Goal: Task Accomplishment & Management: Complete application form

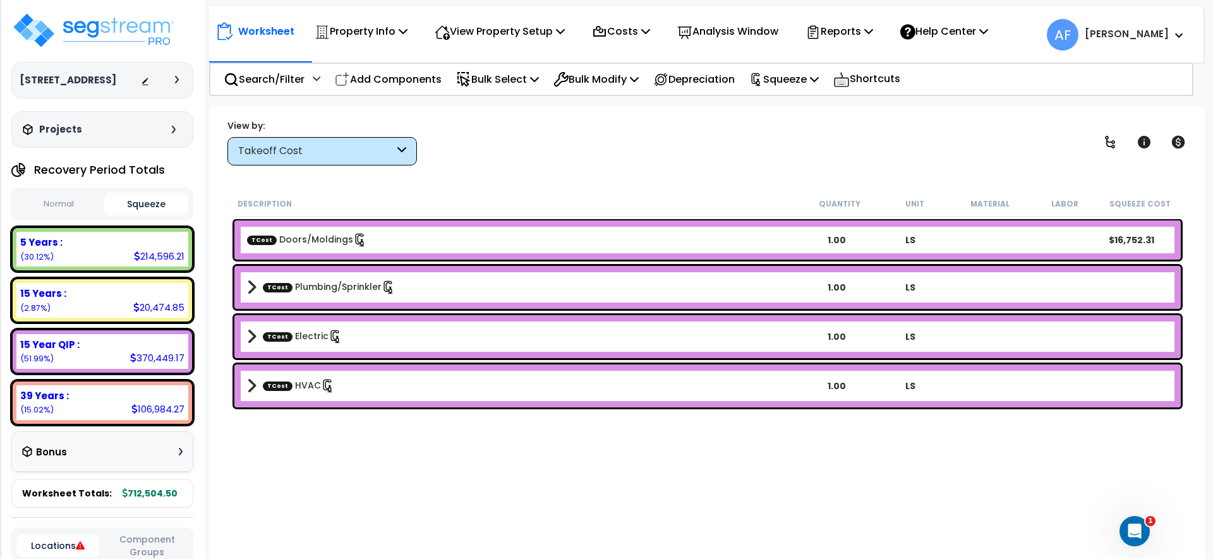
scroll to position [45, 0]
click at [103, 28] on img at bounding box center [93, 30] width 164 height 38
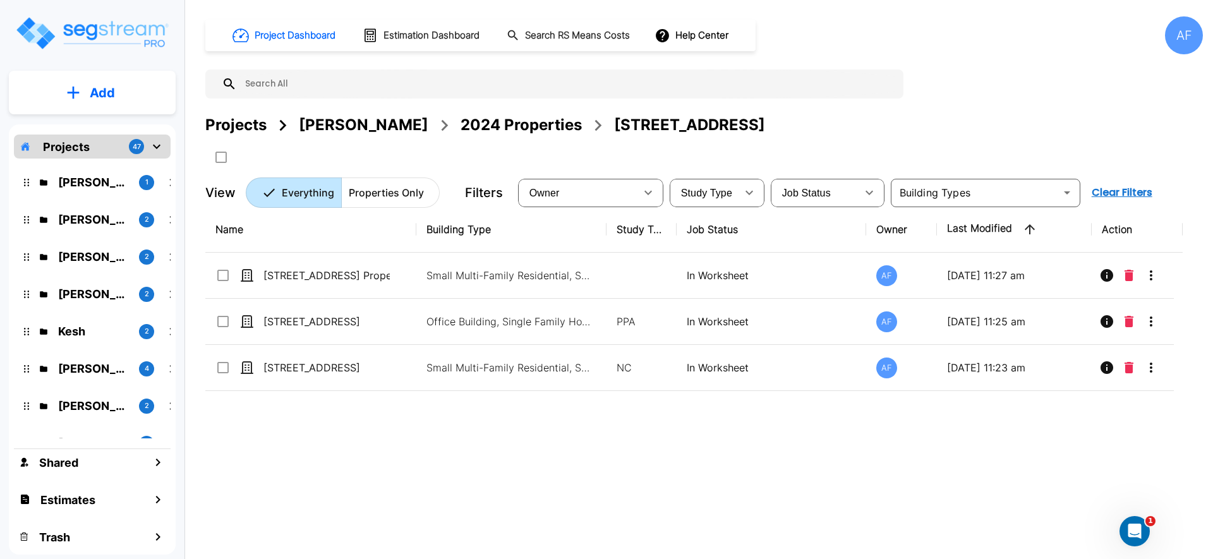
click at [80, 33] on img "mailbox folders" at bounding box center [92, 33] width 155 height 36
click at [90, 220] on p "[PERSON_NAME]" at bounding box center [93, 219] width 71 height 17
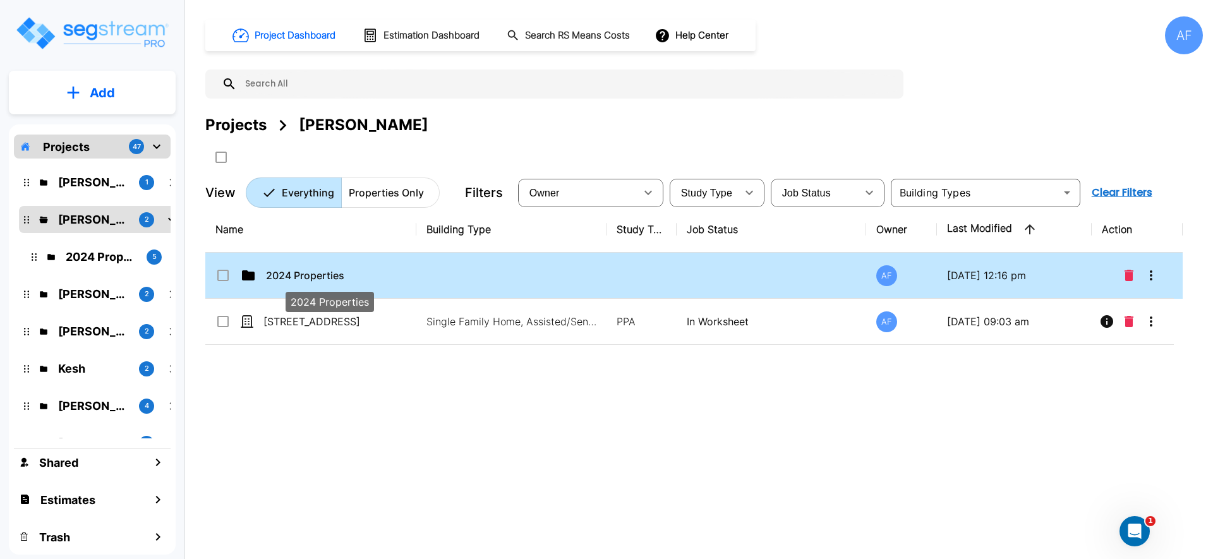
click at [305, 278] on p "2024 Properties" at bounding box center [329, 275] width 126 height 15
checkbox input "true"
click at [305, 278] on p "2024 Properties" at bounding box center [329, 275] width 126 height 15
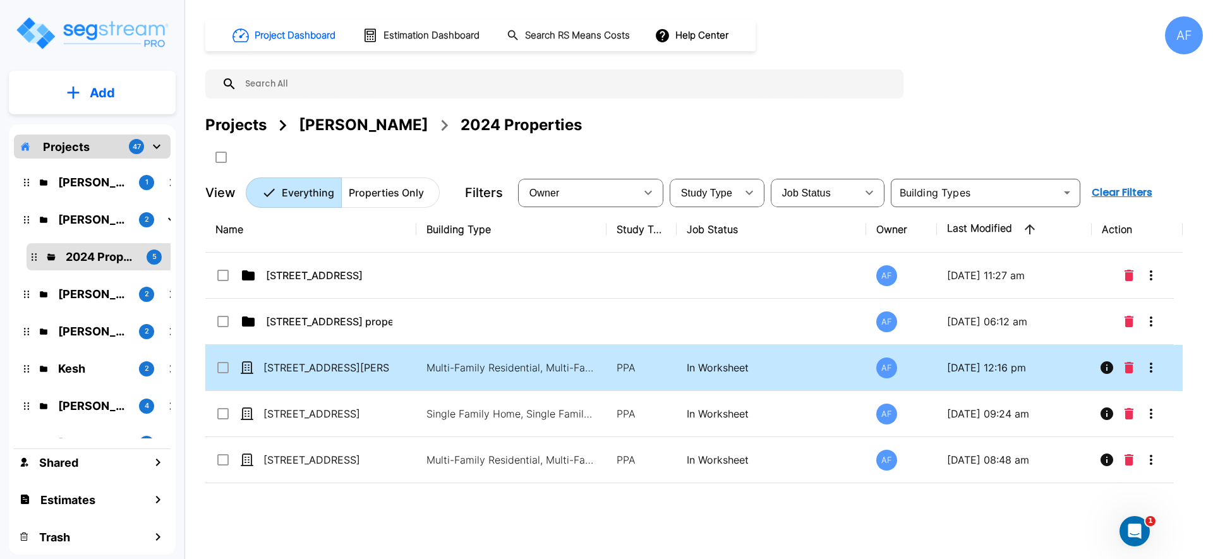
click at [366, 358] on td "121 W CHESTER ST, LONG BEACH, NY 11561" at bounding box center [310, 368] width 211 height 46
checkbox input "true"
click at [366, 358] on td "121 W CHESTER ST, LONG BEACH, NY 11561" at bounding box center [310, 368] width 211 height 46
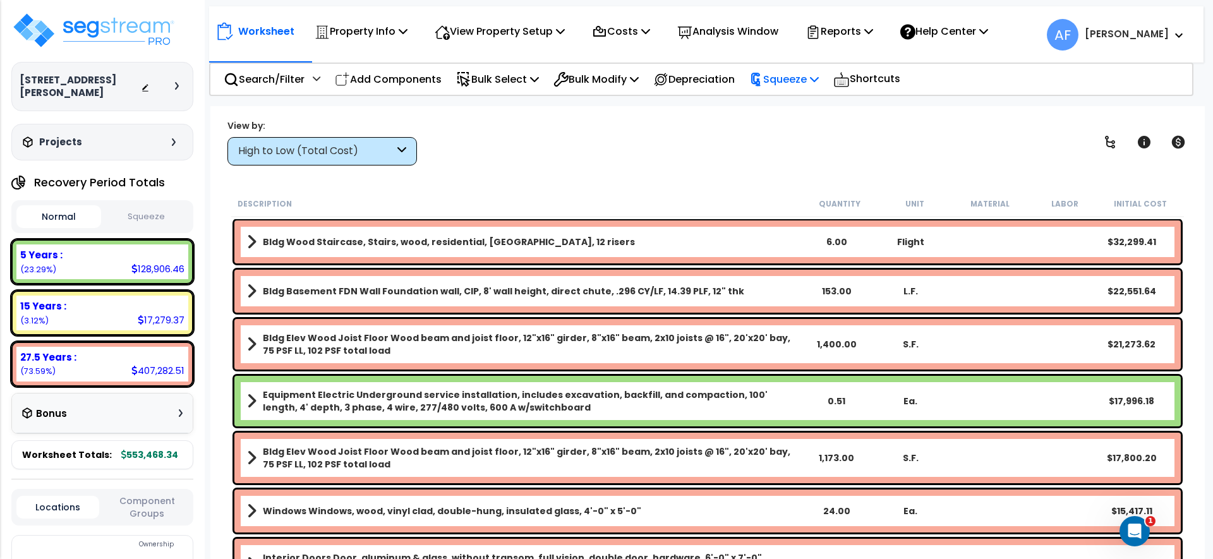
click at [780, 79] on p "Squeeze" at bounding box center [784, 79] width 70 height 17
click at [785, 104] on link "Squeeze" at bounding box center [805, 107] width 125 height 25
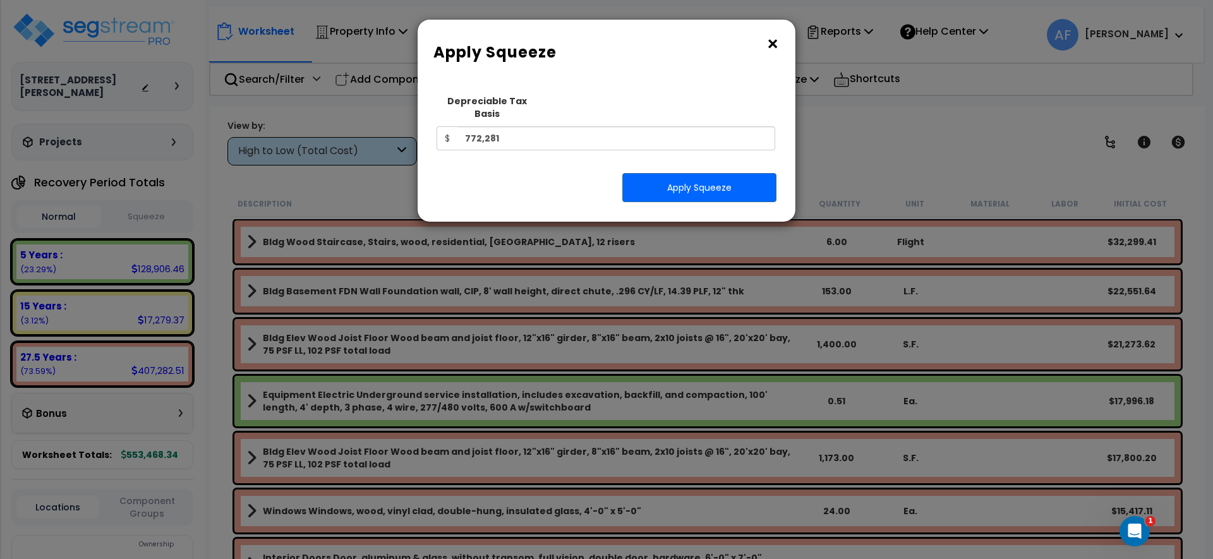
click at [775, 47] on button "×" at bounding box center [773, 44] width 14 height 20
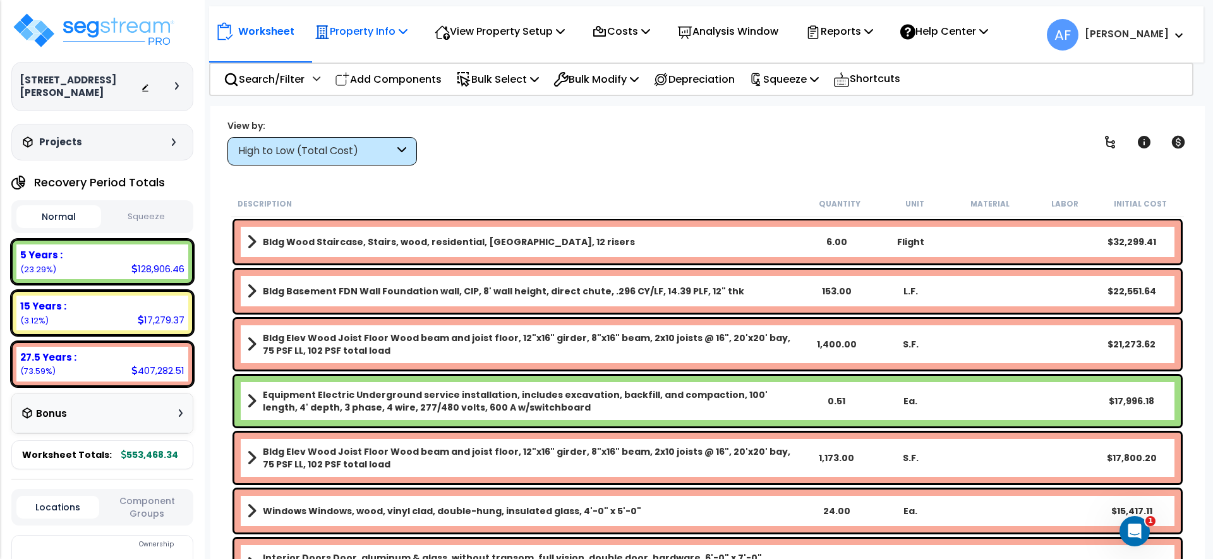
click at [396, 39] on p "Property Info" at bounding box center [361, 31] width 93 height 17
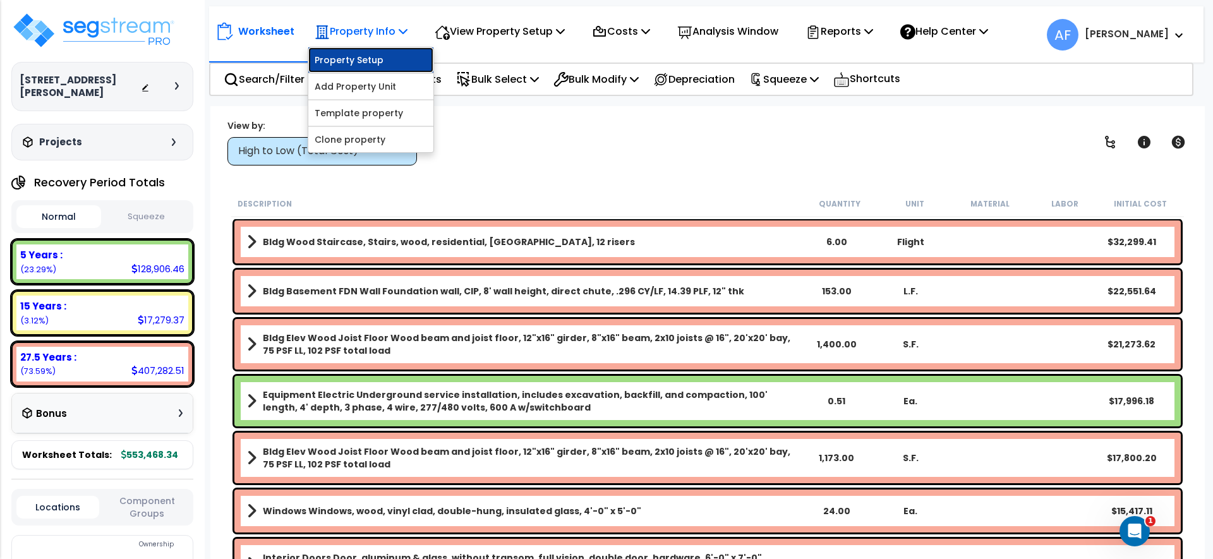
click at [389, 56] on link "Property Setup" at bounding box center [370, 59] width 125 height 25
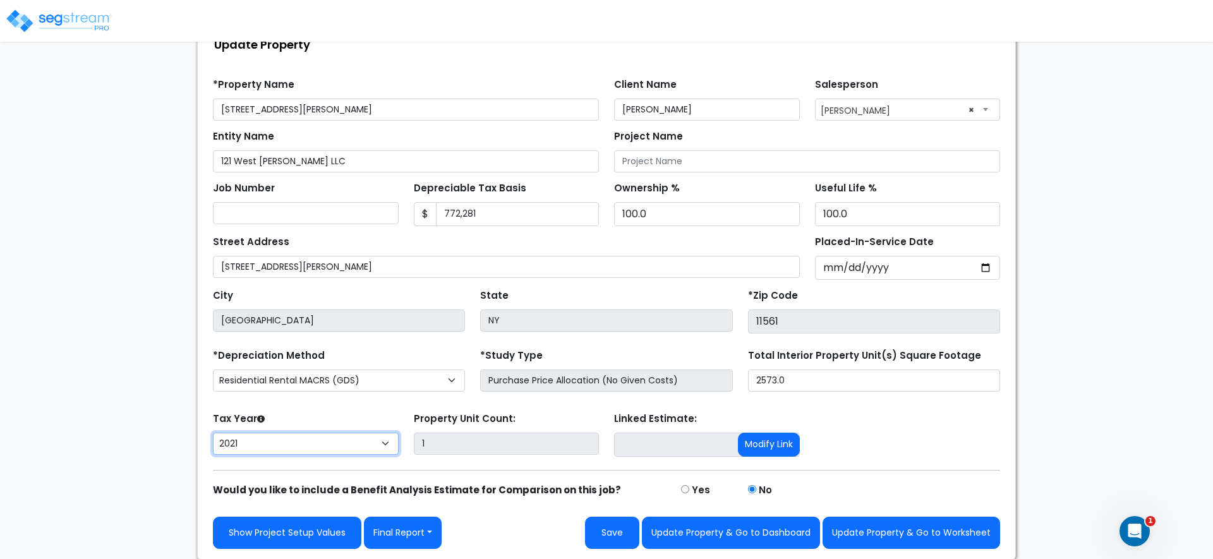
click at [317, 449] on select "2026 2025 2024 2023 2022 2021" at bounding box center [306, 444] width 186 height 22
select select "2024"
click at [213, 433] on select "2026 2025 2024 2023 2022 2021" at bounding box center [306, 444] width 186 height 22
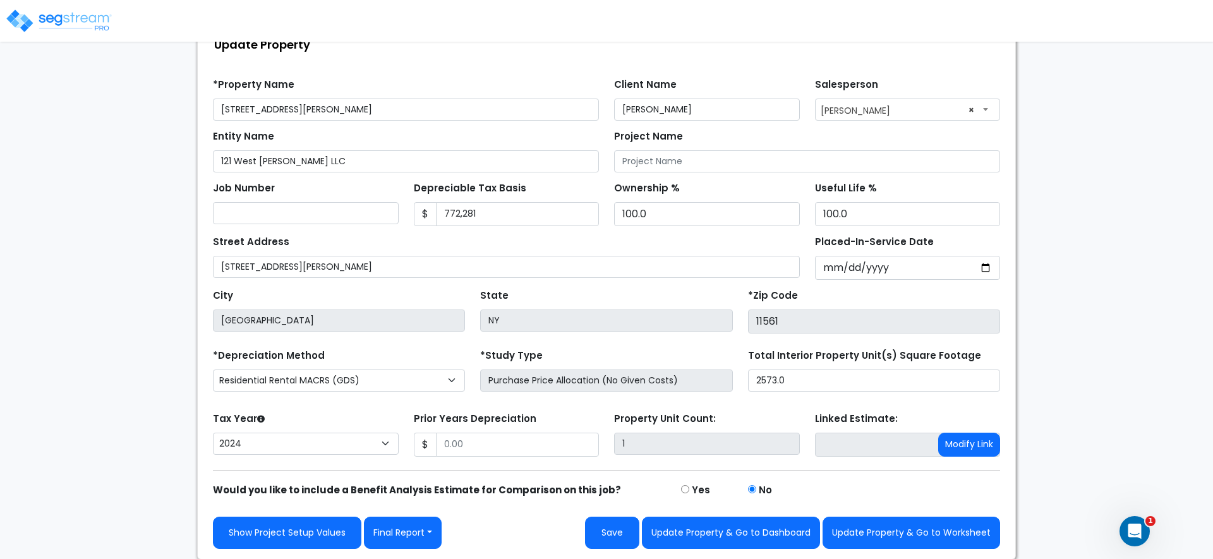
click at [350, 402] on form "*Property Name [STREET_ADDRESS][PERSON_NAME] Client Name [PERSON_NAME] Salesper…" at bounding box center [606, 309] width 787 height 480
click at [481, 445] on input "Prior Years Depreciation" at bounding box center [518, 445] width 164 height 24
click at [504, 447] on input "Prior Years Depreciation" at bounding box center [518, 445] width 164 height 24
paste input "40955"
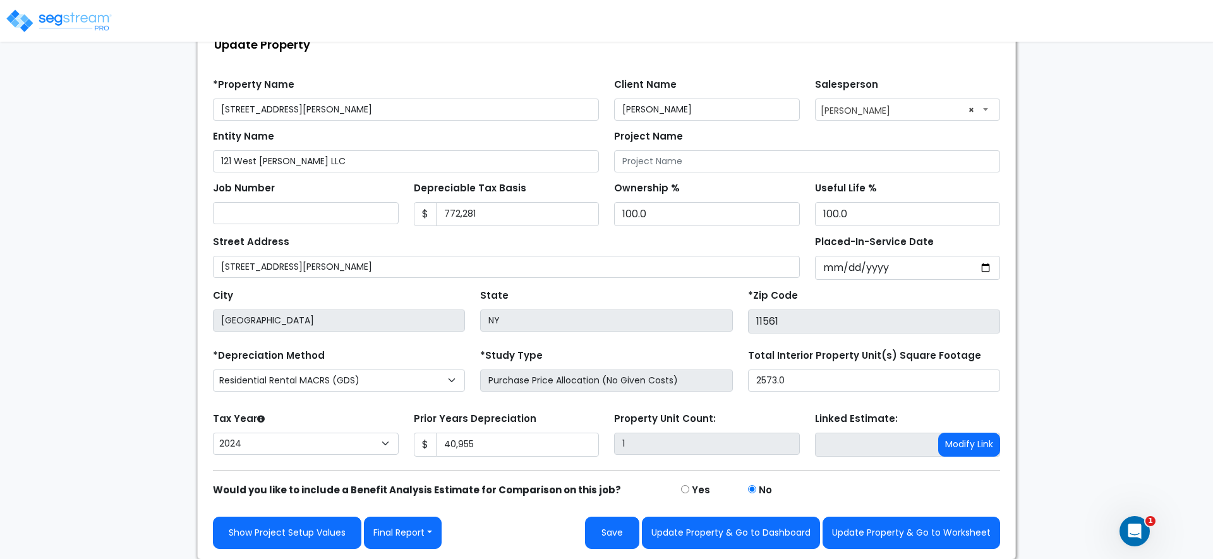
click at [535, 420] on div "Prior Years Depreciation $ 40,955" at bounding box center [507, 432] width 186 height 47
click at [619, 534] on button "Save" at bounding box center [612, 533] width 54 height 32
type input "40955"
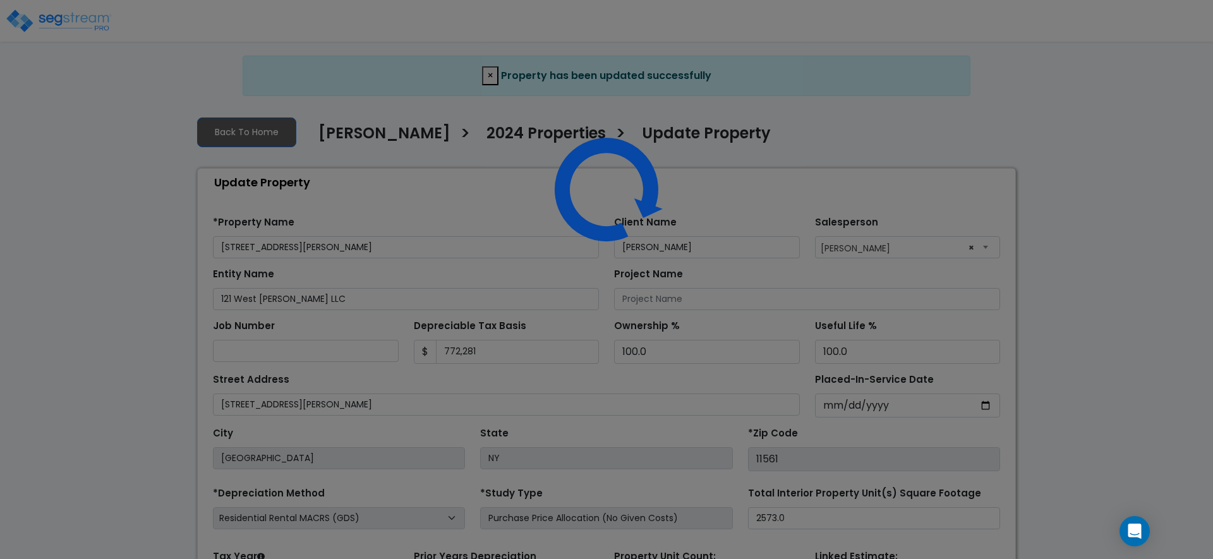
select select "2024"
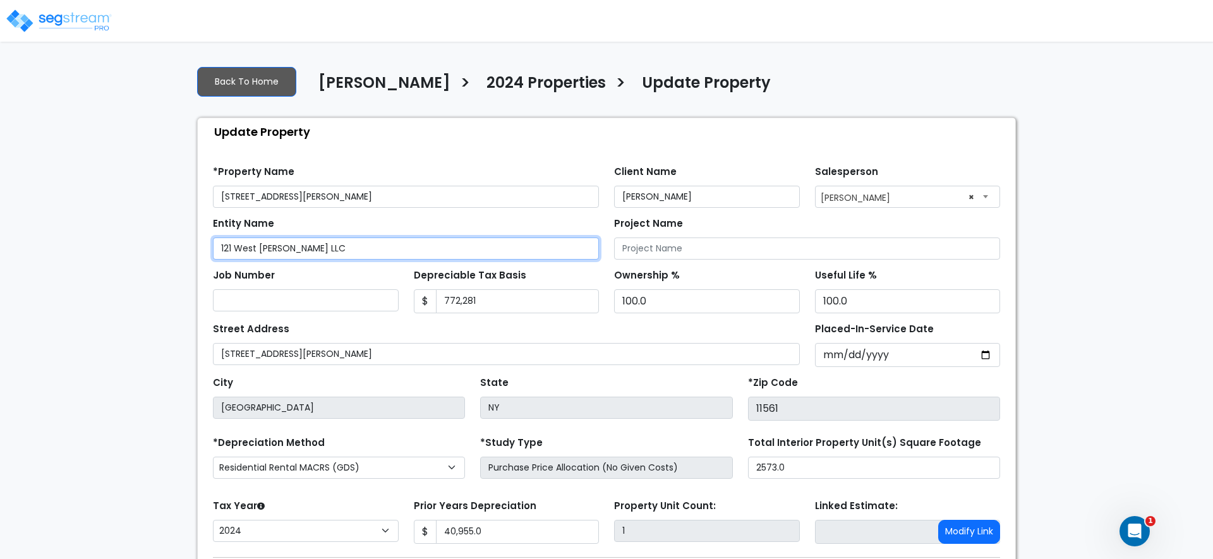
click at [355, 248] on input "121 West [PERSON_NAME] LLC" at bounding box center [406, 249] width 386 height 22
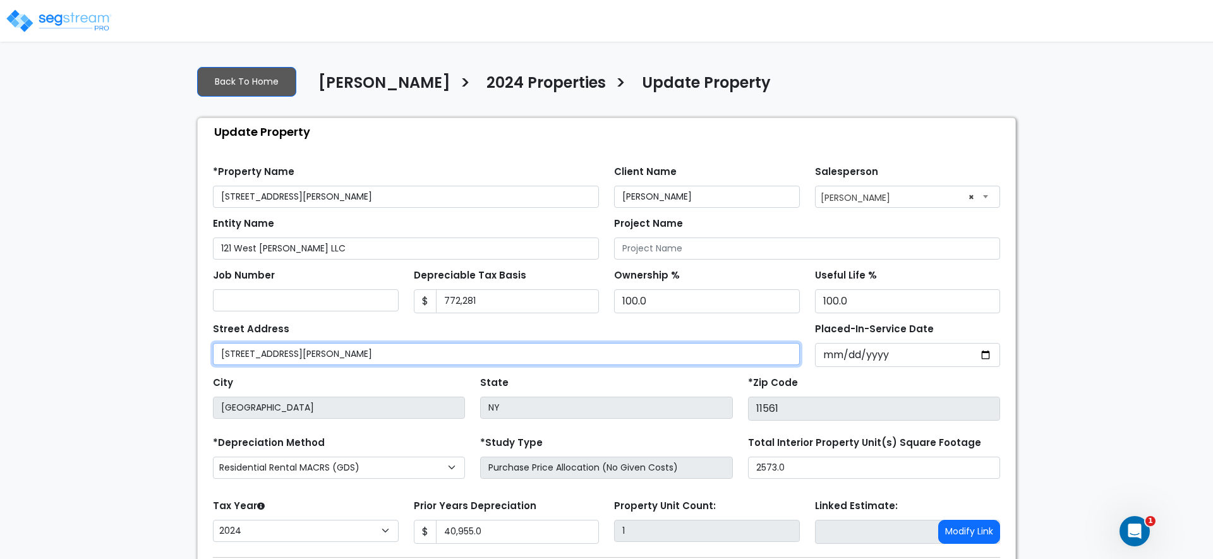
drag, startPoint x: 310, startPoint y: 356, endPoint x: 247, endPoint y: 354, distance: 62.6
click at [247, 354] on input "[STREET_ADDRESS][PERSON_NAME]" at bounding box center [506, 354] width 587 height 22
type input "[STREET_ADDRESS][PERSON_NAME]"
click at [339, 318] on div "Street Address [STREET_ADDRESS][PERSON_NAME] Placed-In-Service Date [DATE] *Pur…" at bounding box center [606, 340] width 802 height 54
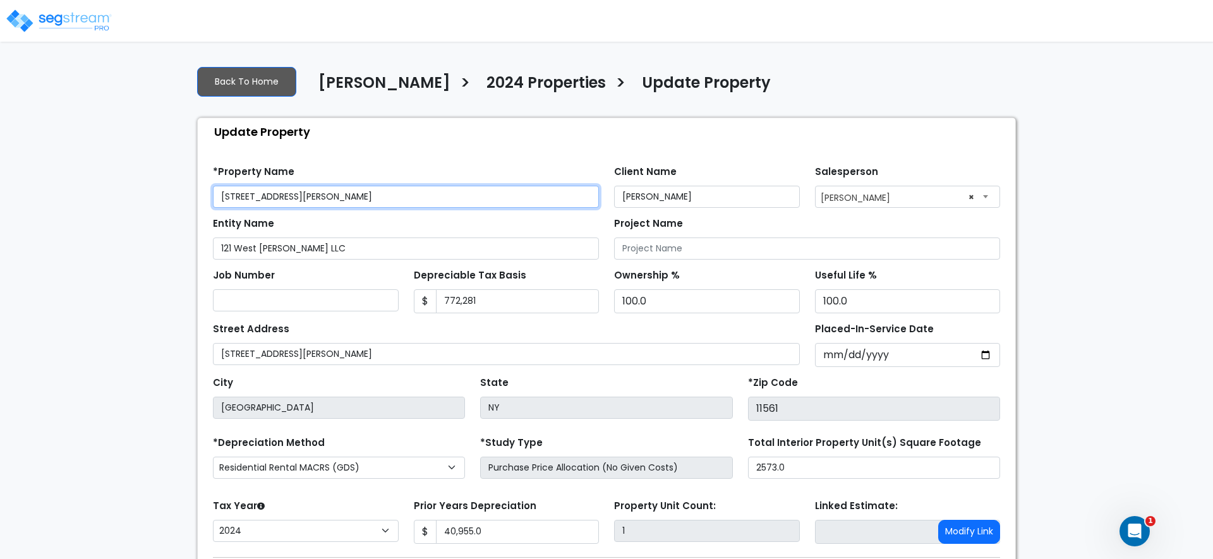
drag, startPoint x: 416, startPoint y: 198, endPoint x: 237, endPoint y: 195, distance: 178.8
click at [237, 195] on input "121 W CHESTER ST, LONG BEACH, NY 11561" at bounding box center [406, 197] width 386 height 22
type input "[STREET_ADDRESS][PERSON_NAME]"
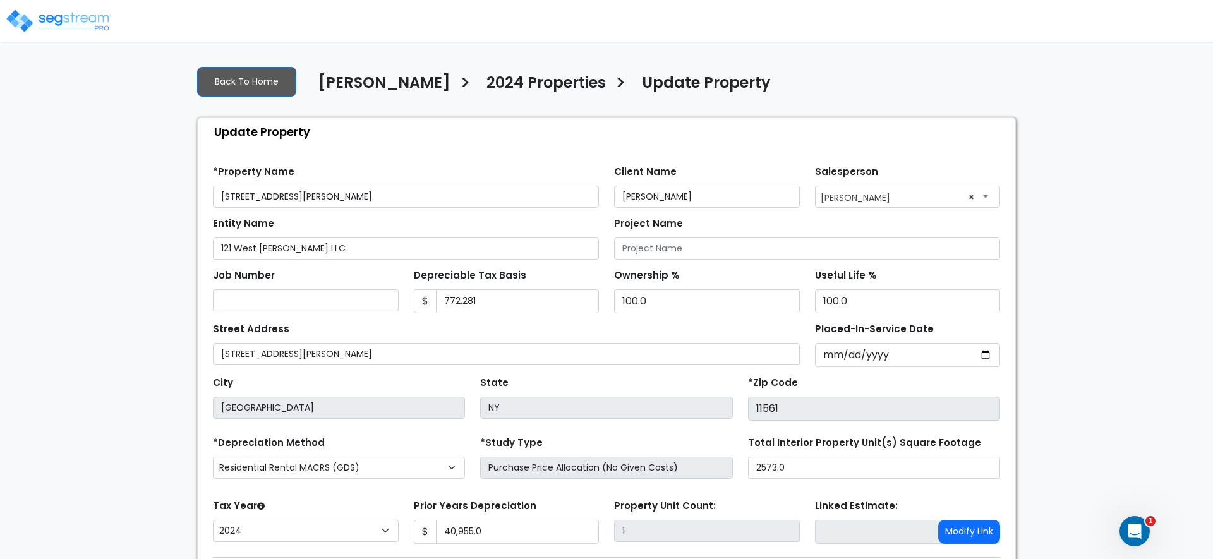
click at [389, 113] on div "Back To Home Jay Hershowitz > 2024 Properties > Update Property Update Property…" at bounding box center [607, 351] width 834 height 591
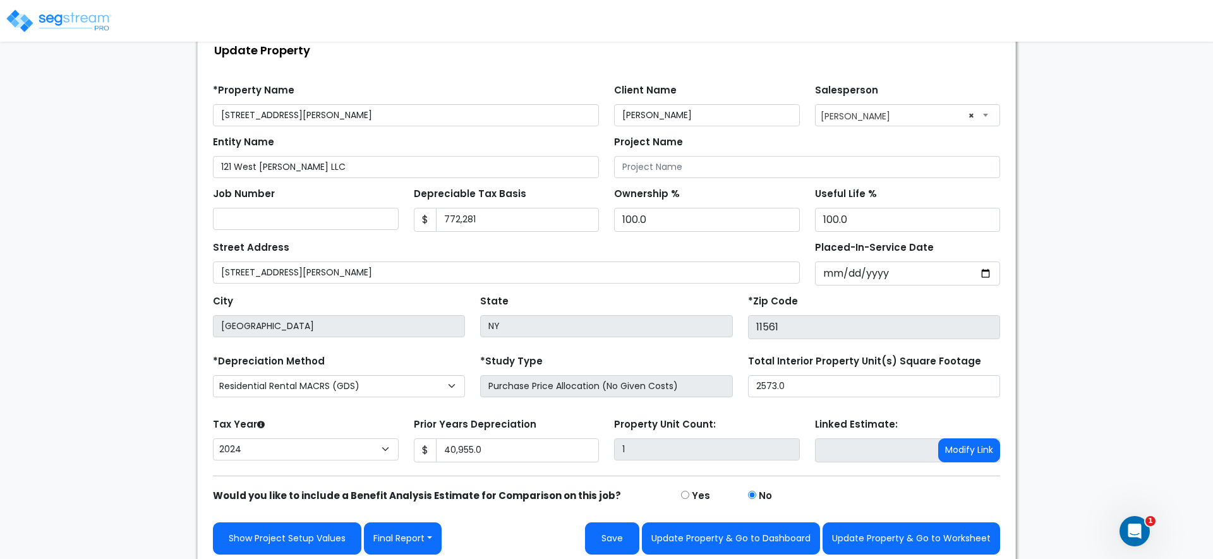
scroll to position [87, 0]
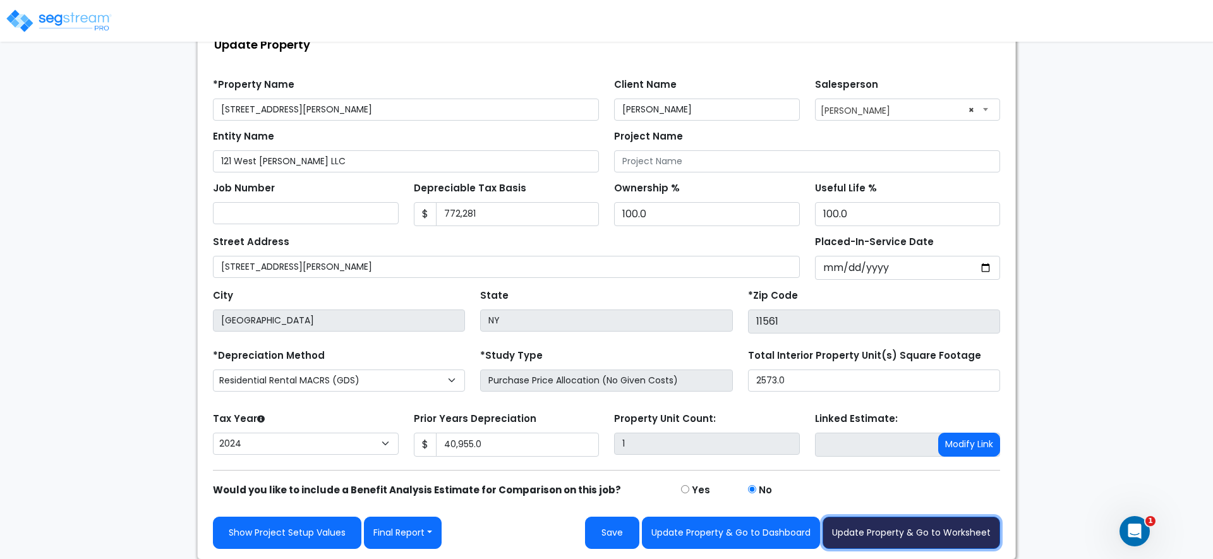
click at [917, 531] on button "Update Property & Go to Worksheet" at bounding box center [912, 533] width 178 height 32
type input "40955"
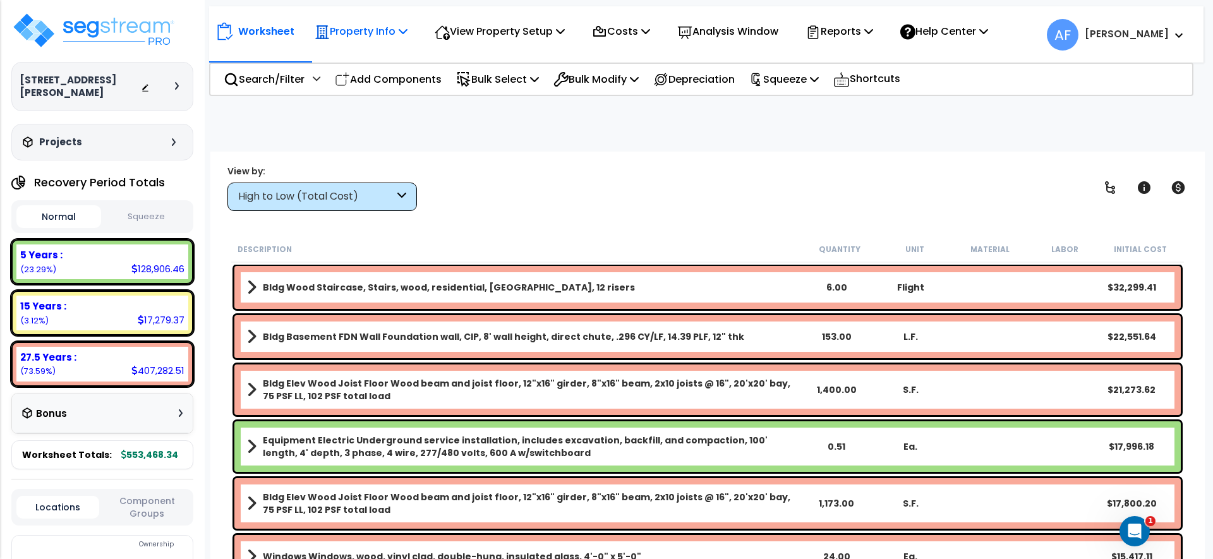
click at [360, 28] on p "Property Info" at bounding box center [361, 31] width 93 height 17
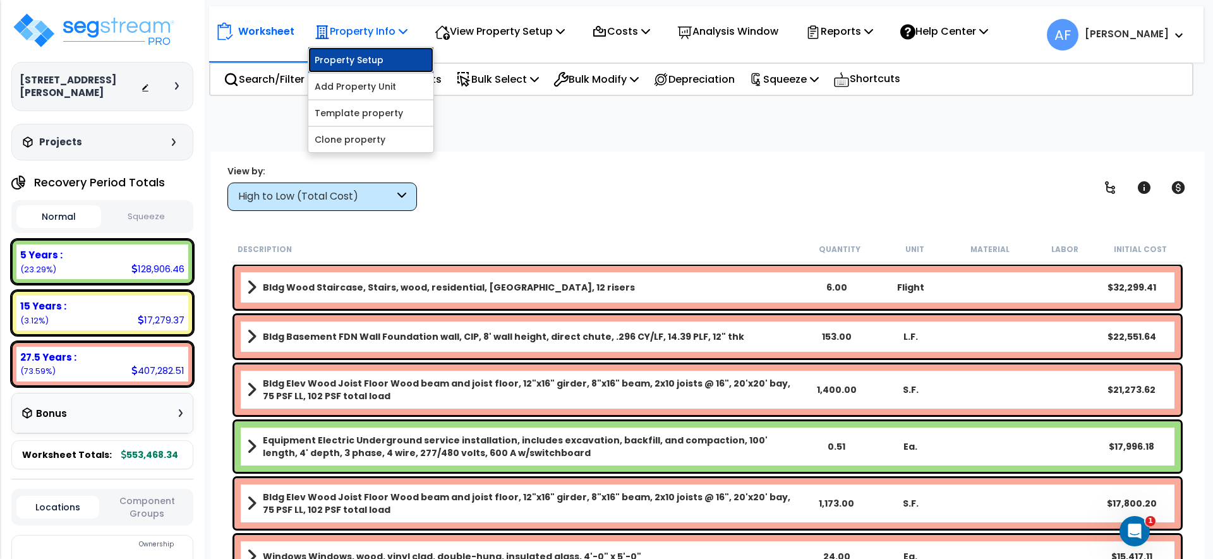
click at [368, 58] on link "Property Setup" at bounding box center [370, 59] width 125 height 25
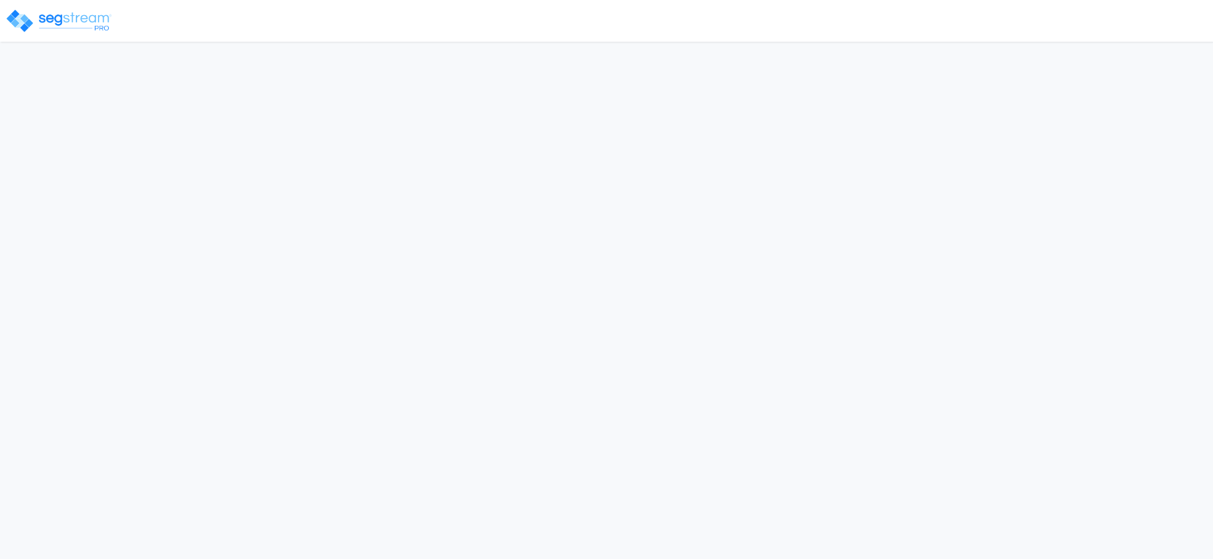
select select "2024"
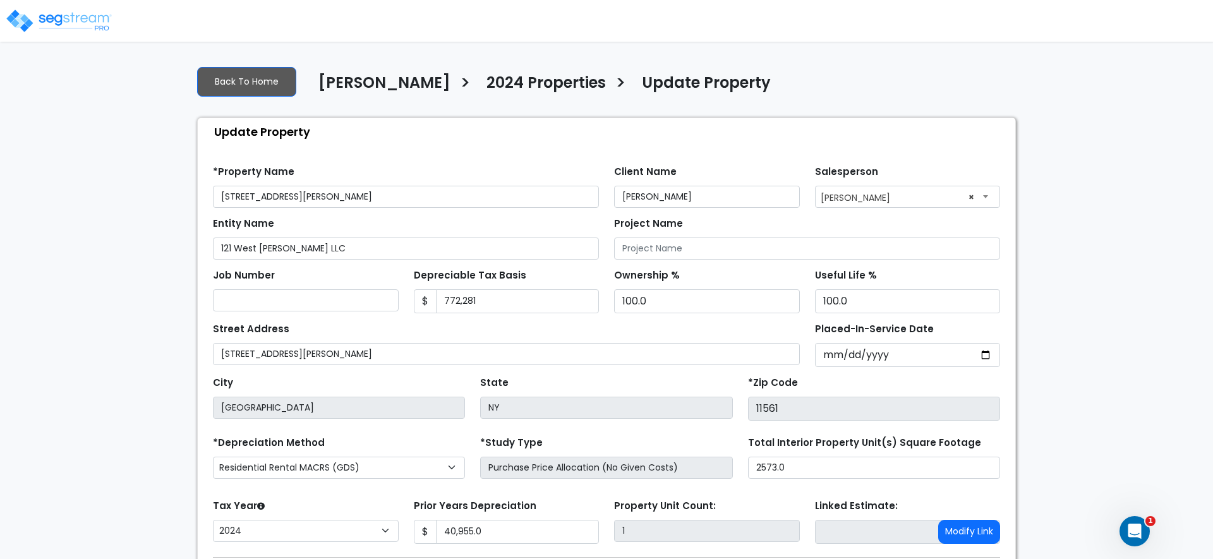
scroll to position [87, 0]
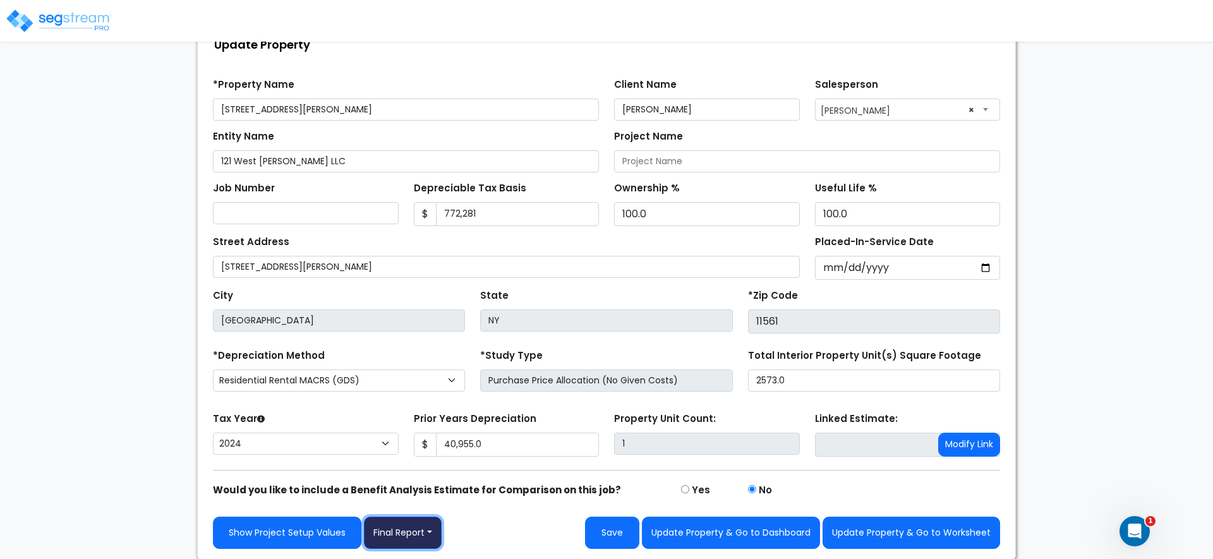
click at [414, 533] on button "Final Report" at bounding box center [403, 533] width 78 height 32
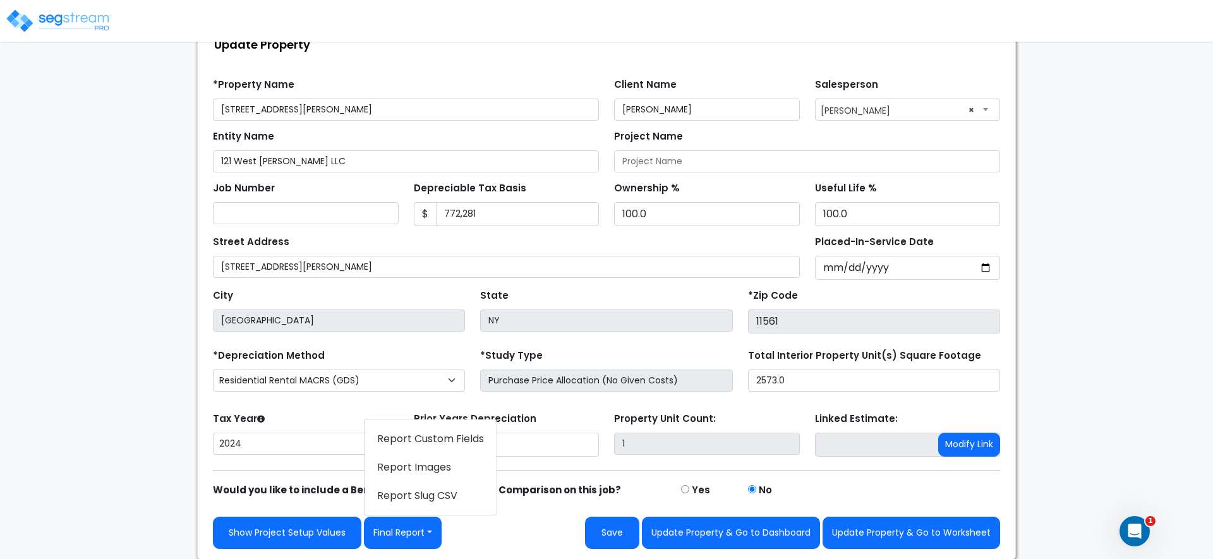
click at [435, 461] on link "Report Images" at bounding box center [431, 467] width 132 height 29
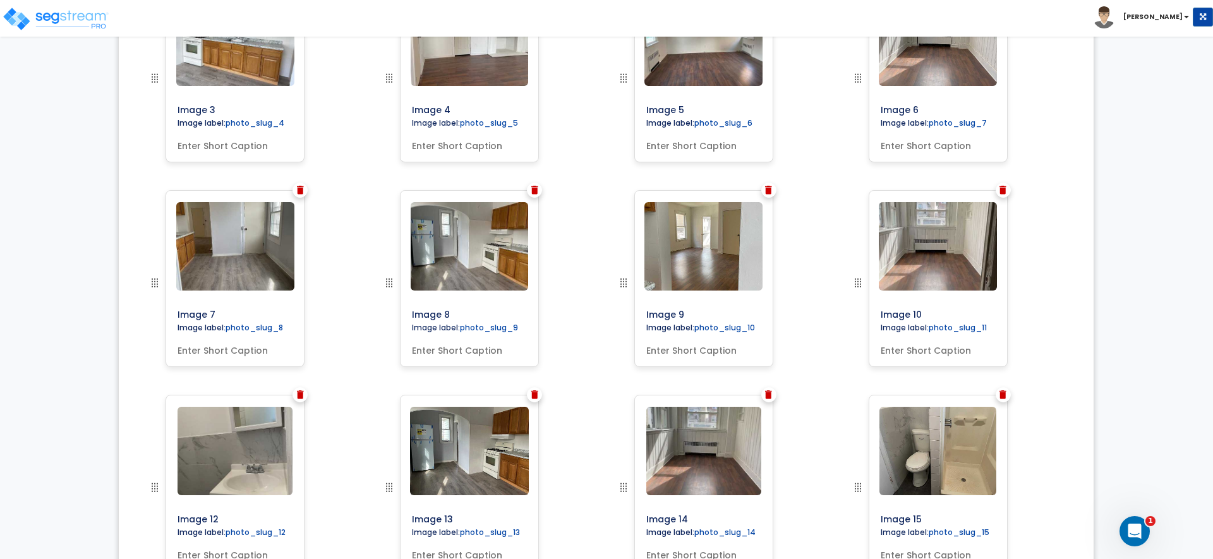
scroll to position [723, 0]
click at [533, 392] on img at bounding box center [534, 394] width 7 height 9
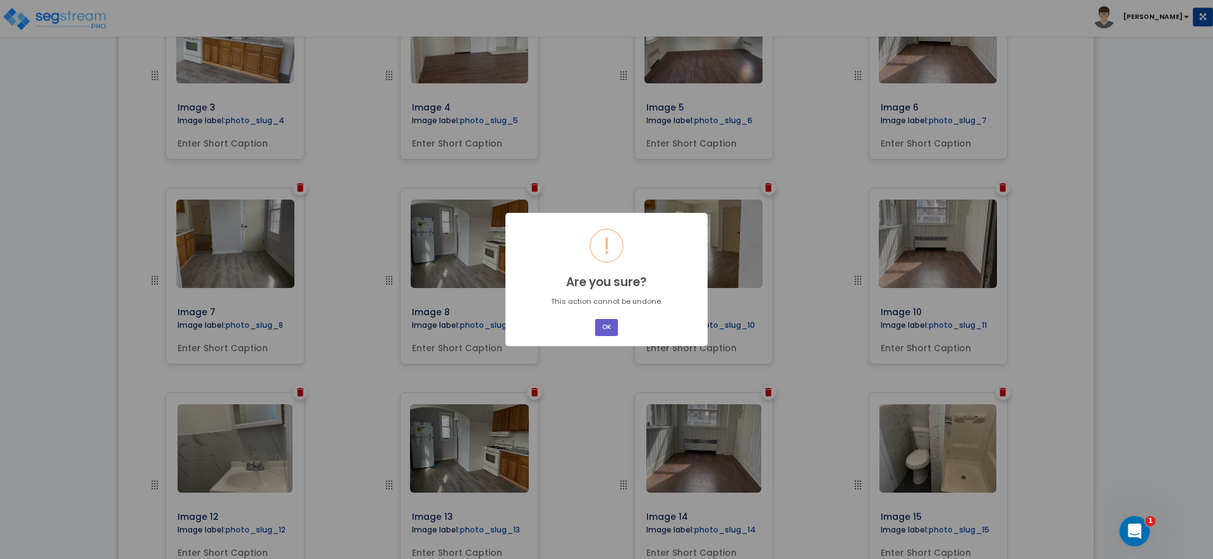
click at [602, 331] on button "OK" at bounding box center [606, 327] width 23 height 17
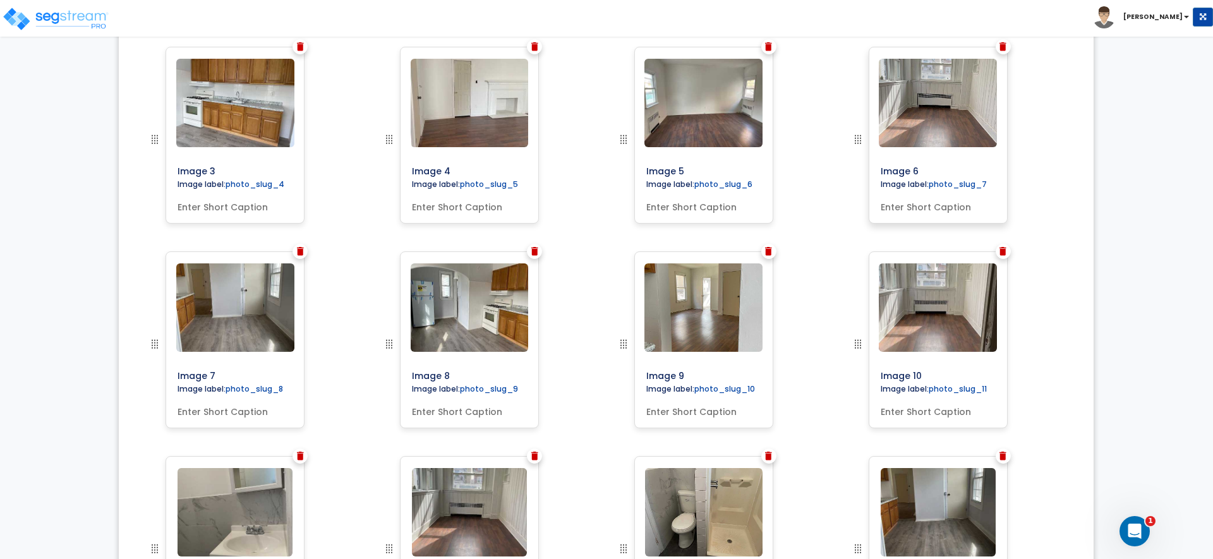
scroll to position [661, 0]
click at [1001, 45] on img at bounding box center [1003, 47] width 7 height 9
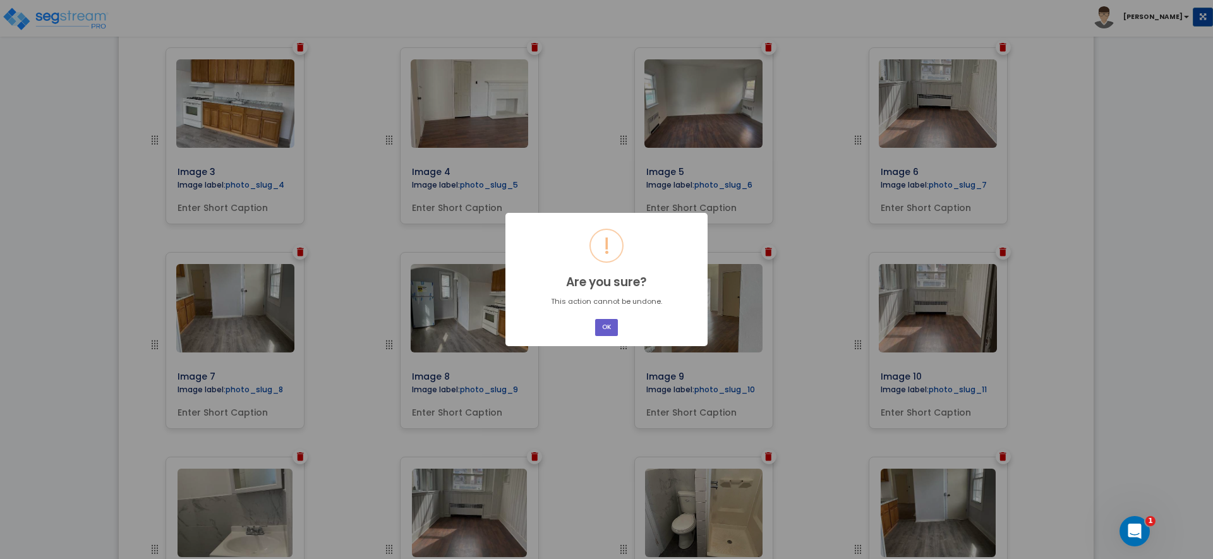
click at [596, 324] on button "OK" at bounding box center [606, 327] width 23 height 17
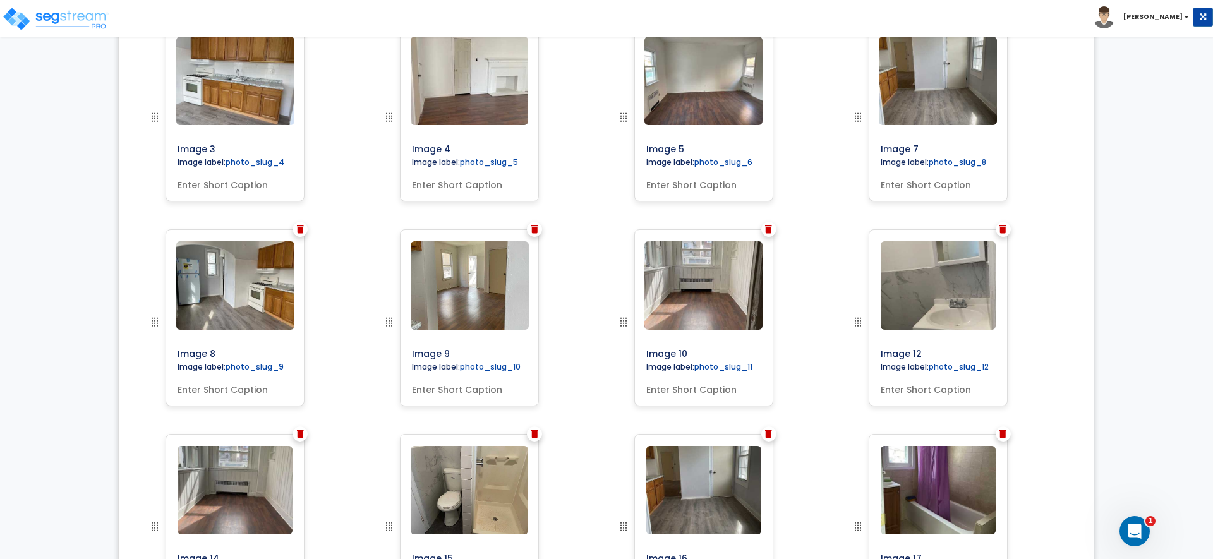
scroll to position [697, 0]
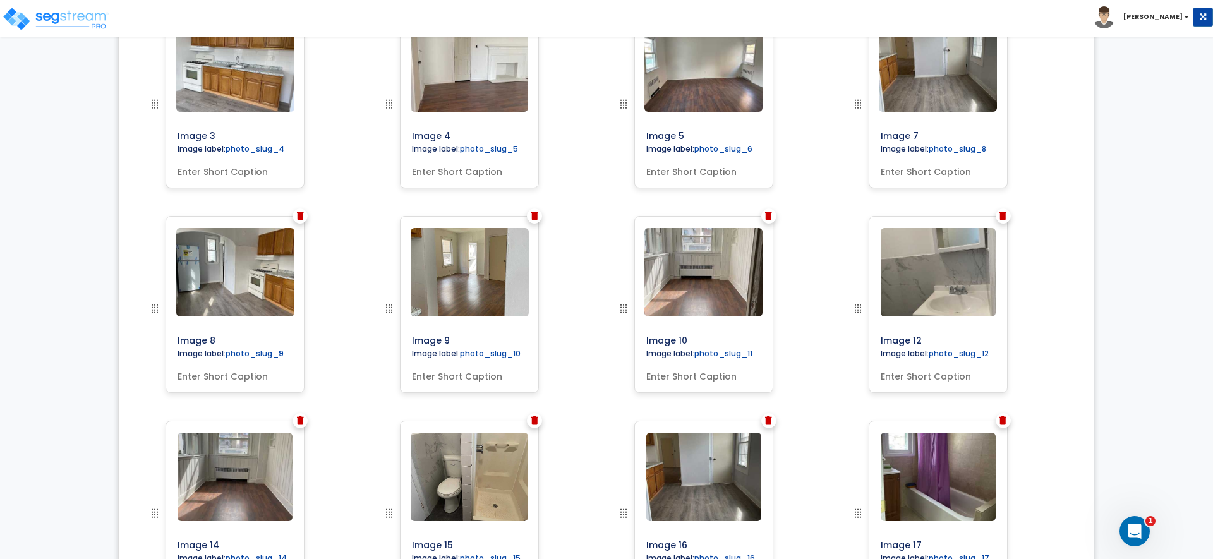
click at [297, 416] on img at bounding box center [300, 420] width 7 height 9
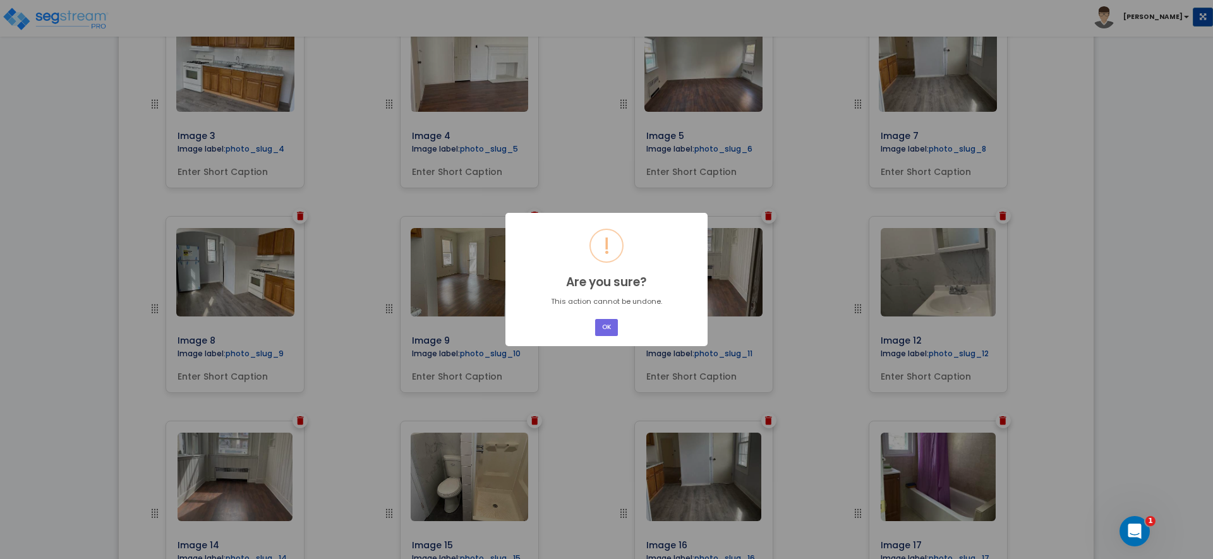
click at [628, 320] on div "× ! Are you sure? This action cannot be undone. OK No Cancel" at bounding box center [606, 279] width 202 height 133
click at [607, 327] on button "OK" at bounding box center [606, 327] width 23 height 17
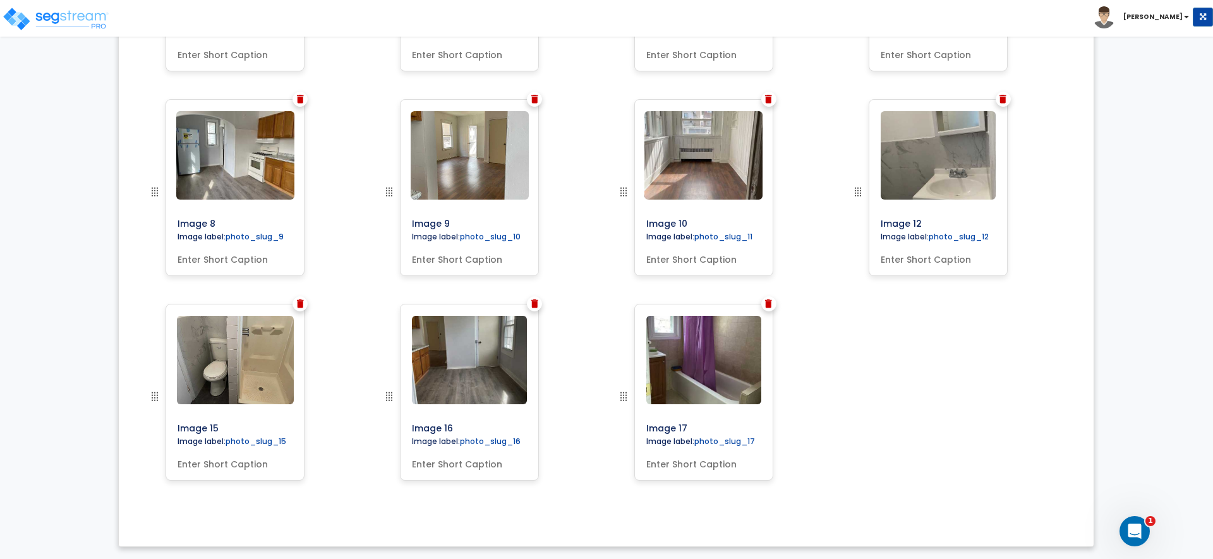
scroll to position [0, 0]
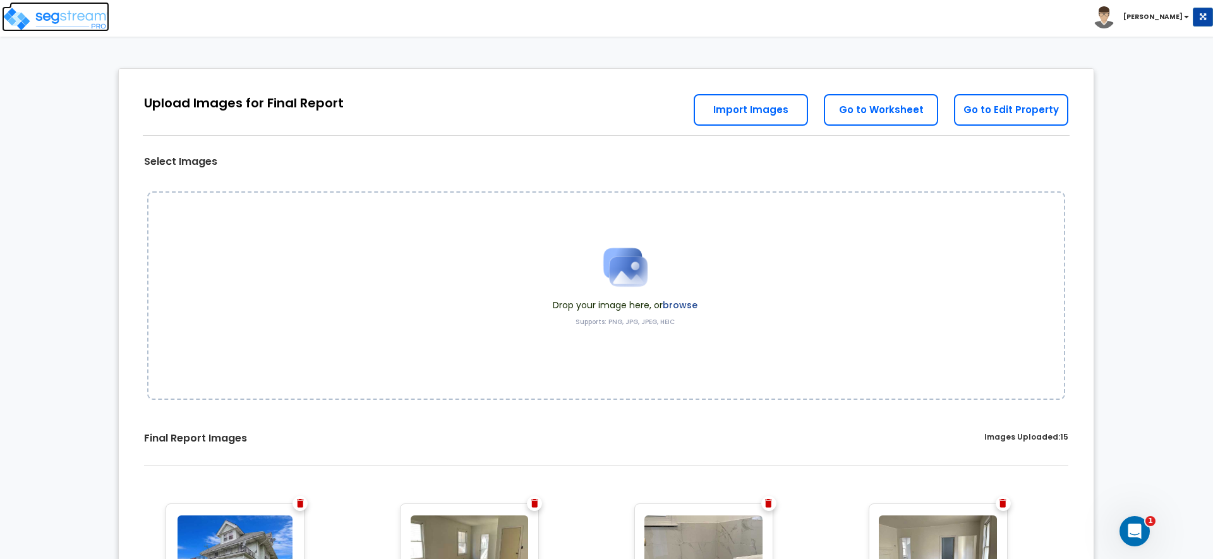
click at [57, 9] on img at bounding box center [55, 18] width 107 height 25
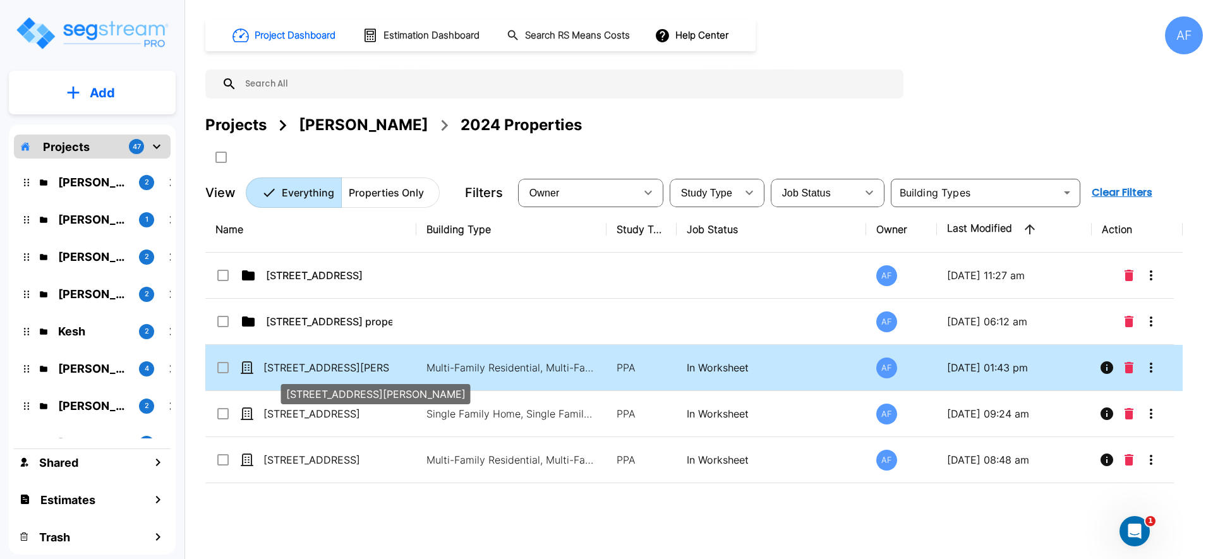
click at [364, 370] on p "[STREET_ADDRESS][PERSON_NAME]" at bounding box center [326, 367] width 126 height 15
click at [365, 366] on p "[STREET_ADDRESS][PERSON_NAME]" at bounding box center [326, 367] width 126 height 15
checkbox input "false"
click at [365, 366] on p "[STREET_ADDRESS][PERSON_NAME]" at bounding box center [326, 367] width 126 height 15
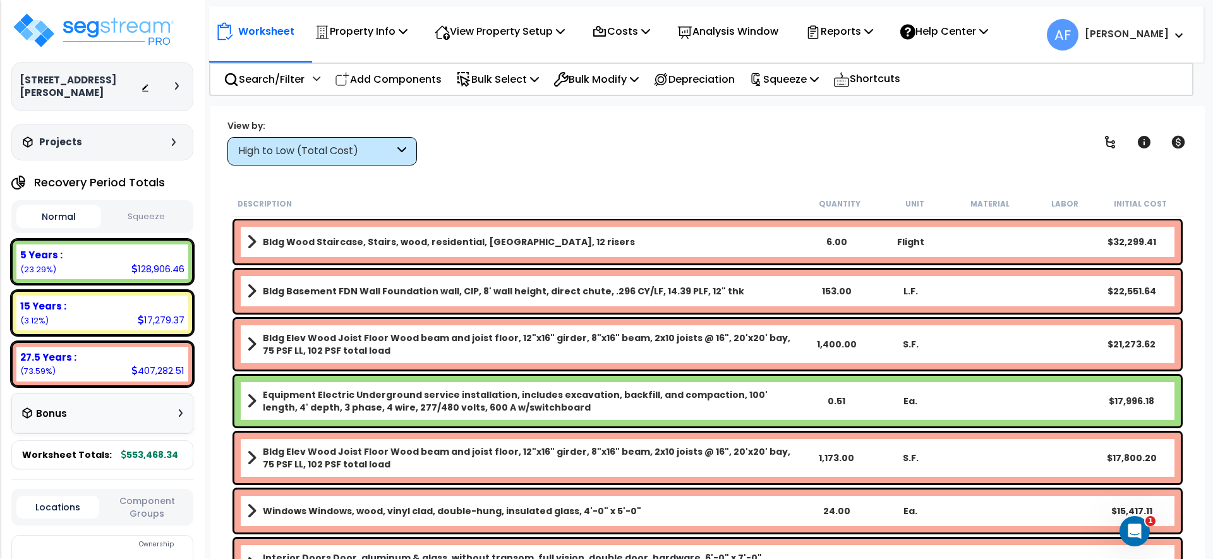
click at [584, 151] on div "View by: High to Low (Total Cost) High to Low (Total Cost)" at bounding box center [707, 142] width 969 height 47
click at [128, 21] on img at bounding box center [93, 30] width 164 height 38
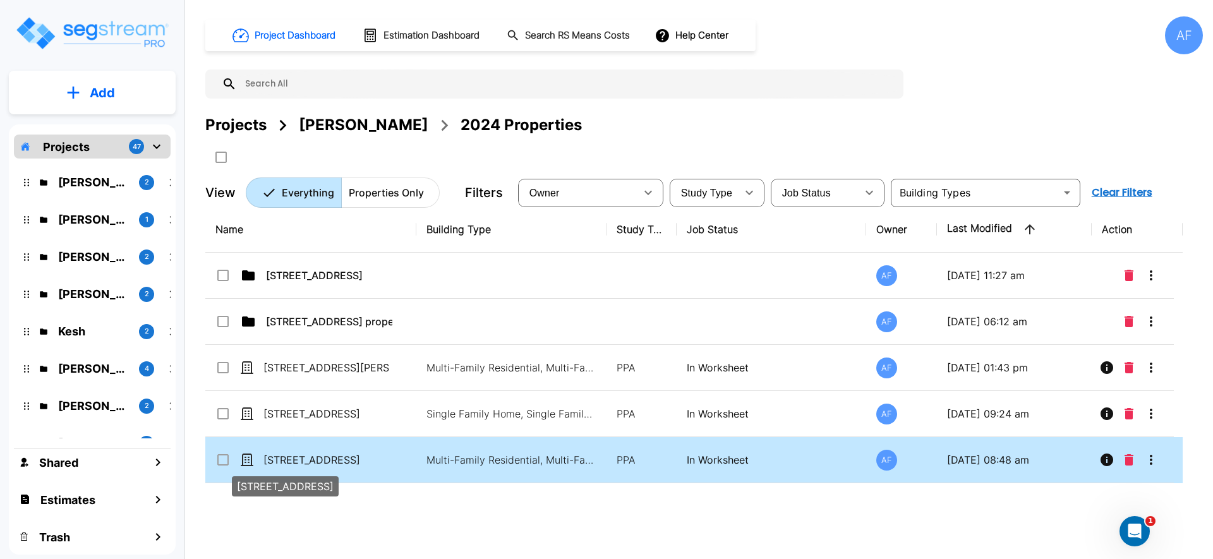
click at [294, 456] on p "[STREET_ADDRESS]" at bounding box center [326, 459] width 126 height 15
checkbox input "true"
click at [294, 456] on p "[STREET_ADDRESS]" at bounding box center [326, 459] width 126 height 15
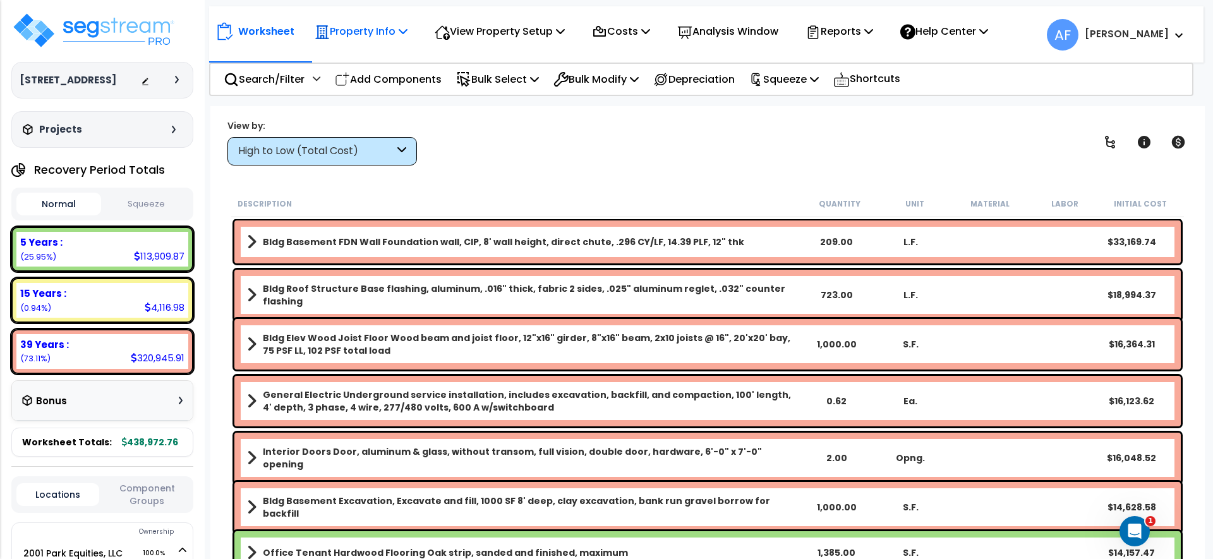
click at [383, 32] on p "Property Info" at bounding box center [361, 31] width 93 height 17
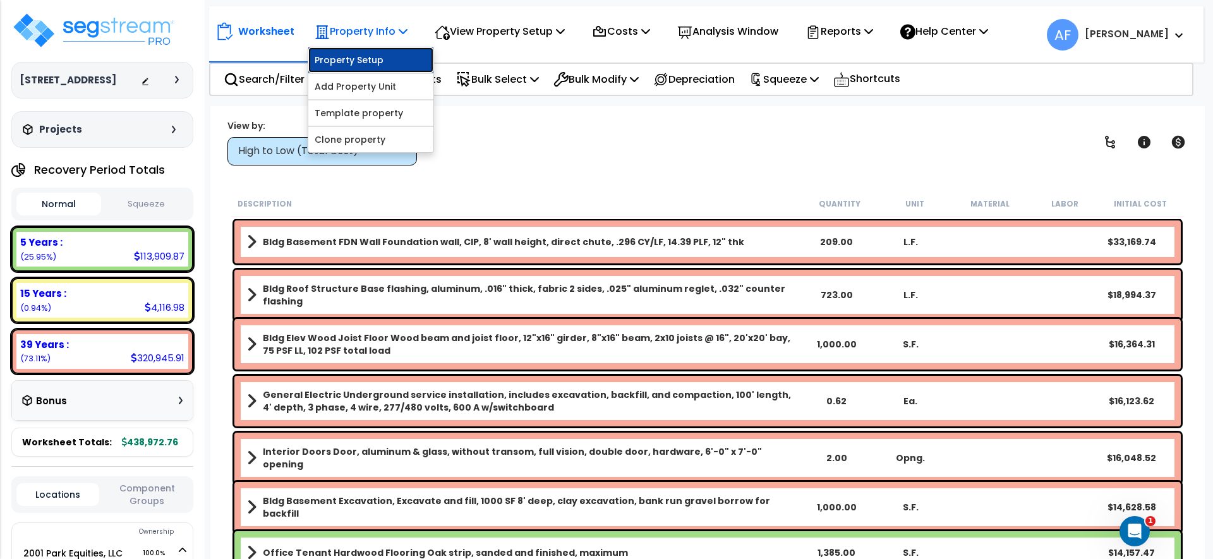
click at [365, 58] on link "Property Setup" at bounding box center [370, 59] width 125 height 25
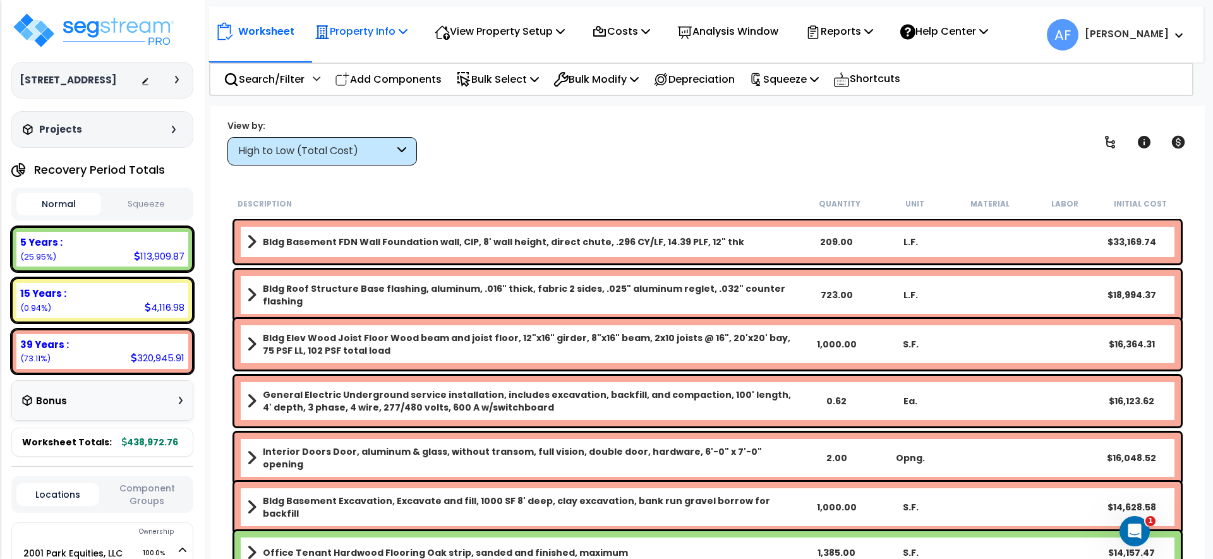
click at [368, 41] on div "Property Info" at bounding box center [361, 31] width 93 height 30
click at [553, 170] on div "Worksheet Property Info Property Setup Add Property Unit Template property Clon…" at bounding box center [707, 385] width 995 height 559
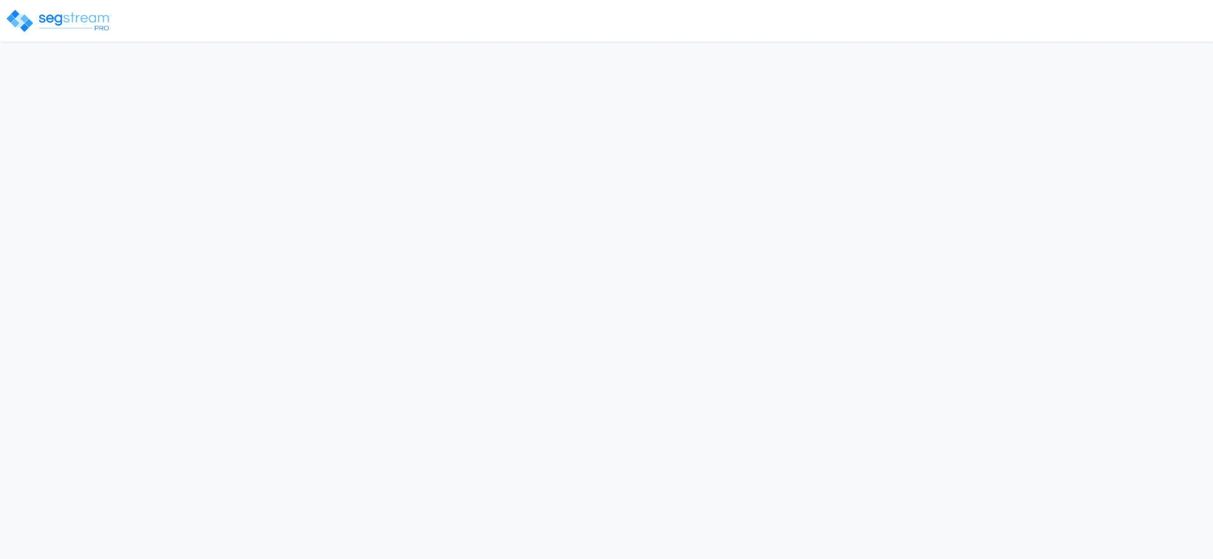
select select "2021"
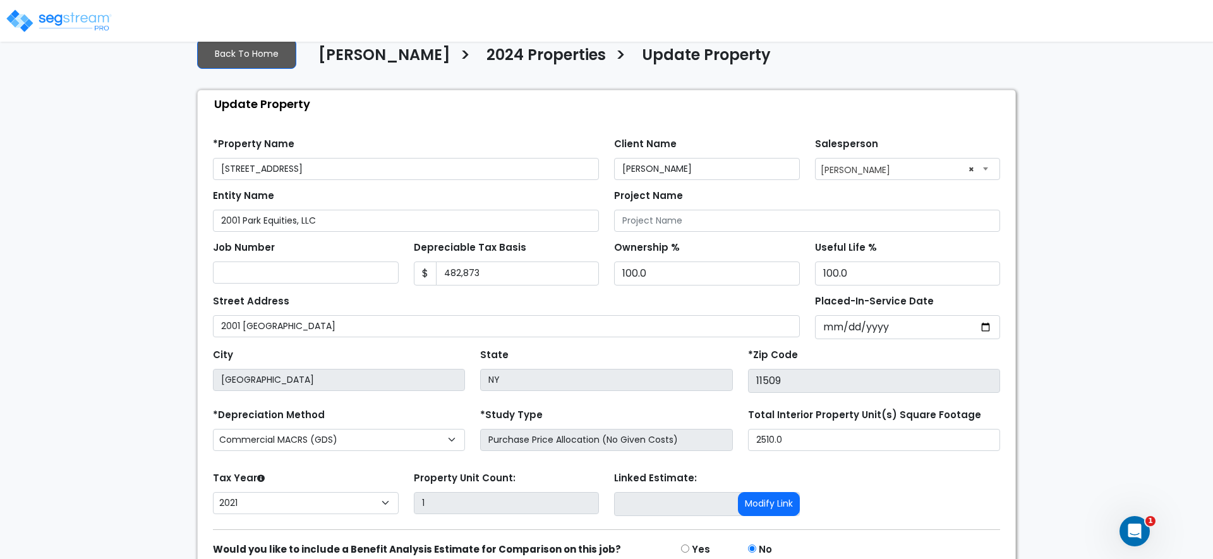
scroll to position [38, 0]
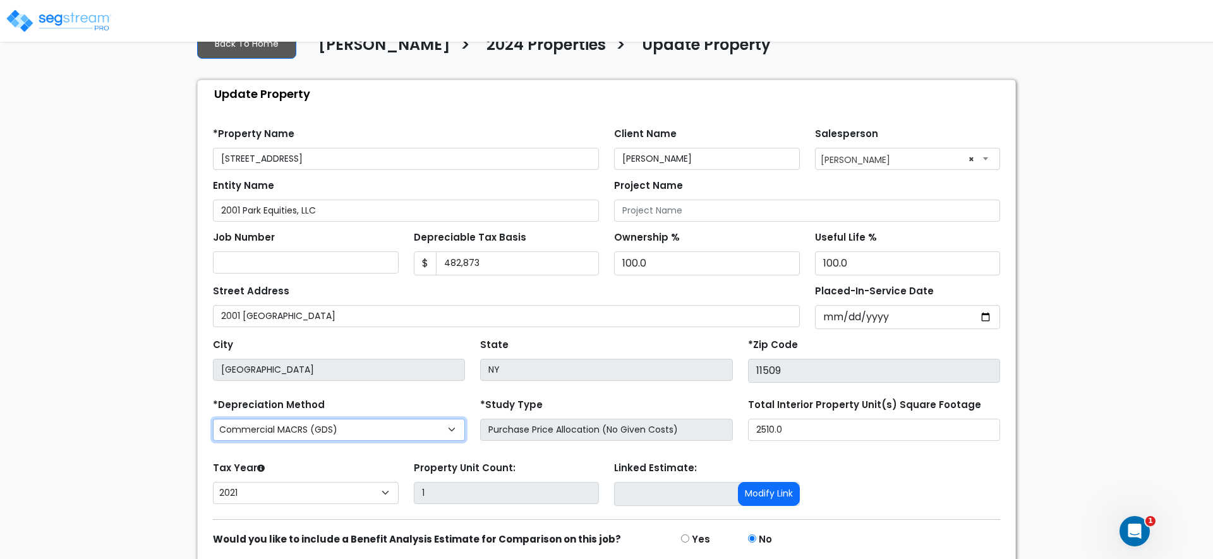
click at [334, 419] on select "Commercial MACRS (GDS) Residential Rental MACRS (GDS) Commercial MACRS (GDS) +Q…" at bounding box center [339, 430] width 252 height 22
select select "CRM(_22"
click at [396, 389] on form "*Property Name 2001 PARK STREET, ATLANTIC BEACH, NY 11509 Client Name Jay Hersh…" at bounding box center [606, 358] width 787 height 480
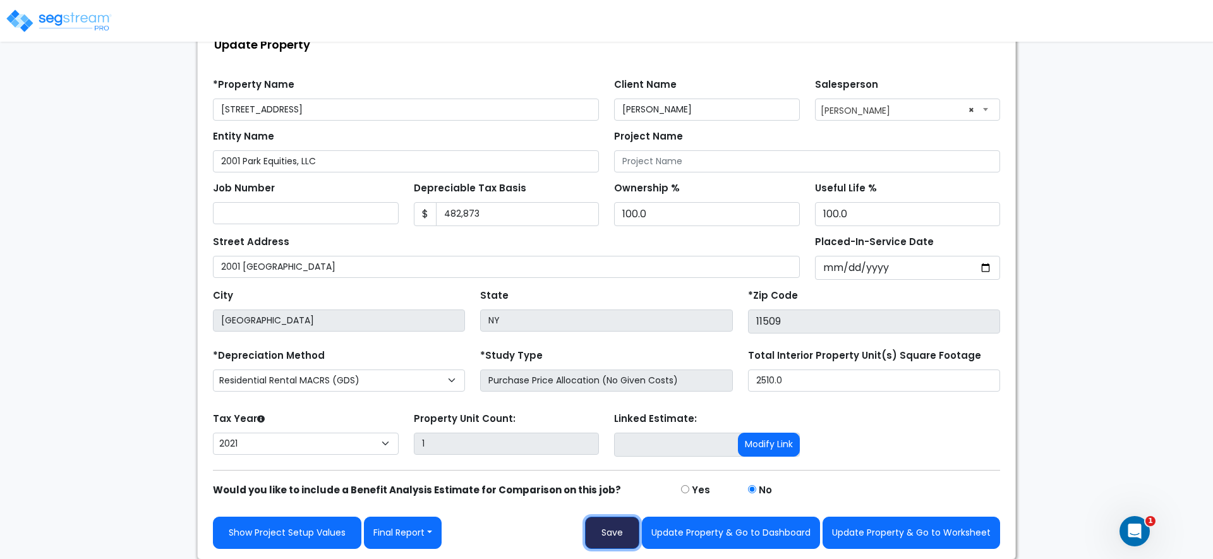
click at [607, 539] on button "Save" at bounding box center [612, 533] width 54 height 32
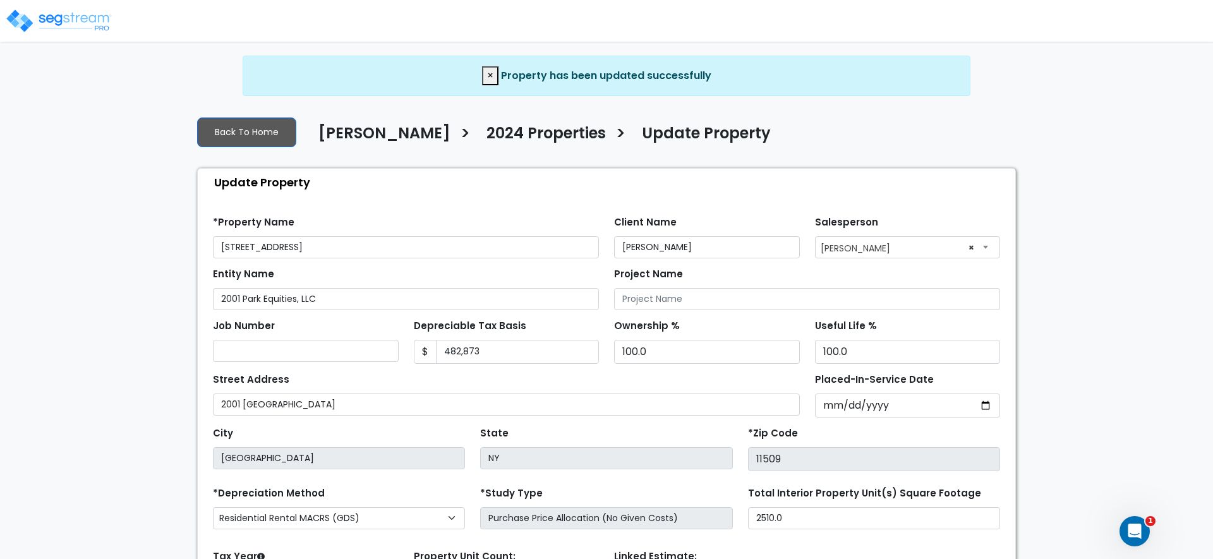
scroll to position [138, 0]
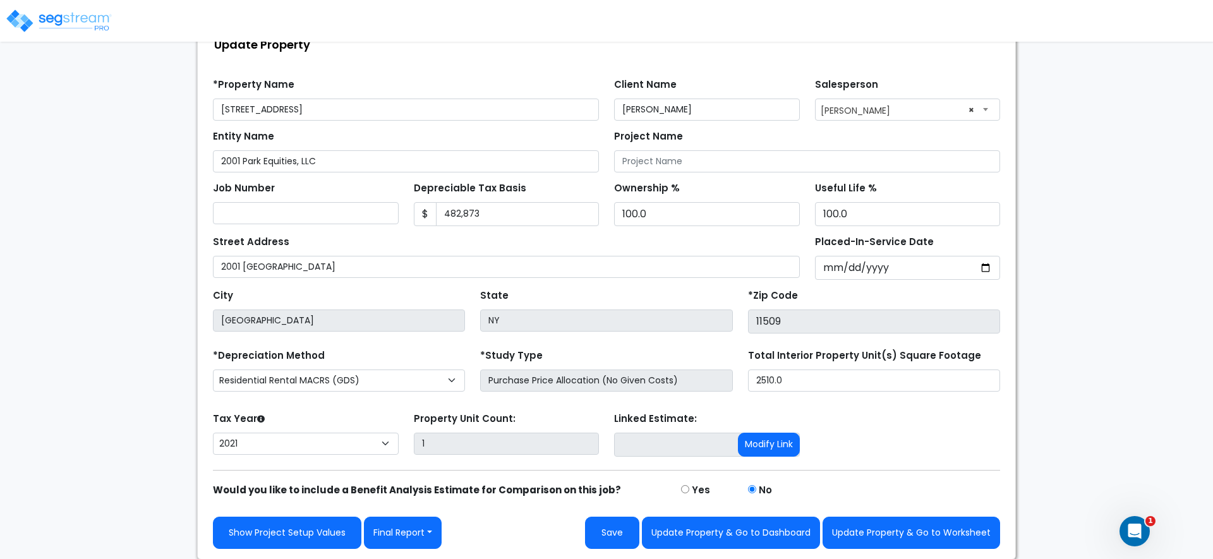
click at [364, 432] on div "Tax Year Please Enter The Placed In Service Date First. 2026 2025 2024 2023 202…" at bounding box center [305, 434] width 201 height 51
click at [353, 439] on select "2026 2025 2024 2023 2022 2021" at bounding box center [306, 444] width 186 height 22
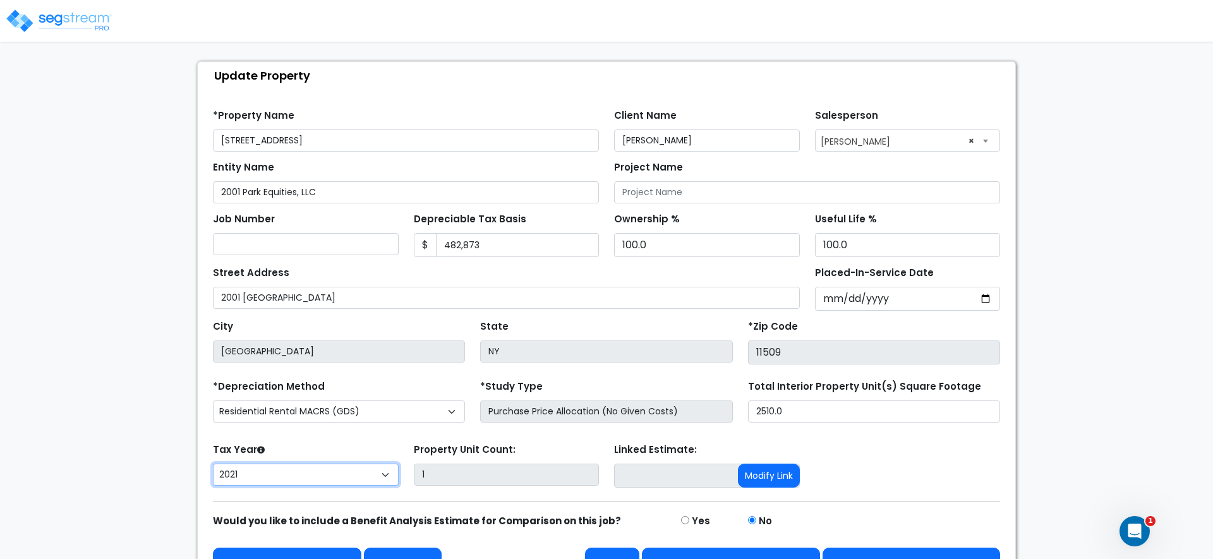
scroll to position [87, 0]
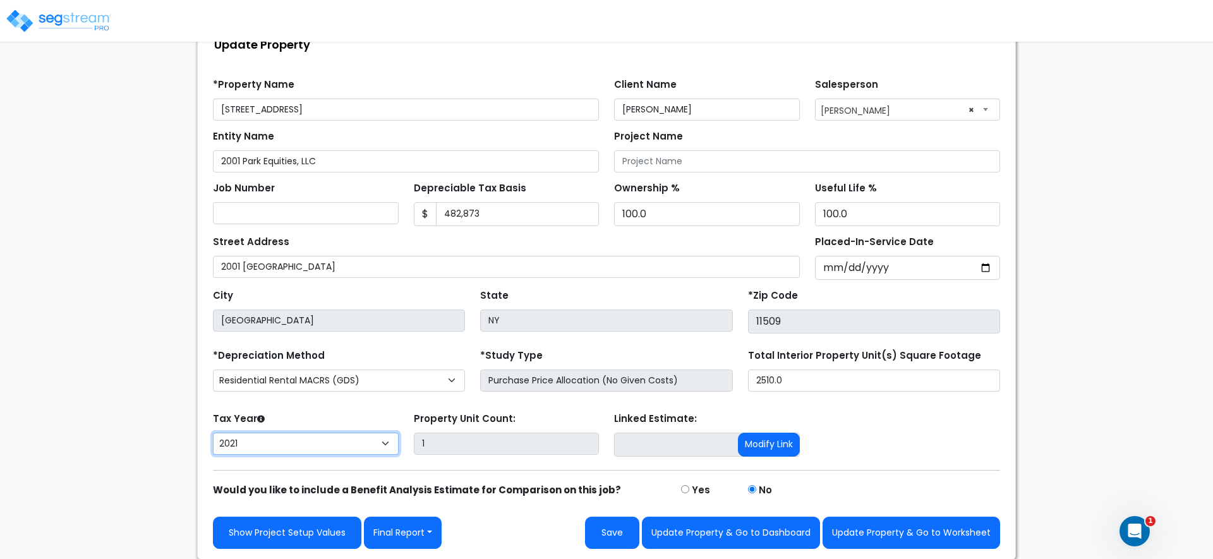
select select "2024"
click at [213, 433] on select "2026 2025 2024 2023 2022 2021" at bounding box center [306, 444] width 186 height 22
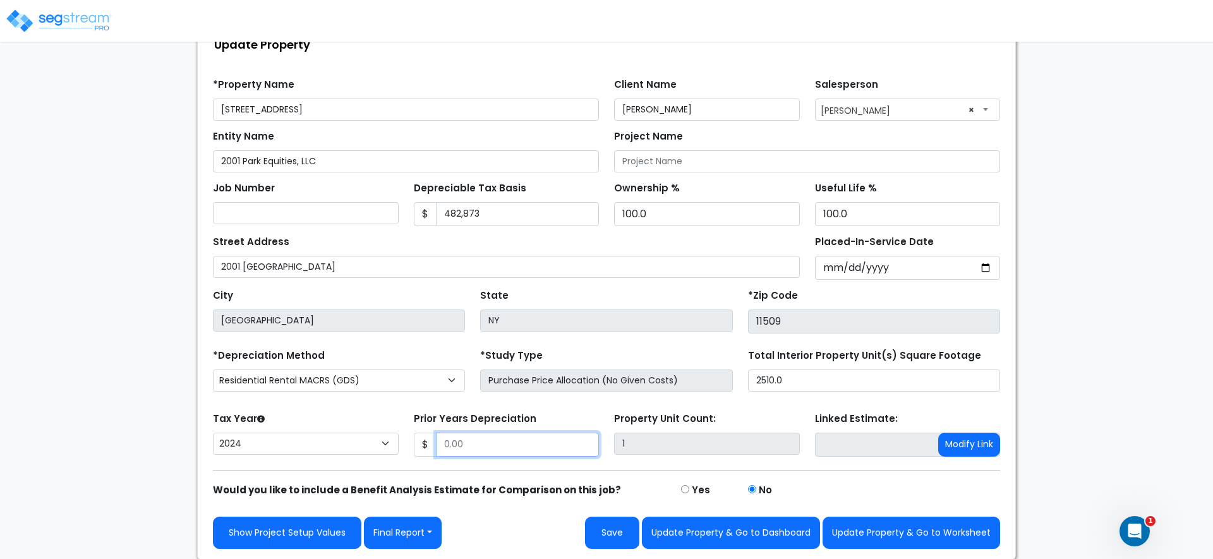
click at [484, 442] on input "Prior Years Depreciation" at bounding box center [518, 445] width 164 height 24
paste input "19754"
click at [552, 414] on div "Prior Years Depreciation $ 19,754" at bounding box center [507, 432] width 186 height 47
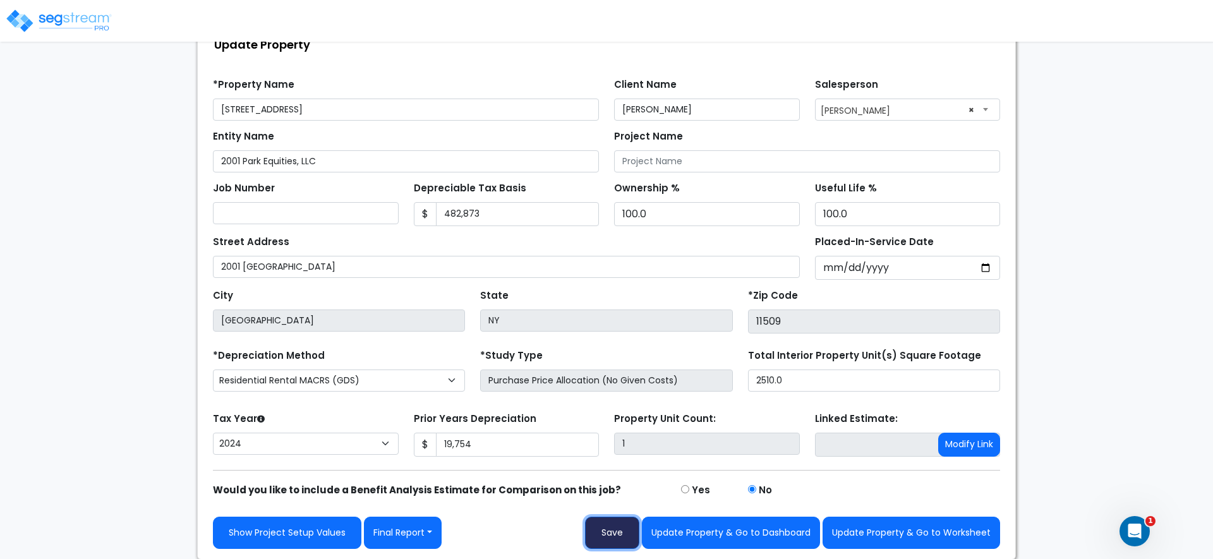
click at [618, 534] on button "Save" at bounding box center [612, 533] width 54 height 32
type input "19754"
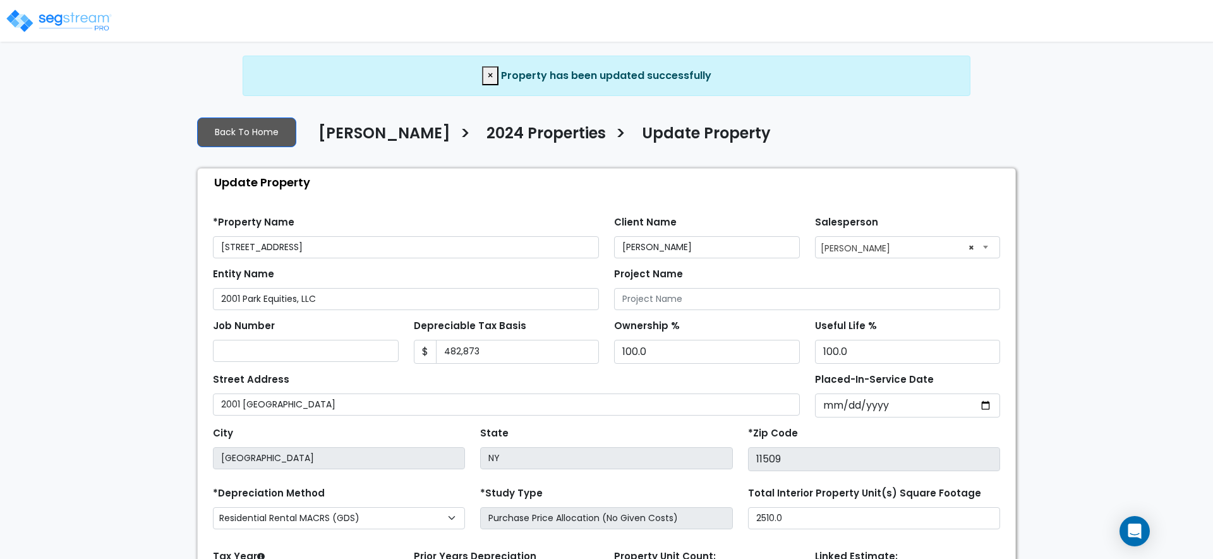
select select "2024"
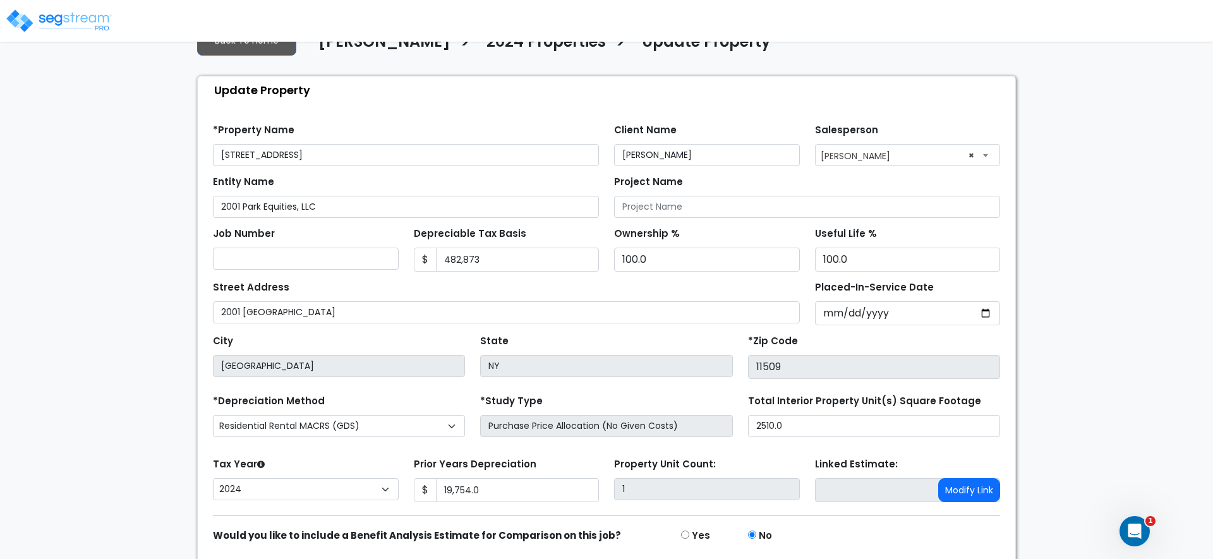
scroll to position [54, 0]
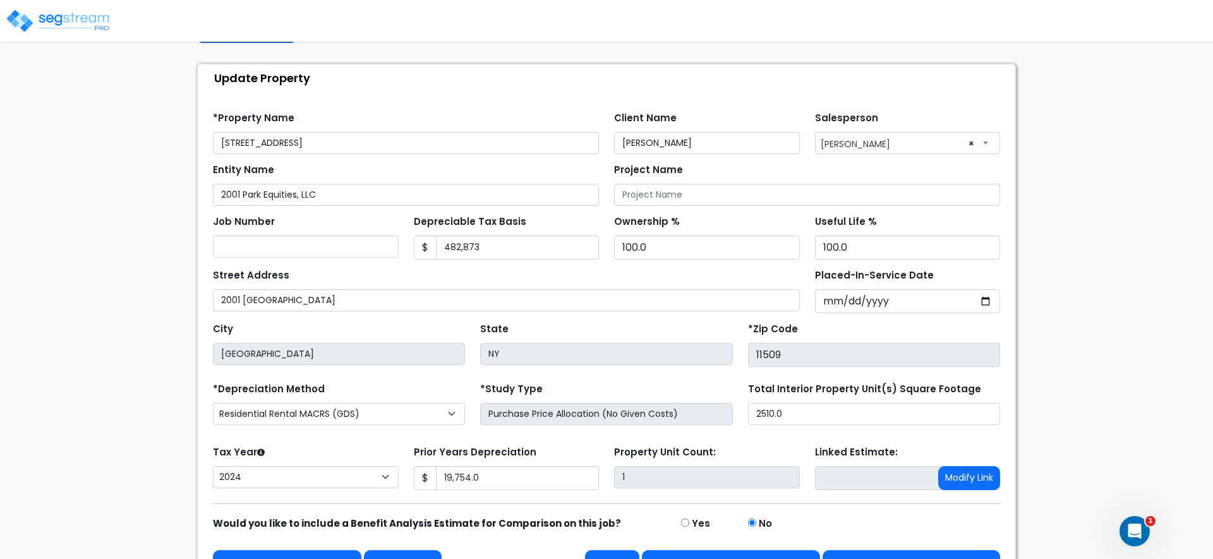
drag, startPoint x: 246, startPoint y: 167, endPoint x: 462, endPoint y: 160, distance: 215.6
click at [462, 160] on form "*Property Name [STREET_ADDRESS] Client Name [PERSON_NAME] Salesperson × $ City" at bounding box center [606, 342] width 787 height 480
type input "2001 [GEOGRAPHIC_DATA]"
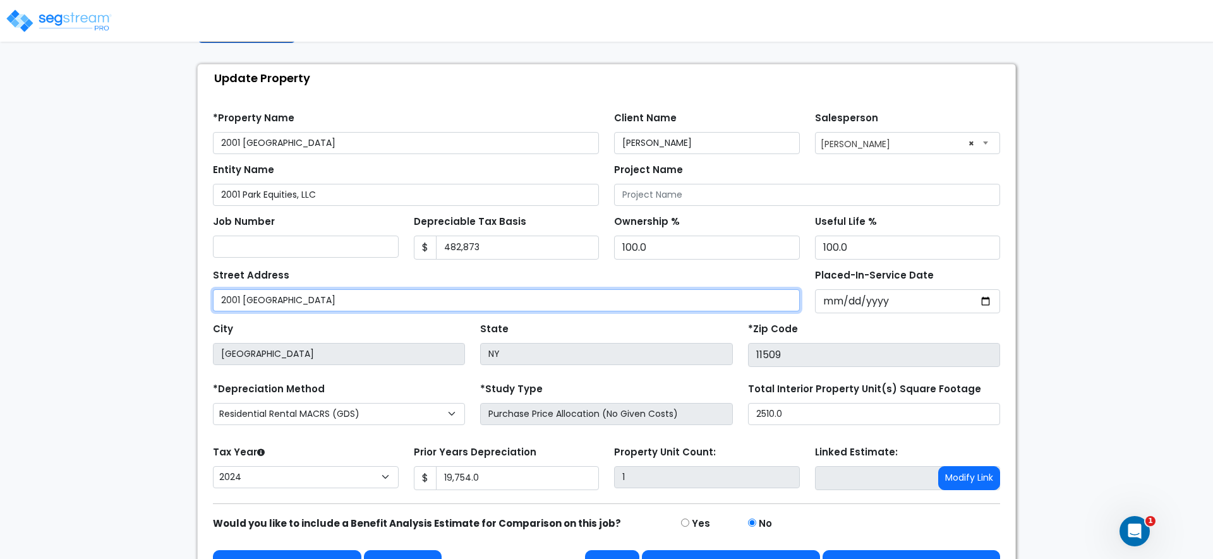
click at [344, 303] on input "2001 PARK STREET" at bounding box center [506, 300] width 587 height 22
drag, startPoint x: 344, startPoint y: 303, endPoint x: 243, endPoint y: 298, distance: 101.9
click at [243, 298] on input "2001 PARK STREET" at bounding box center [506, 300] width 587 height 22
type input "2001 [GEOGRAPHIC_DATA]"
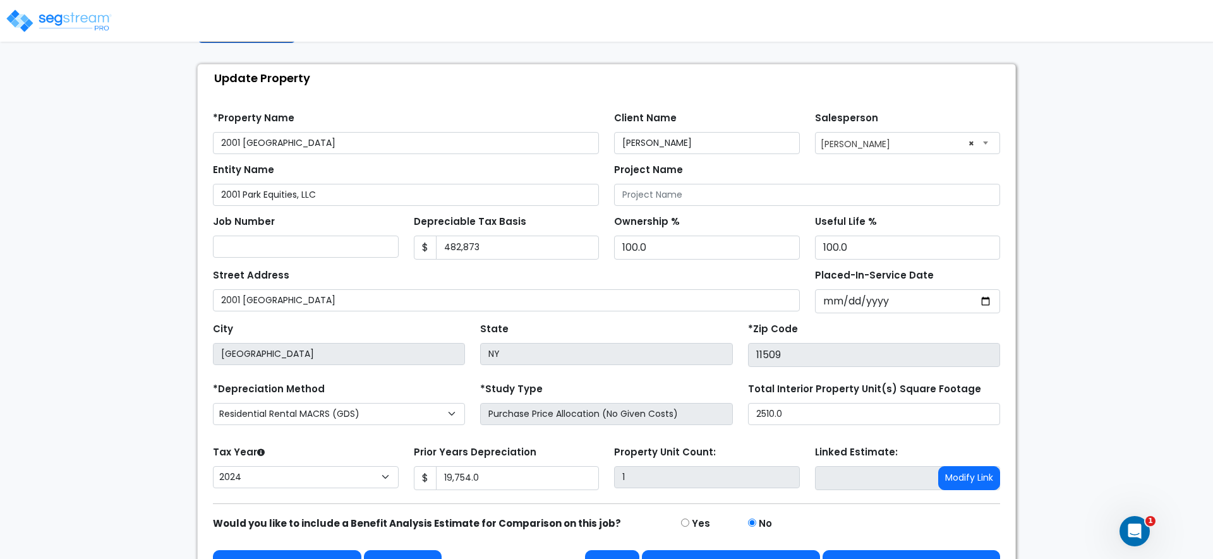
click at [344, 276] on div "Street Address 2001 Park Street" at bounding box center [506, 288] width 587 height 45
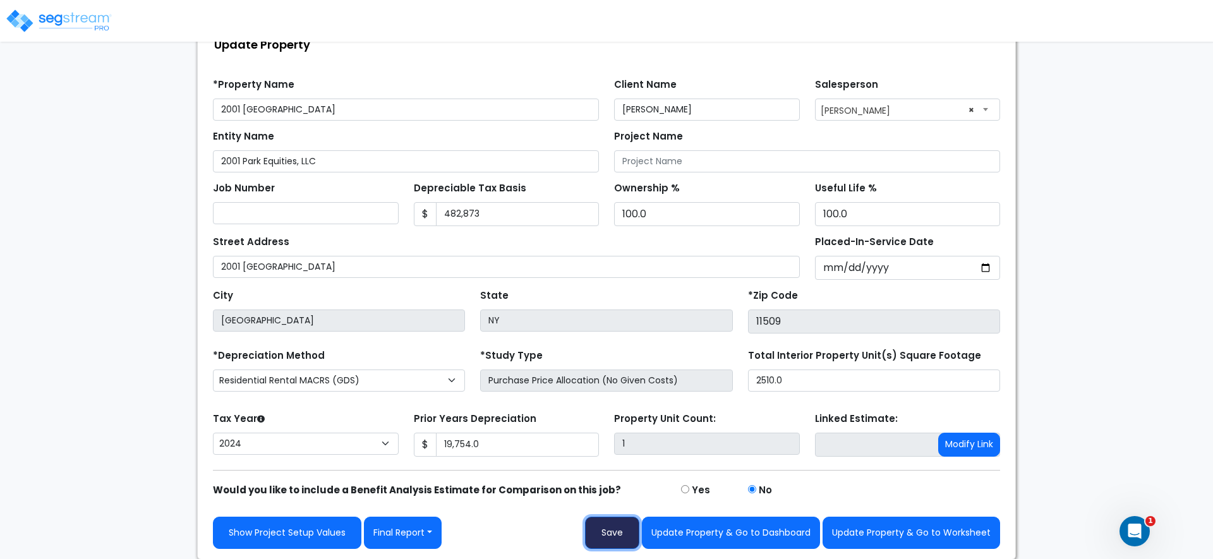
click at [601, 531] on button "Save" at bounding box center [612, 533] width 54 height 32
type input "19754"
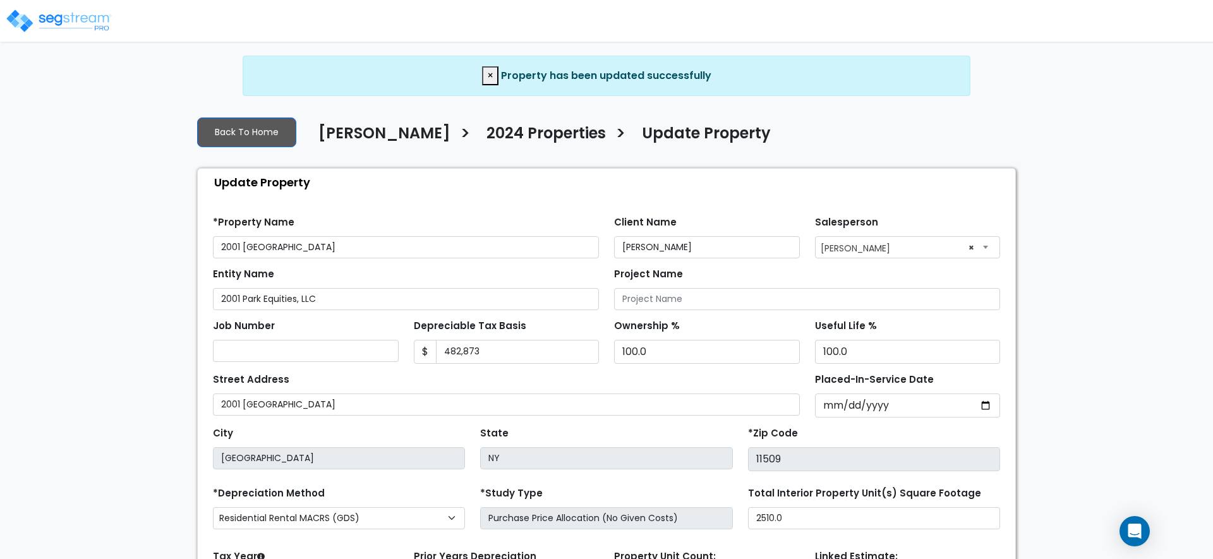
select select "2024"
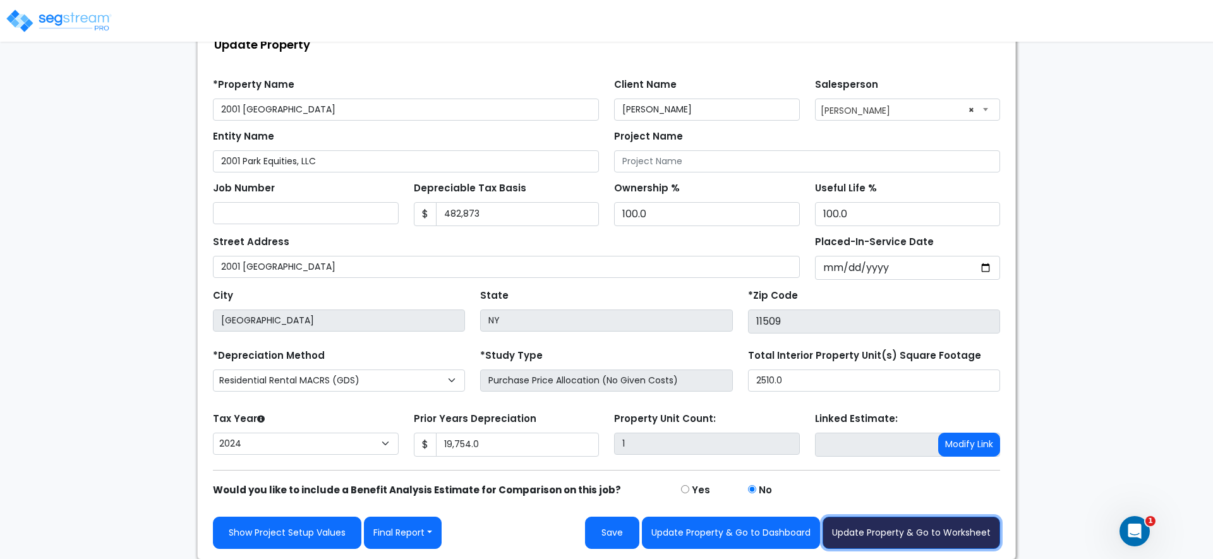
click at [877, 533] on button "Update Property & Go to Worksheet" at bounding box center [912, 533] width 178 height 32
type input "19754"
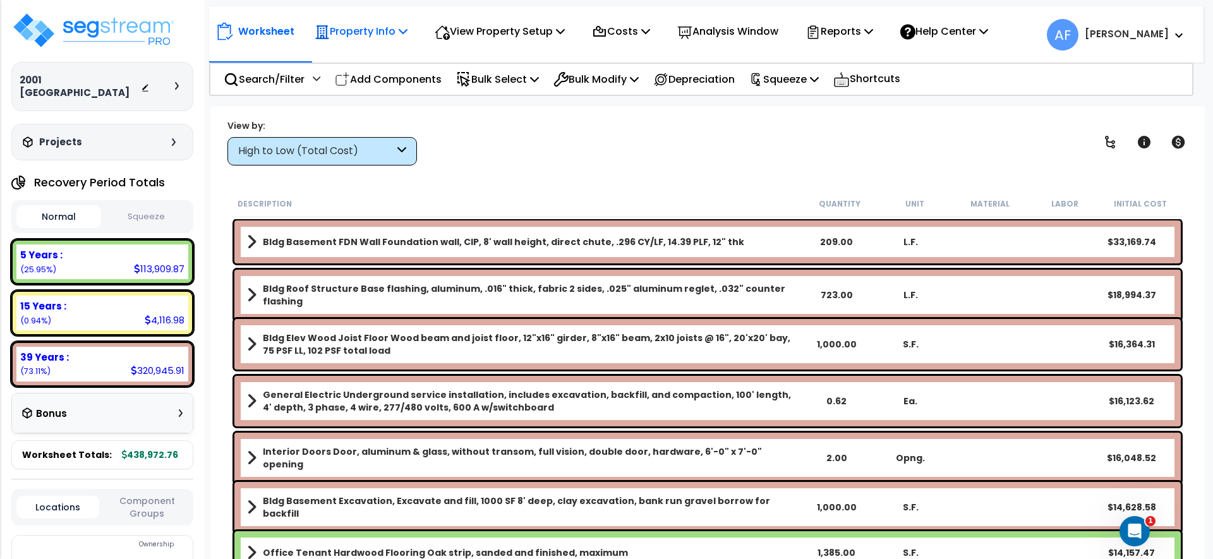
click at [358, 28] on p "Property Info" at bounding box center [361, 31] width 93 height 17
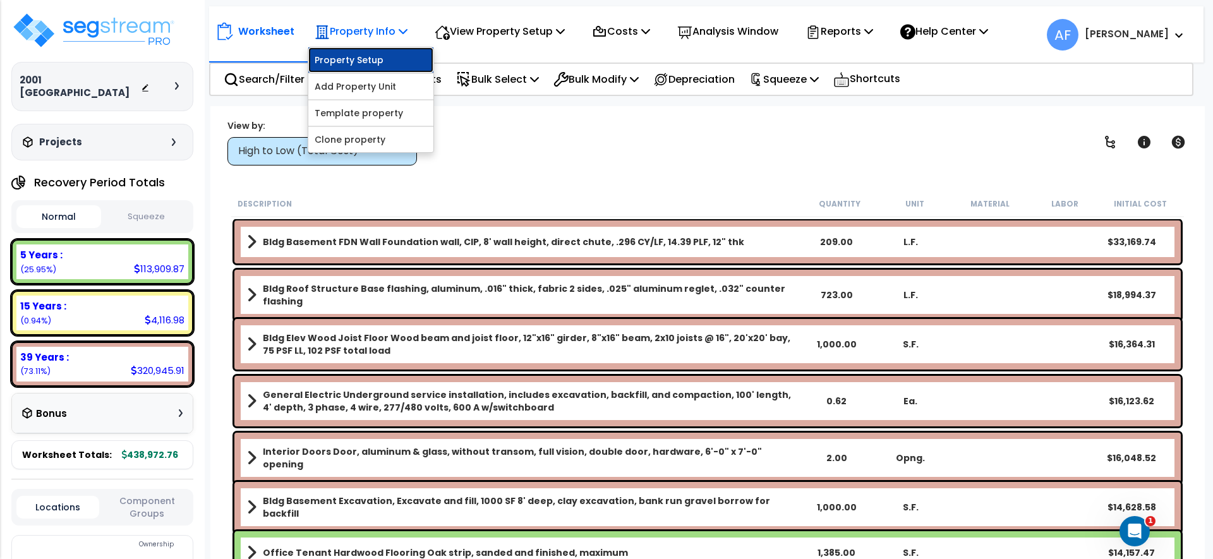
click at [346, 59] on link "Property Setup" at bounding box center [370, 59] width 125 height 25
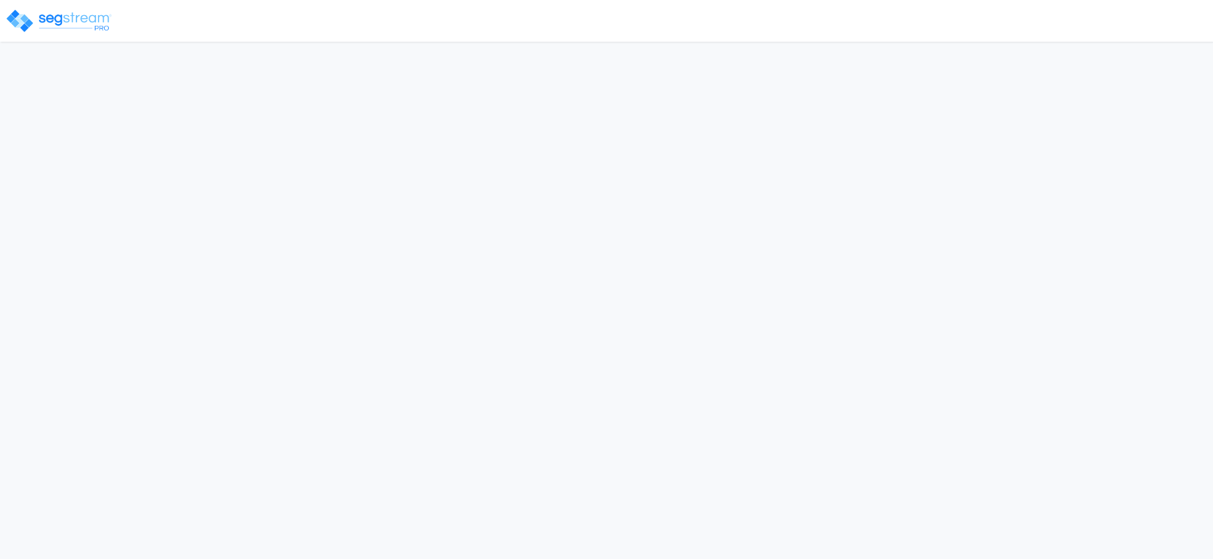
select select "2024"
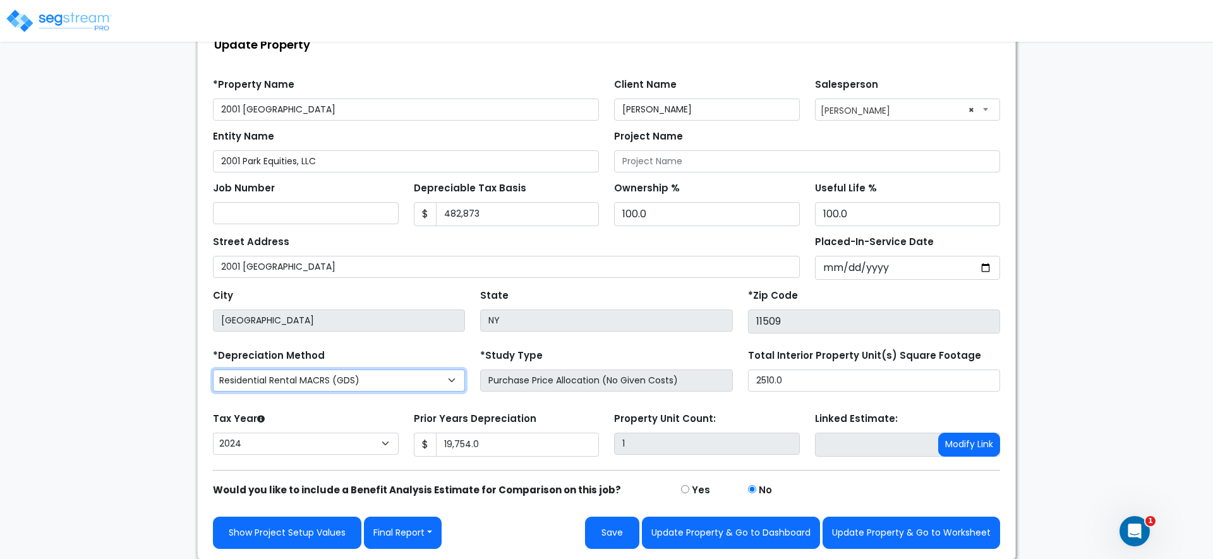
click at [367, 379] on select "Commercial MACRS (GDS) Residential Rental MACRS (GDS) Commercial MACRS (GDS) +Q…" at bounding box center [339, 381] width 252 height 22
click at [213, 370] on select "Commercial MACRS (GDS) Residential Rental MACRS (GDS) Commercial MACRS (GDS) +Q…" at bounding box center [339, 381] width 252 height 22
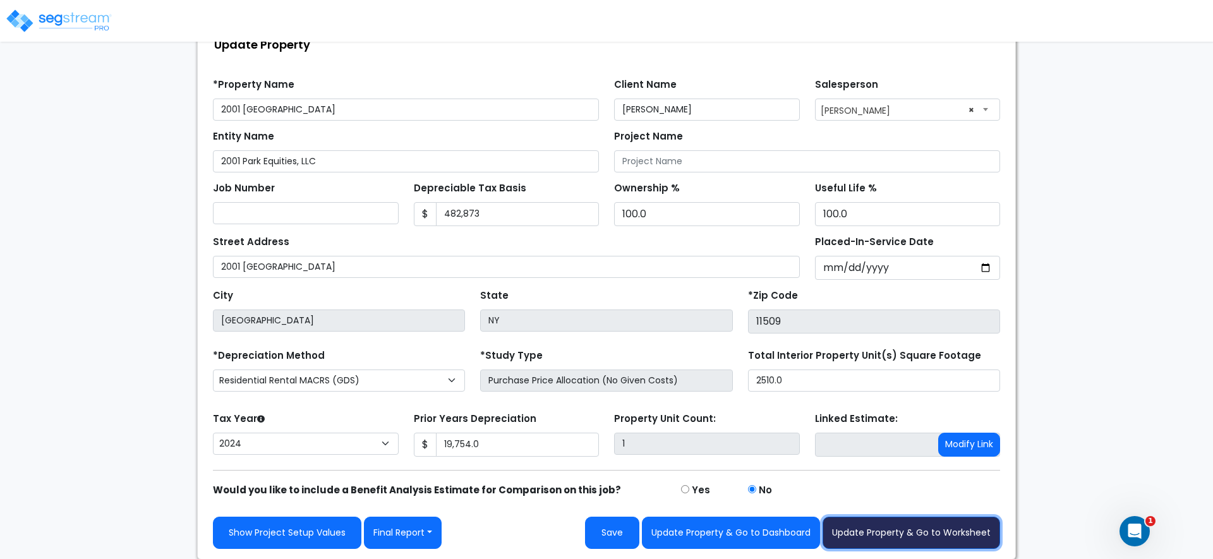
click at [888, 531] on button "Update Property & Go to Worksheet" at bounding box center [912, 533] width 178 height 32
type input "19754"
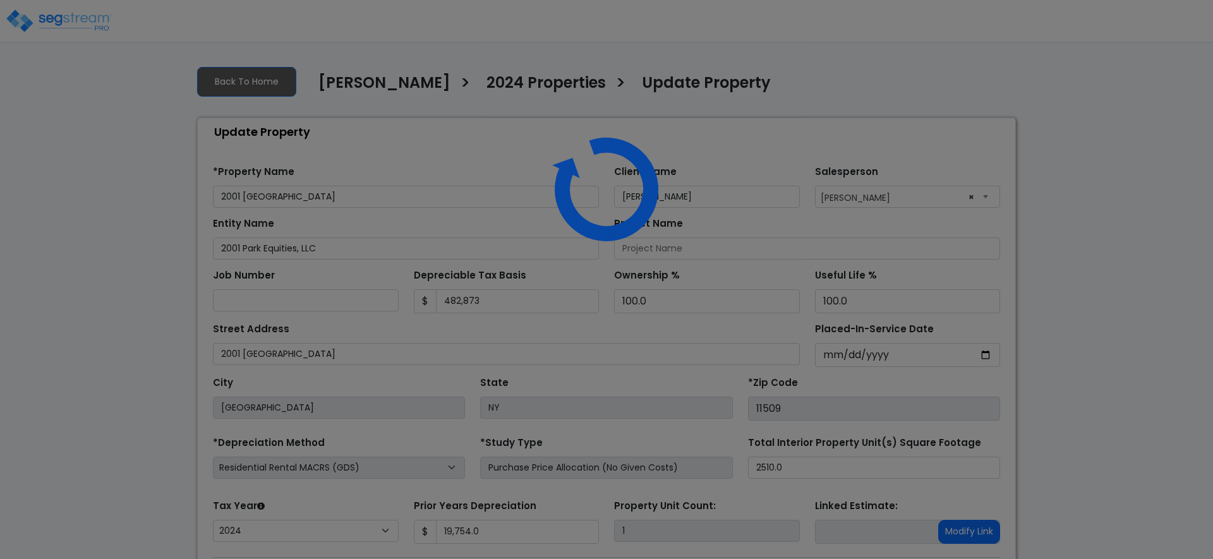
select select "2024"
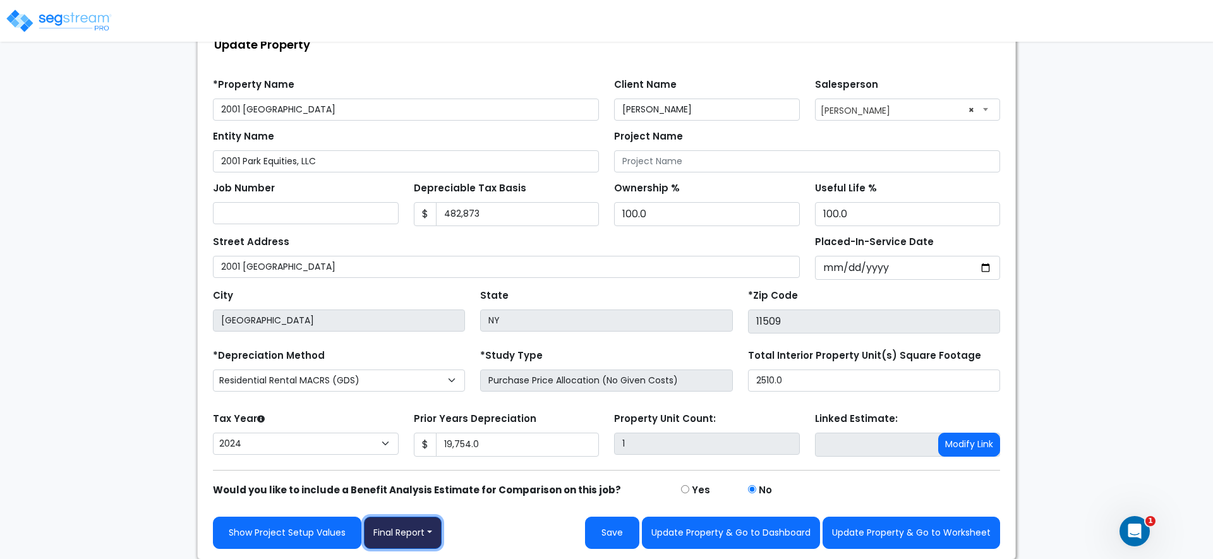
click at [398, 533] on button "Final Report" at bounding box center [403, 533] width 78 height 32
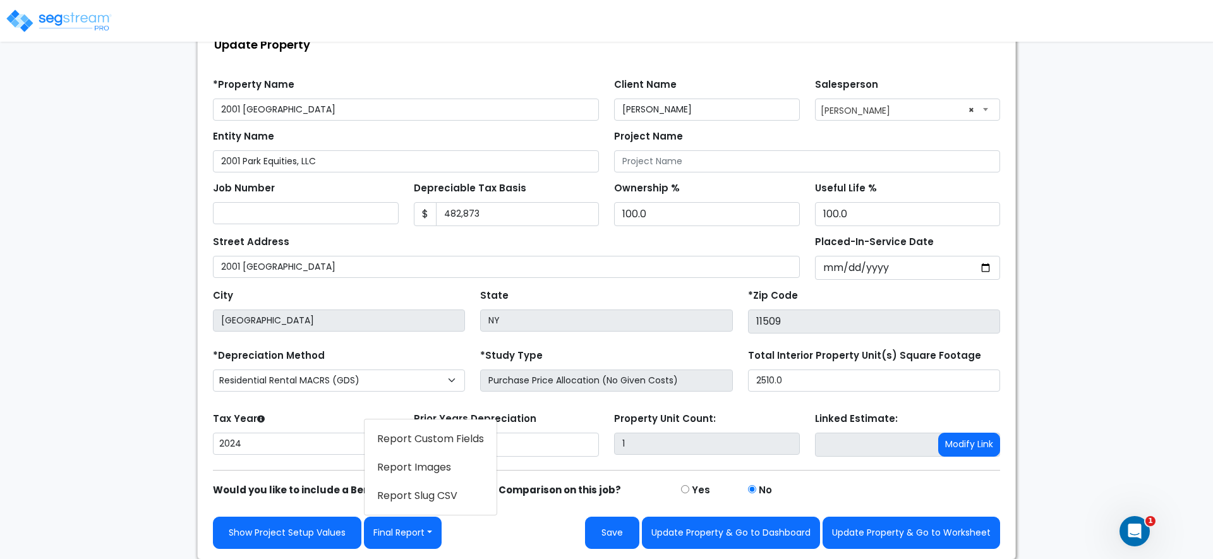
click at [306, 429] on div "Tax Year Please Enter The Placed In Service Date First. 2026 2025 2024 2023 202…" at bounding box center [305, 434] width 201 height 51
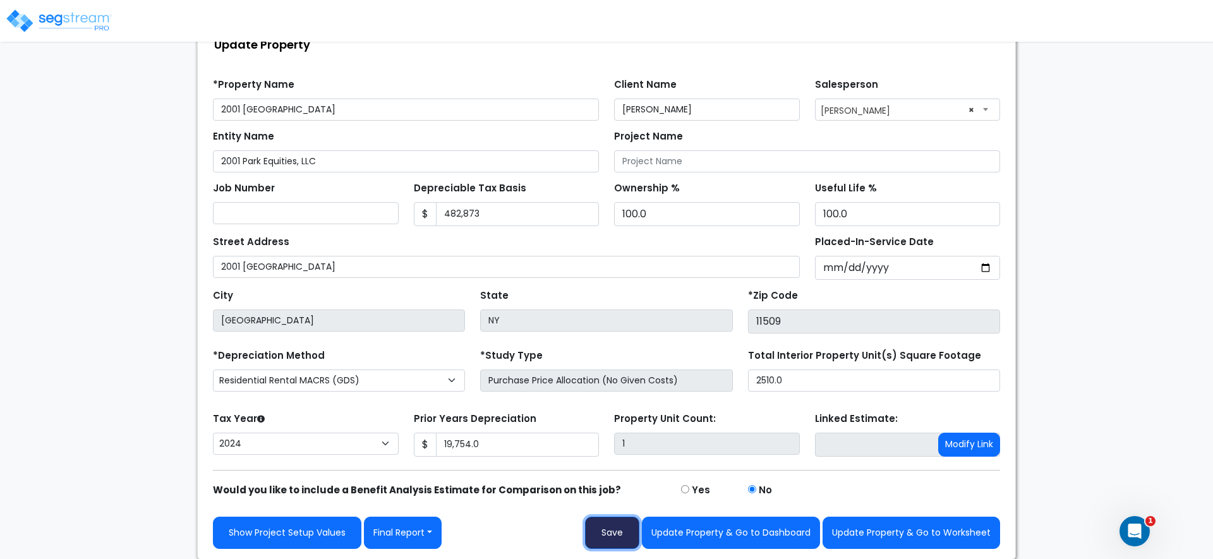
click at [608, 536] on button "Save" at bounding box center [612, 533] width 54 height 32
type input "19754"
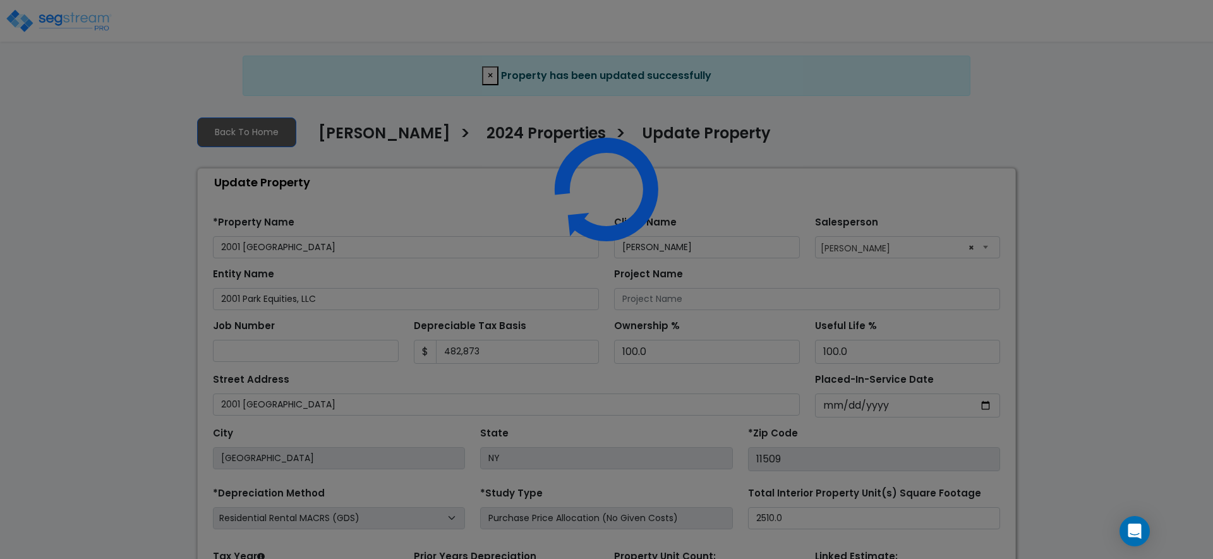
select select "2024"
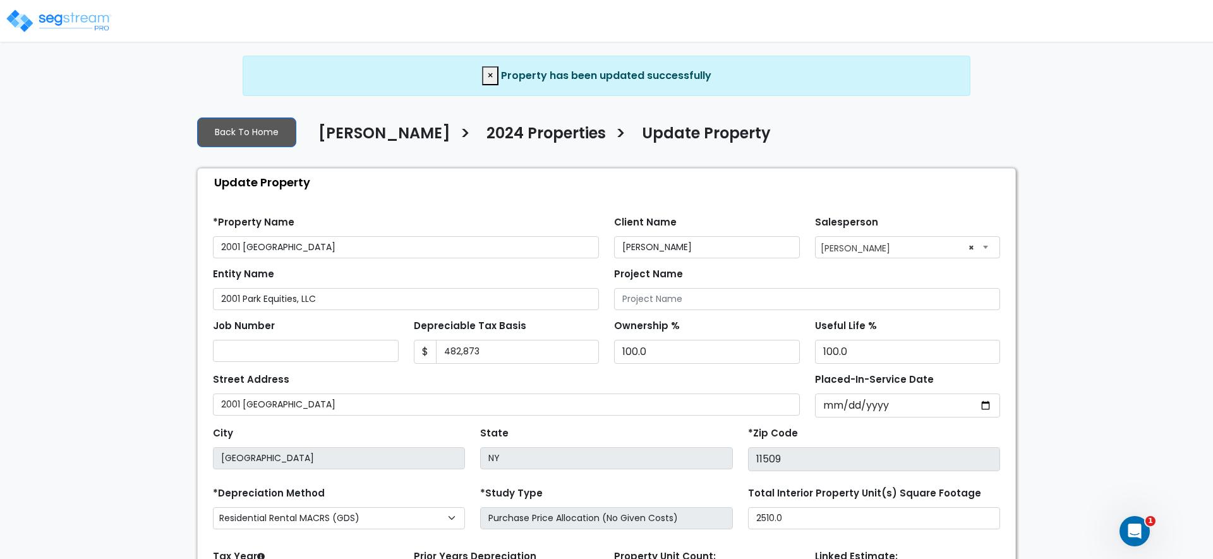
scroll to position [138, 0]
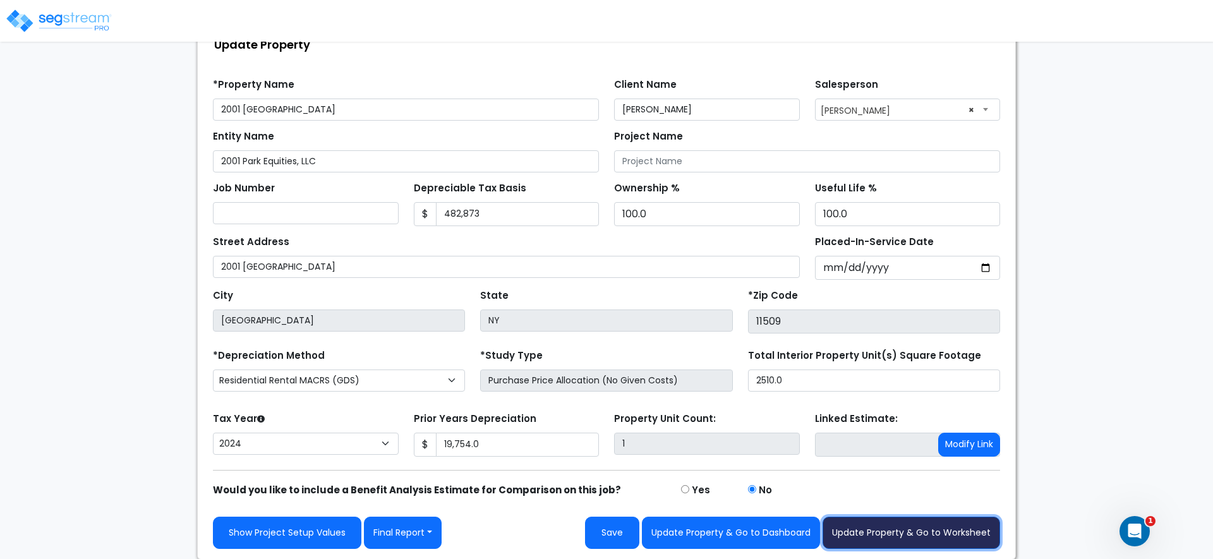
click at [912, 543] on button "Update Property & Go to Worksheet" at bounding box center [912, 533] width 178 height 32
type input "19754"
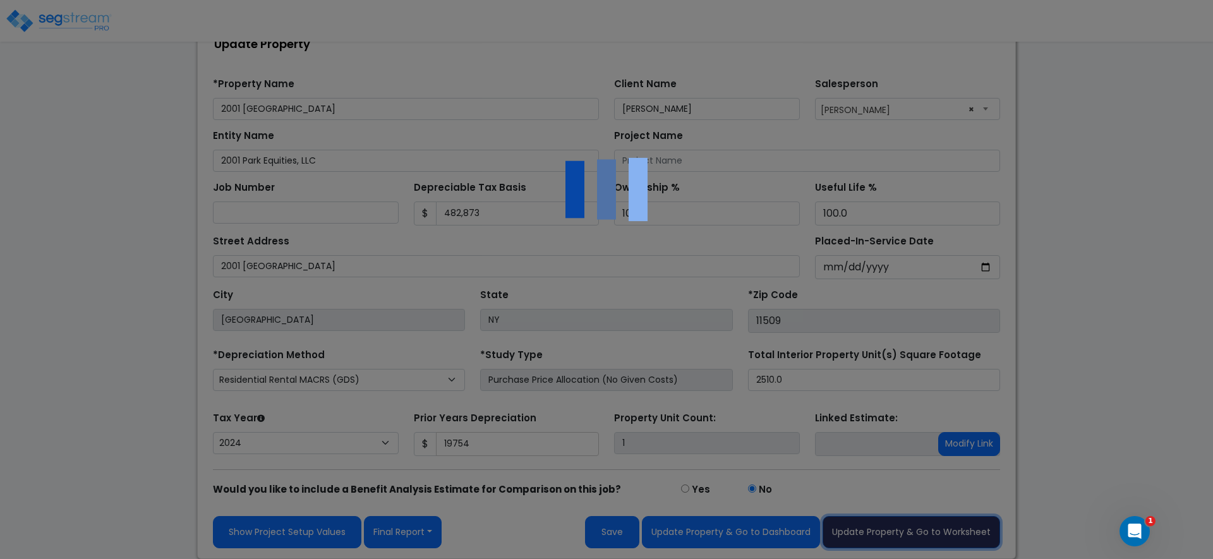
scroll to position [92, 0]
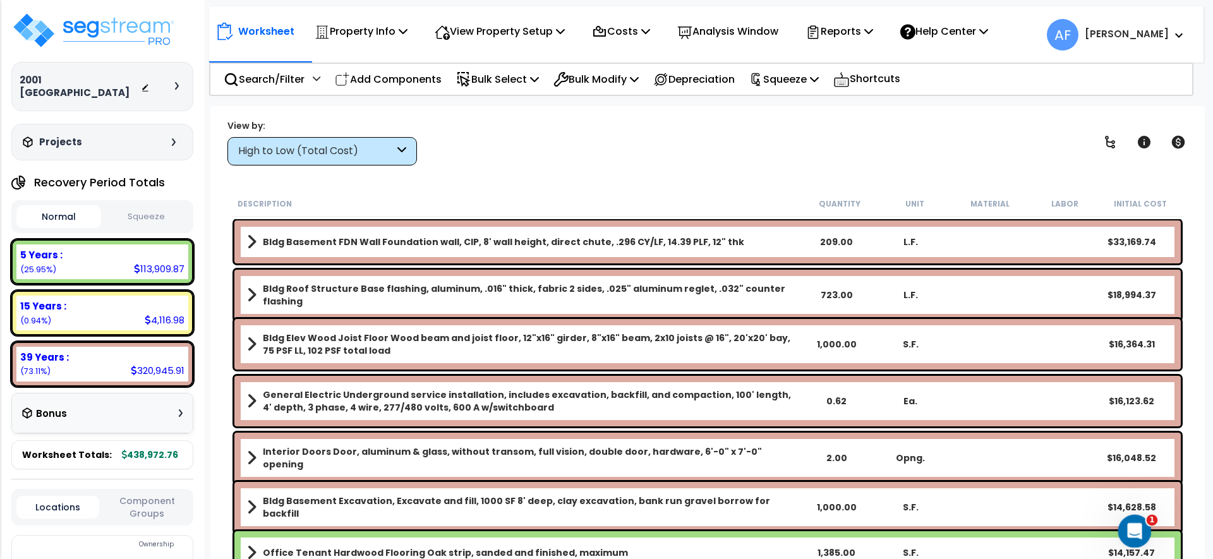
click at [1134, 527] on icon "Open Intercom Messenger" at bounding box center [1132, 529] width 9 height 10
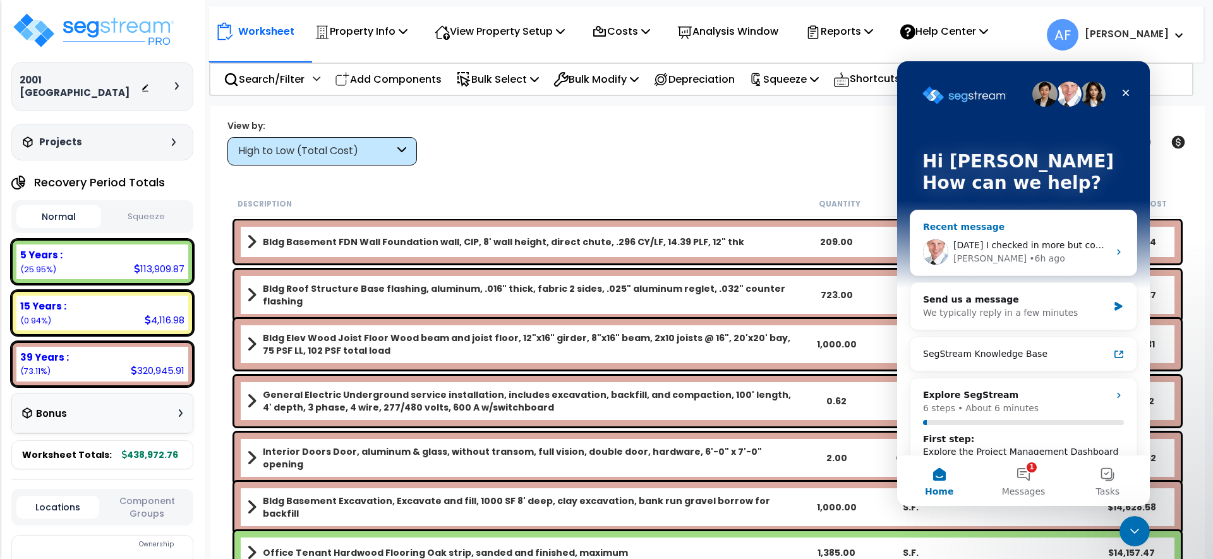
click at [1022, 245] on span "Yesterday I checked in more but could not find. Thanks for letting me know" at bounding box center [1112, 245] width 319 height 10
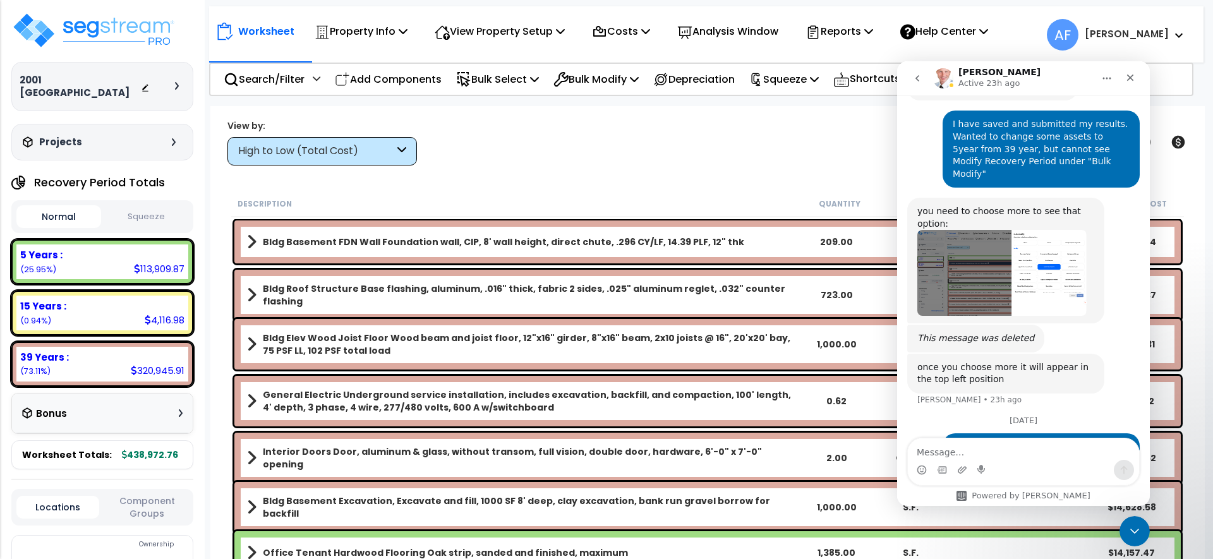
scroll to position [425, 0]
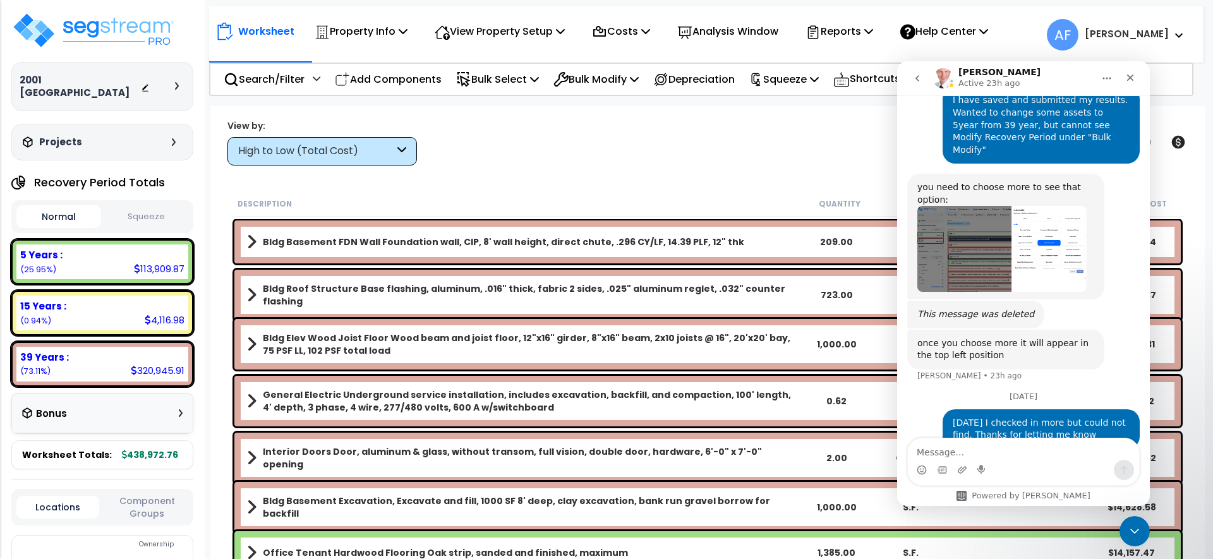
click at [925, 80] on button "go back" at bounding box center [917, 78] width 24 height 24
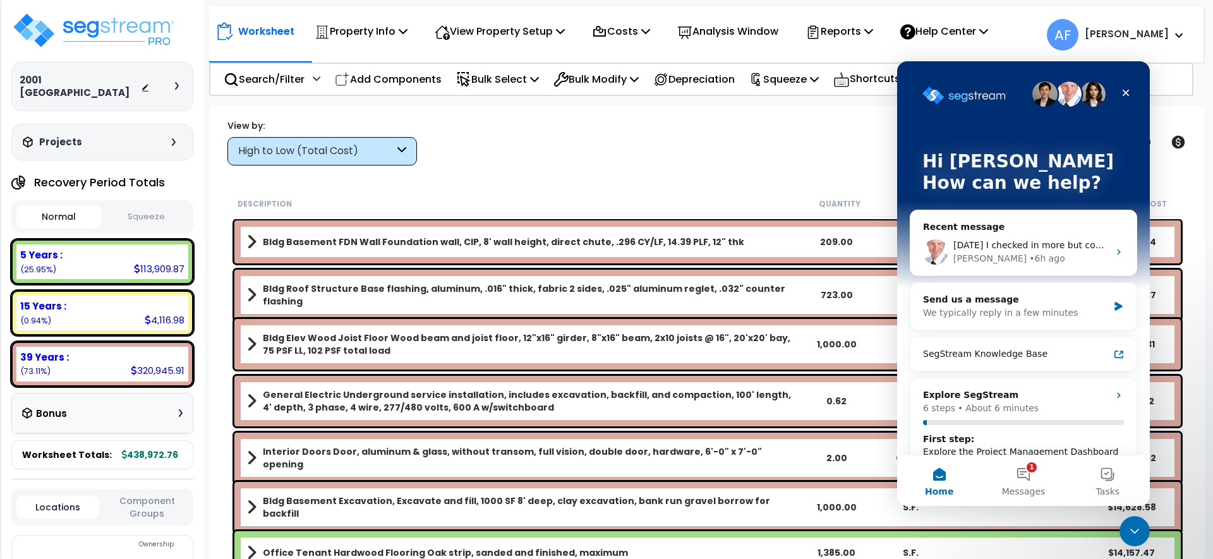
scroll to position [0, 0]
click at [995, 310] on div "We typically reply in a few minutes" at bounding box center [1015, 312] width 185 height 13
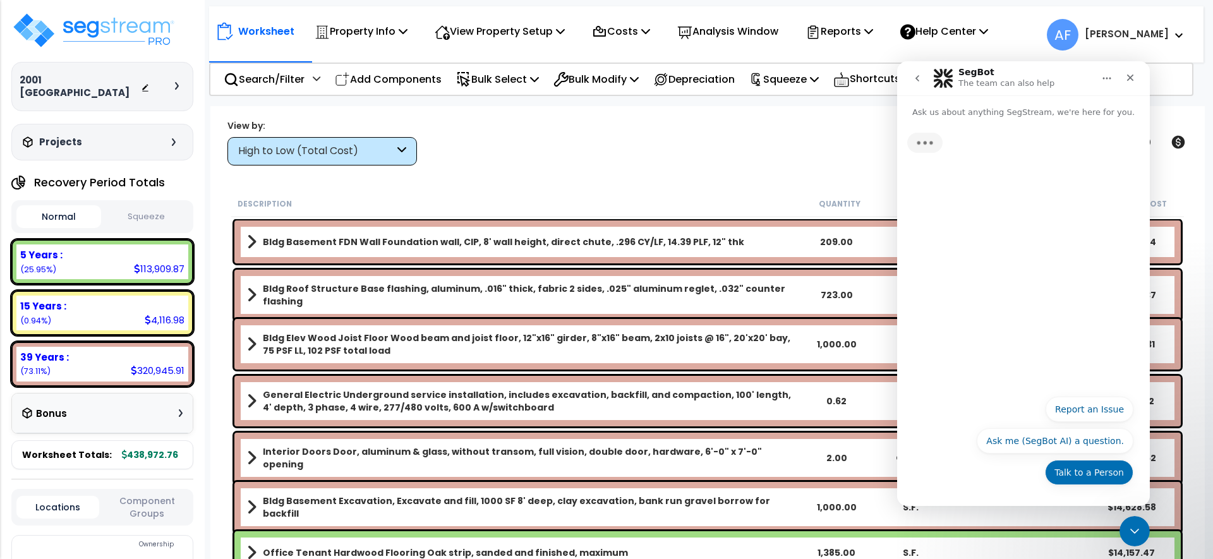
click at [1088, 473] on button "Talk to a Person" at bounding box center [1089, 472] width 88 height 25
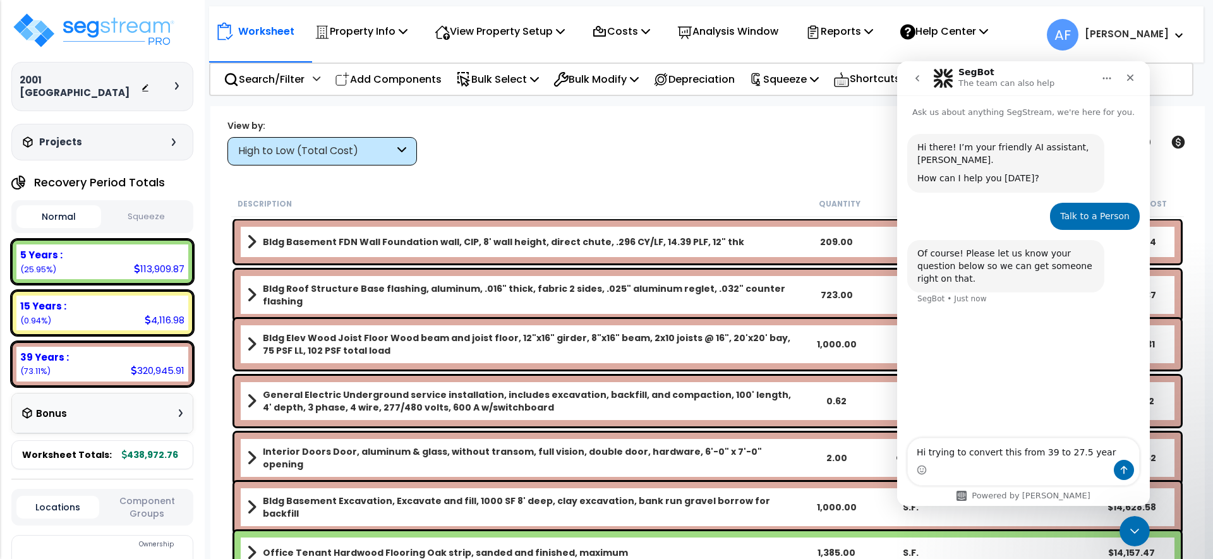
type textarea "Hi trying to convert this from 39 to 27.5 years"
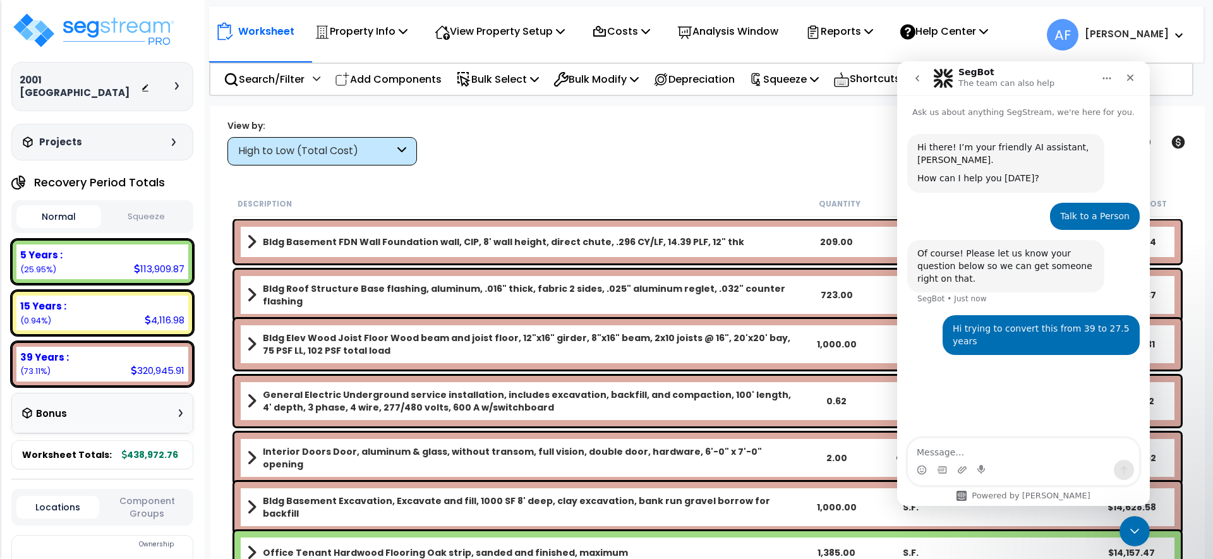
type textarea "[URL][DOMAIN_NAME]"
click at [621, 181] on div "Worksheet Property Info Property Setup Add Property Unit Template property Clon…" at bounding box center [707, 385] width 995 height 559
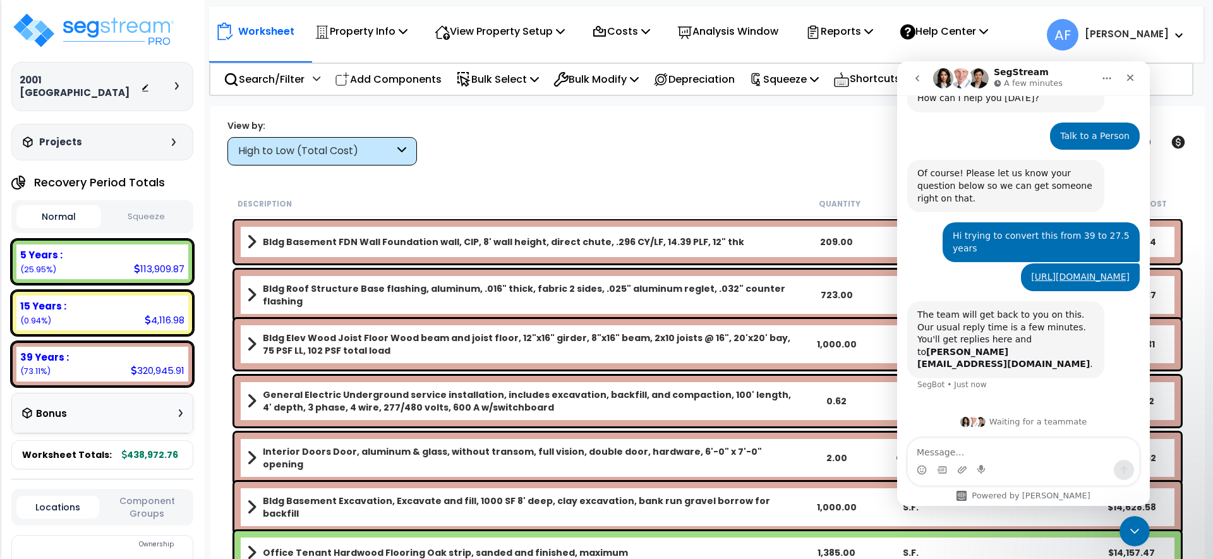
scroll to position [82, 0]
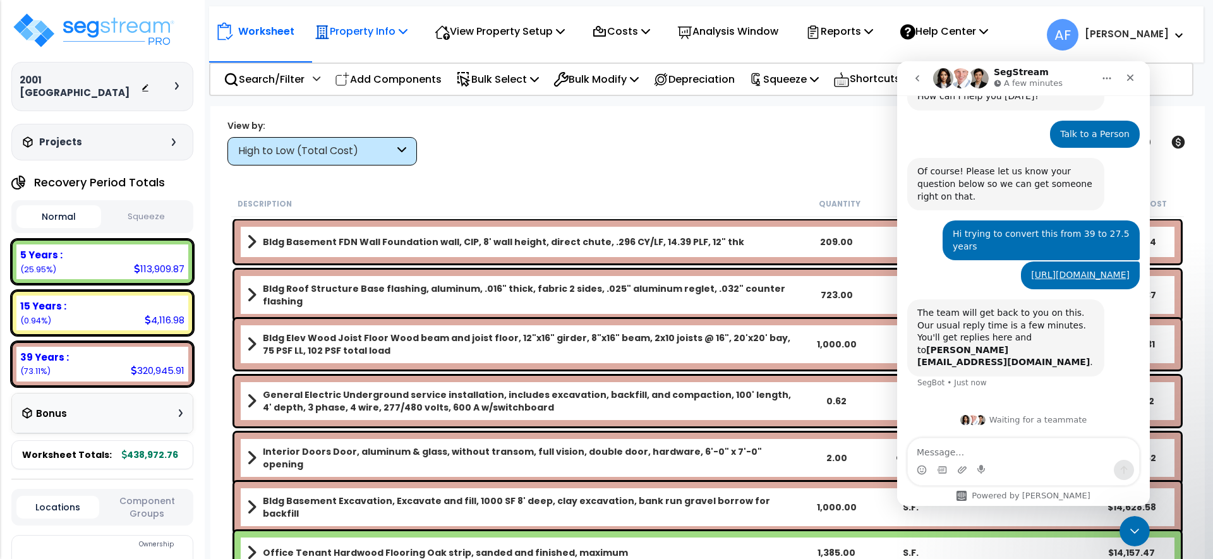
click at [346, 31] on p "Property Info" at bounding box center [361, 31] width 93 height 17
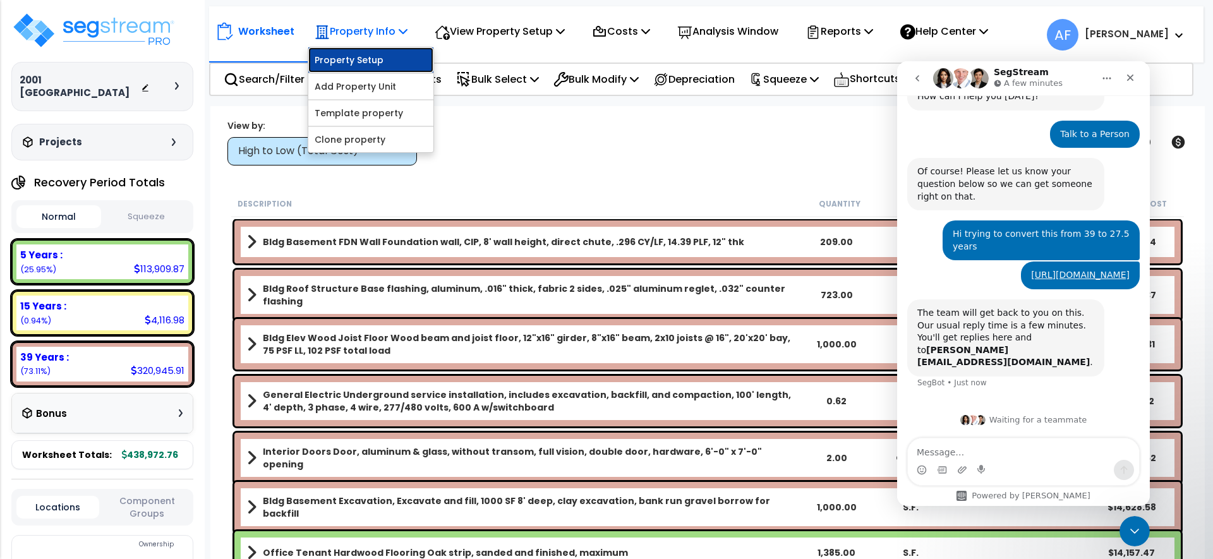
click at [372, 51] on link "Property Setup" at bounding box center [370, 59] width 125 height 25
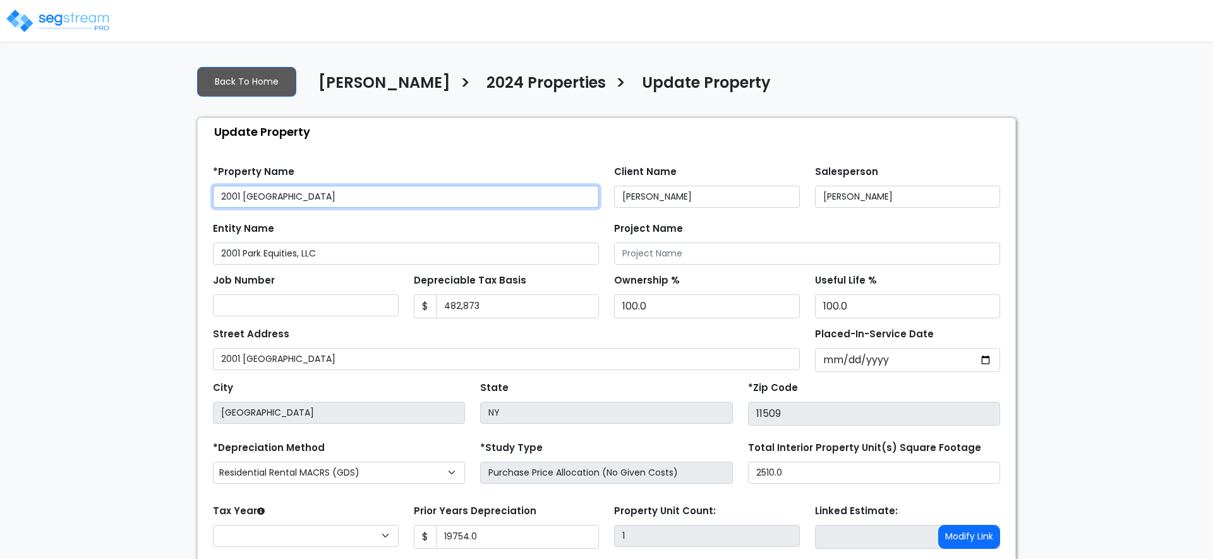
type input "19,754.0"
select select "2024"
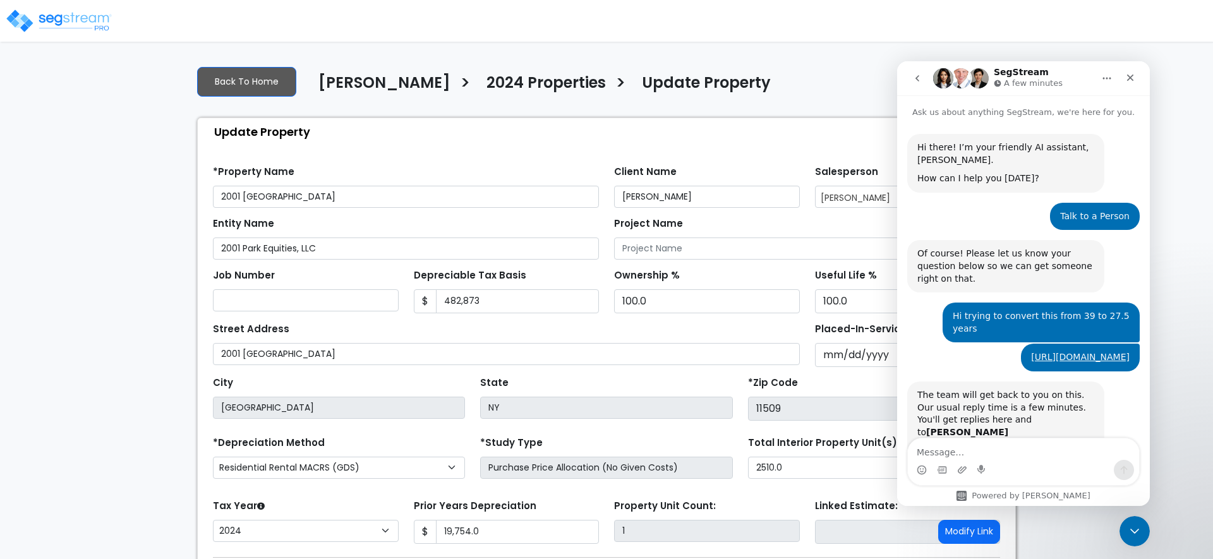
scroll to position [82, 0]
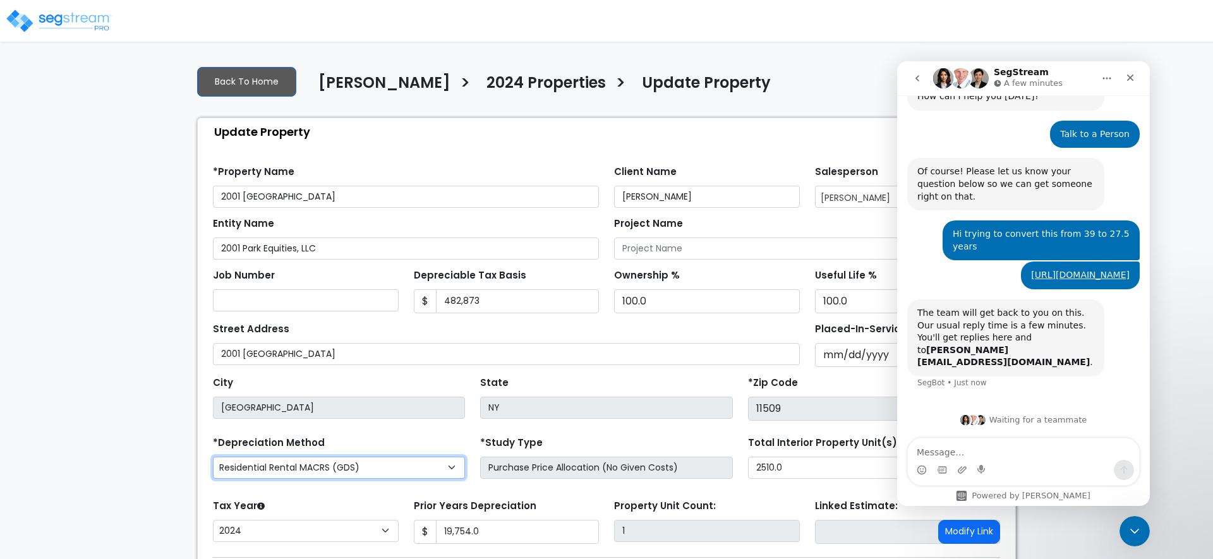
click at [444, 463] on select "Commercial MACRS (GDS) Residential Rental MACRS (GDS) Commercial MACRS (GDS) +Q…" at bounding box center [339, 468] width 252 height 22
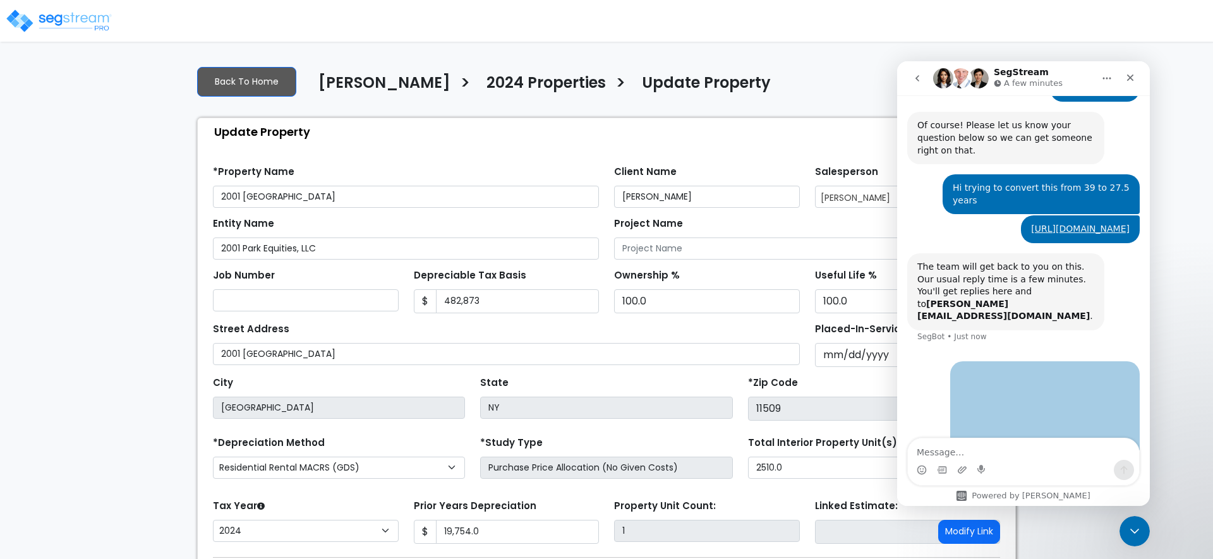
scroll to position [210, 0]
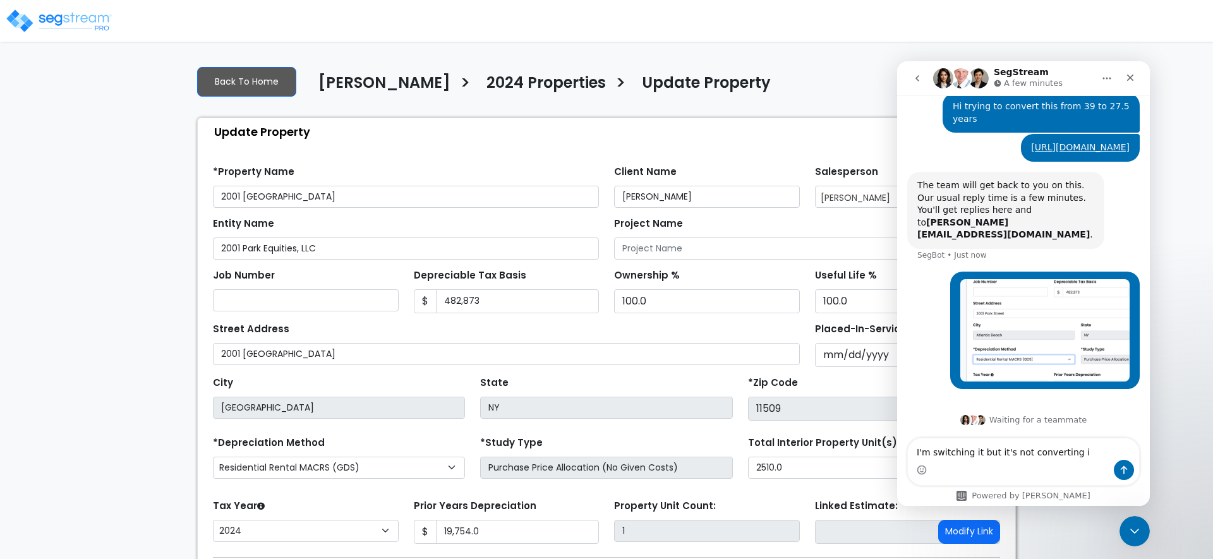
type textarea "I'm switching it but it's not converting it"
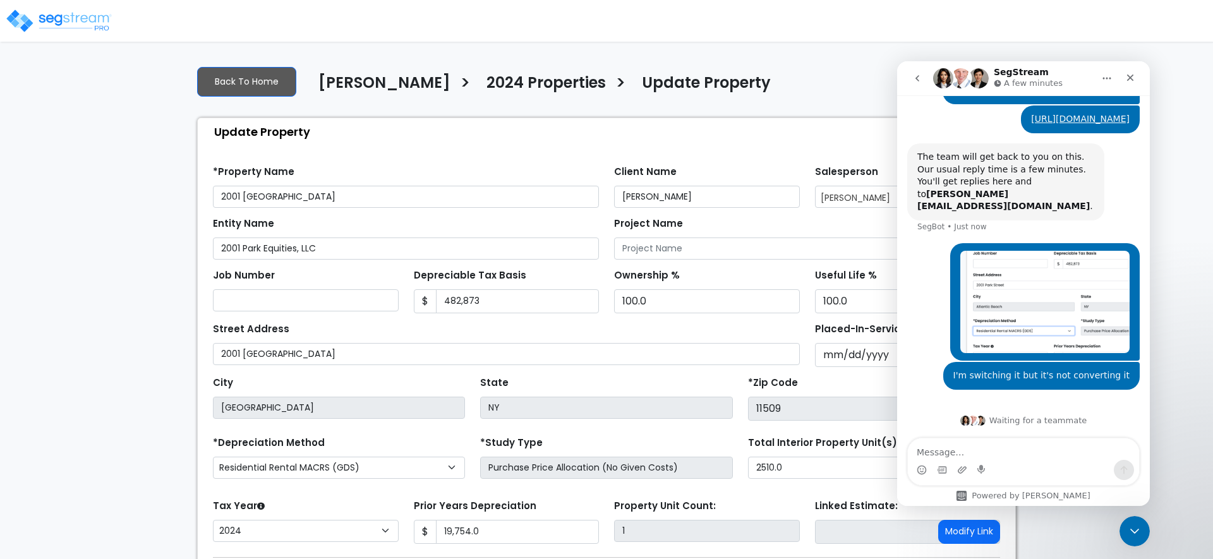
scroll to position [87, 0]
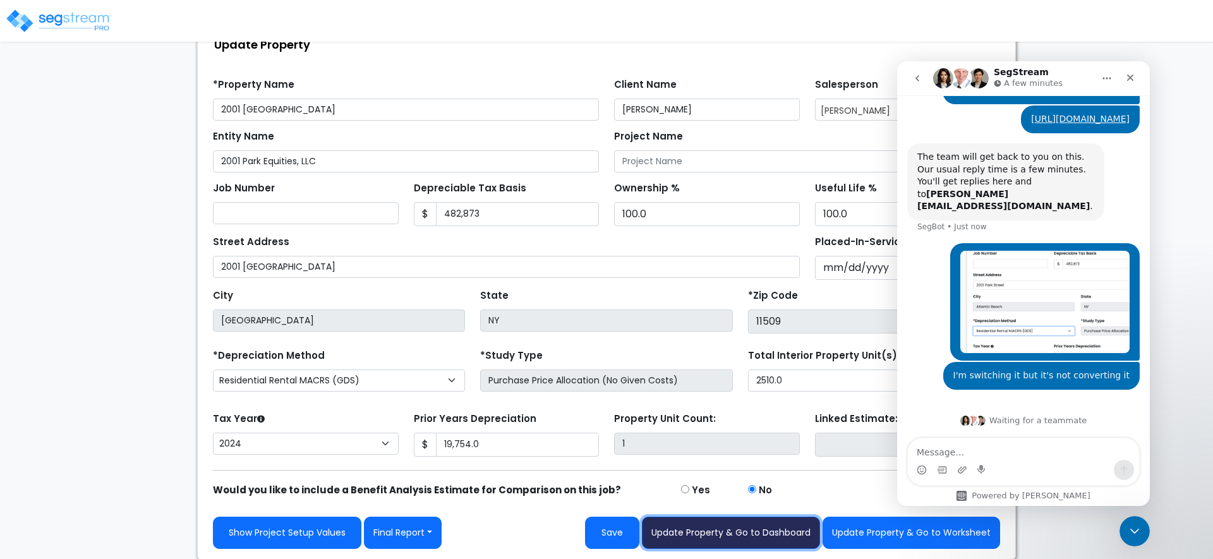
click at [708, 542] on button "Update Property & Go to Dashboard" at bounding box center [731, 533] width 178 height 32
type input "19754"
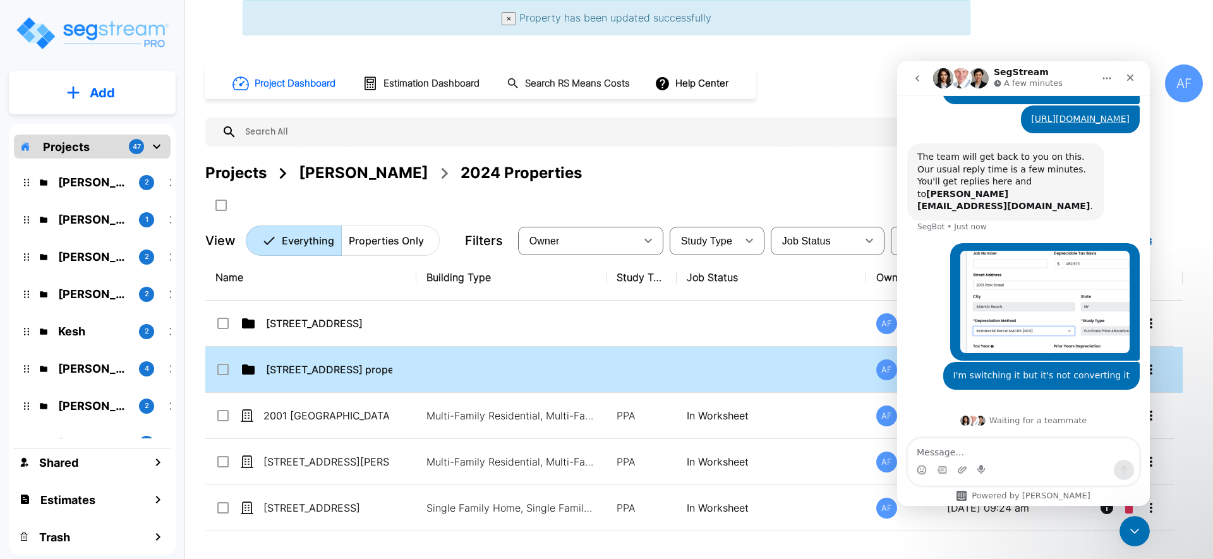
scroll to position [3, 0]
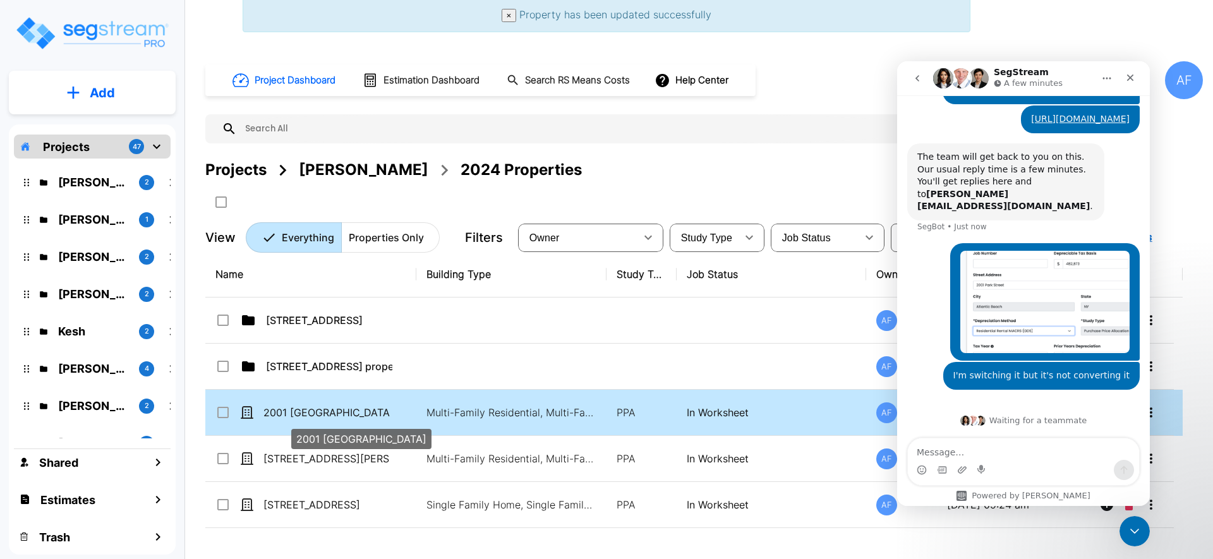
click at [308, 413] on p "2001 [GEOGRAPHIC_DATA]" at bounding box center [326, 412] width 126 height 15
checkbox input "true"
click at [308, 413] on p "2001 [GEOGRAPHIC_DATA]" at bounding box center [326, 412] width 126 height 15
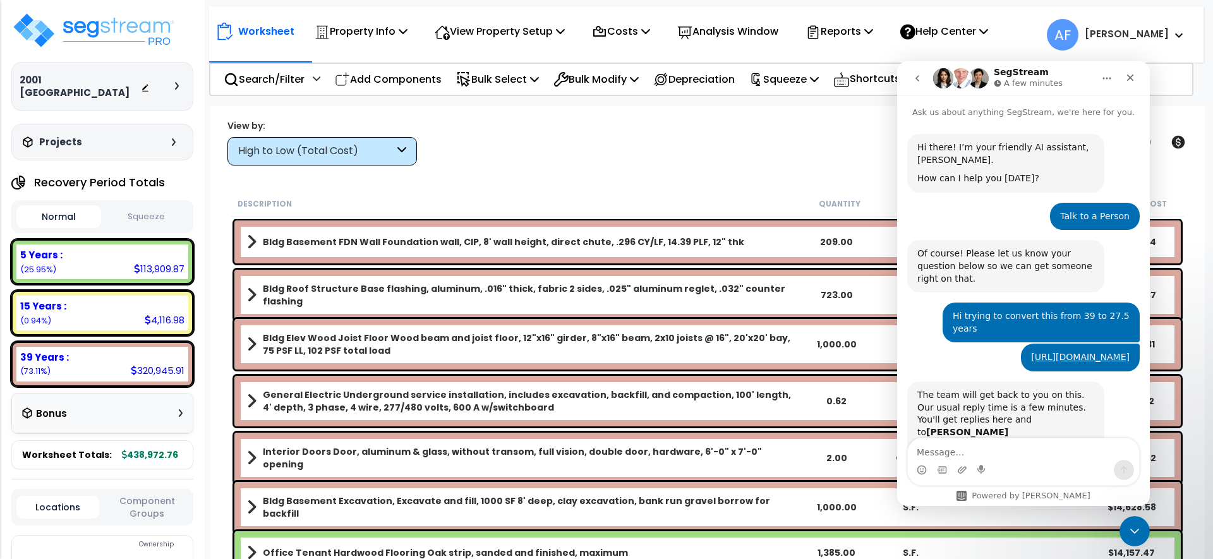
scroll to position [238, 0]
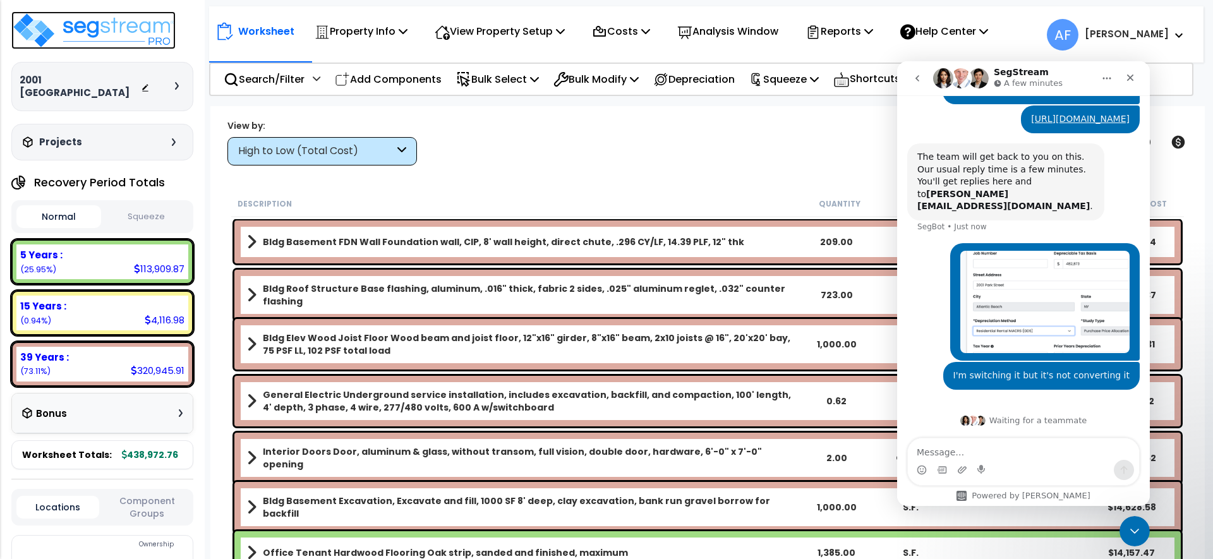
click at [85, 27] on img at bounding box center [93, 30] width 164 height 38
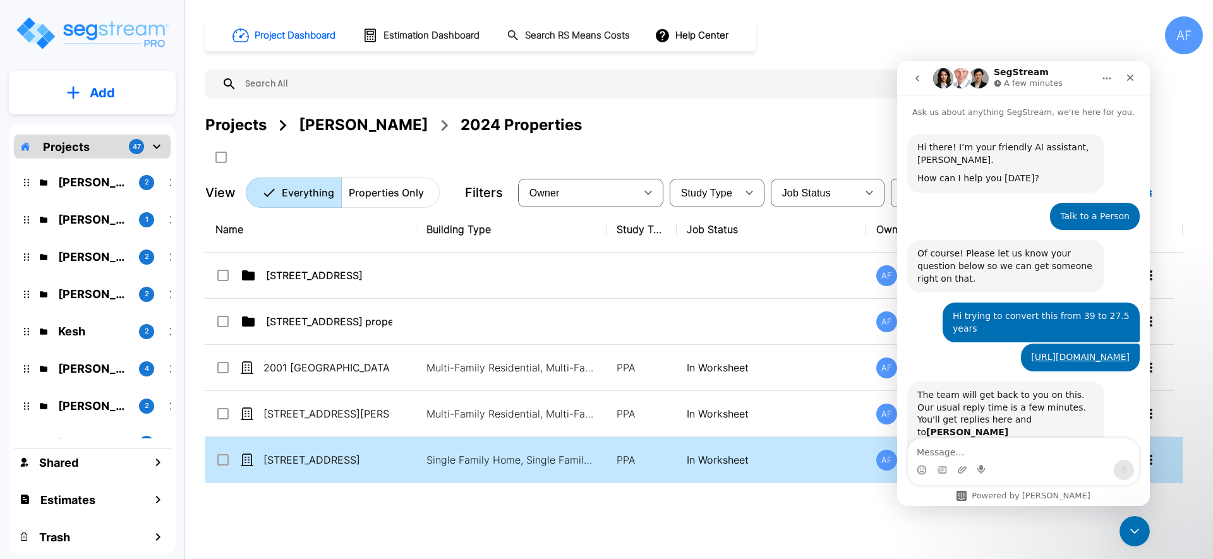
scroll to position [238, 0]
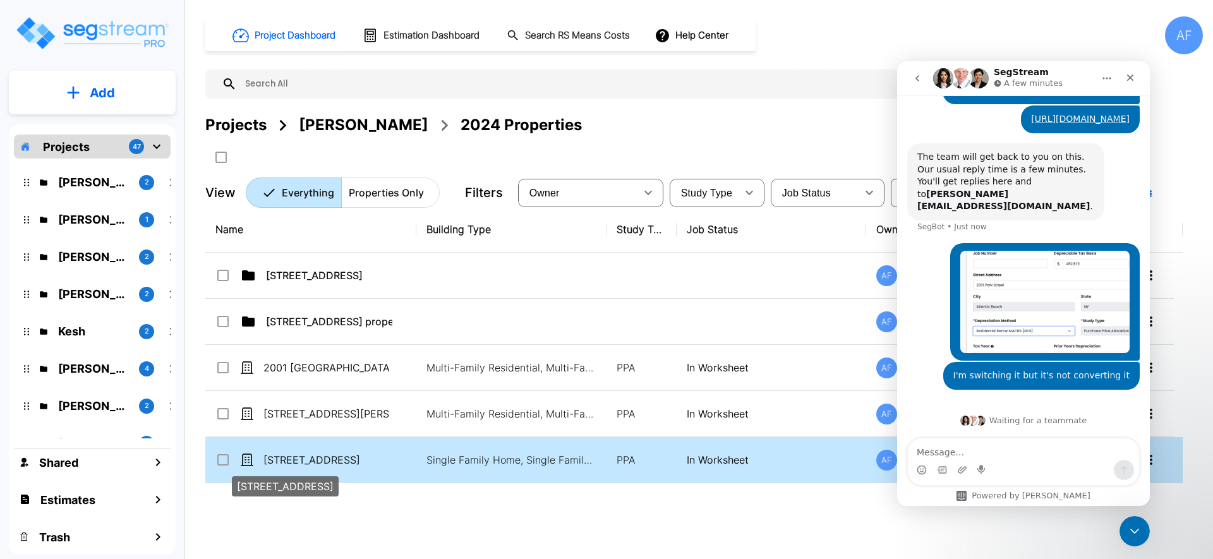
click at [356, 456] on p "[STREET_ADDRESS]" at bounding box center [326, 459] width 126 height 15
checkbox input "true"
click at [356, 456] on p "[STREET_ADDRESS]" at bounding box center [326, 459] width 126 height 15
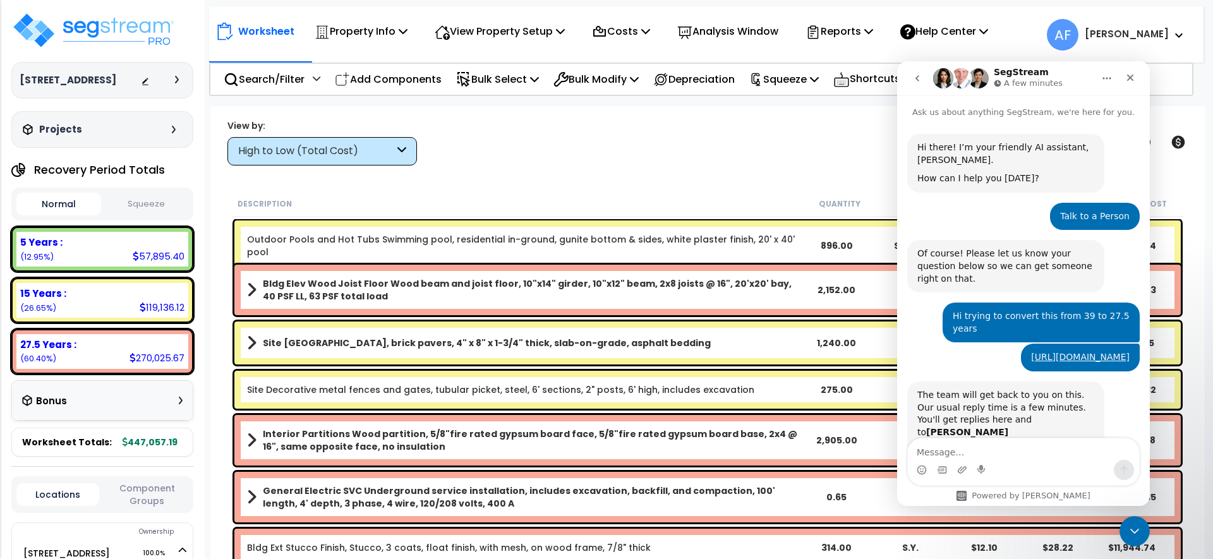
scroll to position [238, 0]
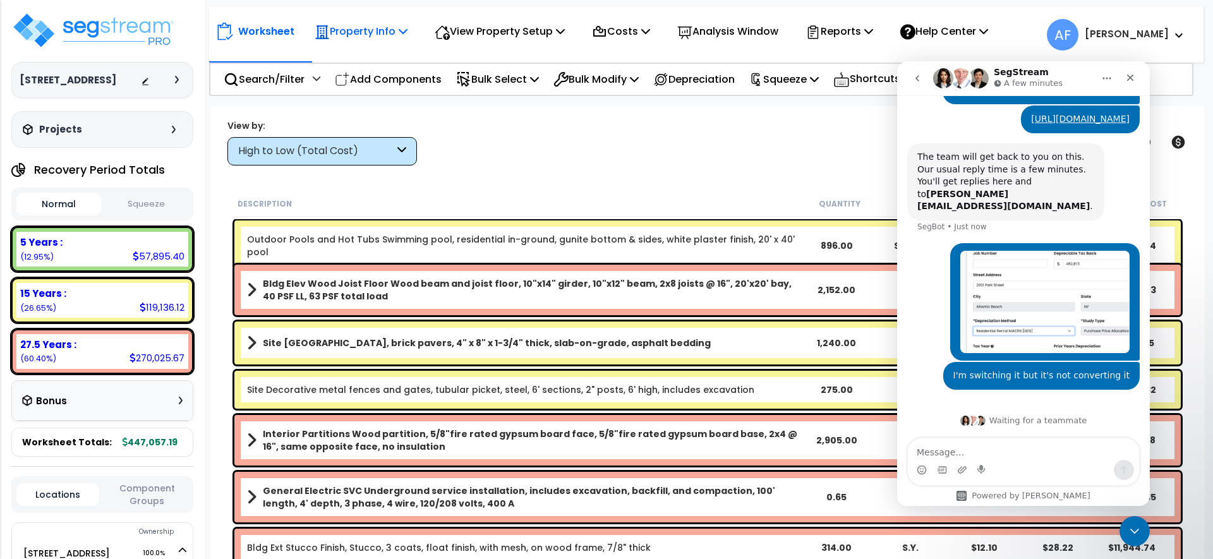
click at [352, 40] on div "Property Info" at bounding box center [361, 31] width 93 height 30
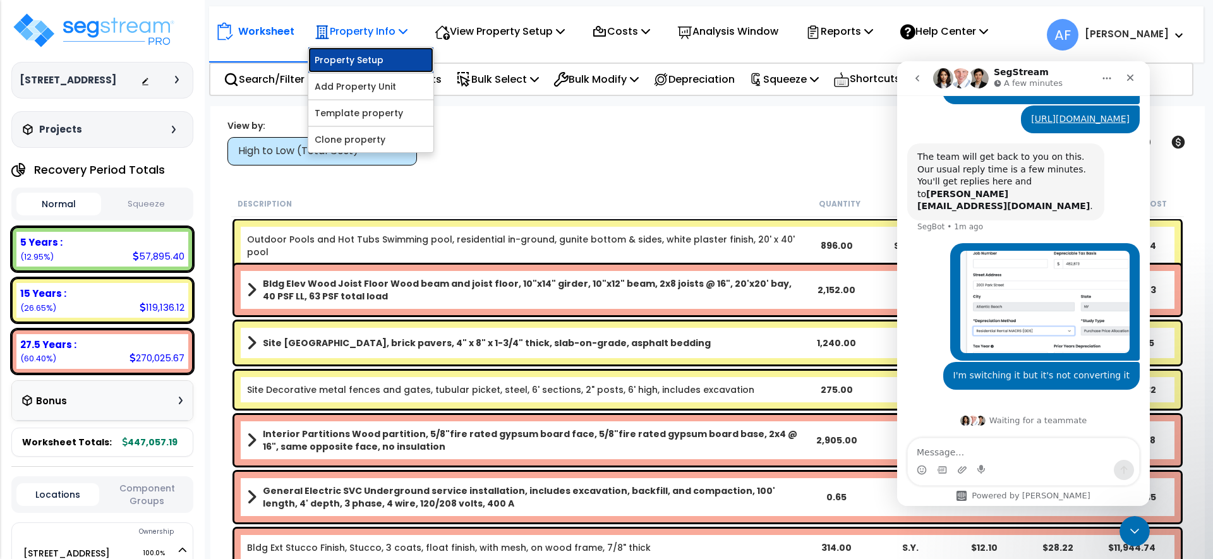
click at [345, 56] on link "Property Setup" at bounding box center [370, 59] width 125 height 25
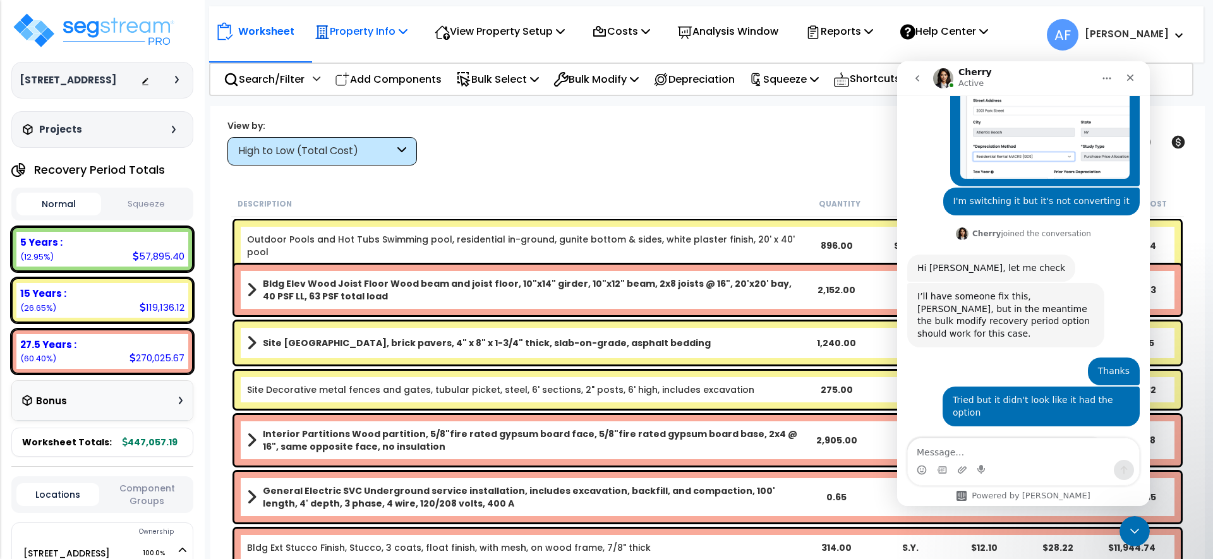
scroll to position [440, 0]
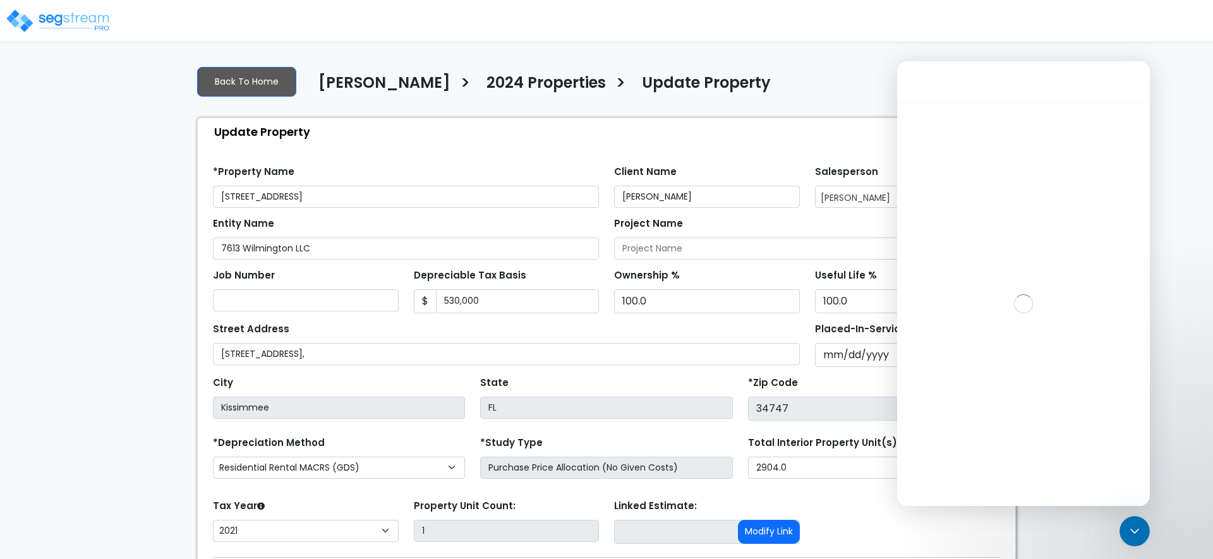
scroll to position [238, 0]
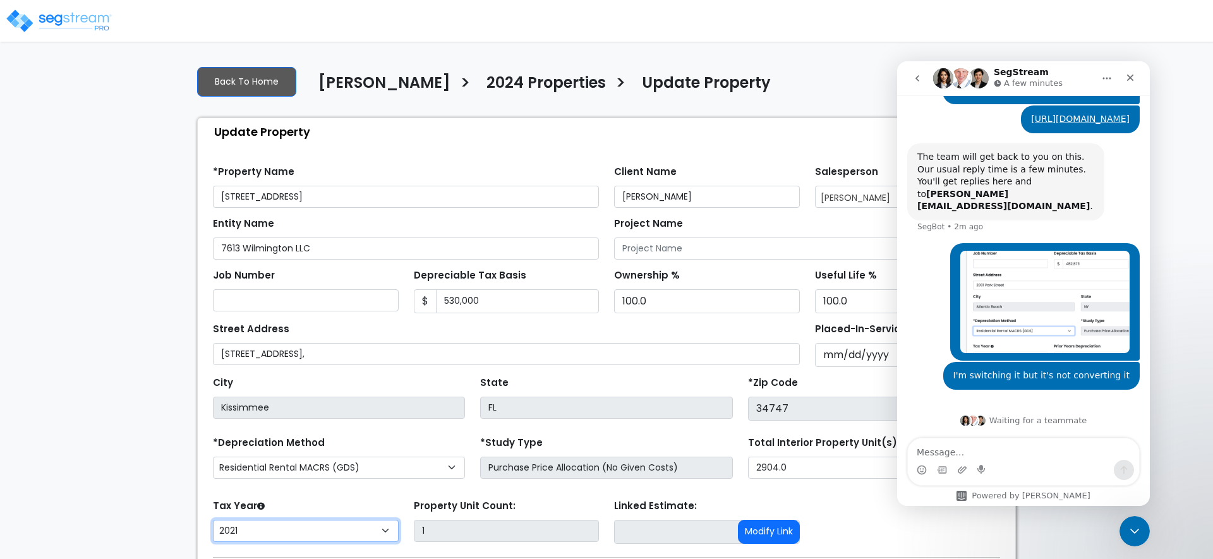
click at [282, 529] on select "2026 2025 2024 2023 2022 2021" at bounding box center [306, 531] width 186 height 22
click at [281, 531] on select "2026 2025 2024 2023 2022 2021" at bounding box center [306, 531] width 186 height 22
select select "2024"
click at [213, 520] on select "2026 2025 2024 2023 2022 2021" at bounding box center [306, 531] width 186 height 22
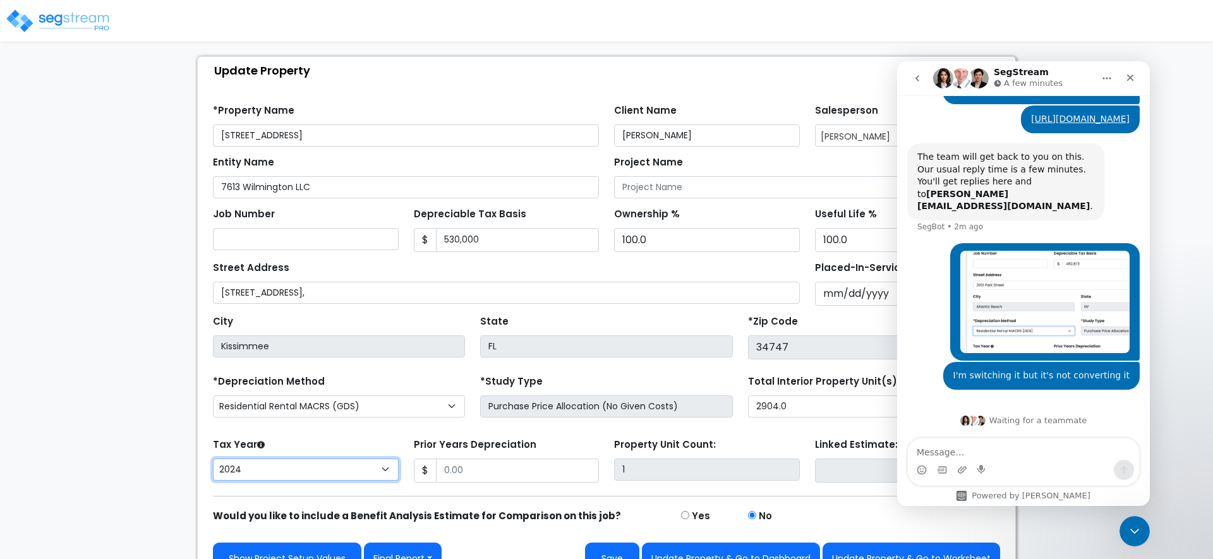
scroll to position [87, 0]
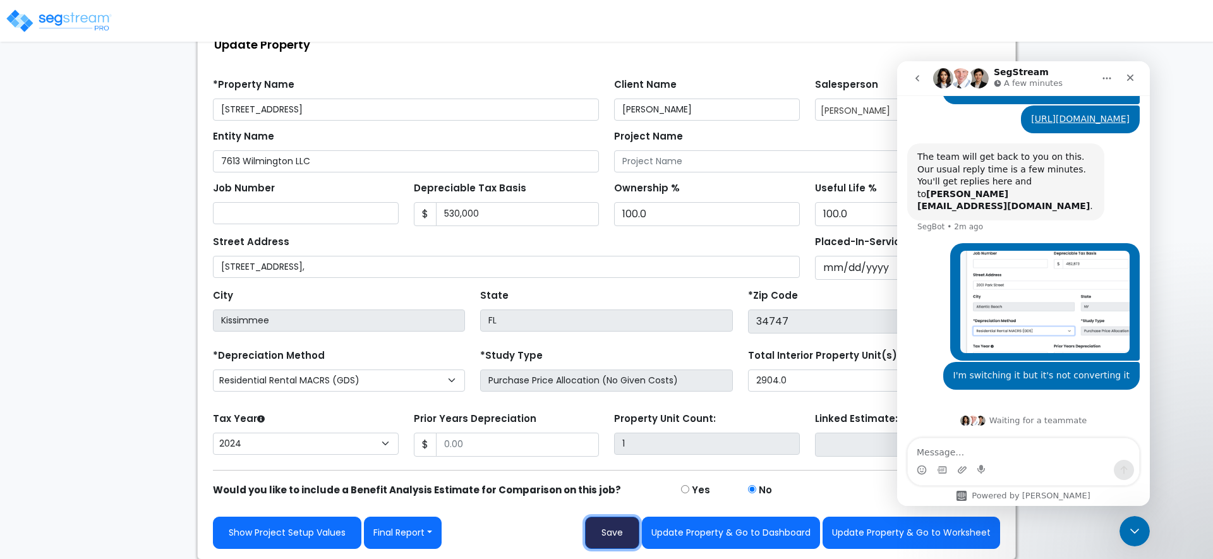
click at [618, 525] on button "Save" at bounding box center [612, 533] width 54 height 32
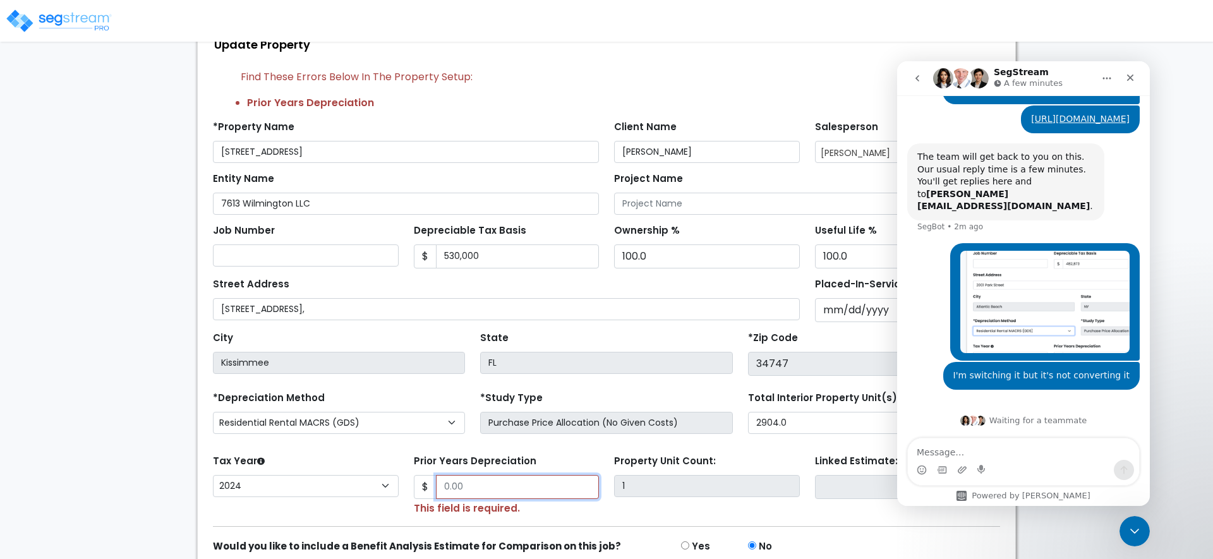
drag, startPoint x: 511, startPoint y: 496, endPoint x: 505, endPoint y: 488, distance: 9.5
click at [509, 494] on input "Prior Years Depreciation" at bounding box center [518, 487] width 164 height 24
click at [501, 486] on input "Prior Years Depreciation" at bounding box center [518, 487] width 164 height 24
paste input "text"
click at [572, 483] on input "Prior Years Depreciation" at bounding box center [518, 487] width 164 height 24
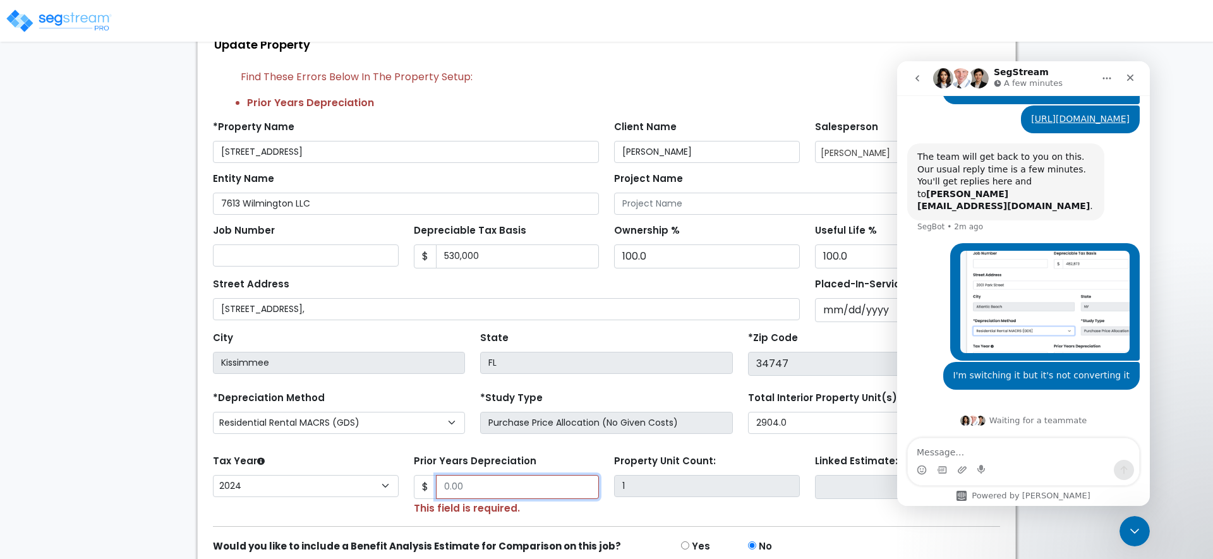
paste input "text"
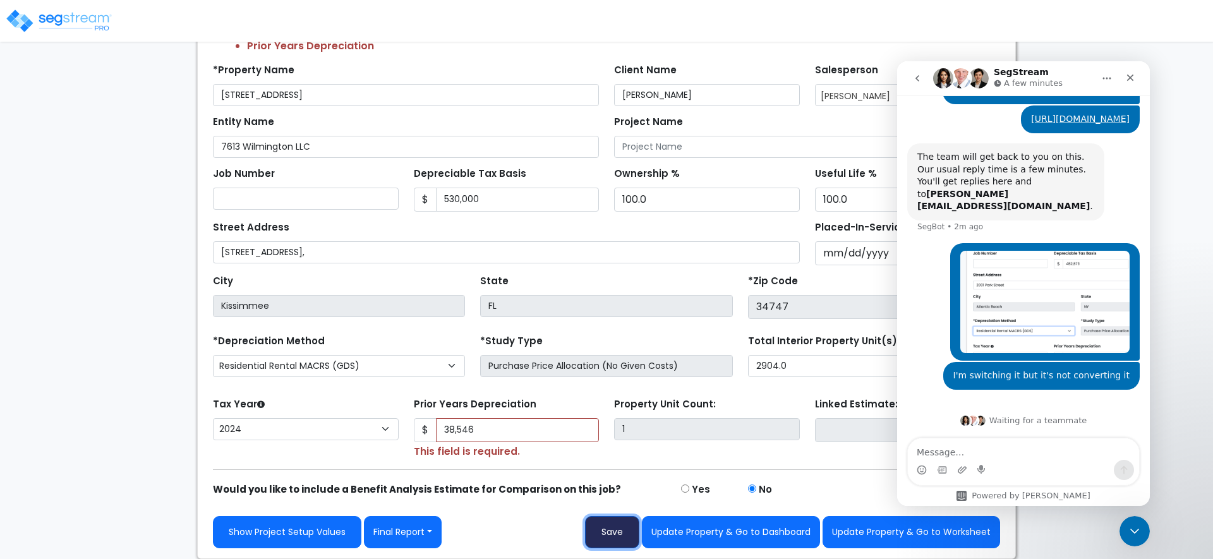
click at [624, 540] on button "Save" at bounding box center [612, 532] width 54 height 32
type input "38546"
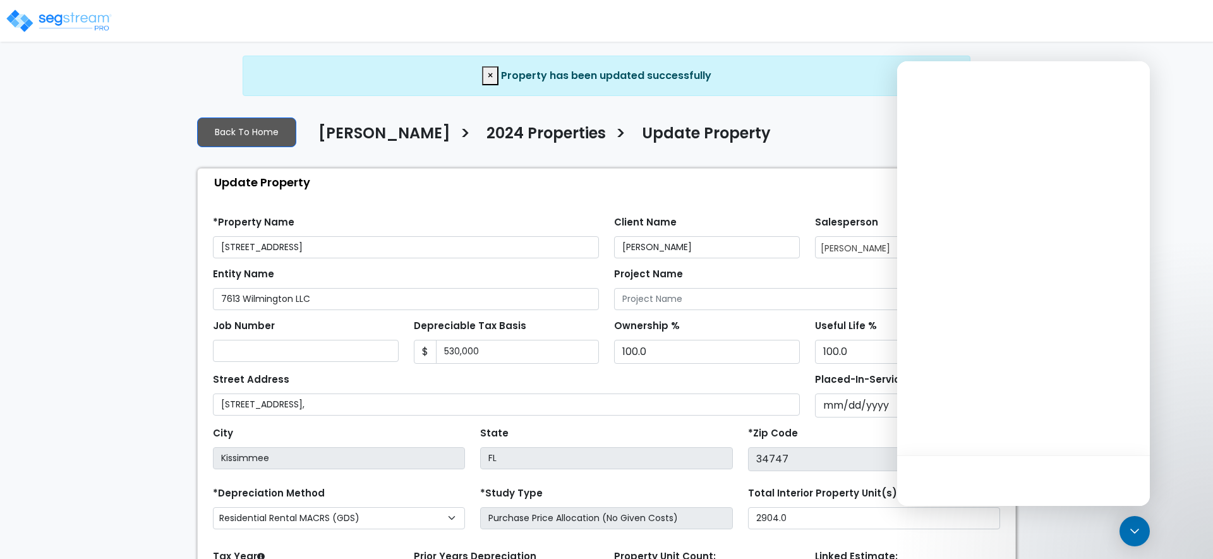
select select "2024"
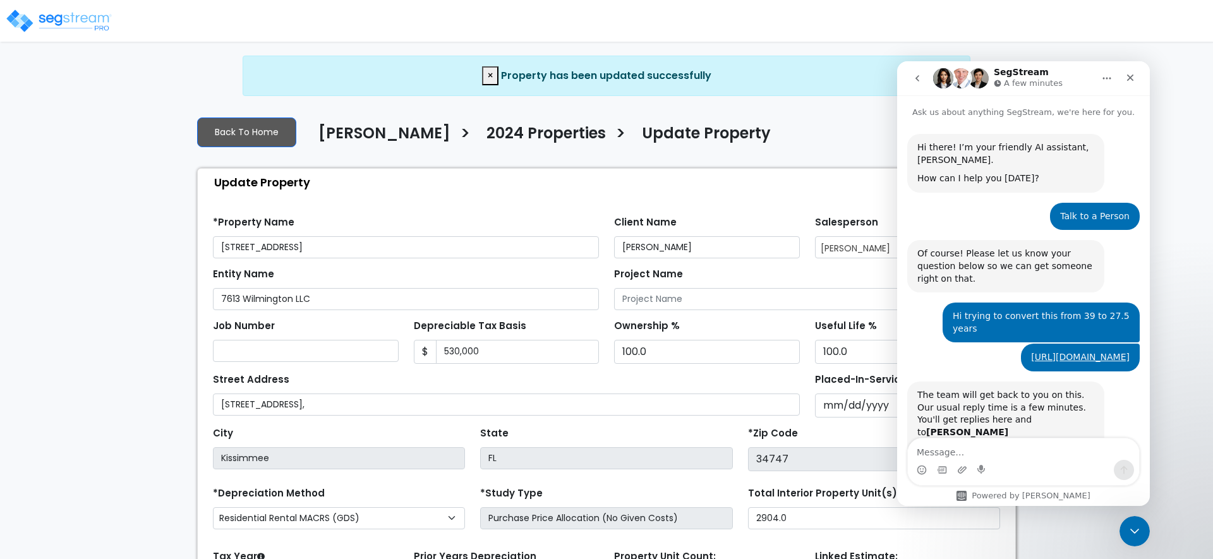
scroll to position [238, 0]
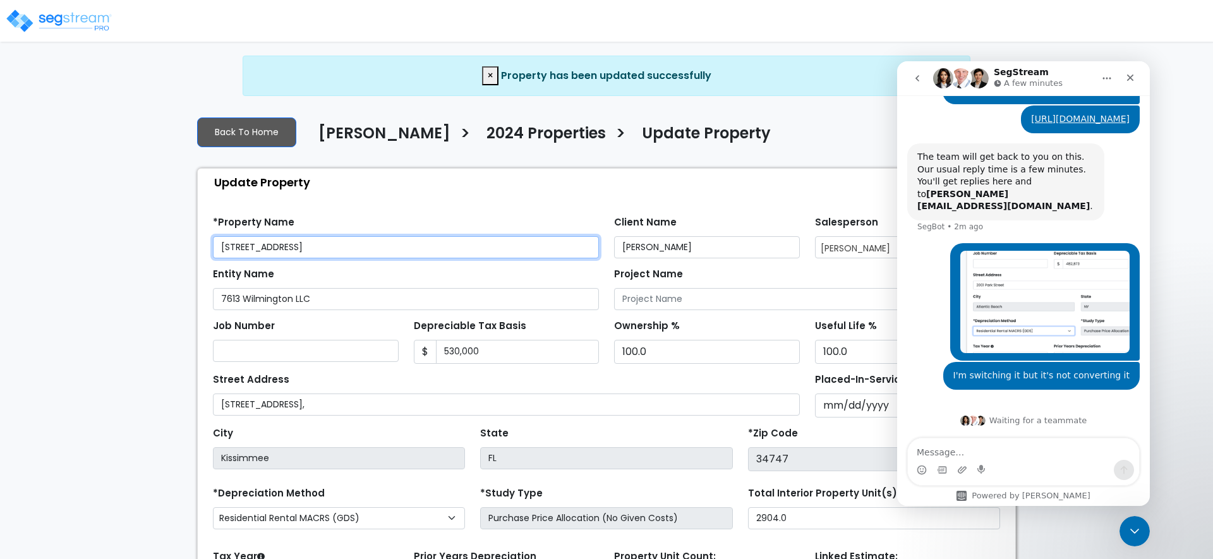
drag, startPoint x: 316, startPoint y: 247, endPoint x: 464, endPoint y: 245, distance: 148.5
click at [464, 245] on input "7613 Wilmington Loop, Kissimmee, FL 34747" at bounding box center [406, 247] width 386 height 22
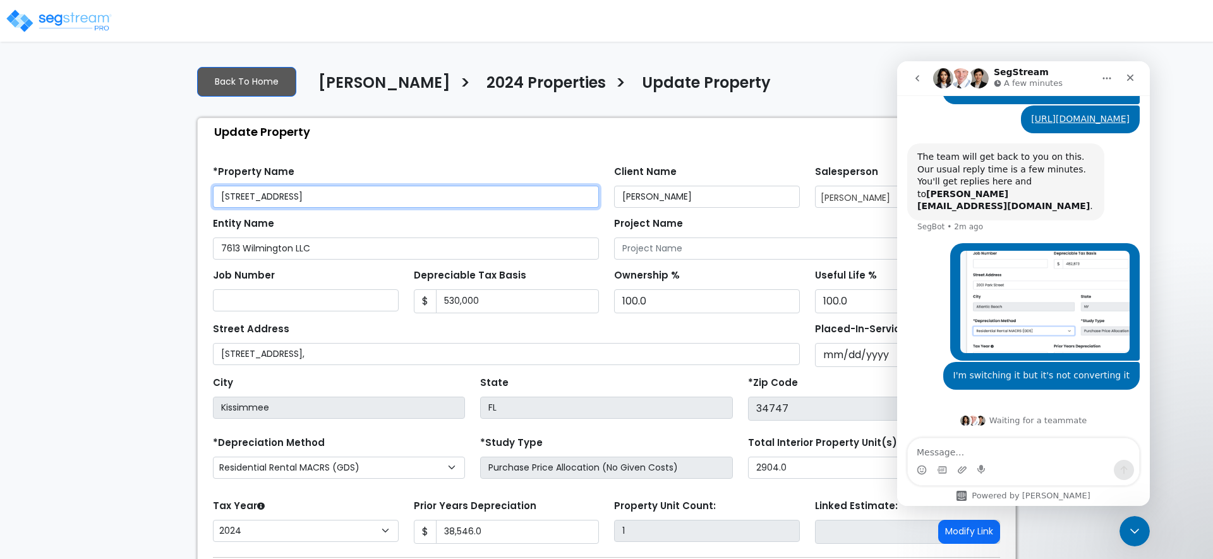
type input "[STREET_ADDRESS]"
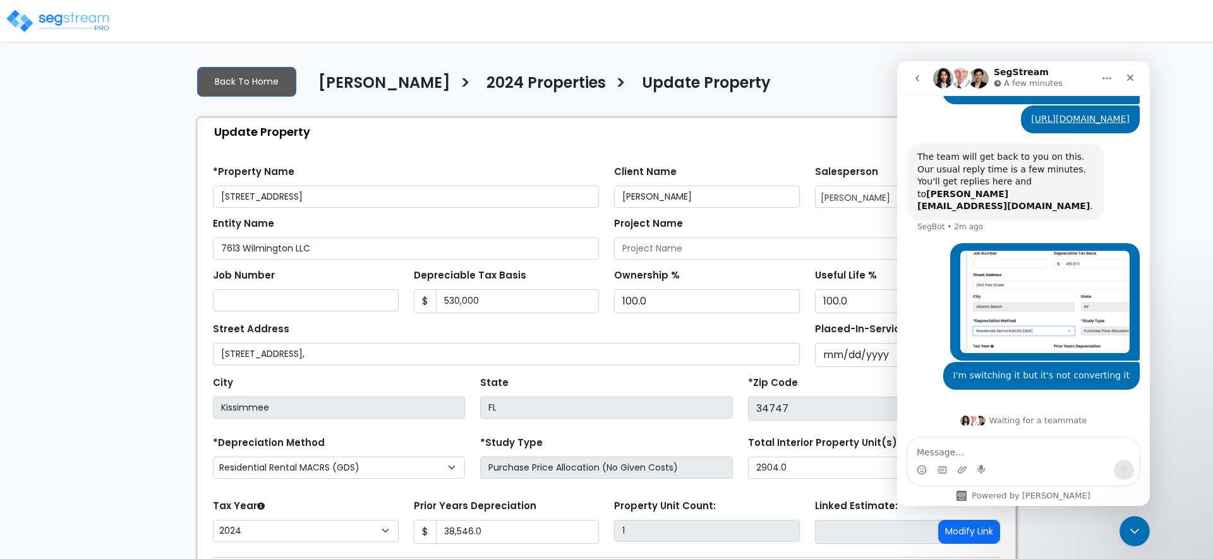
click at [463, 169] on div "*Property Name 7613 Wilmington Loop" at bounding box center [406, 184] width 386 height 45
click at [350, 356] on input "7613 Wilmington Loop," at bounding box center [506, 354] width 587 height 22
type input "[STREET_ADDRESS]"
click at [379, 375] on div "City Kissimmee" at bounding box center [339, 395] width 252 height 45
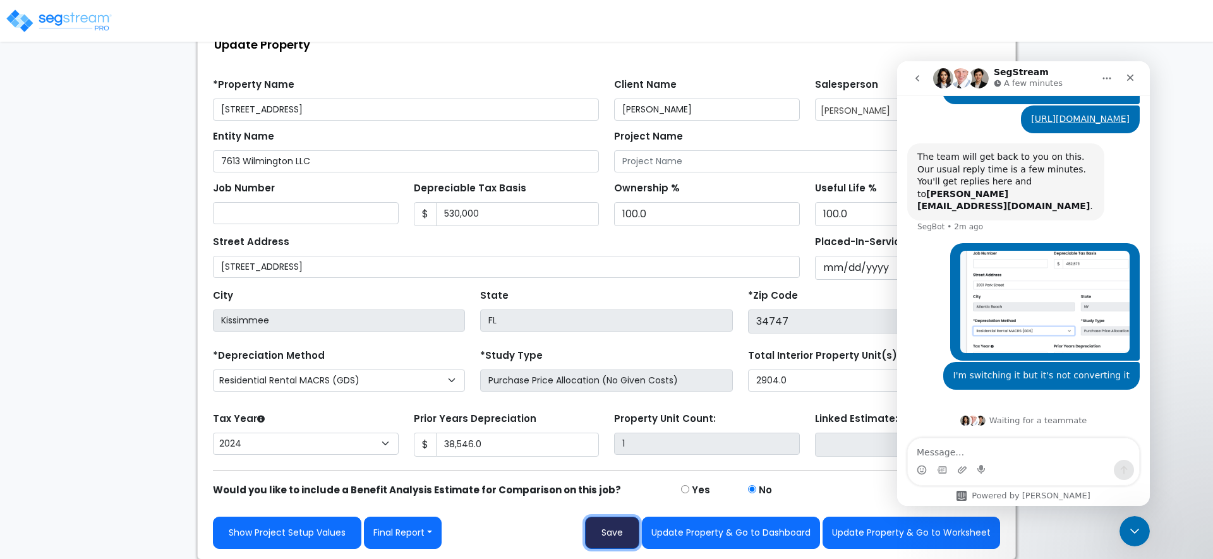
click at [632, 528] on button "Save" at bounding box center [612, 533] width 54 height 32
type input "38546"
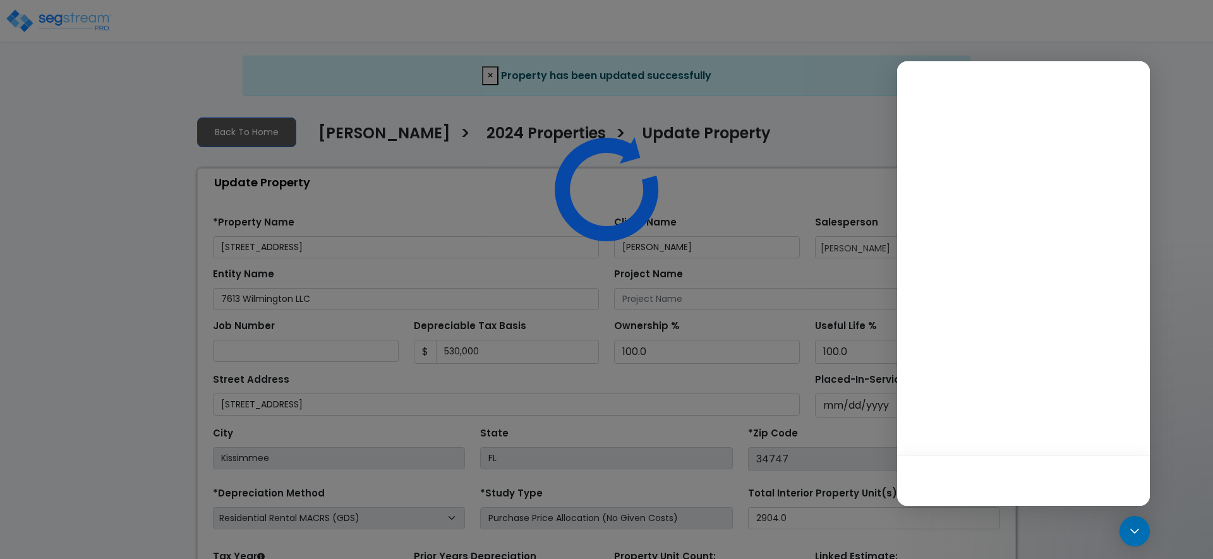
select select "2024"
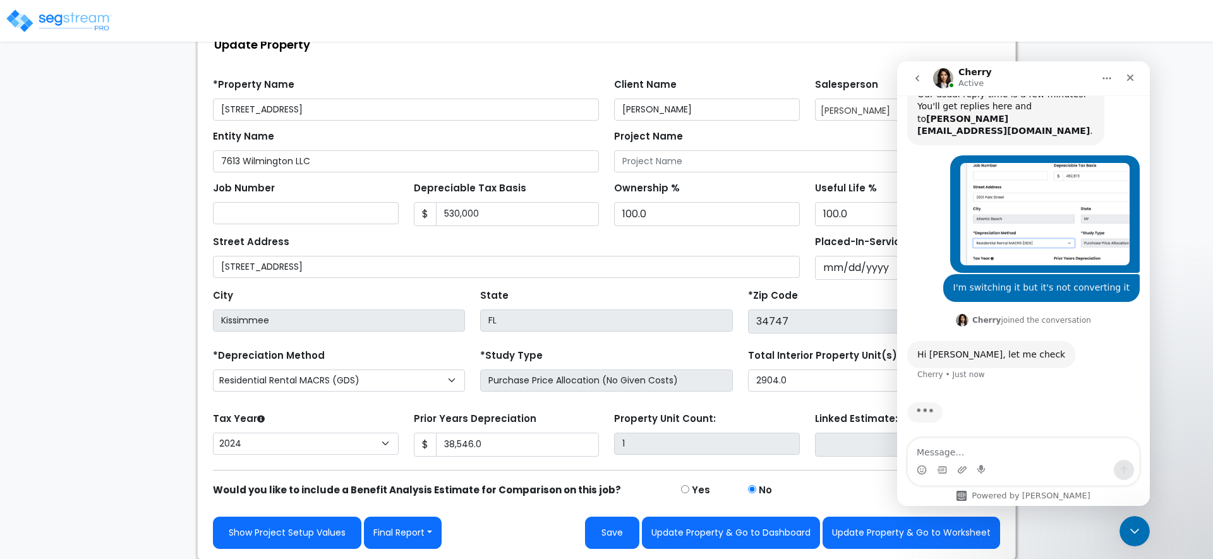
scroll to position [318, 0]
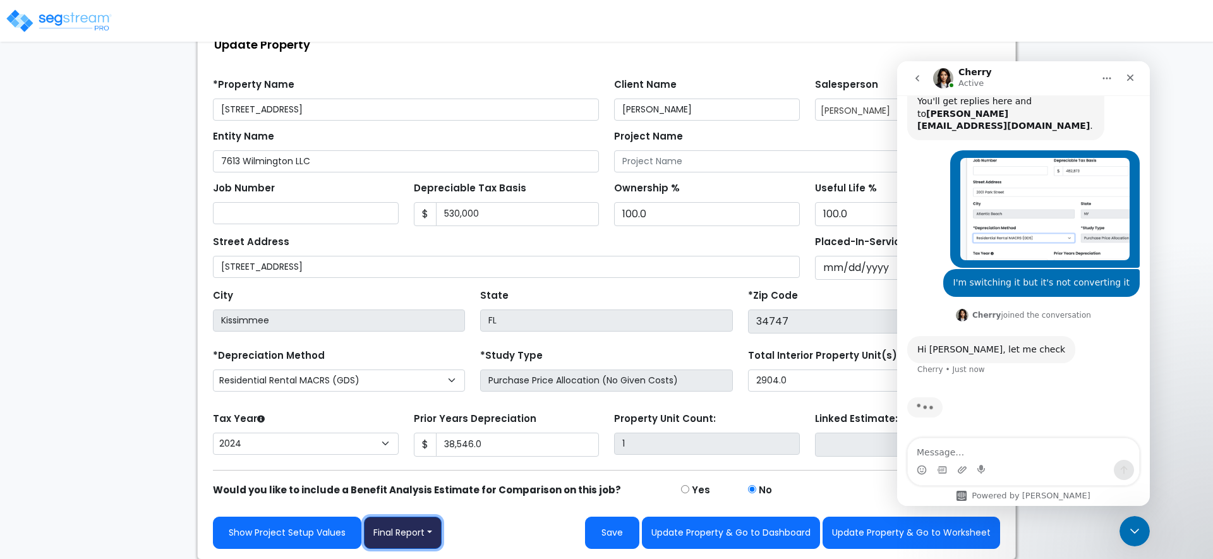
click at [416, 536] on button "Final Report" at bounding box center [403, 533] width 78 height 32
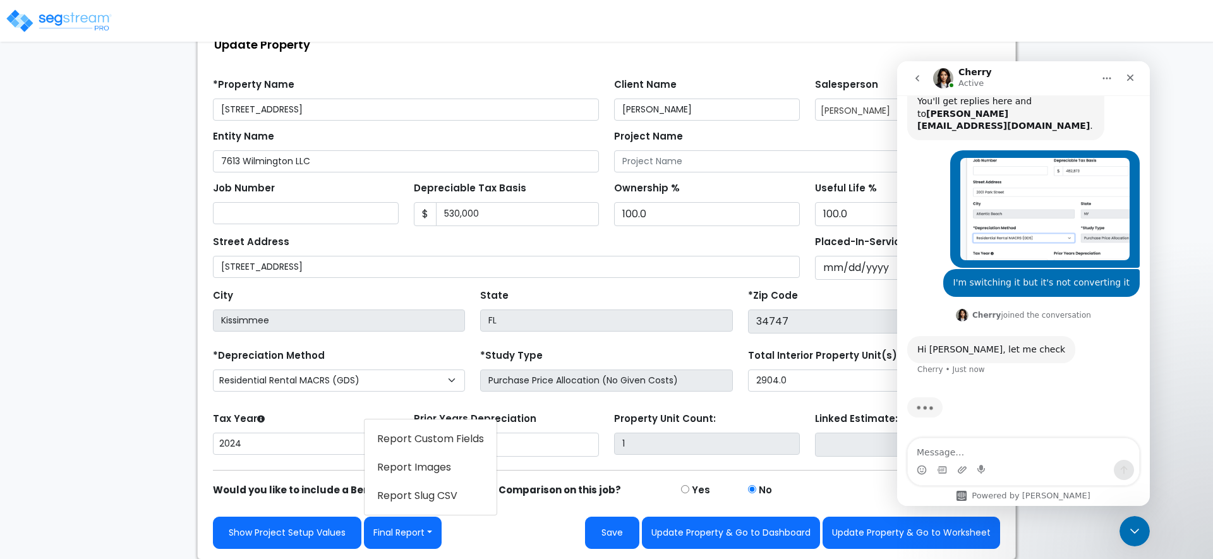
click at [439, 463] on link "Report Images" at bounding box center [431, 467] width 132 height 29
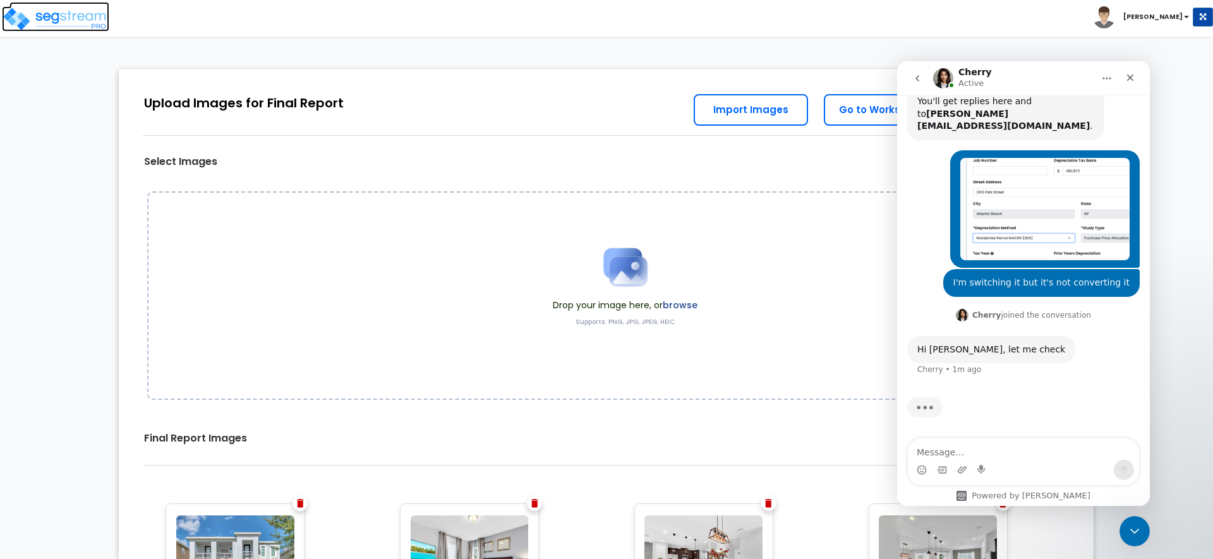
click at [49, 20] on img at bounding box center [55, 18] width 107 height 25
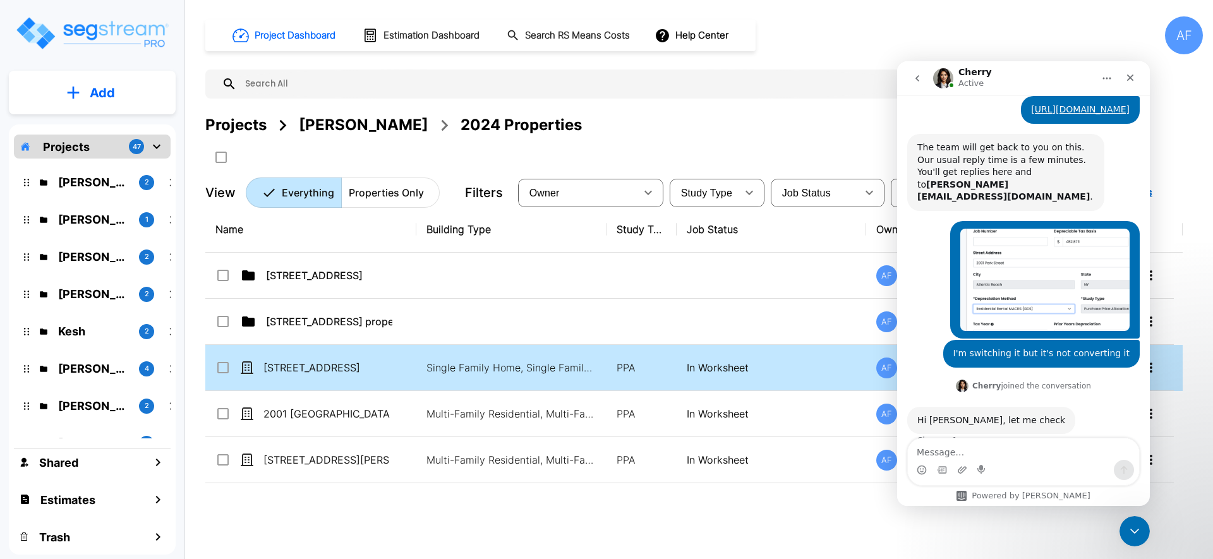
scroll to position [270, 0]
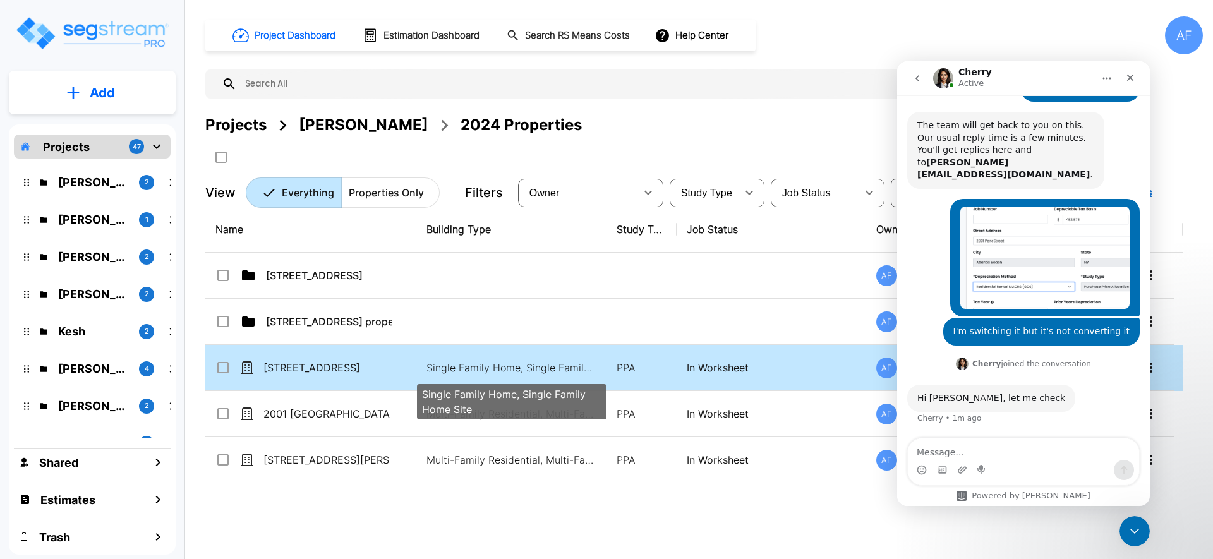
click at [592, 373] on p "Single Family Home, Single Family Home Site" at bounding box center [512, 367] width 171 height 15
checkbox input "true"
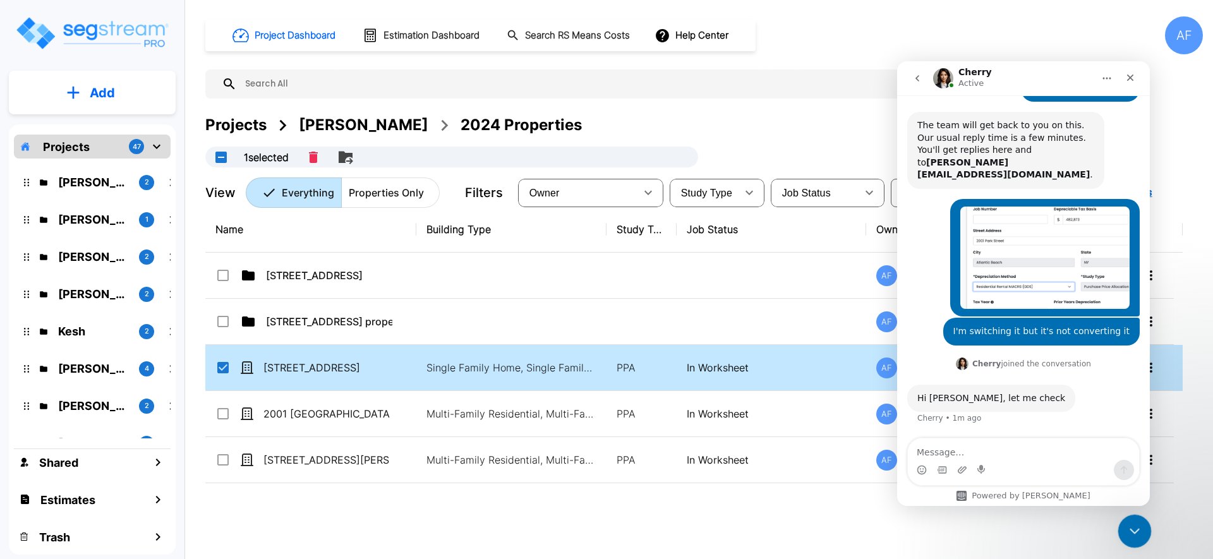
drag, startPoint x: 1130, startPoint y: 533, endPoint x: 2122, endPoint y: 1019, distance: 1104.3
click at [1130, 535] on icon "Close Intercom Messenger" at bounding box center [1132, 529] width 15 height 15
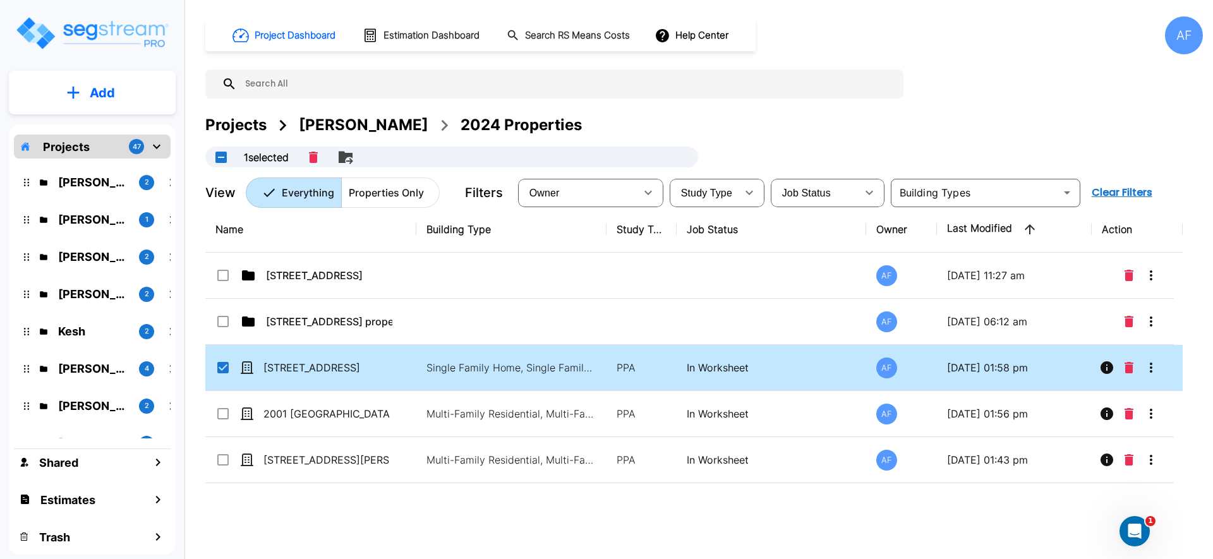
scroll to position [318, 0]
click at [1151, 367] on icon "More-Options" at bounding box center [1151, 368] width 3 height 10
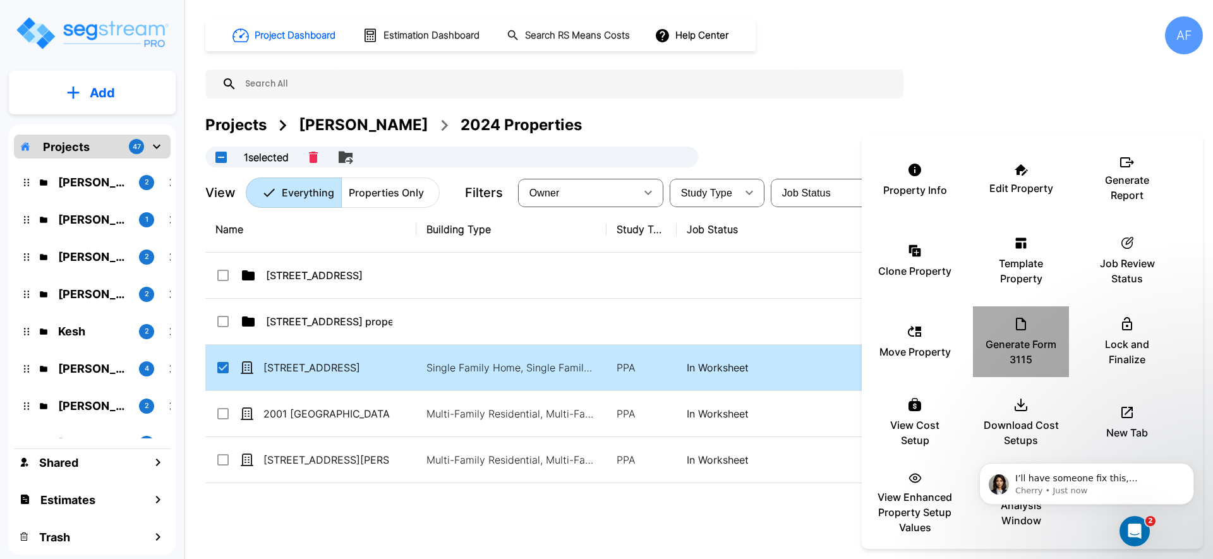
scroll to position [324, 0]
click at [1002, 327] on div "Generate Form 3115" at bounding box center [1021, 341] width 76 height 63
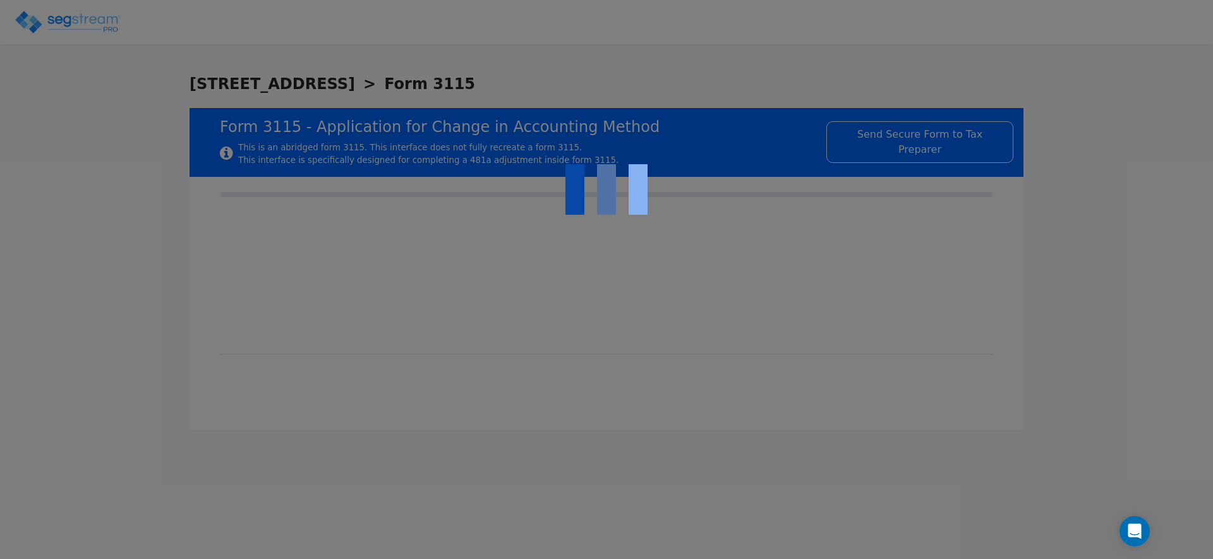
type input "[DATE]"
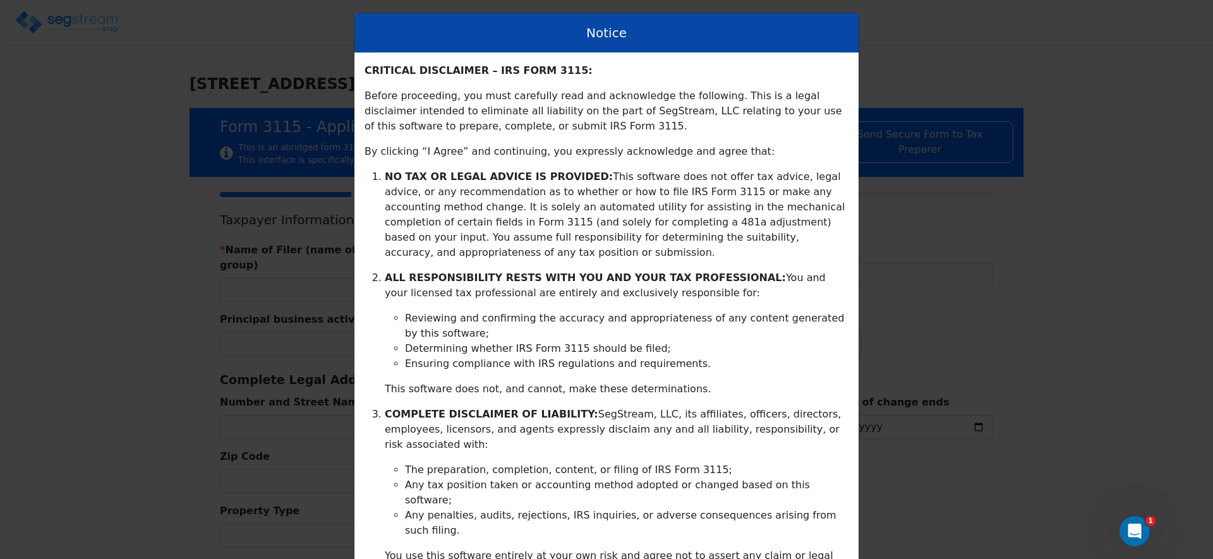
scroll to position [251, 0]
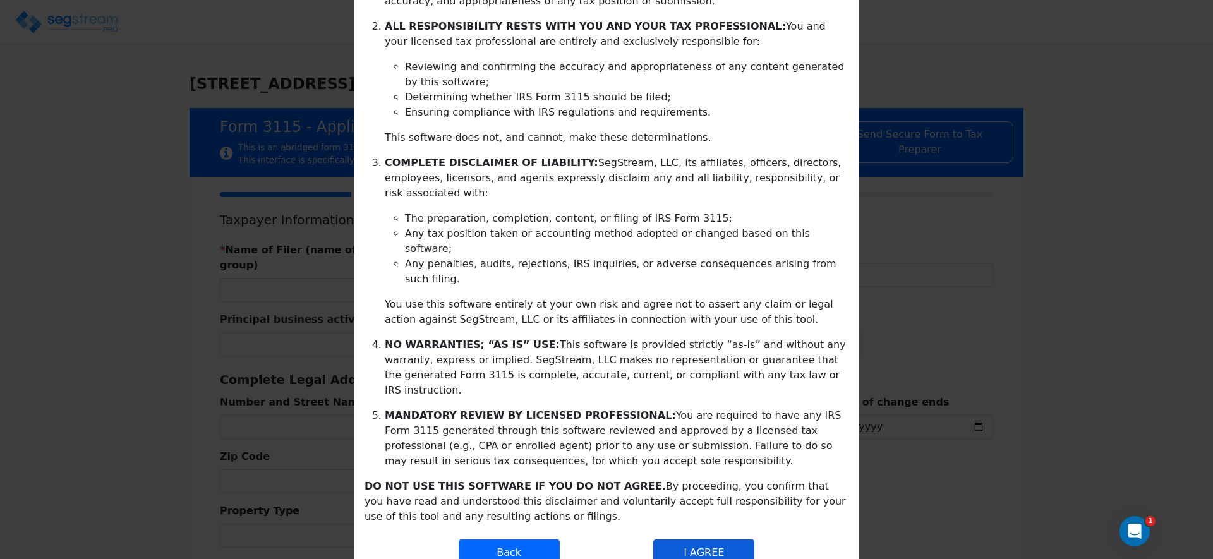
click at [714, 540] on button "I AGREE" at bounding box center [703, 553] width 101 height 27
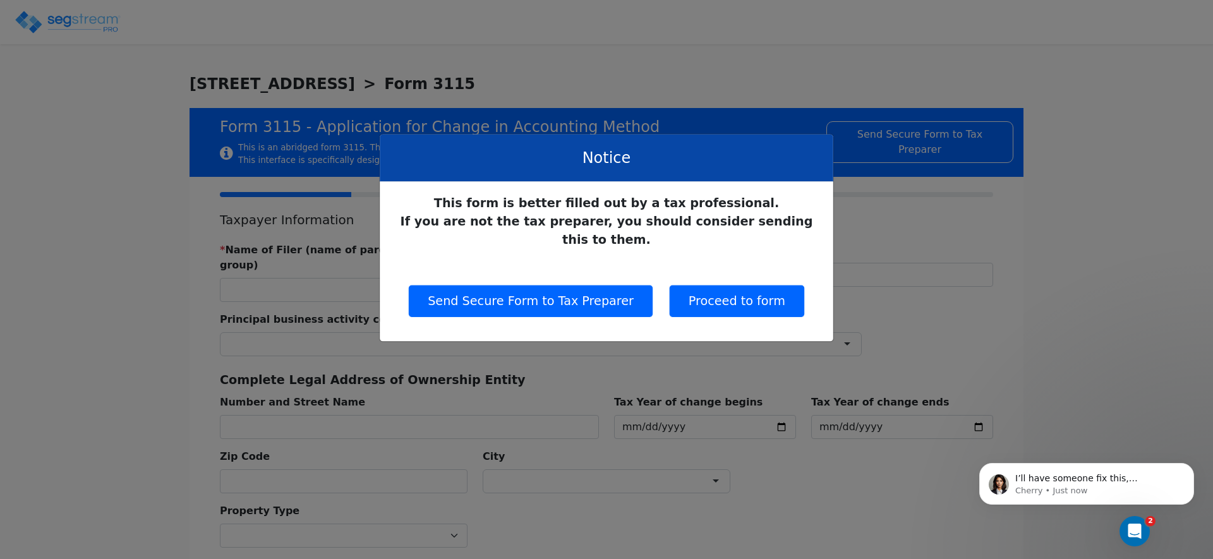
scroll to position [0, 0]
click at [761, 286] on button "Proceed to form" at bounding box center [737, 302] width 135 height 32
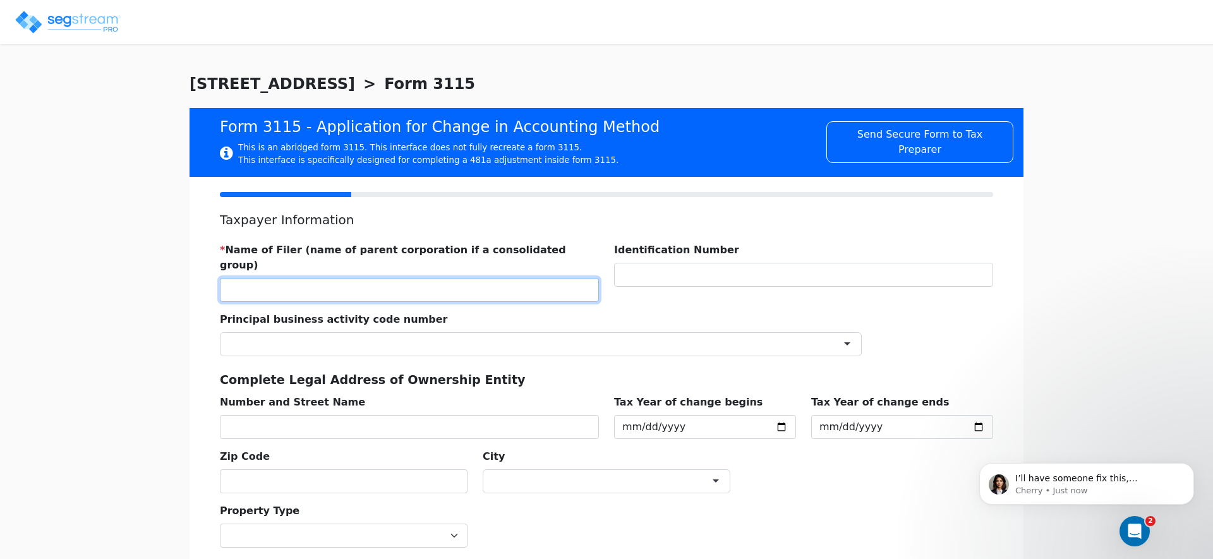
click at [365, 278] on input "text" at bounding box center [409, 290] width 379 height 24
click at [329, 278] on input "text" at bounding box center [409, 290] width 379 height 24
paste input "38,546"
type input "7613 WILMINGTON LLC"
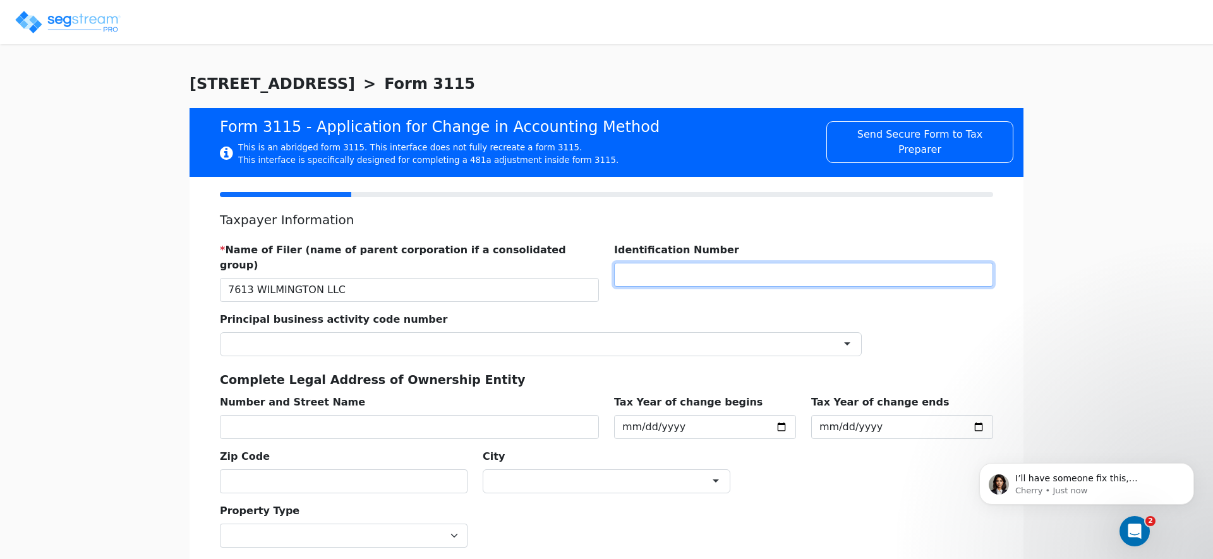
click at [820, 264] on input "text" at bounding box center [803, 275] width 379 height 24
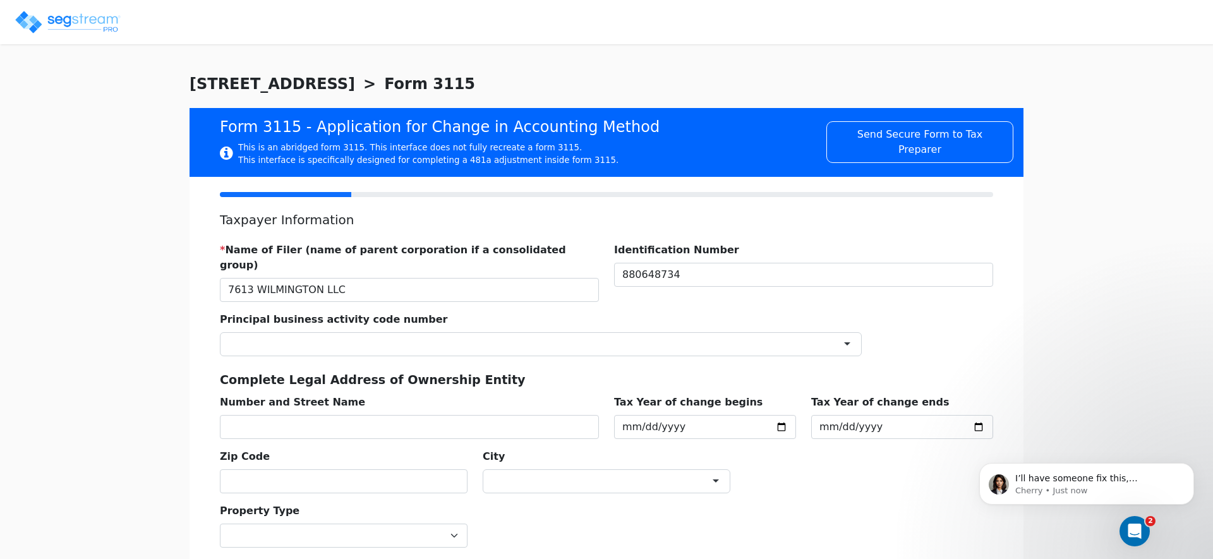
click at [642, 302] on div "Principal business activity code number ×" at bounding box center [540, 329] width 657 height 54
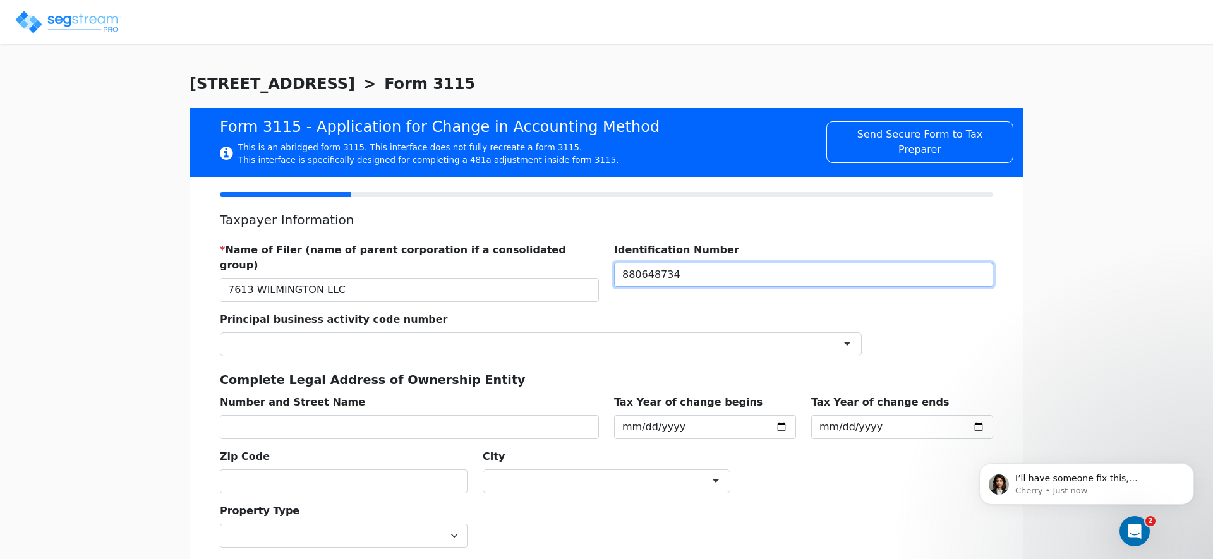
drag, startPoint x: 632, startPoint y: 279, endPoint x: 670, endPoint y: 276, distance: 38.0
click at [634, 279] on input "880648734" at bounding box center [803, 275] width 379 height 24
type input "880648734"
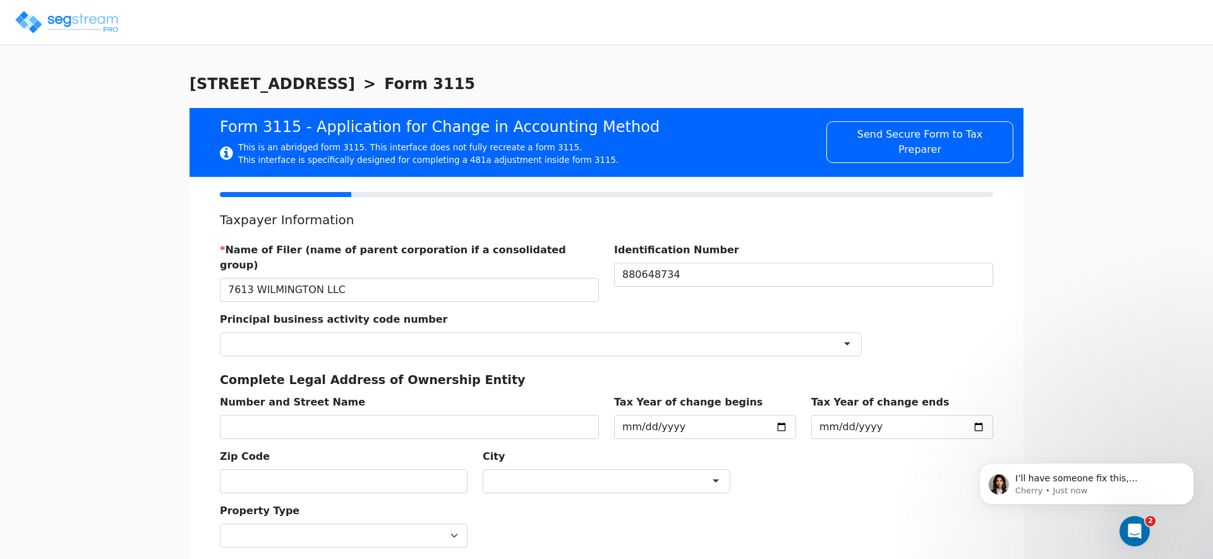
click at [599, 303] on div "Principal business activity code number ×" at bounding box center [540, 329] width 657 height 54
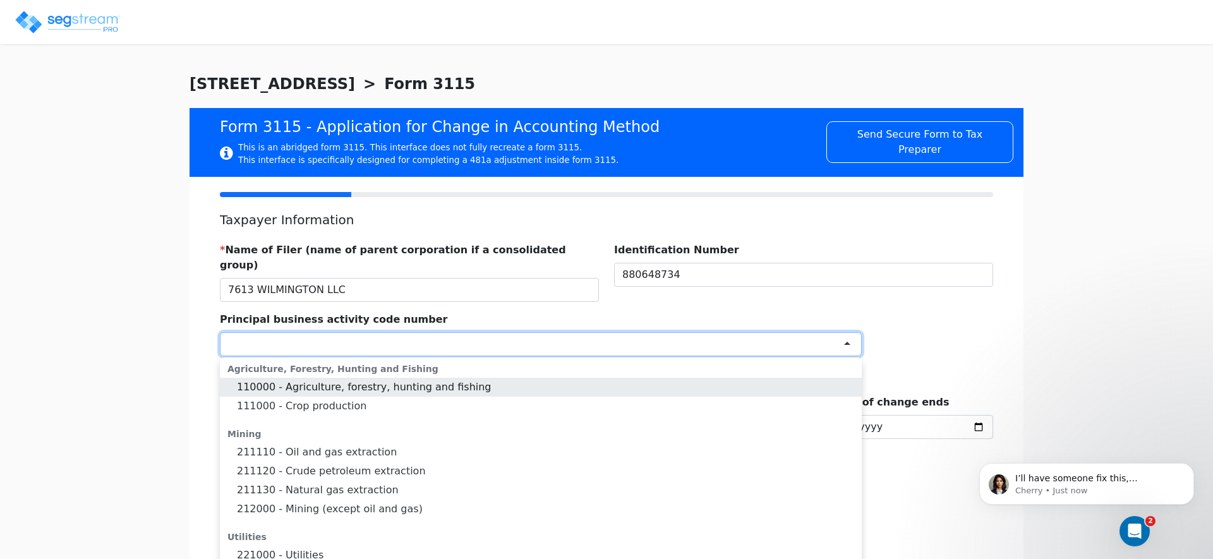
click at [555, 341] on div at bounding box center [541, 344] width 642 height 24
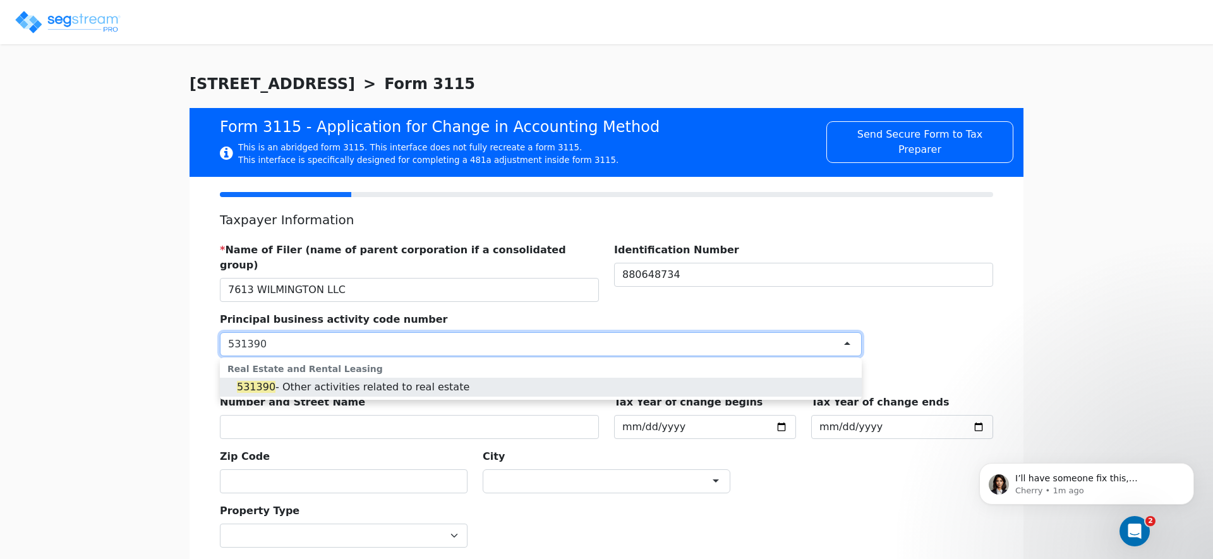
type input "531390"
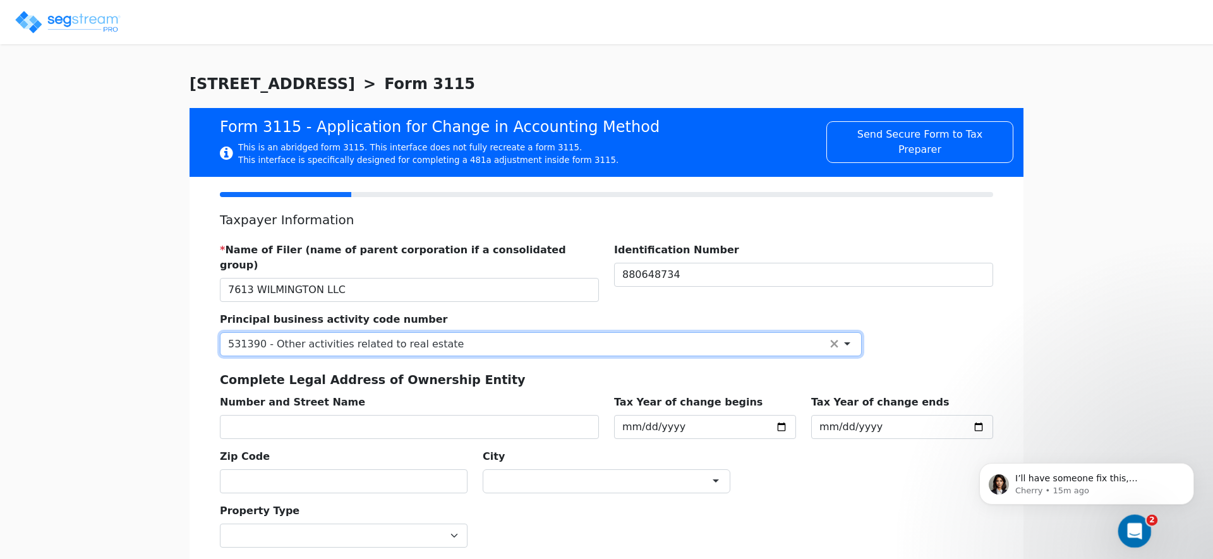
click at [1134, 528] on icon "Open Intercom Messenger" at bounding box center [1132, 529] width 9 height 10
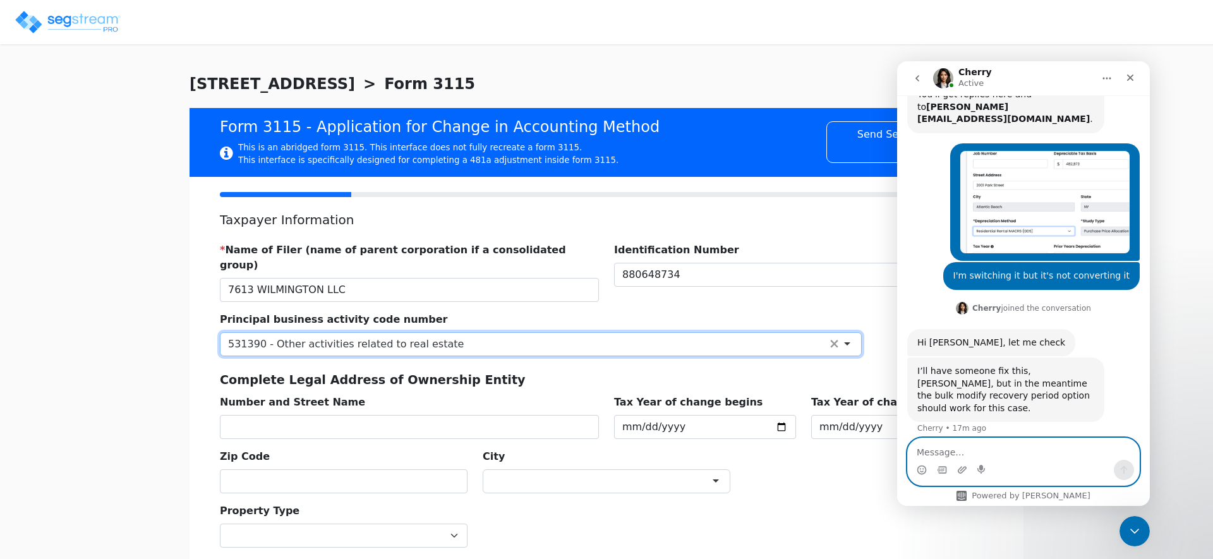
scroll to position [390, 0]
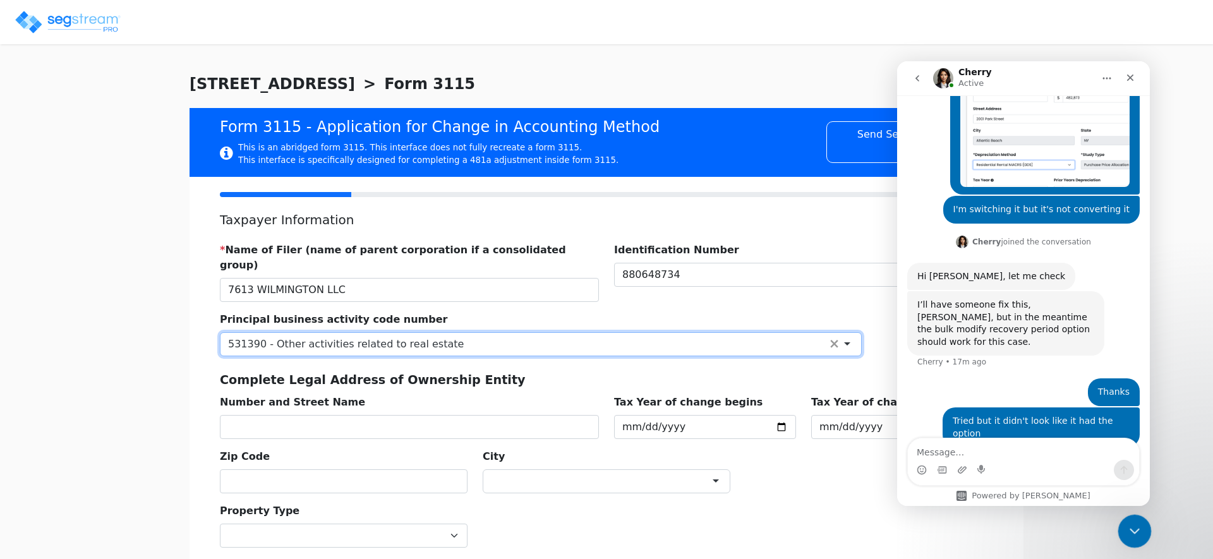
click at [1129, 536] on icon "Close Intercom Messenger" at bounding box center [1132, 529] width 15 height 15
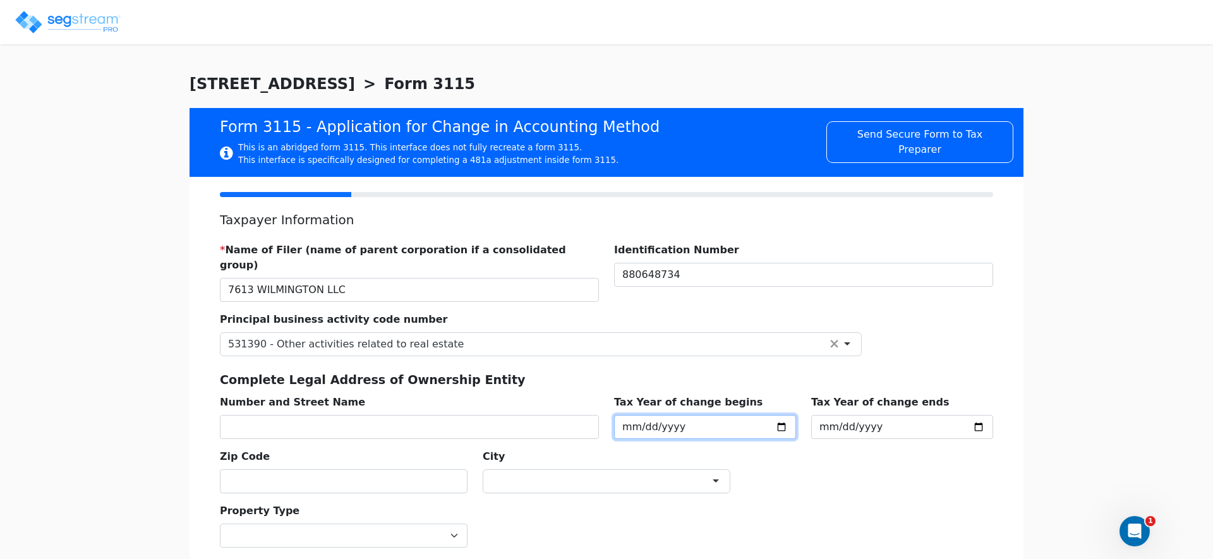
click at [626, 415] on input "2025-01-01" at bounding box center [705, 427] width 182 height 24
type input "2025-10-01"
click at [717, 332] on div "531390 - Other activities related to real estate" at bounding box center [541, 344] width 642 height 24
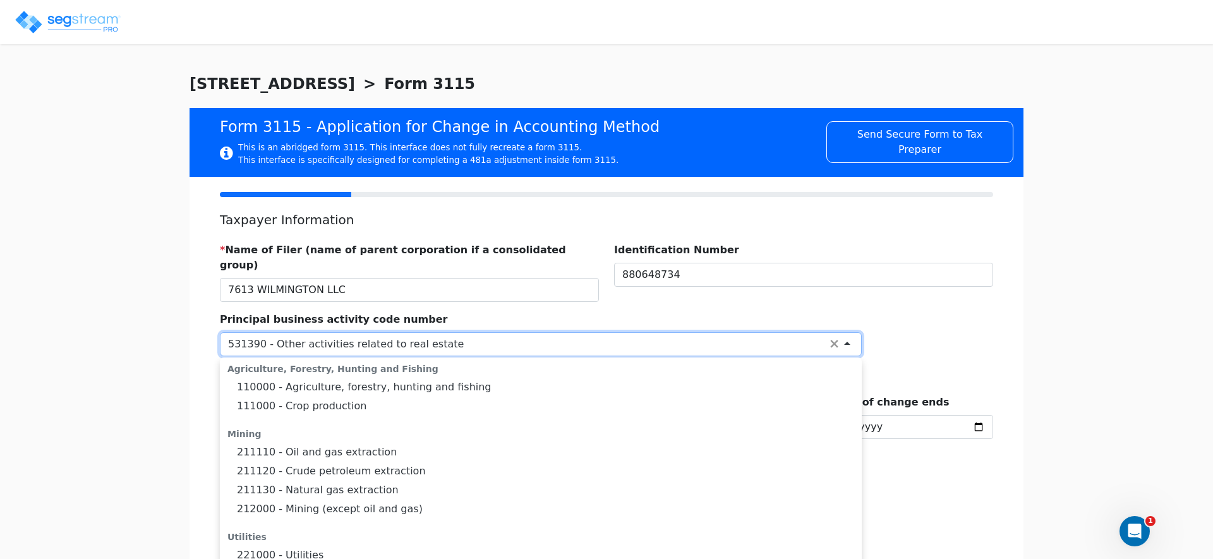
click at [964, 329] on div "* Name of Filer (name of parent corporation if a consolidated group) 7613 WILMI…" at bounding box center [606, 363] width 789 height 261
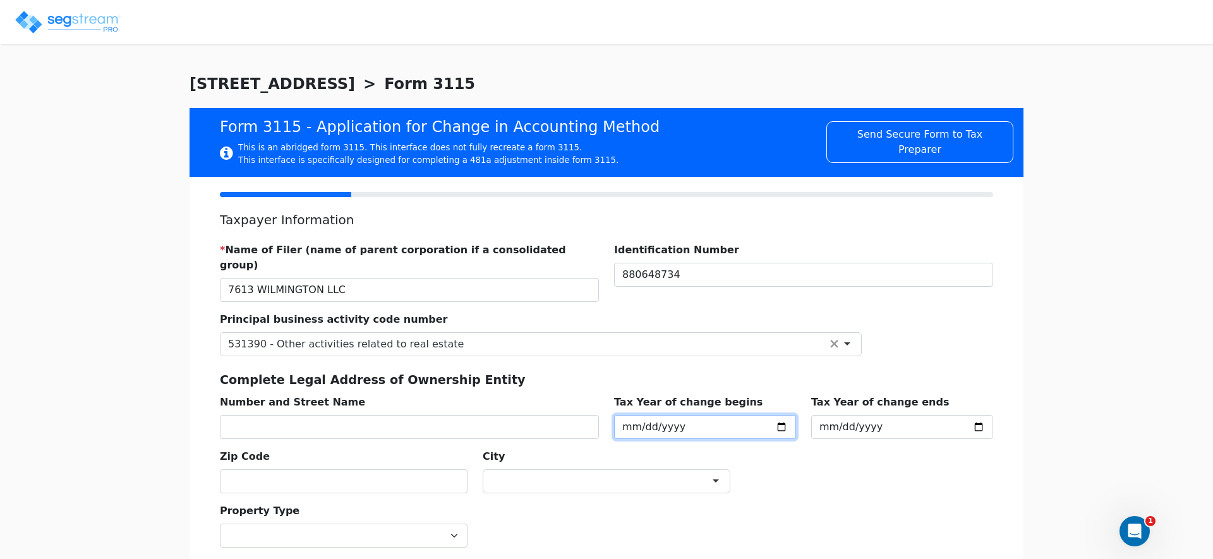
click at [615, 415] on input "date" at bounding box center [705, 427] width 182 height 24
type input "[DATE]"
drag, startPoint x: 849, startPoint y: 436, endPoint x: 855, endPoint y: 431, distance: 7.6
click at [850, 435] on div "* Name of Filer (name of parent corporation if a consolidated group) 7613 WILMI…" at bounding box center [606, 363] width 789 height 261
click at [861, 415] on input "2025-12-31" at bounding box center [902, 427] width 182 height 24
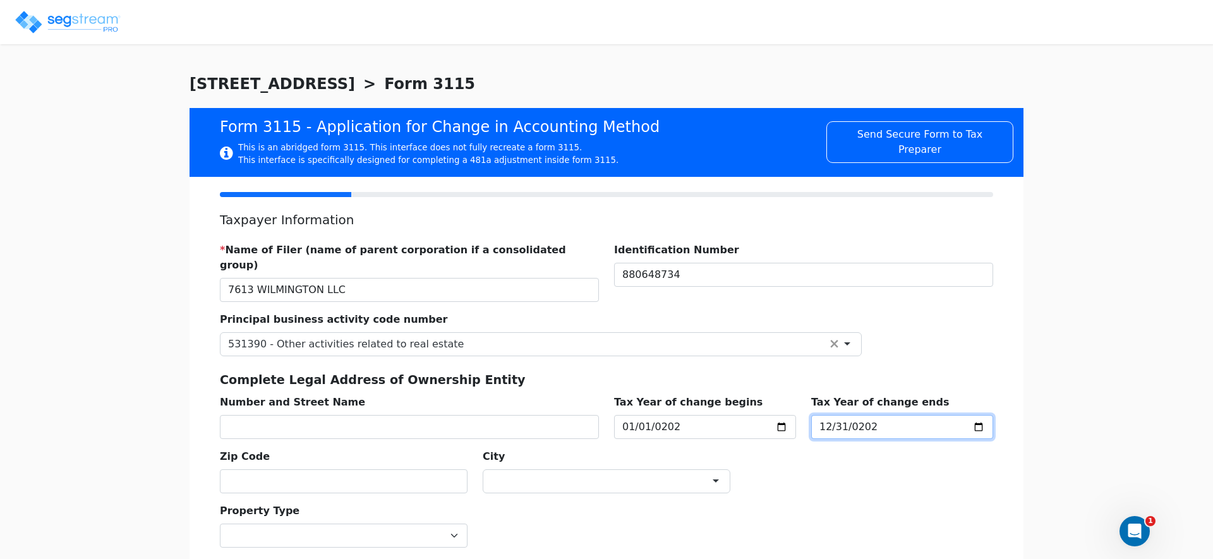
type input "[DATE]"
click at [857, 448] on div "* Name of Filer (name of parent corporation if a consolidated group) 7613 WILMI…" at bounding box center [606, 363] width 789 height 261
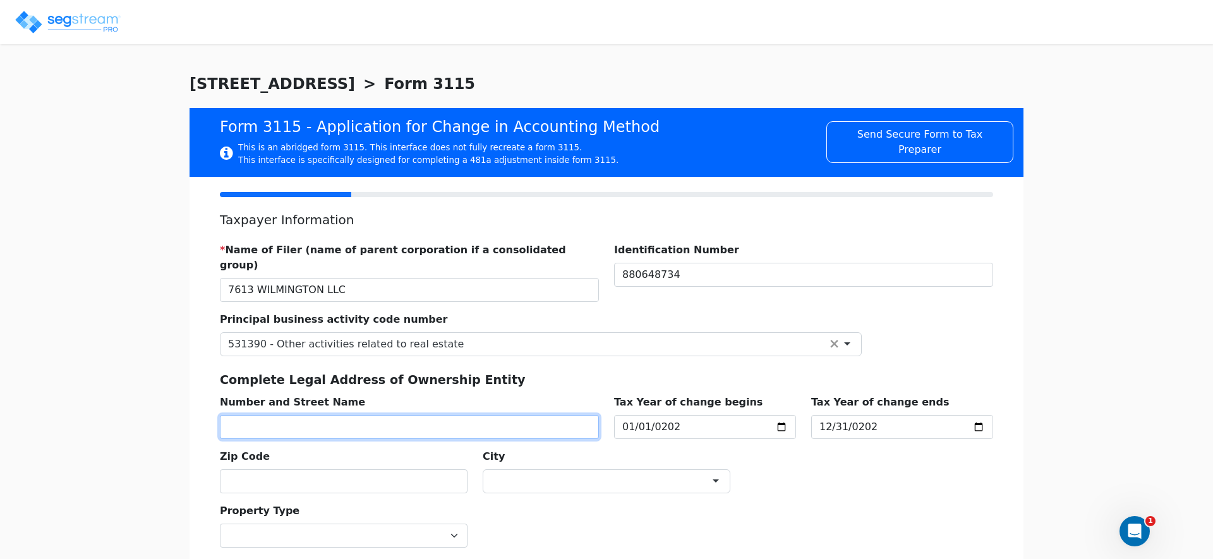
click at [403, 415] on input "text" at bounding box center [409, 427] width 379 height 24
type input "[STREET_ADDRESS]"
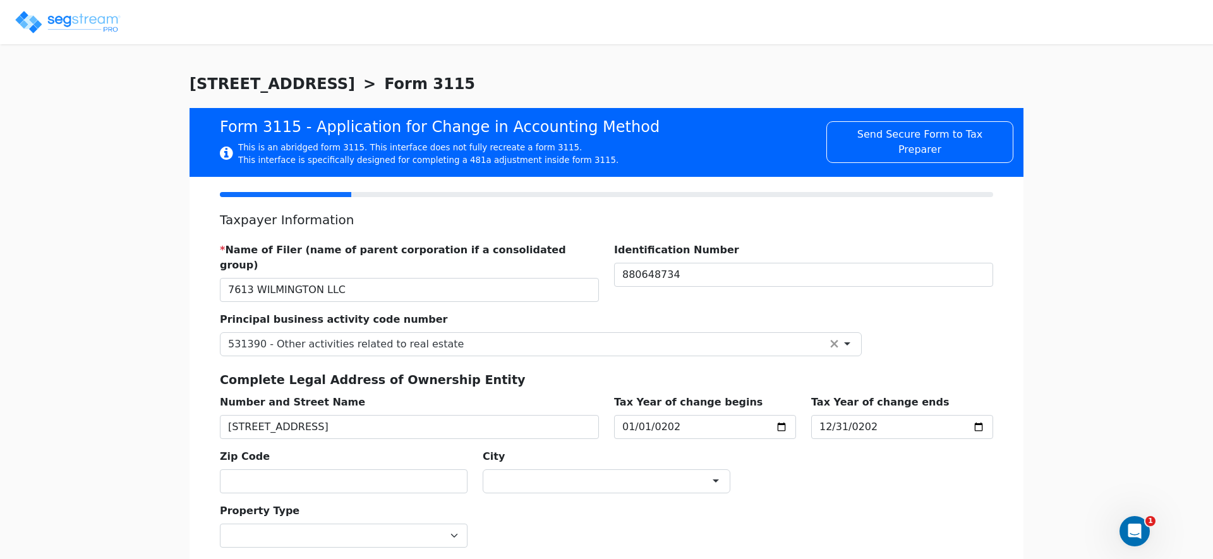
click at [574, 356] on div "Complete Legal Address of Ownership Entity Number and Street Name 346 CENTRAL A…" at bounding box center [606, 397] width 789 height 83
click at [383, 469] on input "text" at bounding box center [344, 481] width 248 height 24
type input "11559"
click at [394, 439] on div "Zip Code 11559" at bounding box center [343, 466] width 263 height 54
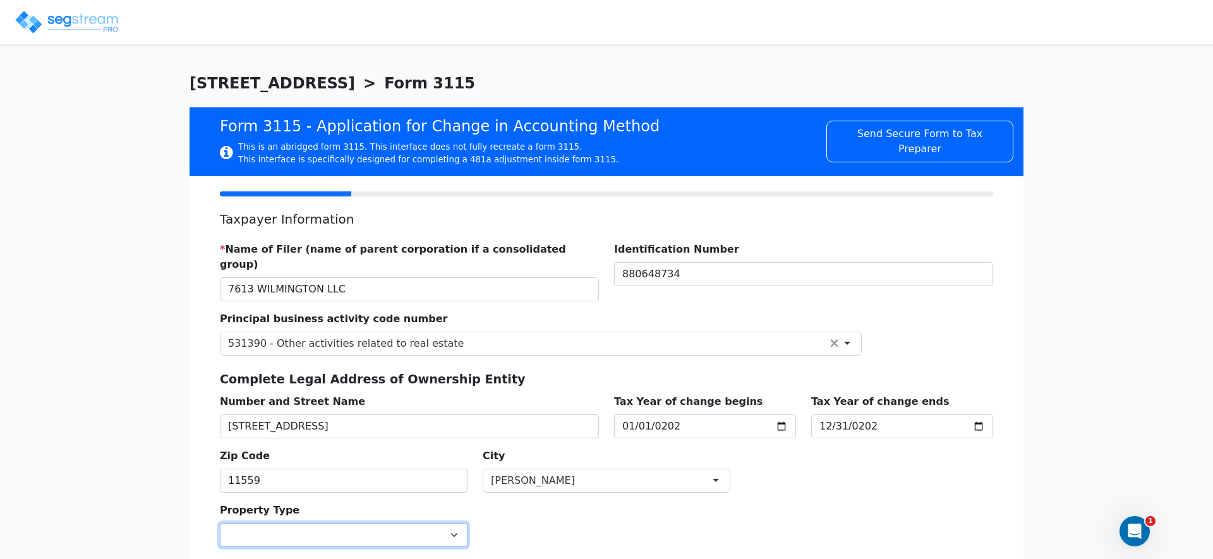
click at [366, 523] on select "Commercial Residential" at bounding box center [344, 535] width 248 height 24
select select "Residential"
click at [220, 523] on select "Commercial Residential" at bounding box center [344, 535] width 248 height 24
click at [566, 505] on div "Property Type Commercial Residential" at bounding box center [606, 520] width 789 height 54
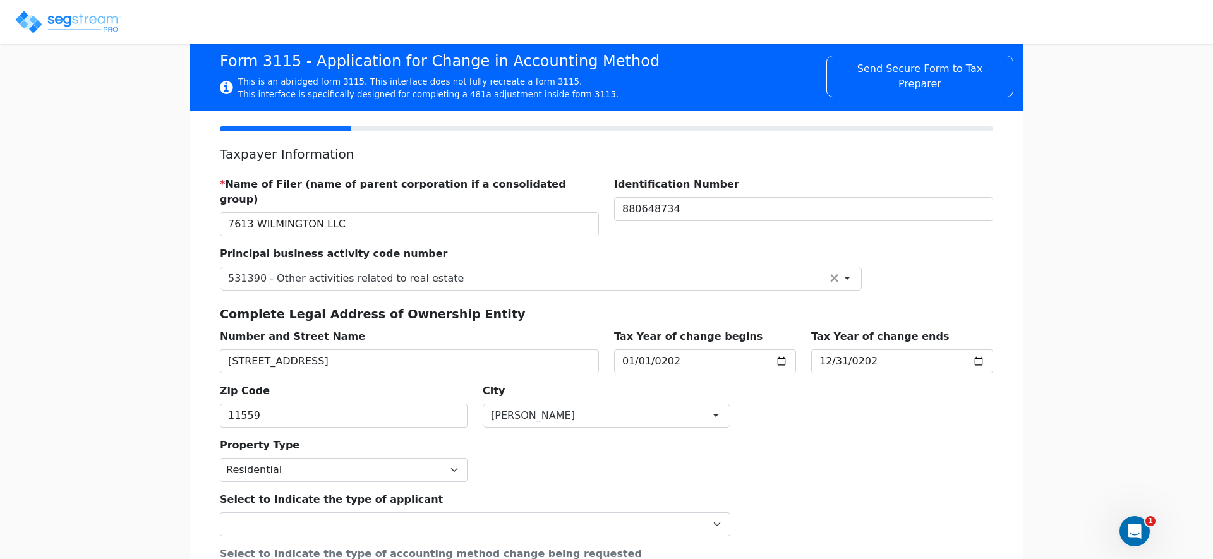
scroll to position [88, 0]
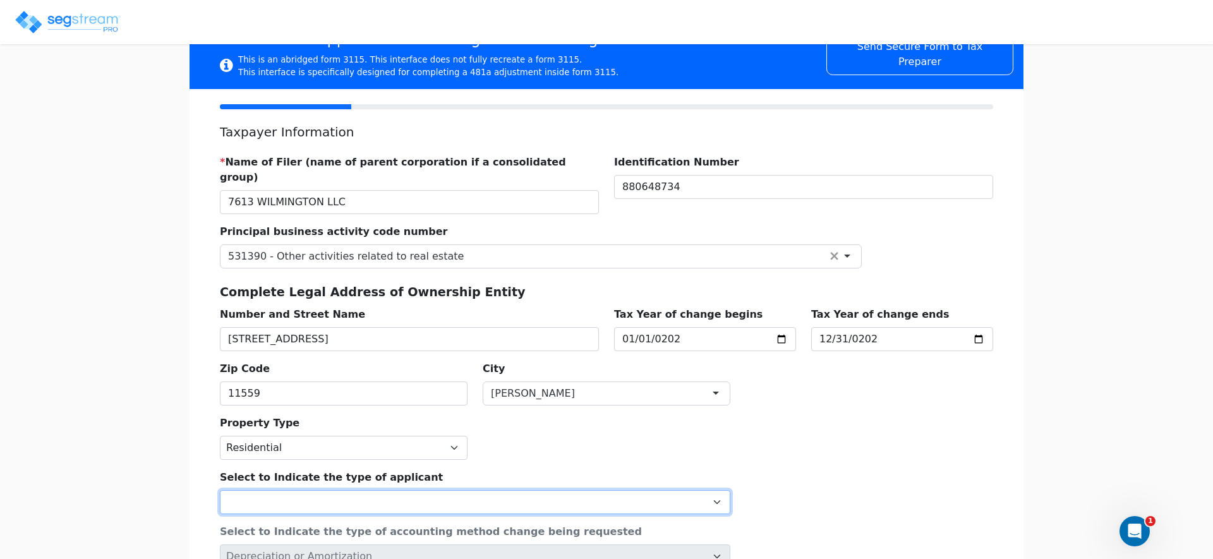
click at [445, 492] on select "Individual Corporation Controlled foreign corporation (Sec. 957) 10/50 corporat…" at bounding box center [475, 502] width 511 height 24
select select "Partnership"
click at [220, 490] on select "Individual Corporation Controlled foreign corporation (Sec. 957) 10/50 corporat…" at bounding box center [475, 502] width 511 height 24
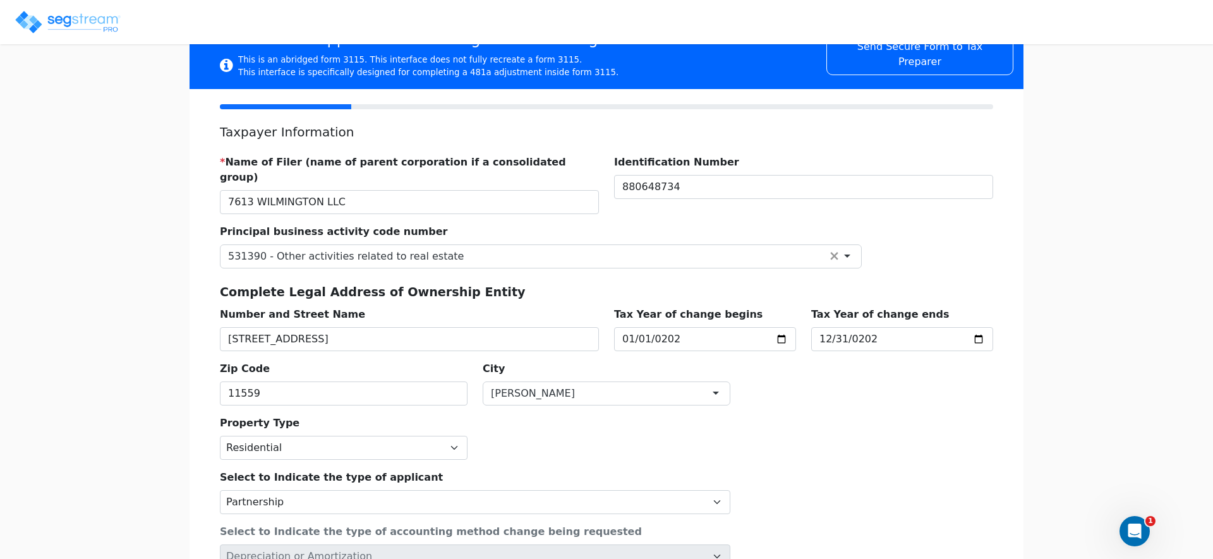
click at [641, 443] on div "Property Type Commercial Residential" at bounding box center [606, 433] width 789 height 54
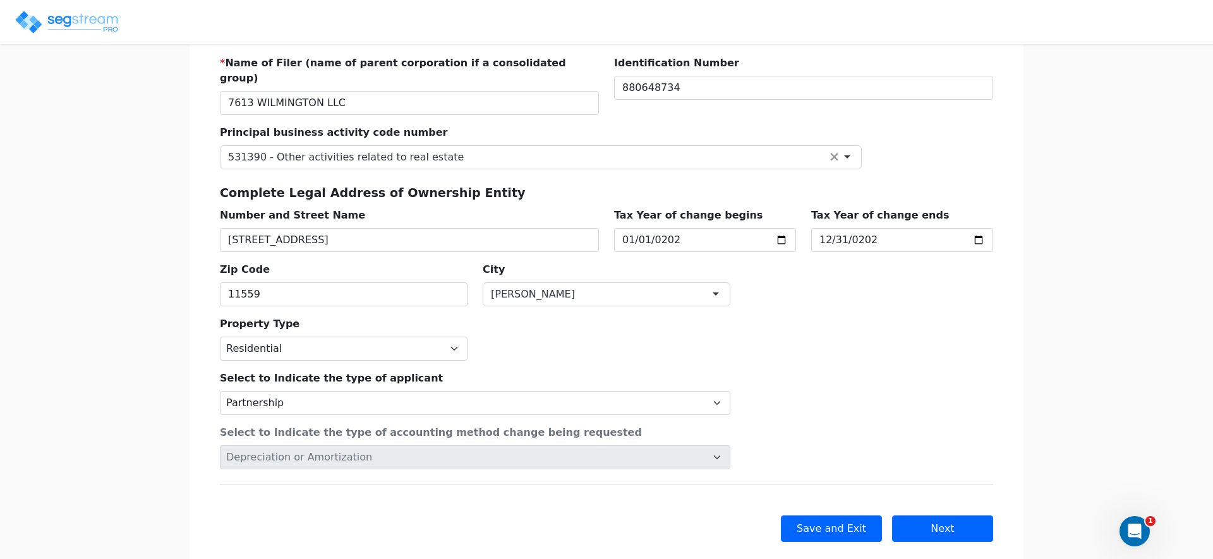
scroll to position [200, 0]
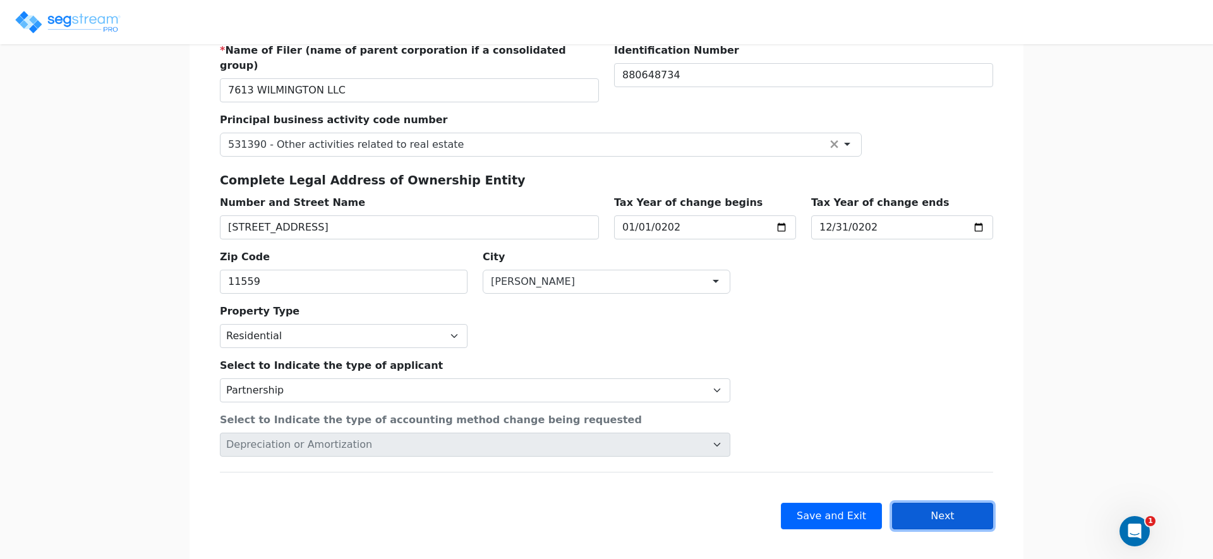
click at [933, 503] on button "Next" at bounding box center [942, 516] width 101 height 27
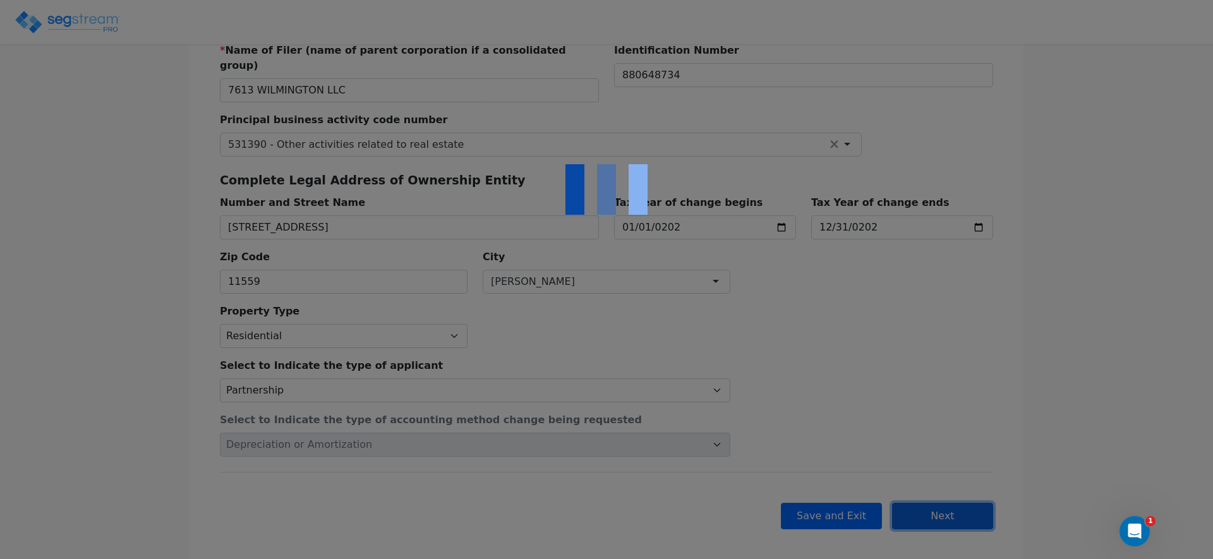
checkbox input "true"
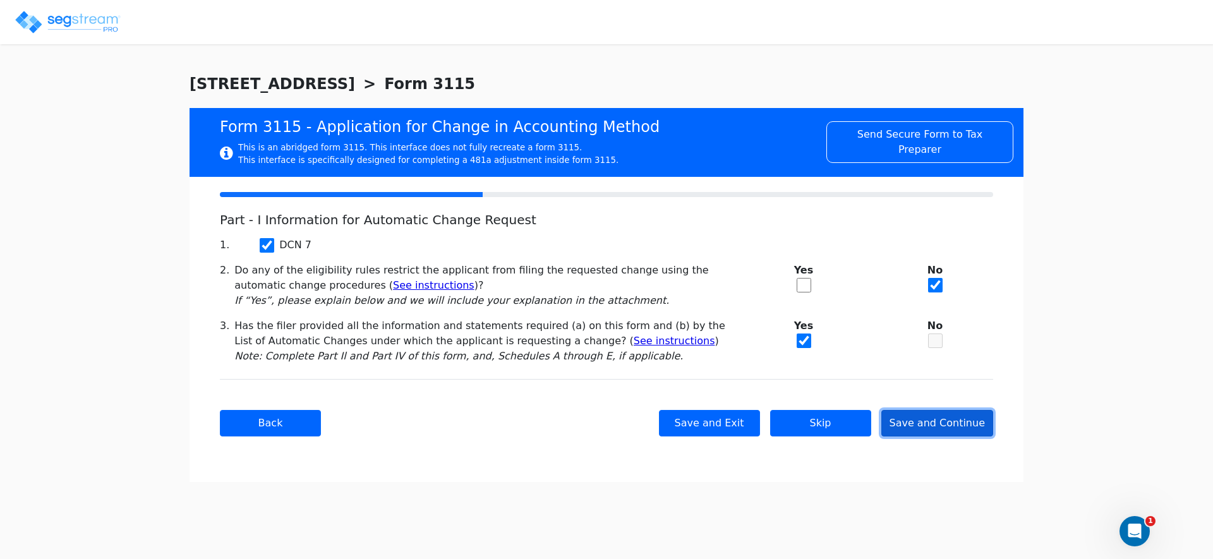
click at [963, 427] on button "Save and Continue" at bounding box center [937, 423] width 112 height 27
checkbox input "true"
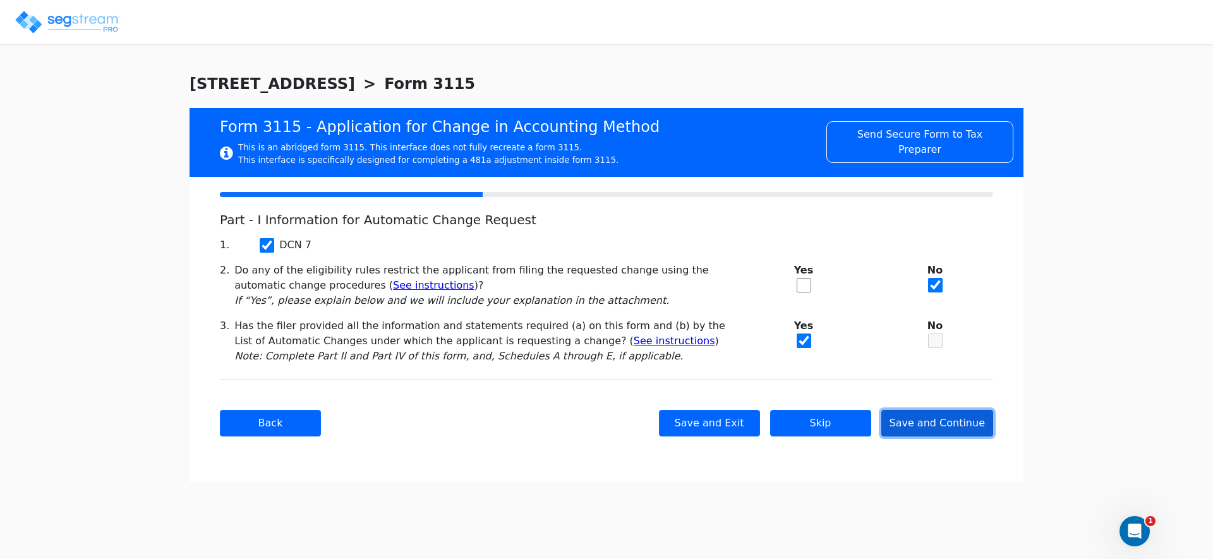
checkbox input "true"
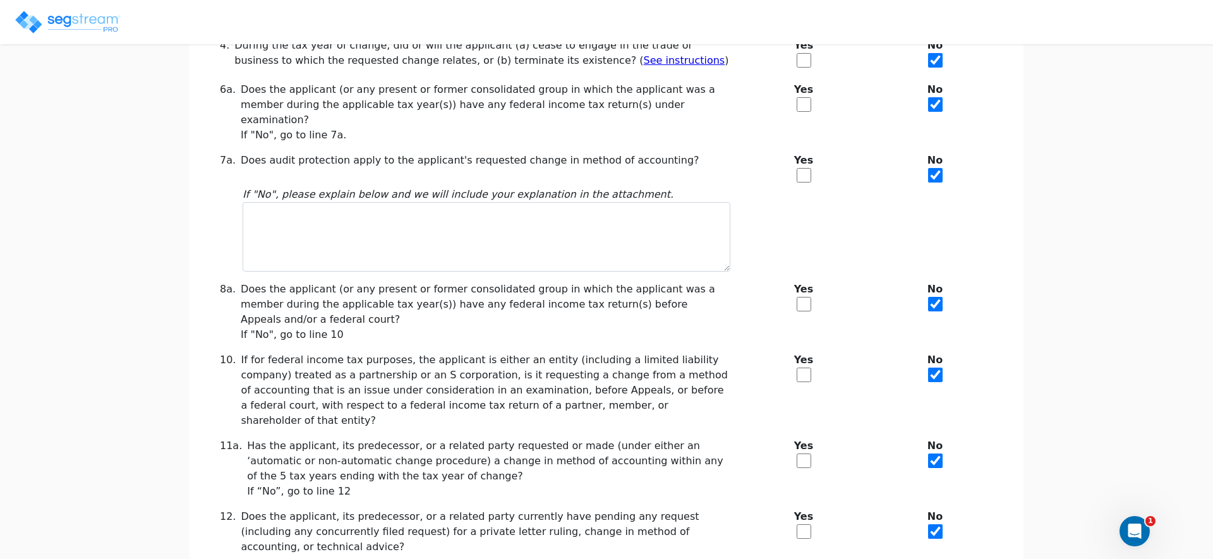
scroll to position [287, 0]
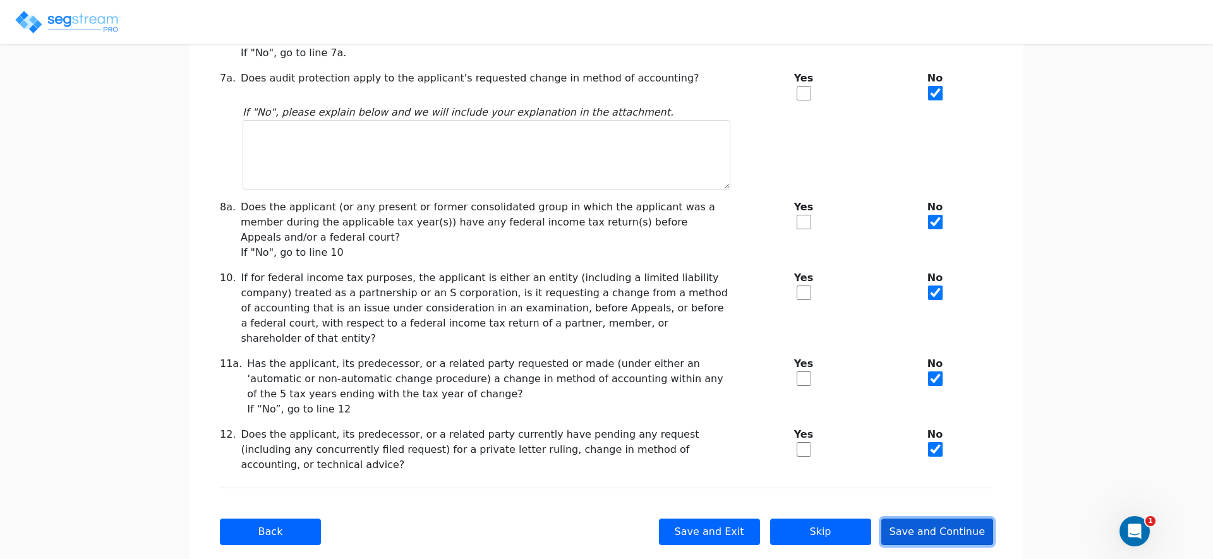
click at [954, 519] on button "Save and Continue" at bounding box center [937, 532] width 112 height 27
checkbox input "true"
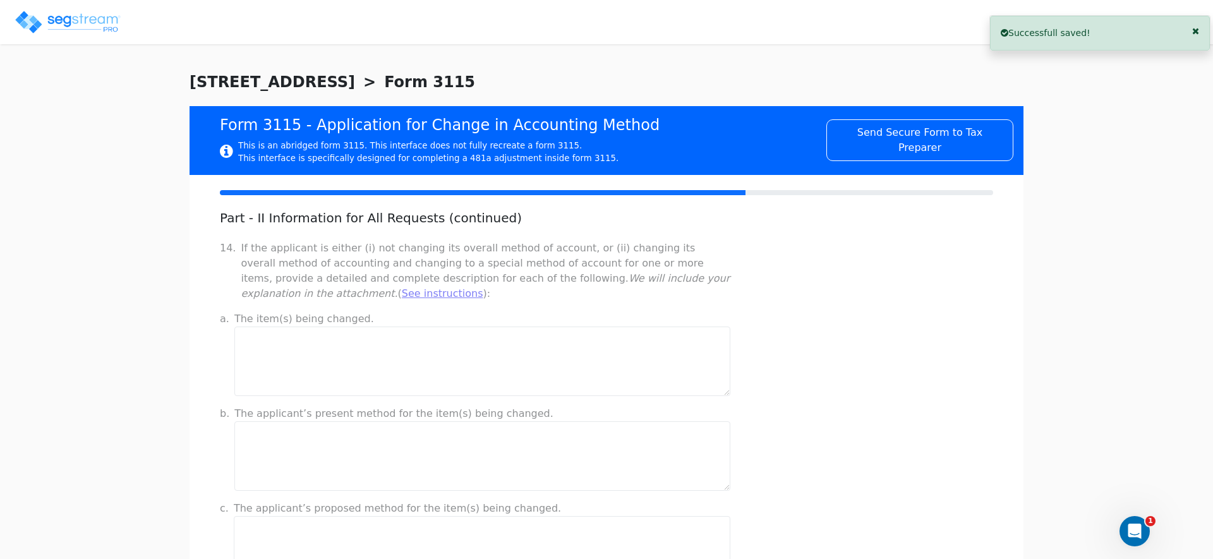
scroll to position [0, 0]
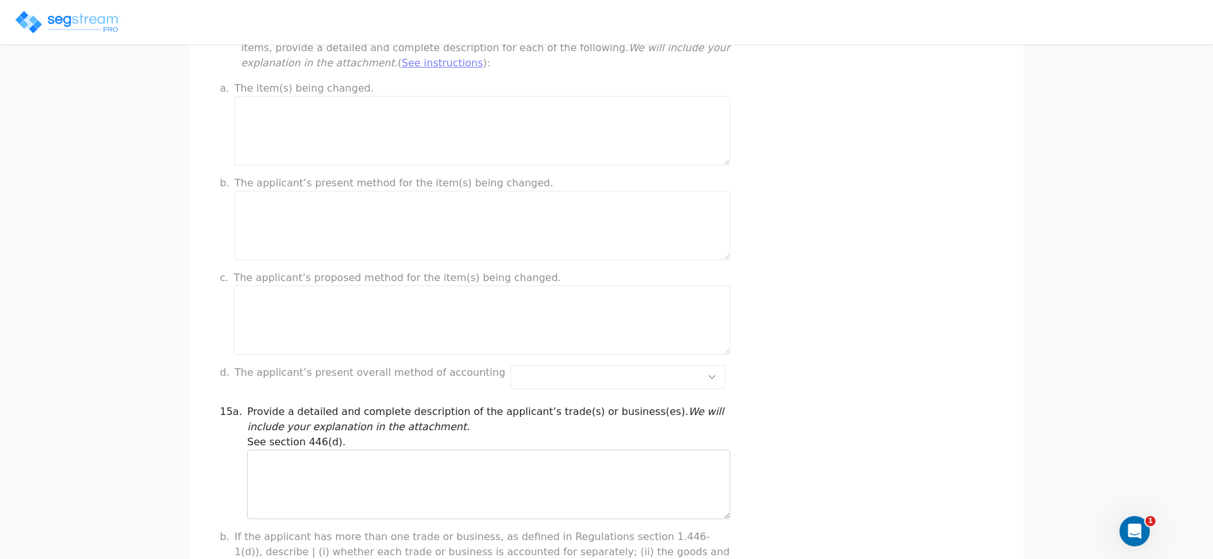
scroll to position [238, 0]
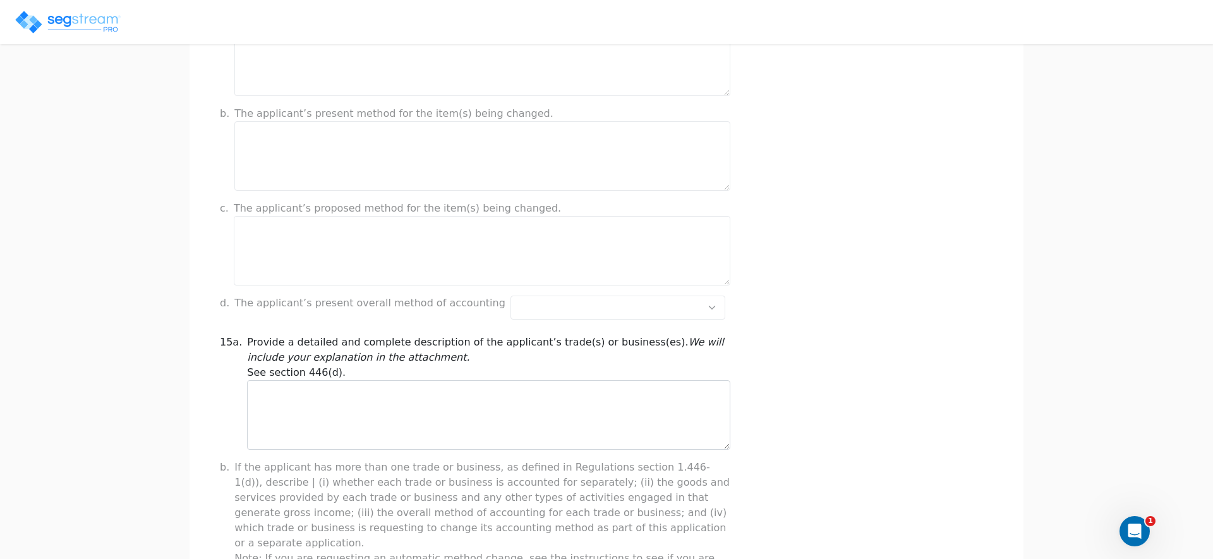
scroll to position [1041, 0]
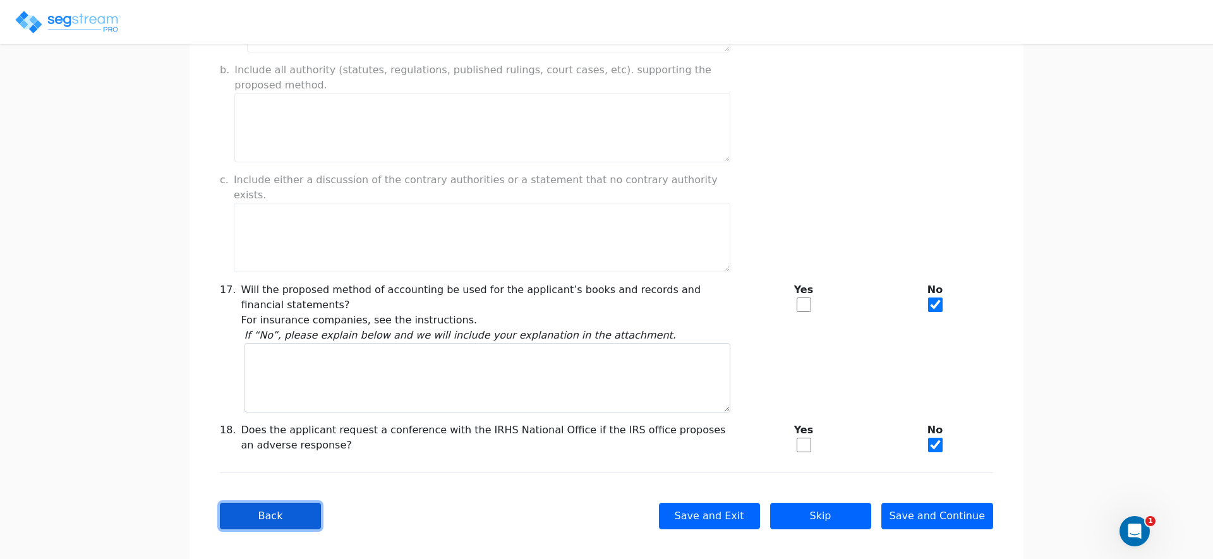
click at [256, 507] on button "Back" at bounding box center [270, 516] width 101 height 27
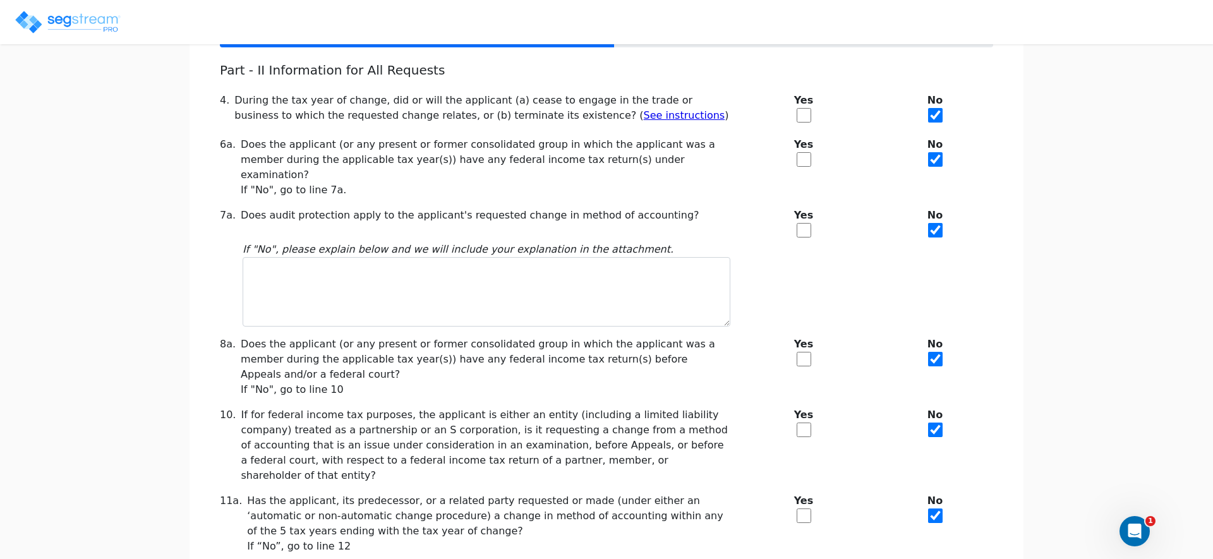
scroll to position [287, 0]
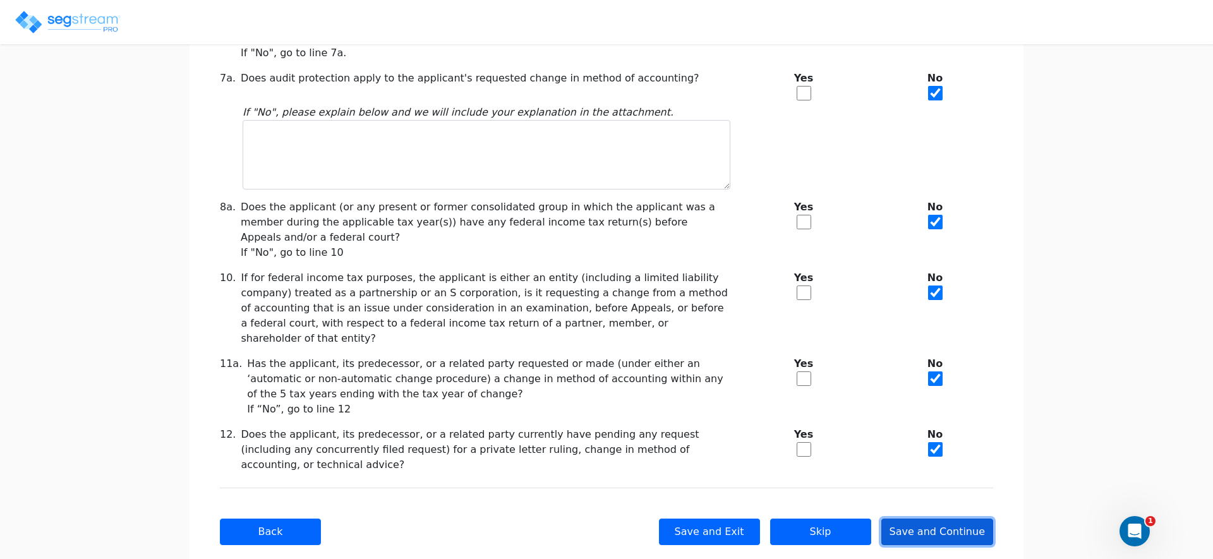
click at [933, 519] on button "Save and Continue" at bounding box center [937, 532] width 112 height 27
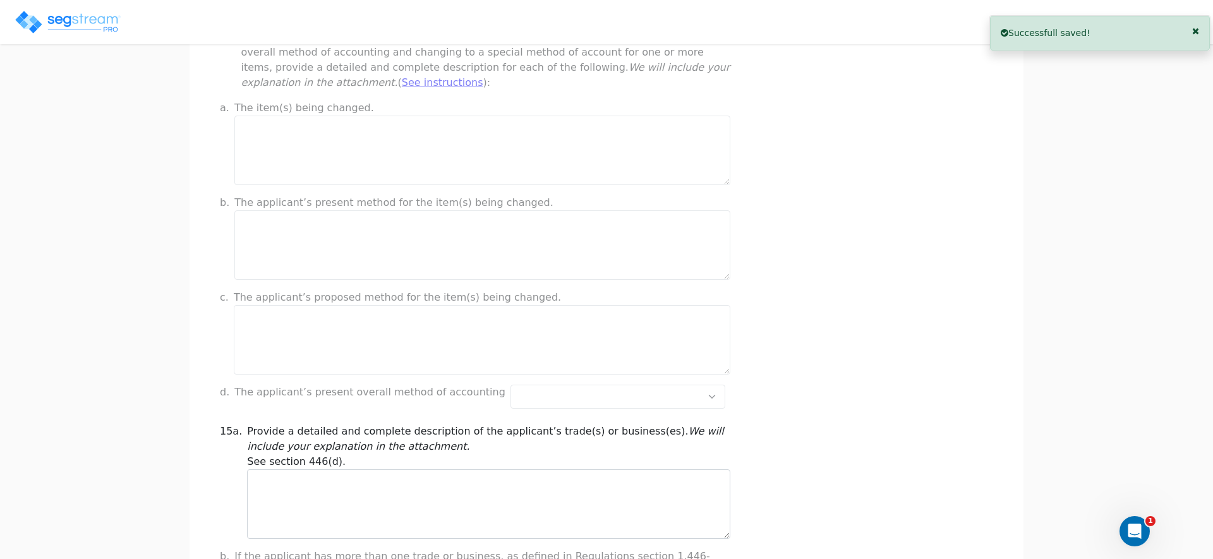
scroll to position [239, 0]
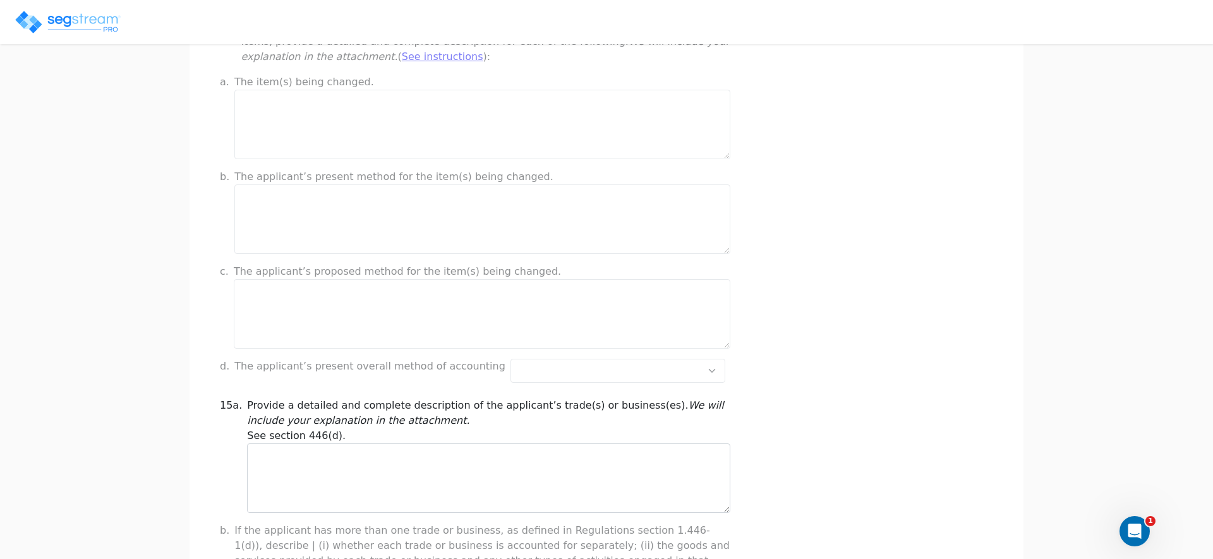
drag, startPoint x: 354, startPoint y: 360, endPoint x: 333, endPoint y: 305, distance: 58.2
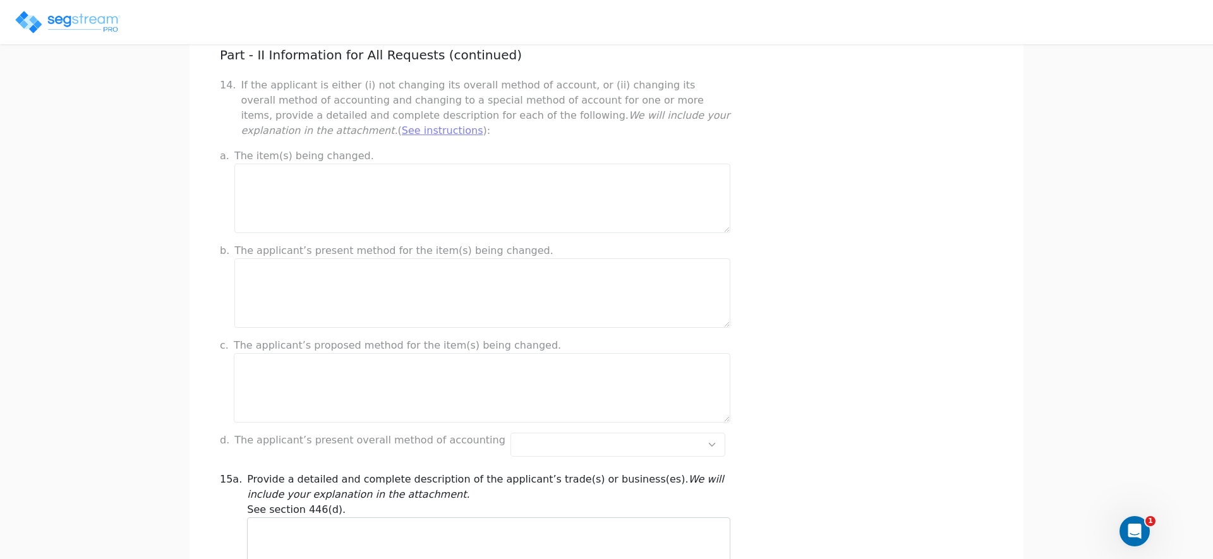
scroll to position [171, 0]
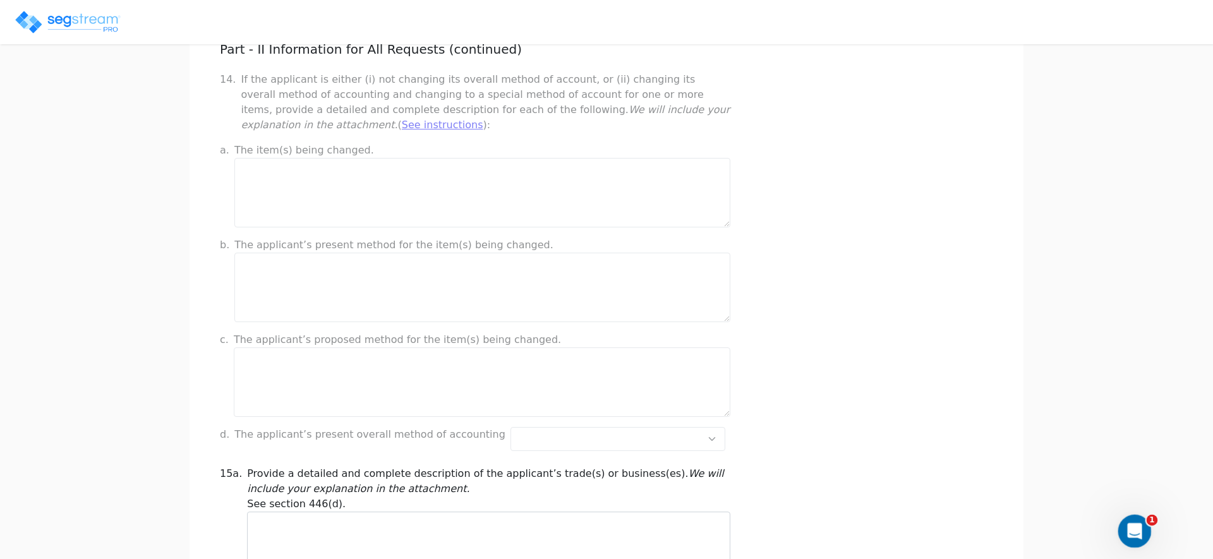
click at [1126, 535] on div "Open Intercom Messenger" at bounding box center [1133, 530] width 42 height 42
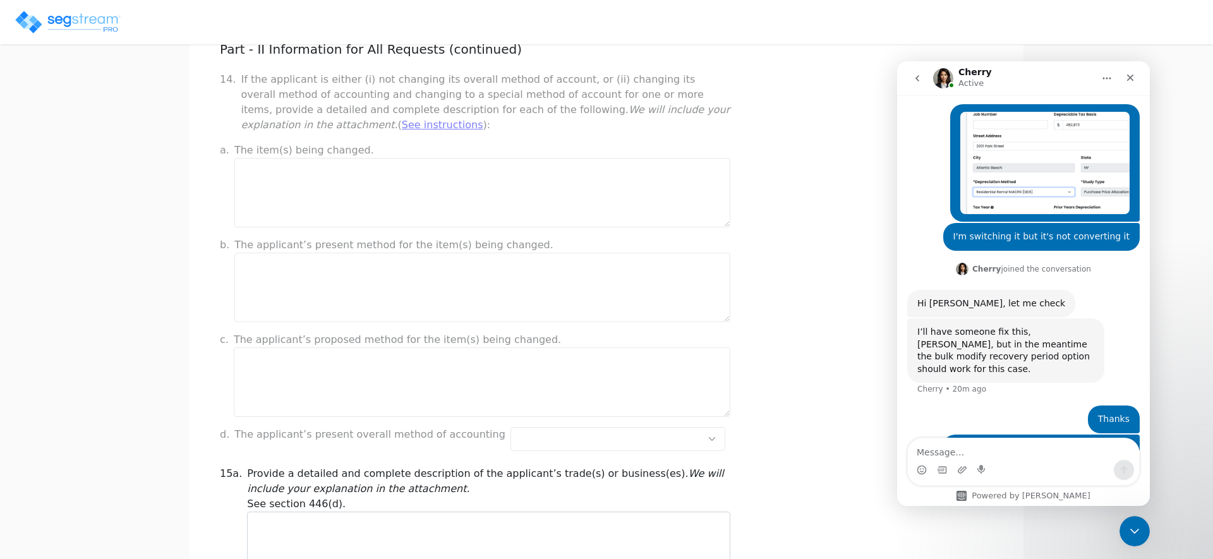
scroll to position [390, 0]
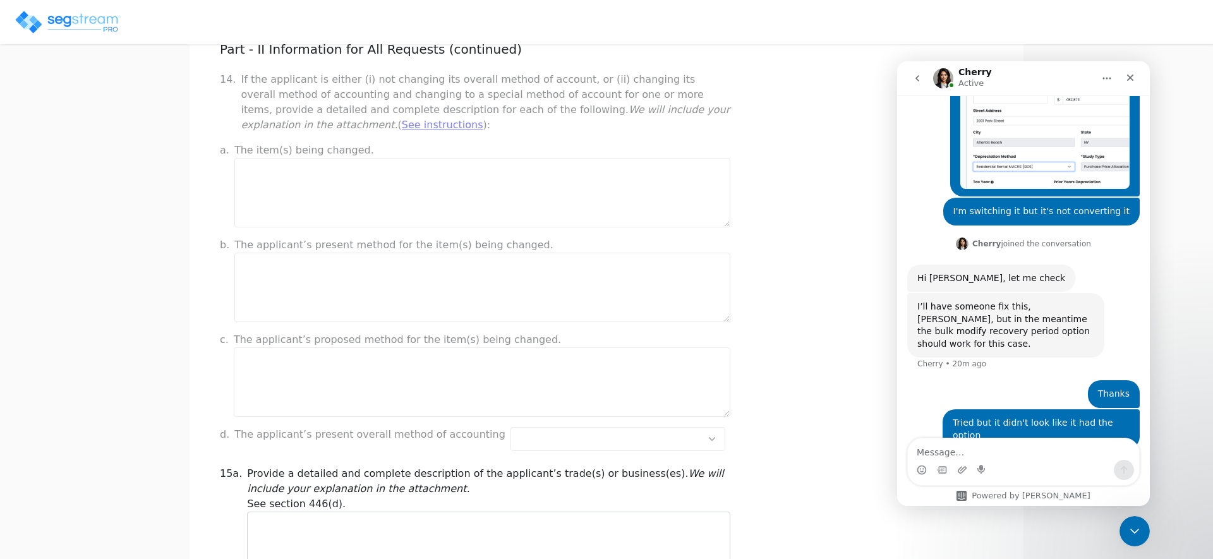
click at [916, 78] on icon "go back" at bounding box center [918, 78] width 4 height 6
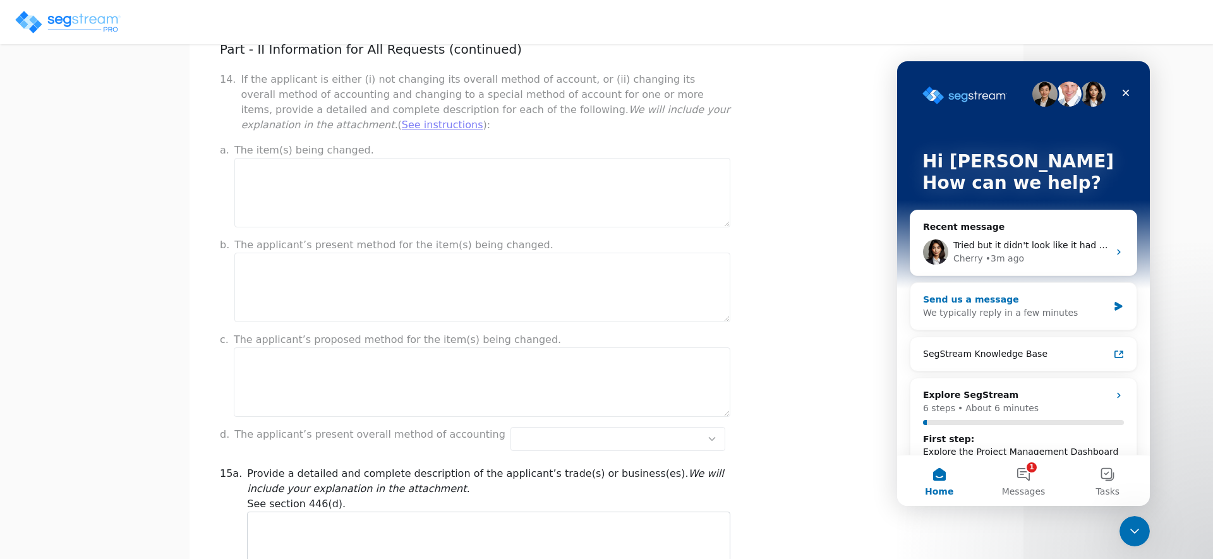
click at [1020, 310] on div "We typically reply in a few minutes" at bounding box center [1015, 312] width 185 height 13
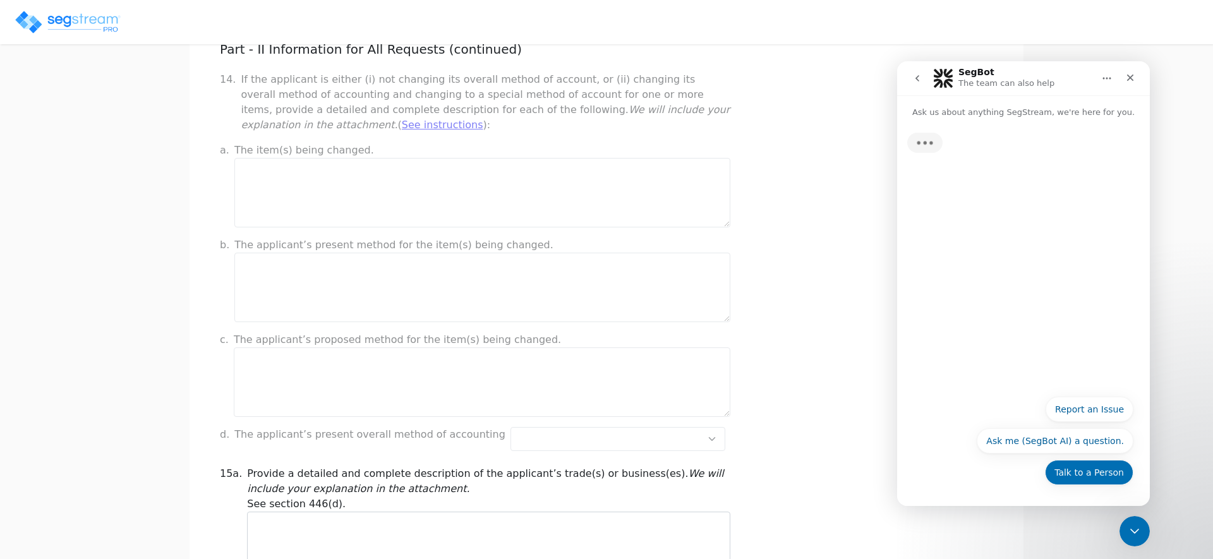
click at [1098, 475] on button "Talk to a Person" at bounding box center [1089, 472] width 88 height 25
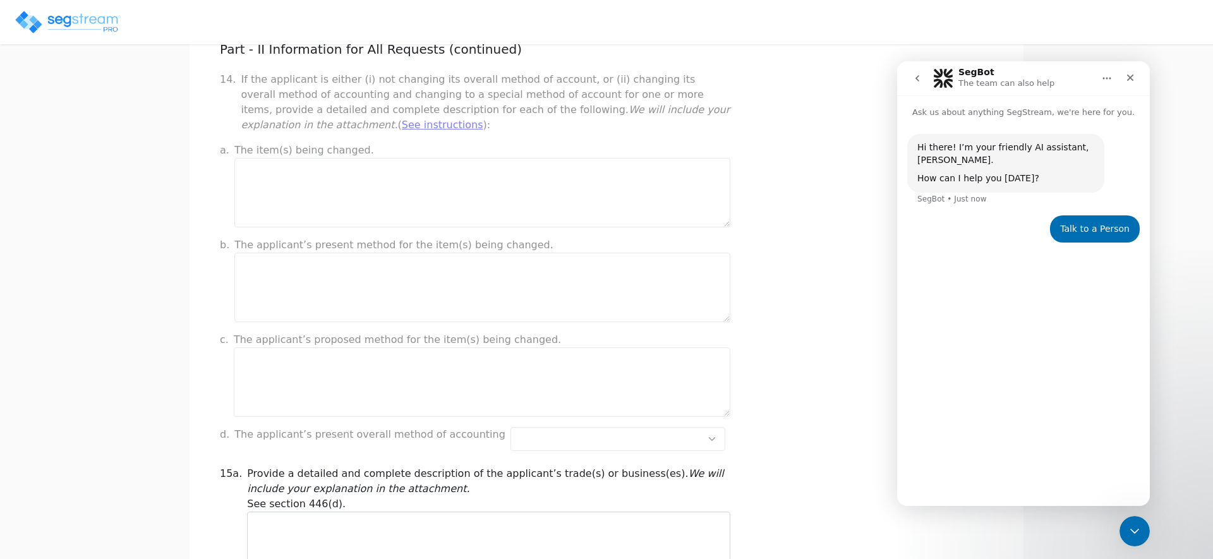
type button "[object Object]"
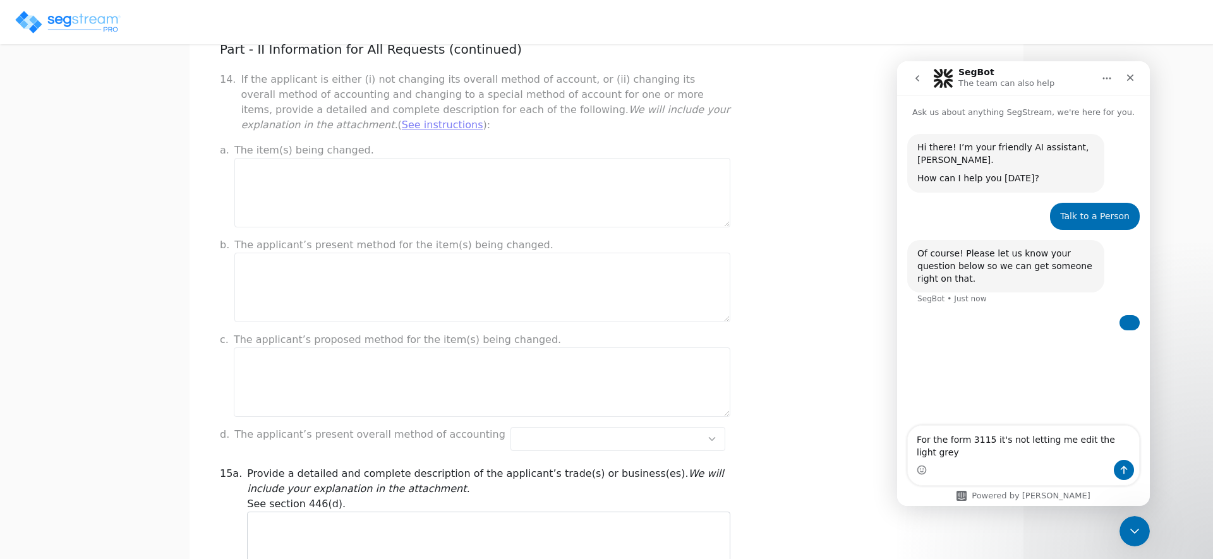
scroll to position [59, 0]
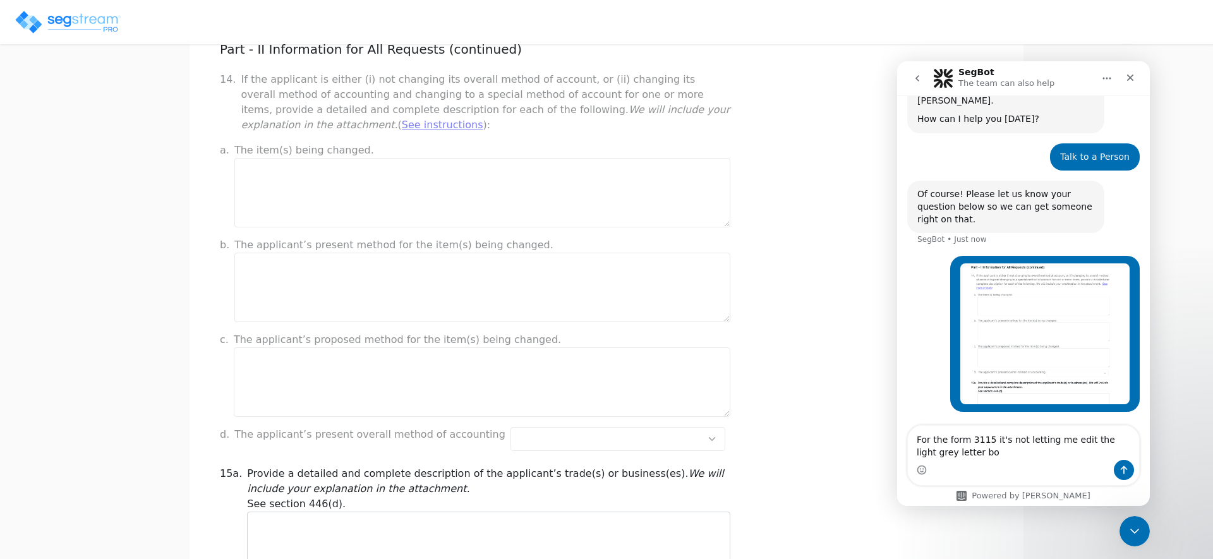
type textarea "For the form 3115 it's not letting me edit the light grey letter box"
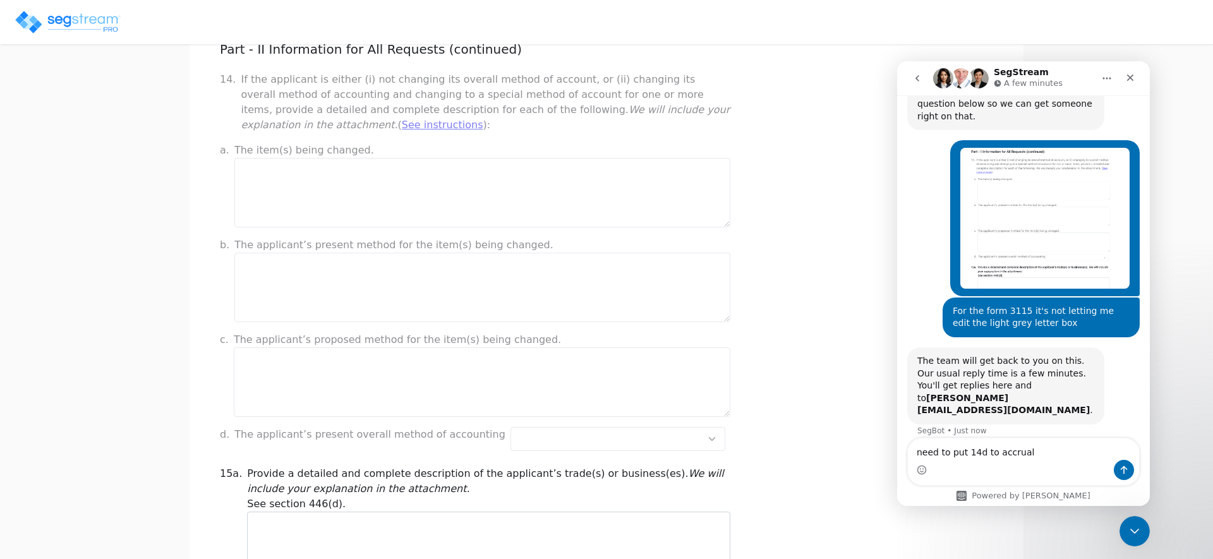
scroll to position [198, 0]
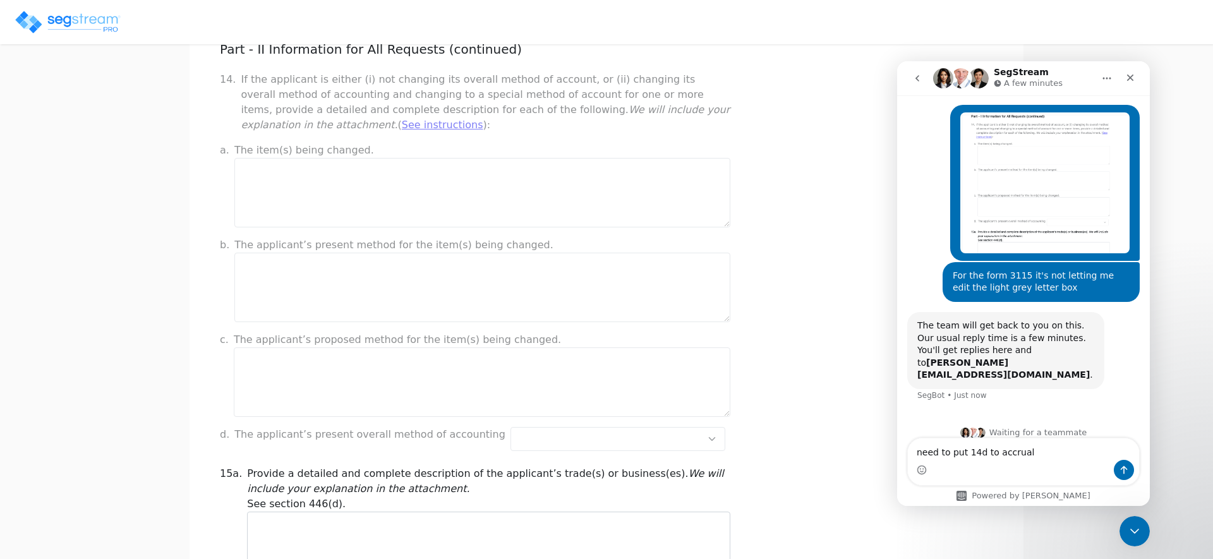
type textarea "need to put 14d to accrual"
click at [1119, 471] on icon "Send a message…" at bounding box center [1124, 470] width 10 height 10
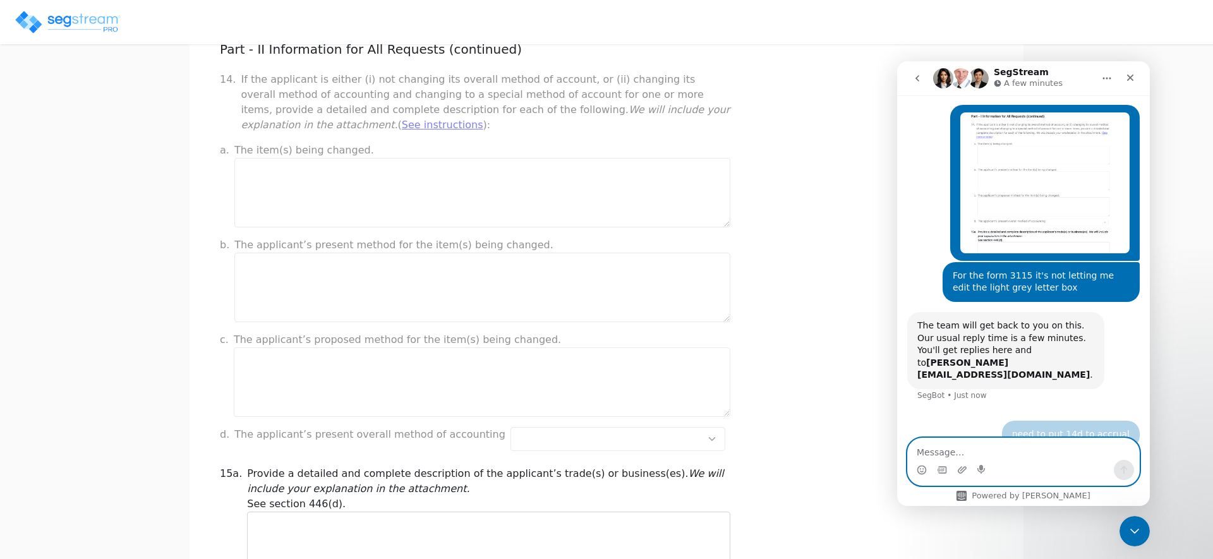
scroll to position [236, 0]
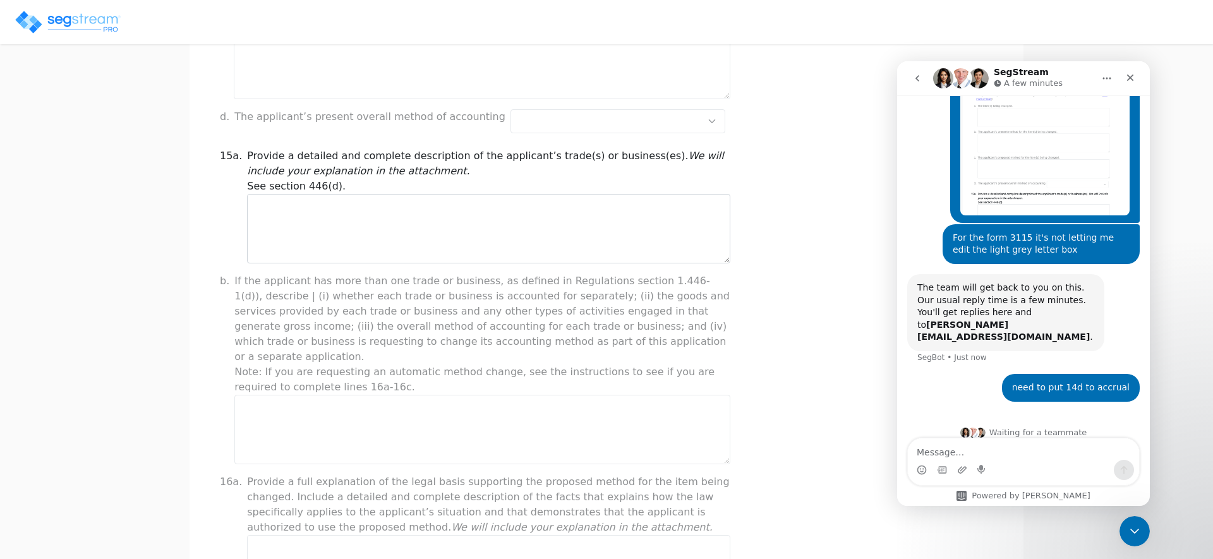
scroll to position [489, 0]
click at [978, 452] on textarea "Message…" at bounding box center [1023, 449] width 231 height 21
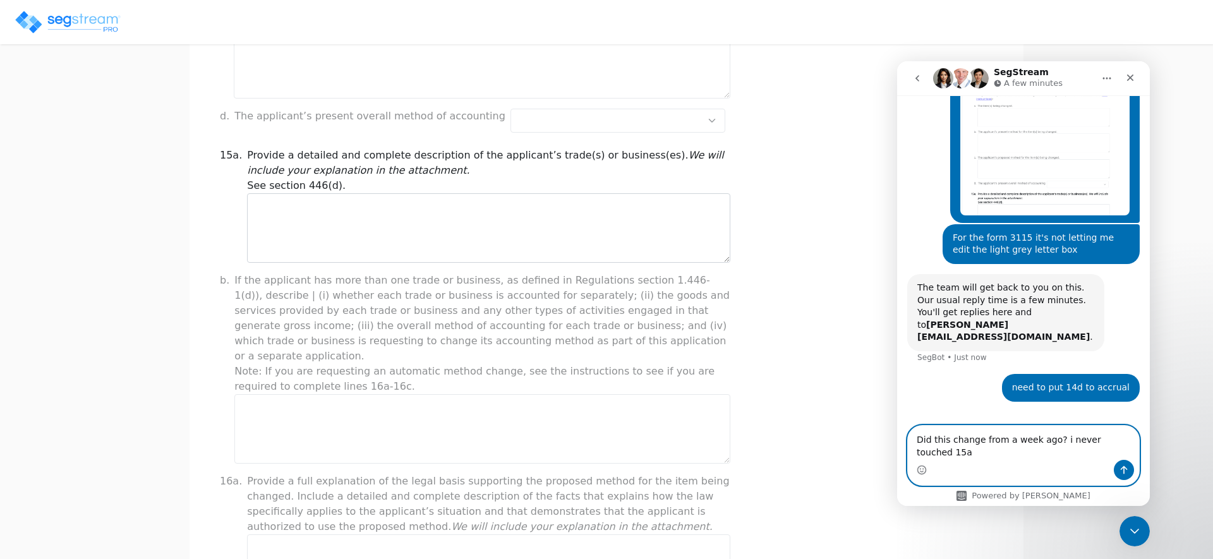
scroll to position [248, 0]
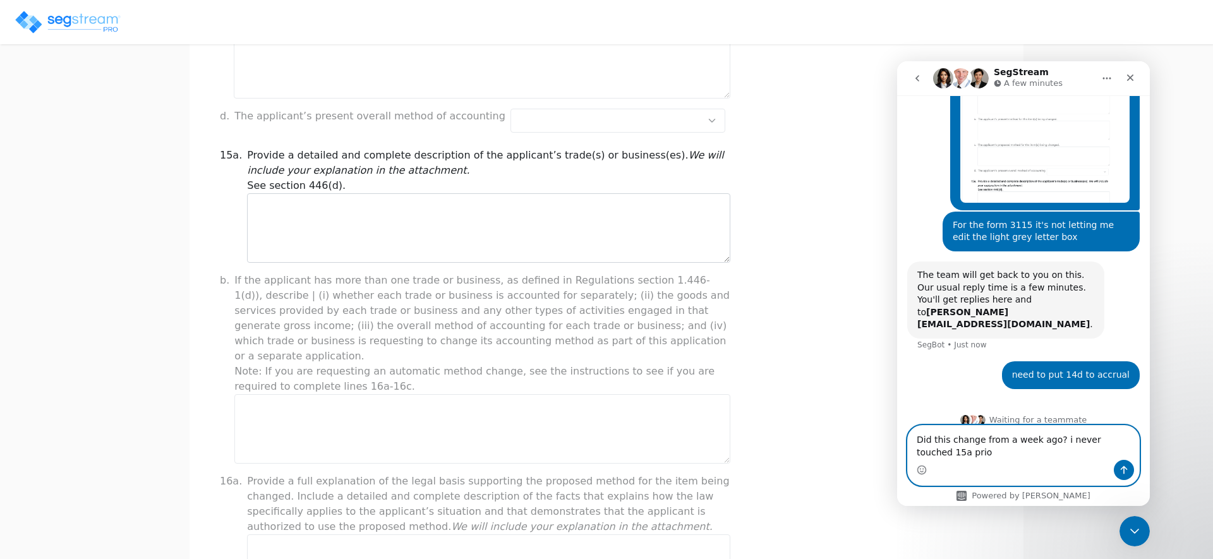
type textarea "Did this change from a week ago? i never touched 15a prior"
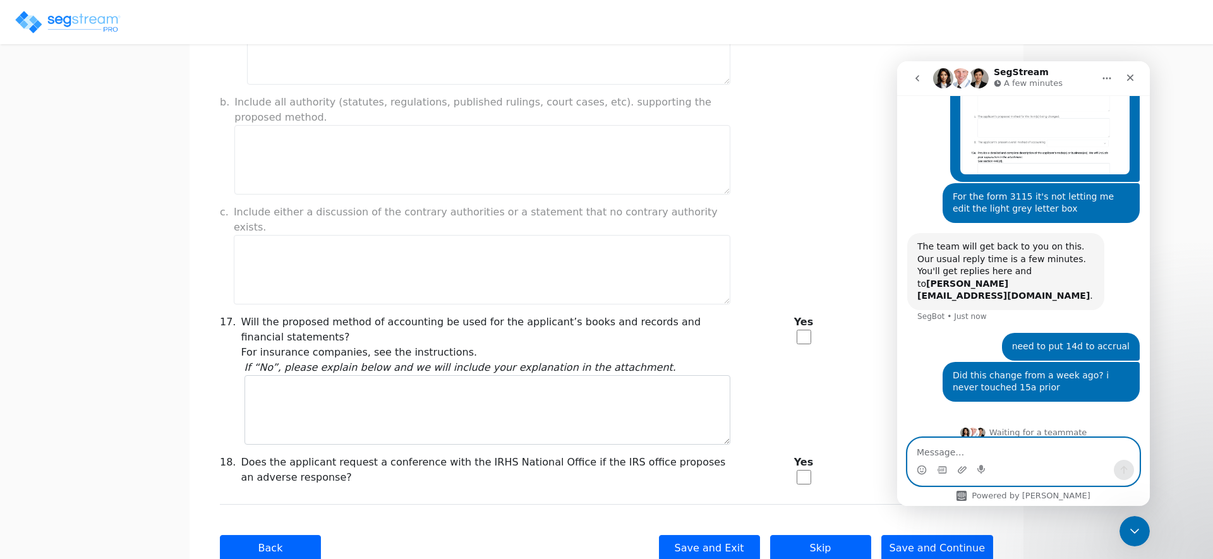
scroll to position [1015, 0]
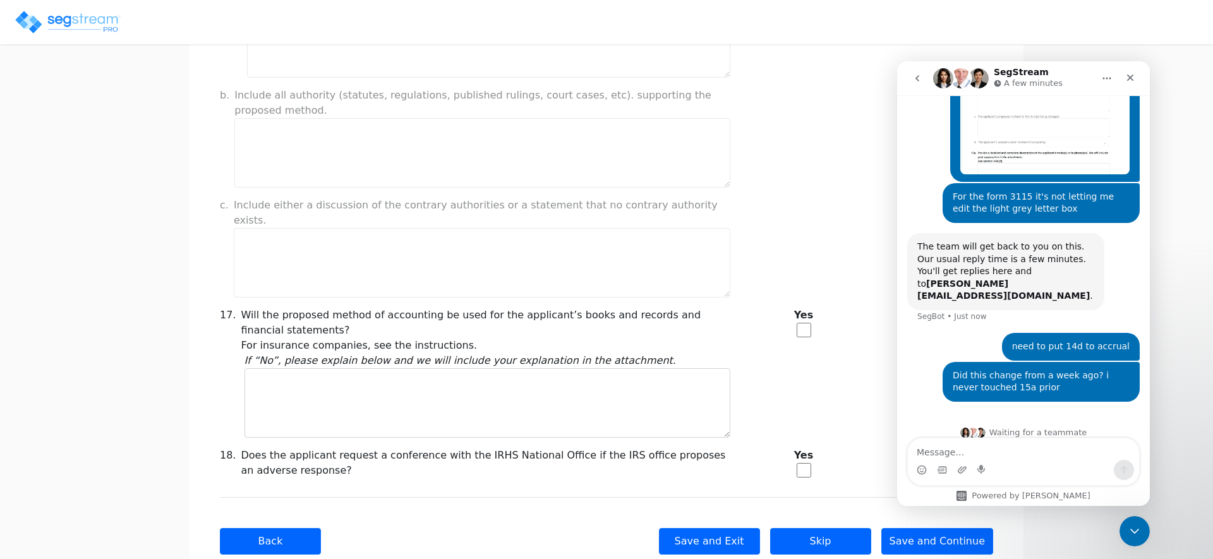
click at [806, 323] on input "checkbox" at bounding box center [804, 330] width 15 height 15
checkbox input "true"
checkbox input "false"
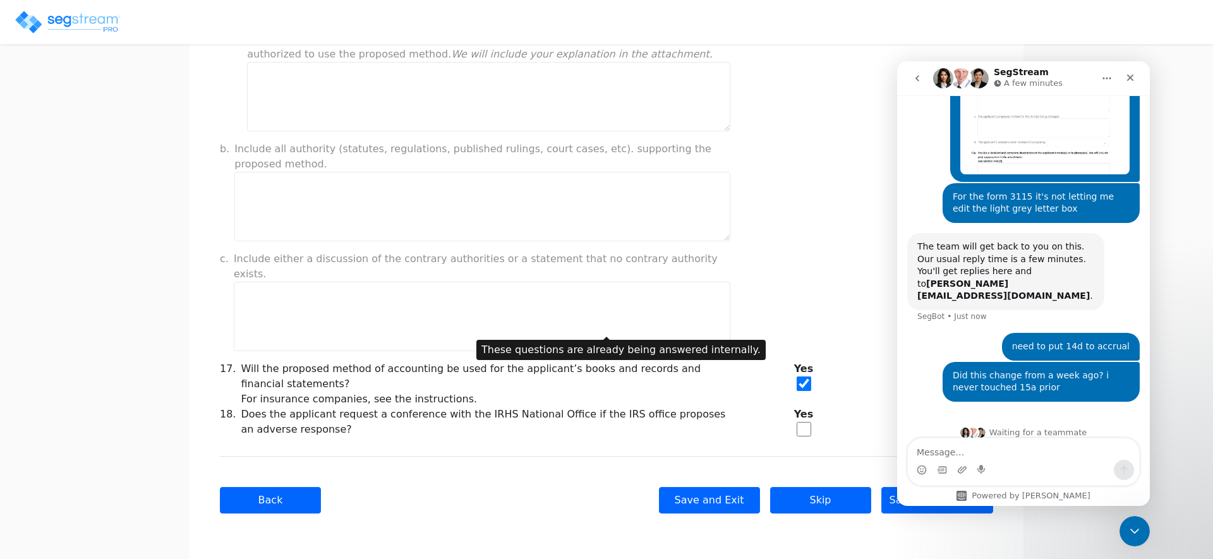
scroll to position [946, 0]
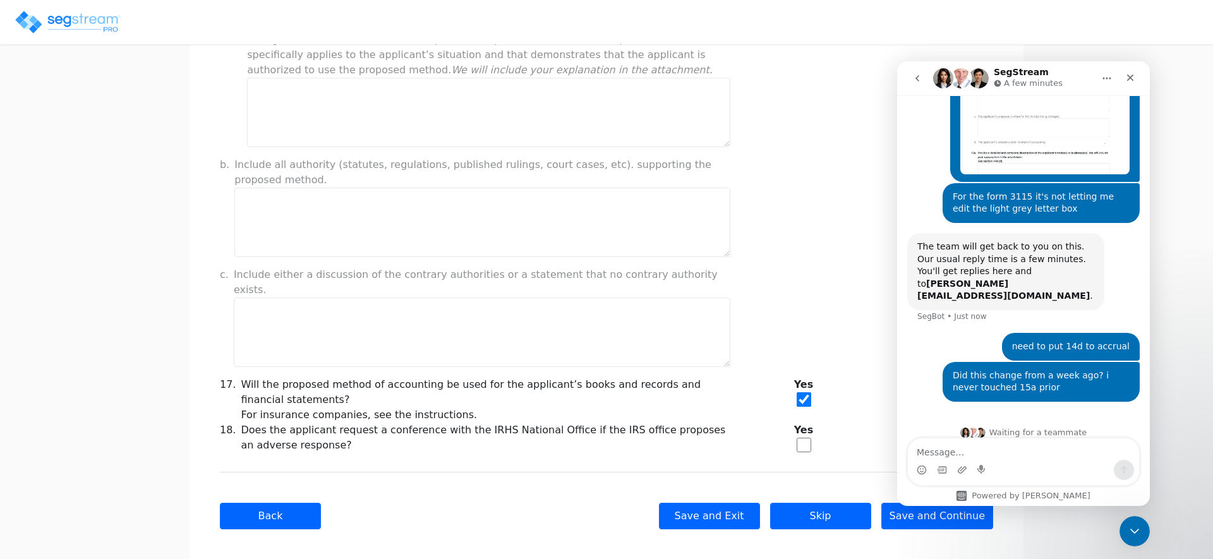
click at [810, 438] on input "checkbox" at bounding box center [804, 445] width 15 height 15
checkbox input "true"
checkbox input "false"
click at [1135, 535] on icon "Close Intercom Messenger" at bounding box center [1132, 529] width 15 height 15
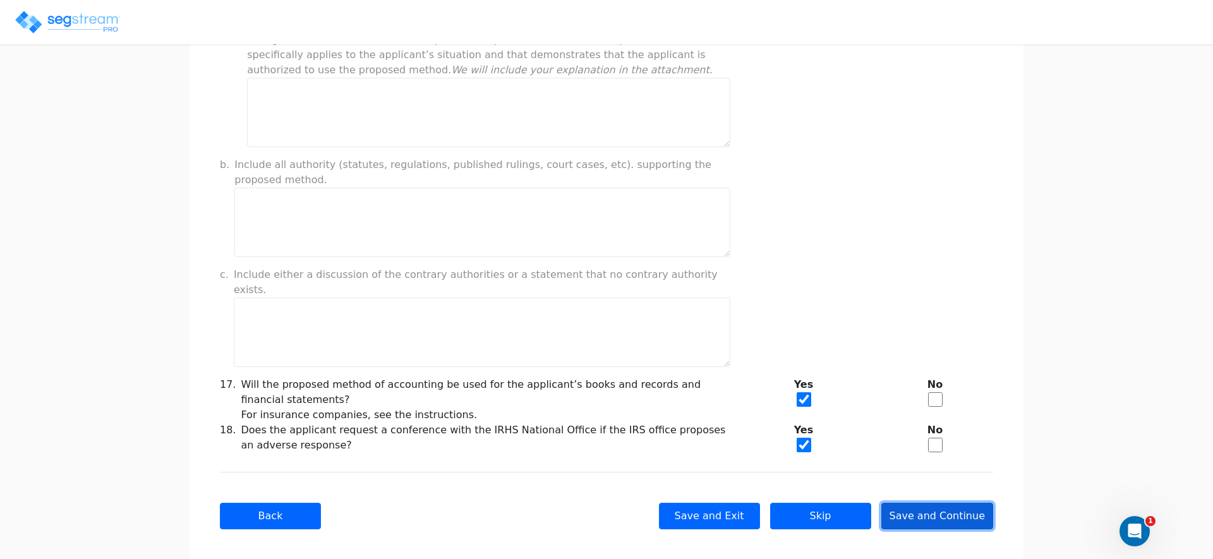
click at [926, 505] on button "Save and Continue" at bounding box center [937, 516] width 112 height 27
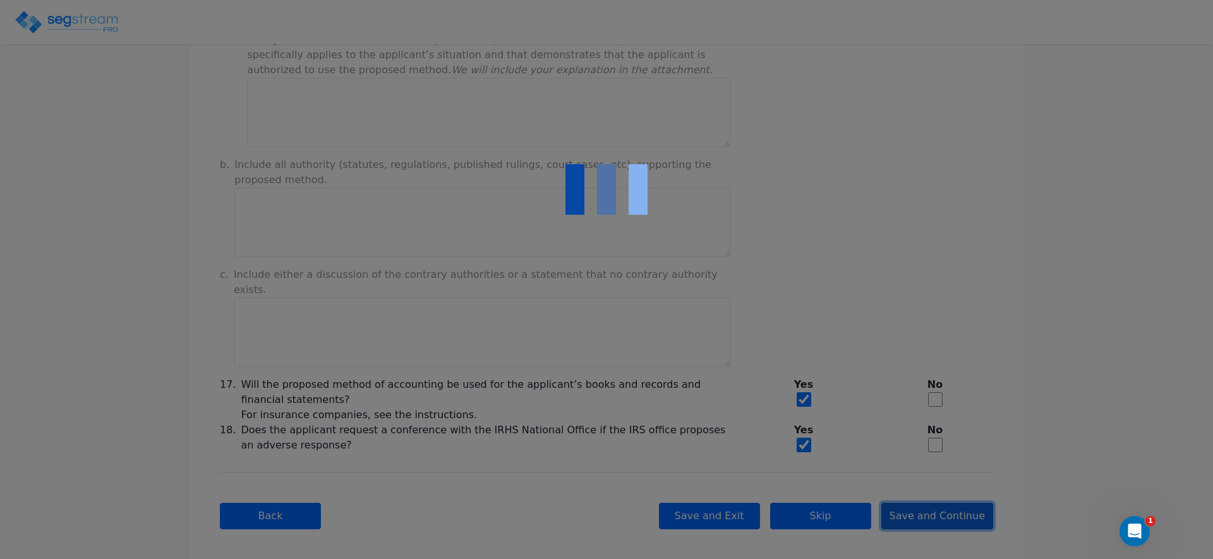
type input "-199,946.15"
checkbox input "true"
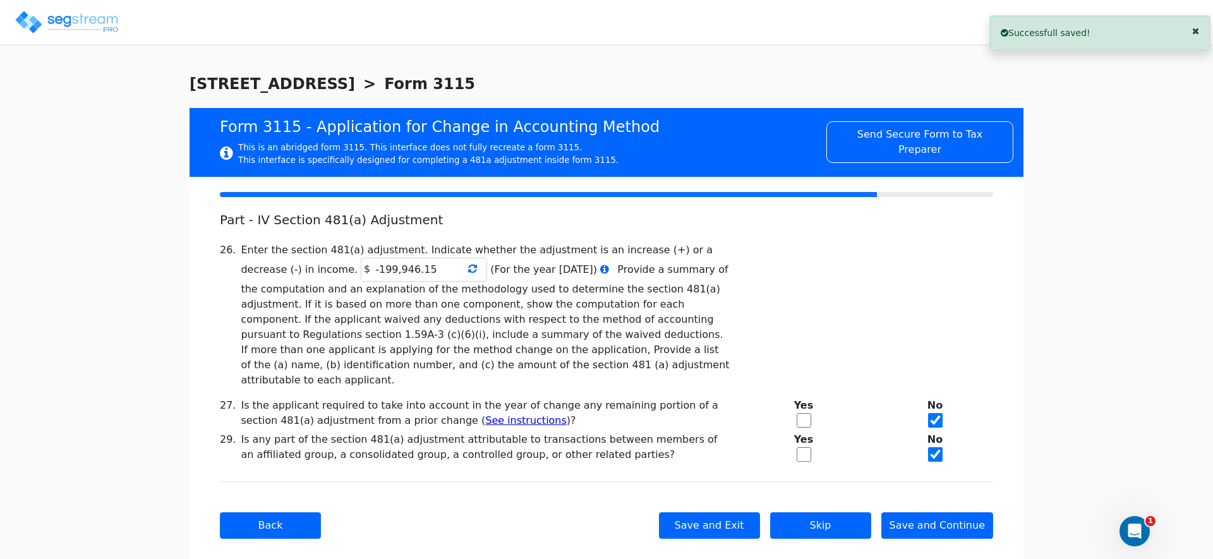
click at [468, 273] on icon at bounding box center [472, 268] width 9 height 10
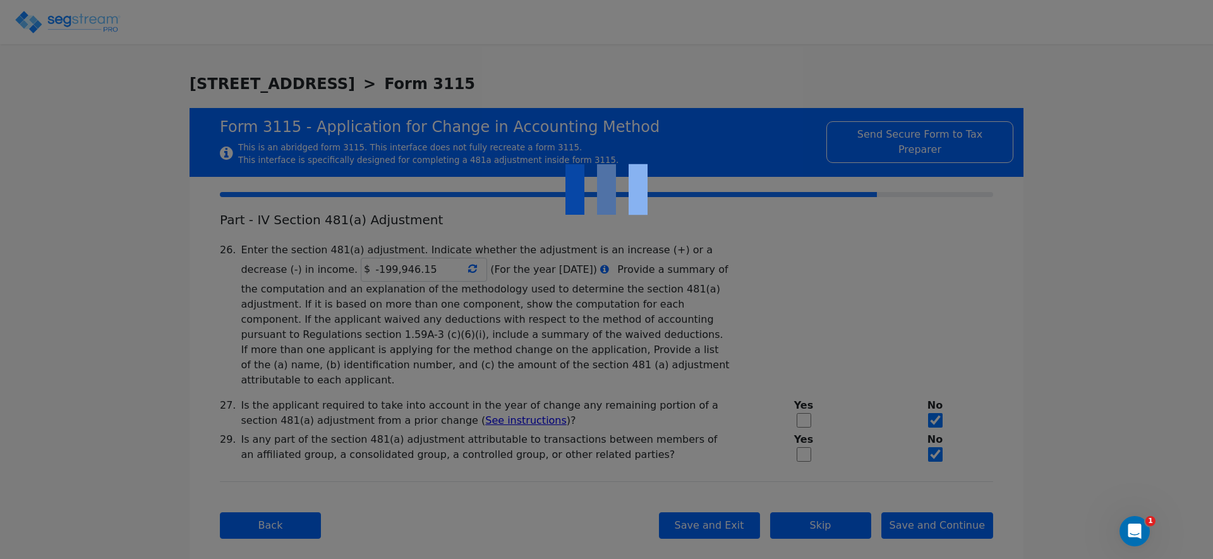
type input "-199,946.15"
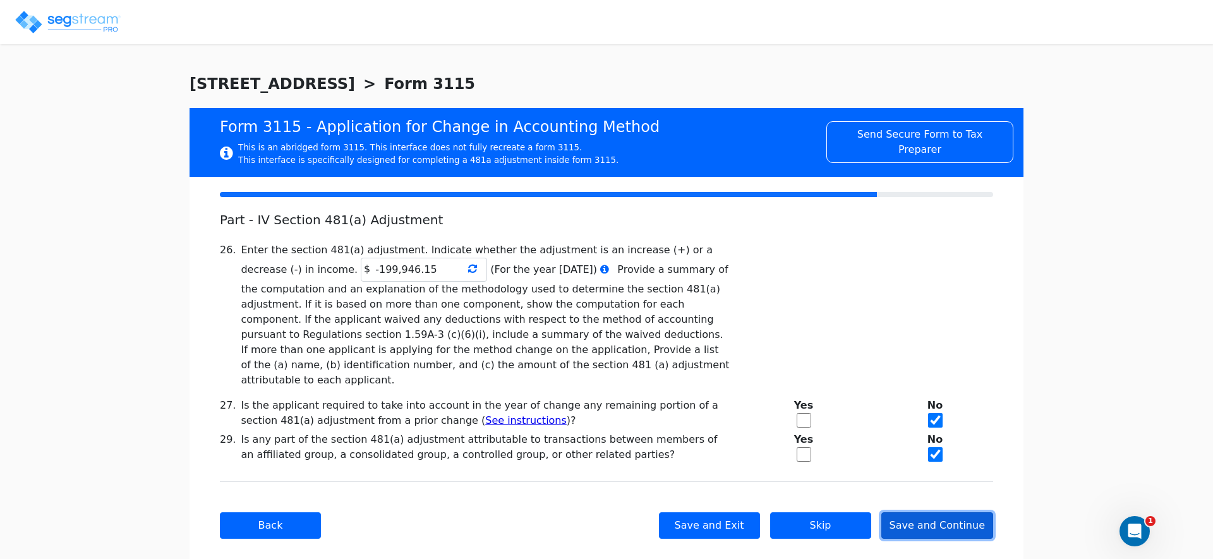
click at [931, 516] on button "Save and Continue" at bounding box center [937, 525] width 112 height 27
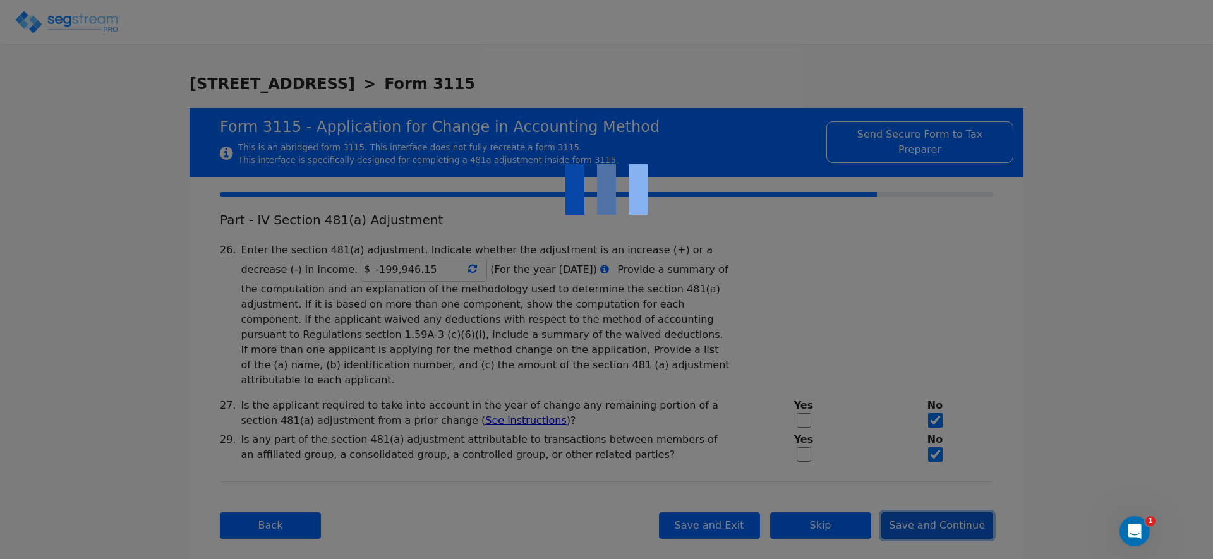
checkbox input "true"
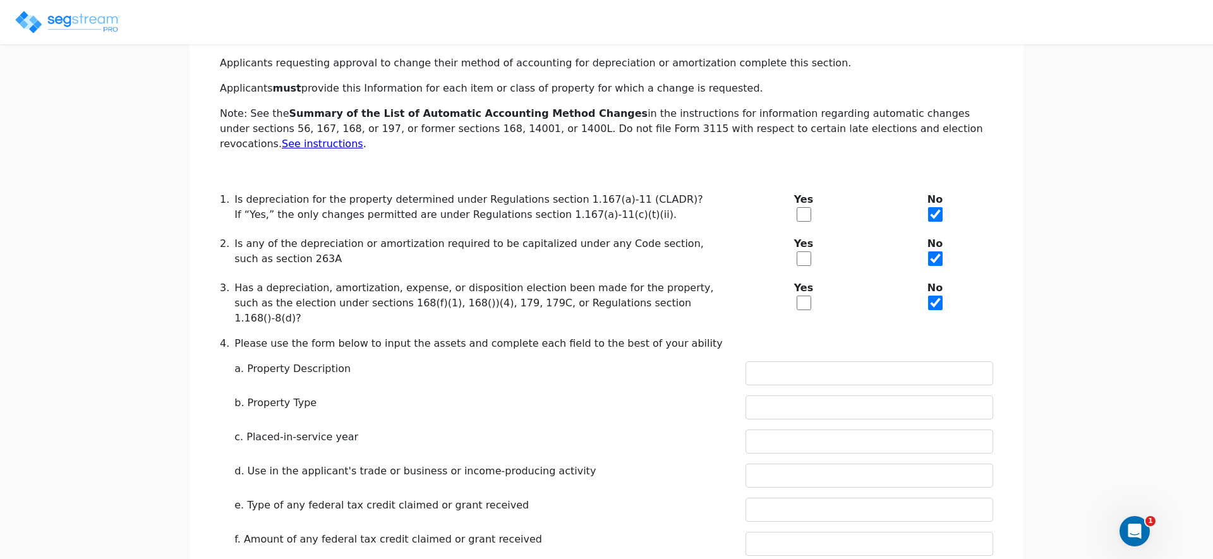
scroll to position [190, 0]
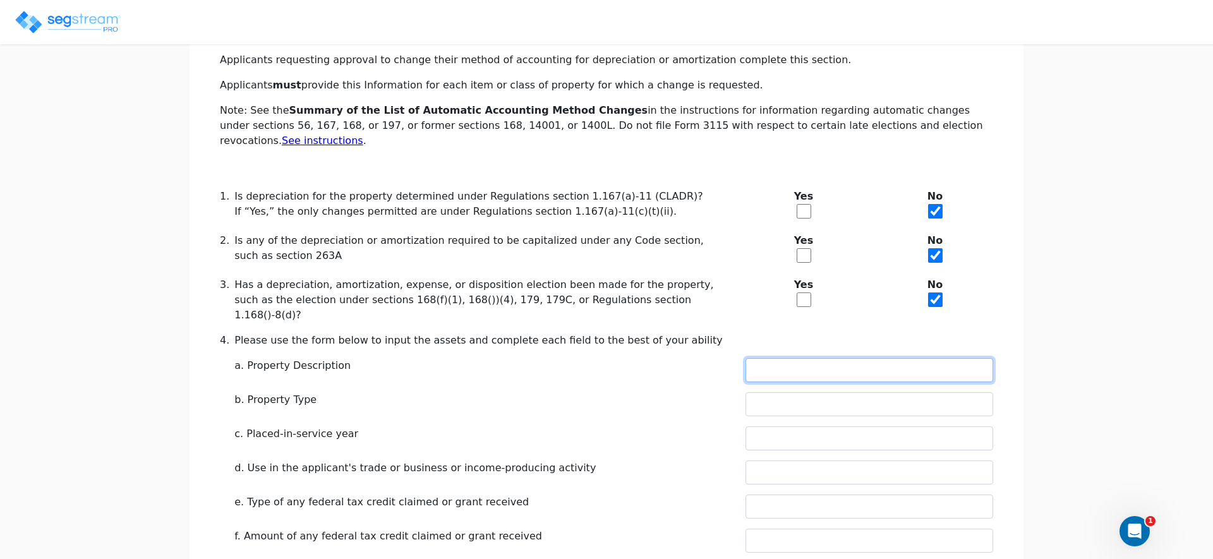
click at [761, 358] on input "text" at bounding box center [870, 370] width 248 height 24
type input "RENTAL REAL ESTATE"
click at [790, 392] on input "text" at bounding box center [870, 404] width 248 height 24
type input "RESIDENTIAL"
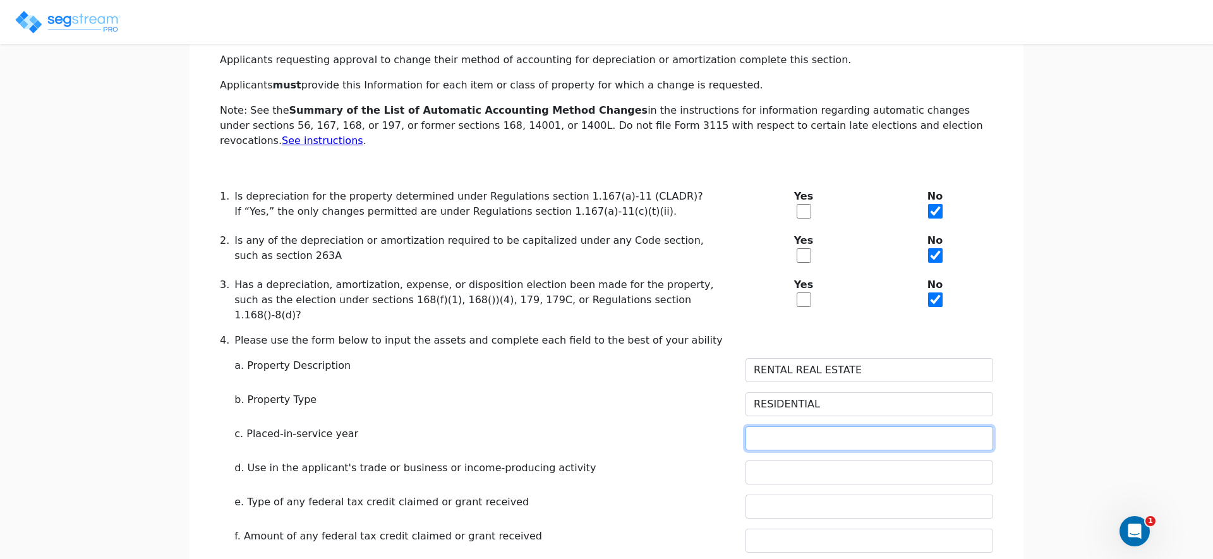
click at [796, 427] on input "text" at bounding box center [870, 439] width 248 height 24
type input "2021"
click at [622, 427] on div "c. Placed-in-service year" at bounding box center [482, 434] width 496 height 15
click at [813, 431] on div "Schedule E - Change in Depreciation or Amortization ( See instructions ) Applic…" at bounding box center [606, 421] width 773 height 799
click at [799, 461] on input "text" at bounding box center [870, 473] width 248 height 24
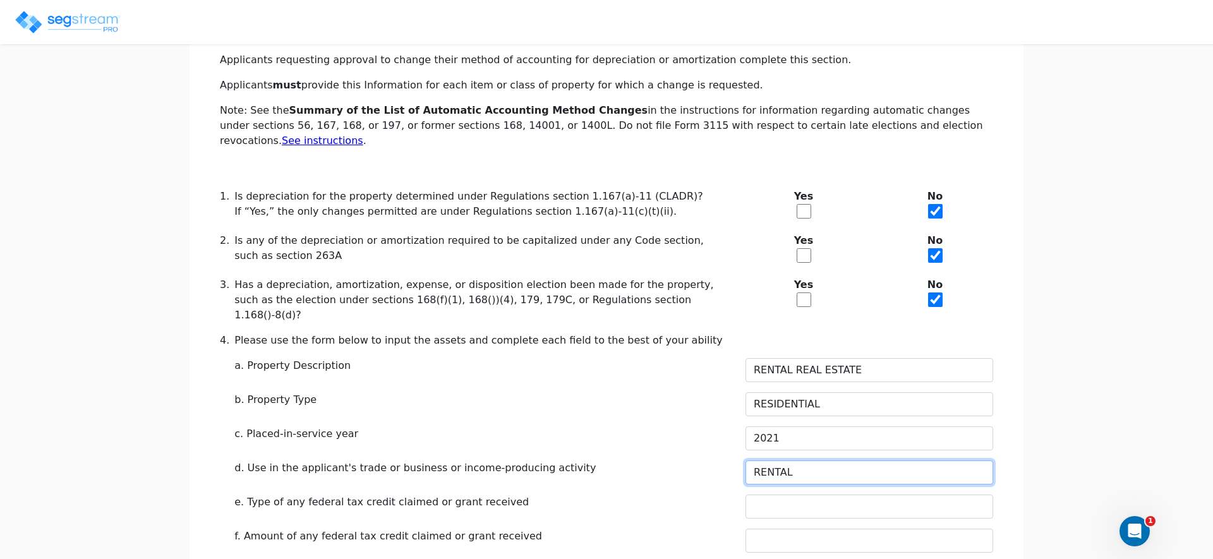
type input "RENTAL"
click at [668, 427] on div "c. Placed-in-service year" at bounding box center [482, 439] width 496 height 24
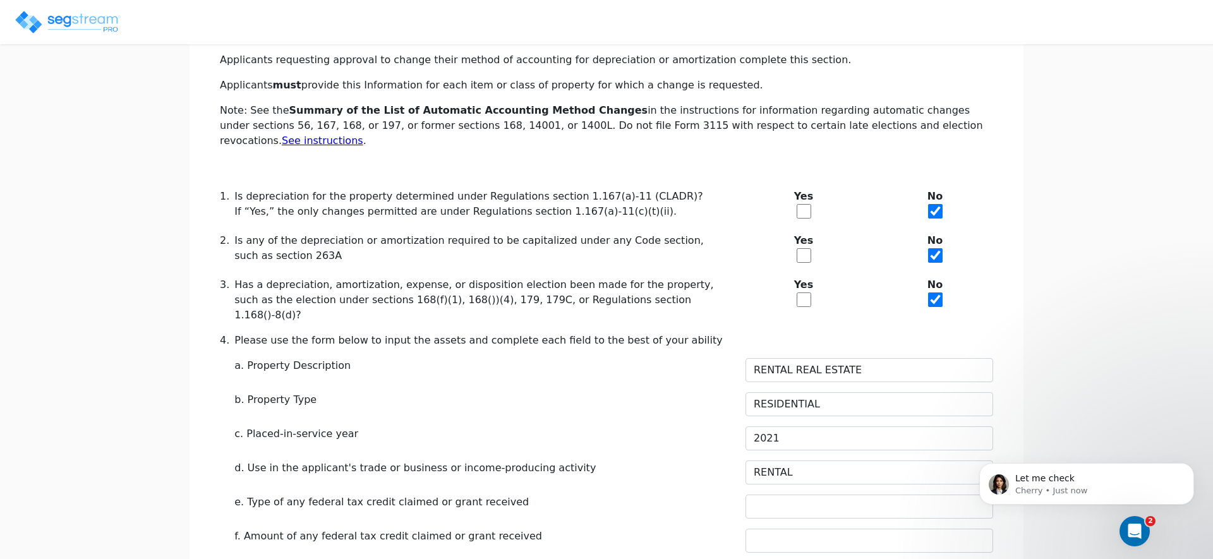
scroll to position [308, 0]
click at [859, 358] on input "RENTAL REAL ESTATE" at bounding box center [870, 370] width 248 height 24
paste input "SINGLE-FAMILY RENTAL RESIDENC"
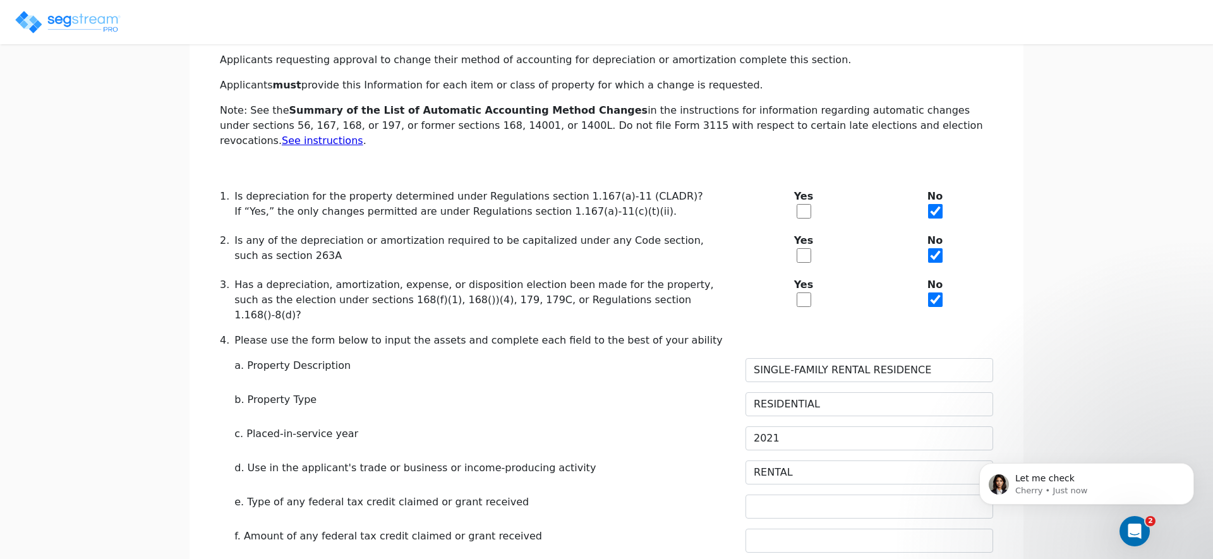
click at [1075, 315] on div "We are Building your Property. So please grab a coffee and let us do the heavy …" at bounding box center [606, 410] width 1213 height 1056
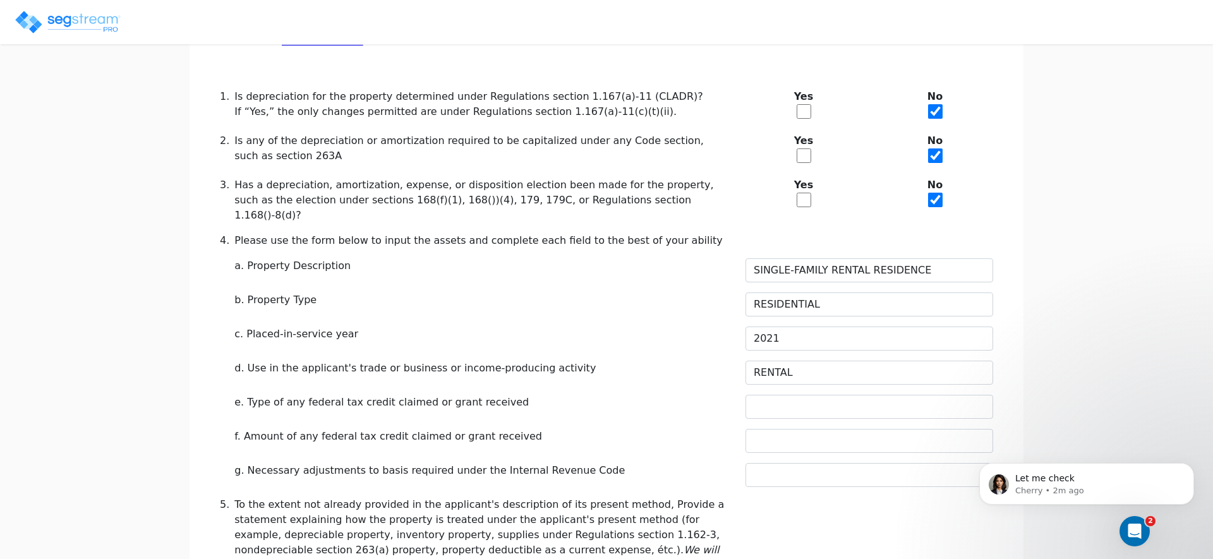
scroll to position [292, 0]
click at [892, 257] on input "SINGLE-FAMILY RENTAL RESIDENCE" at bounding box center [870, 269] width 248 height 24
type input "SINGLE-FAMILY RENTAL PROPERTY"
click at [555, 293] on div "Schedule E - Change in Depreciation or Amortization ( See instructions ) Applic…" at bounding box center [606, 319] width 773 height 799
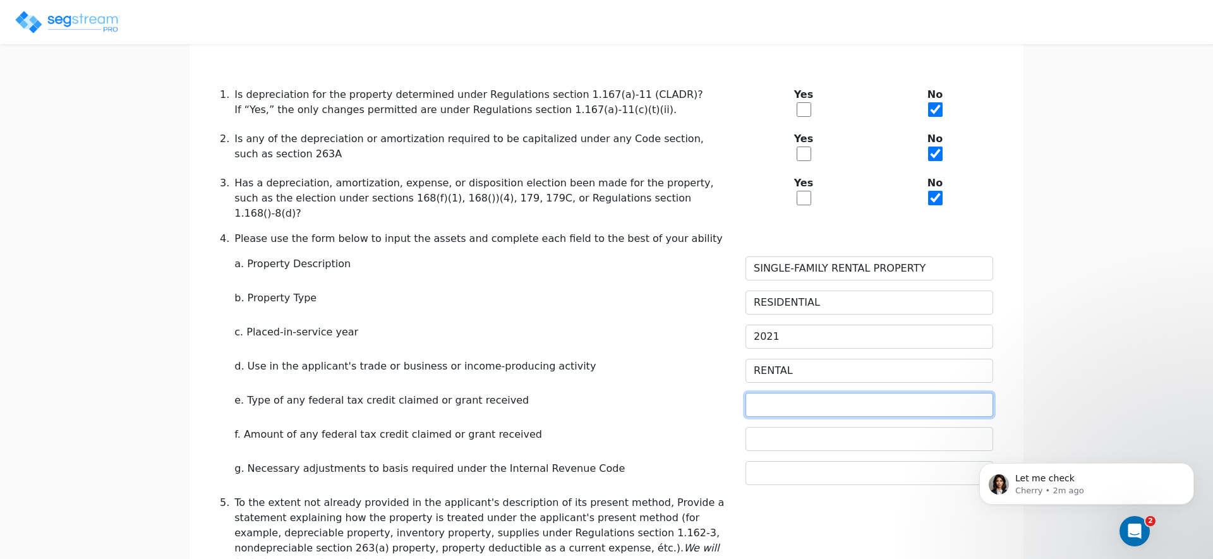
click at [794, 393] on input "text" at bounding box center [870, 405] width 248 height 24
type input "N/A"
click at [790, 427] on input "text" at bounding box center [870, 439] width 248 height 24
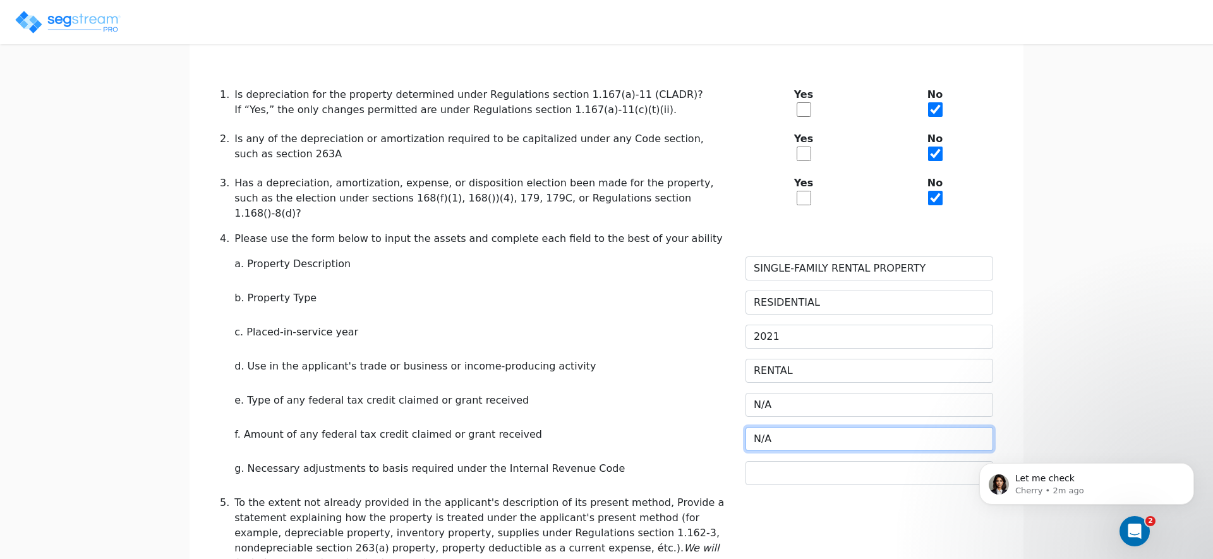
type input "N/A"
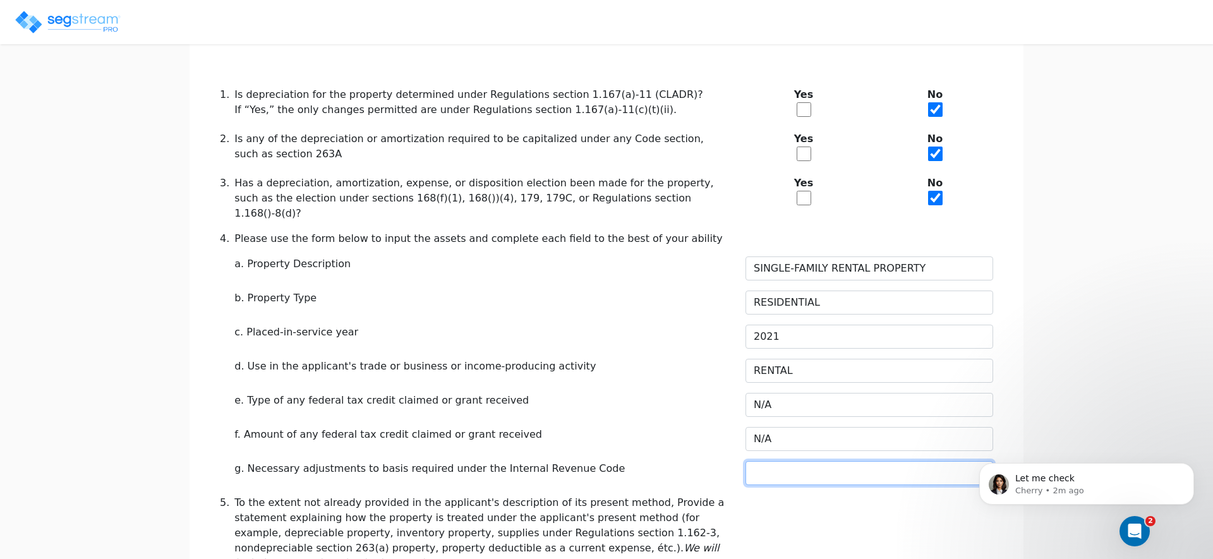
click at [791, 461] on input "text" at bounding box center [870, 473] width 248 height 24
type input "N/A"
click at [628, 397] on div "Schedule E - Change in Depreciation or Amortization ( See instructions ) Applic…" at bounding box center [606, 319] width 773 height 799
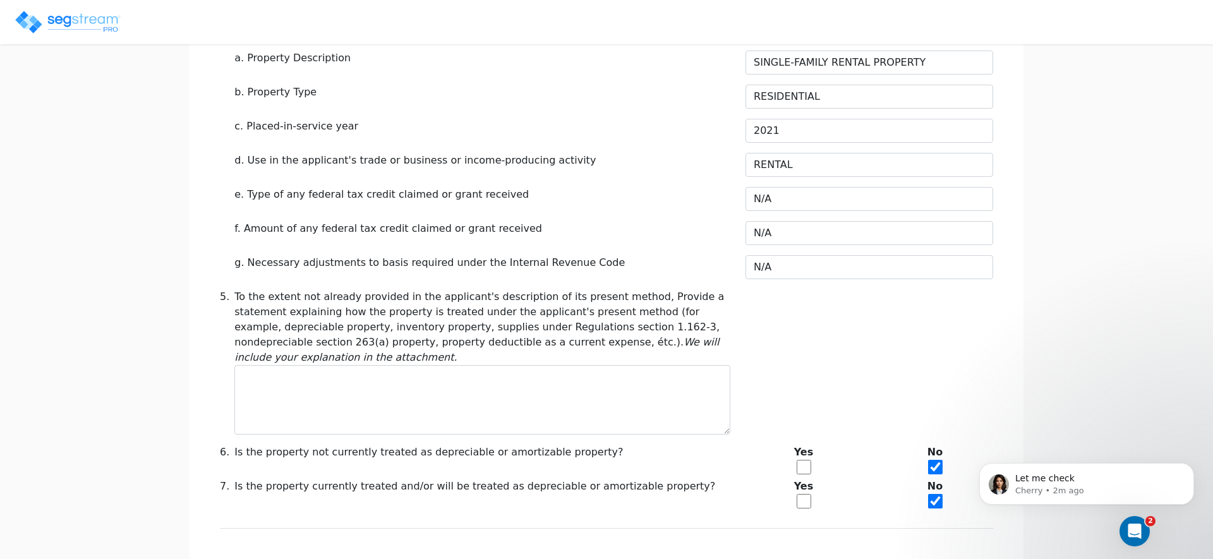
scroll to position [505, 0]
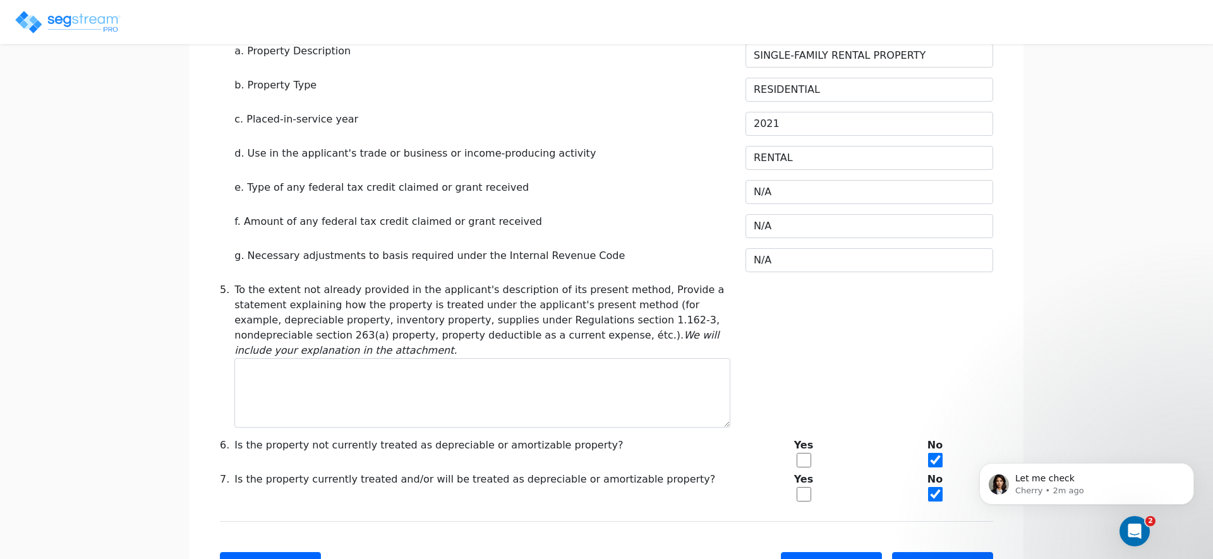
click at [806, 487] on input "checkbox" at bounding box center [804, 494] width 15 height 15
checkbox input "true"
checkbox input "false"
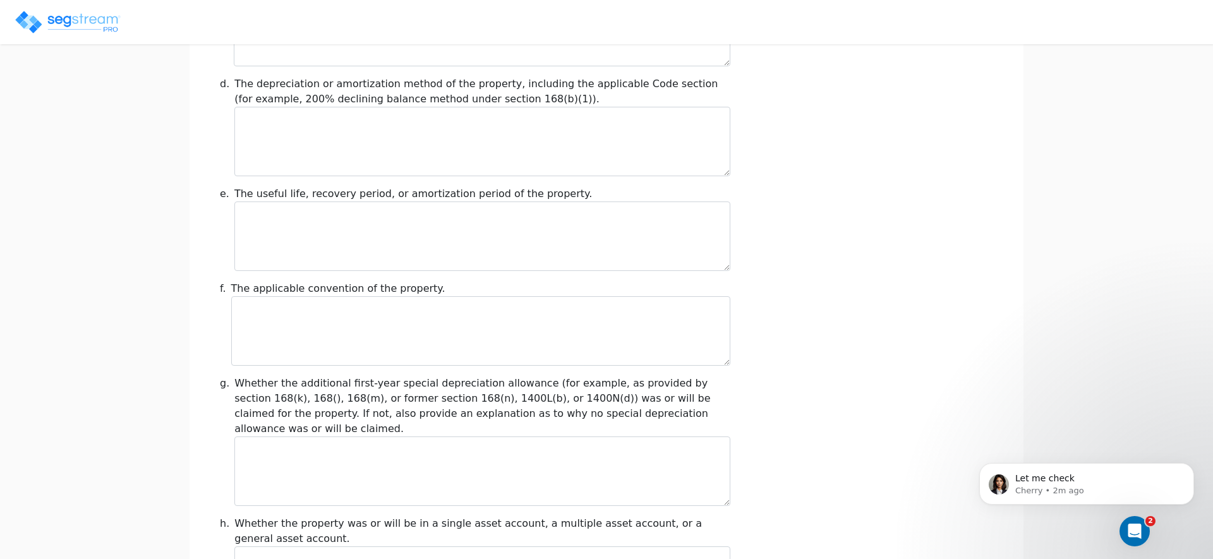
scroll to position [1435, 0]
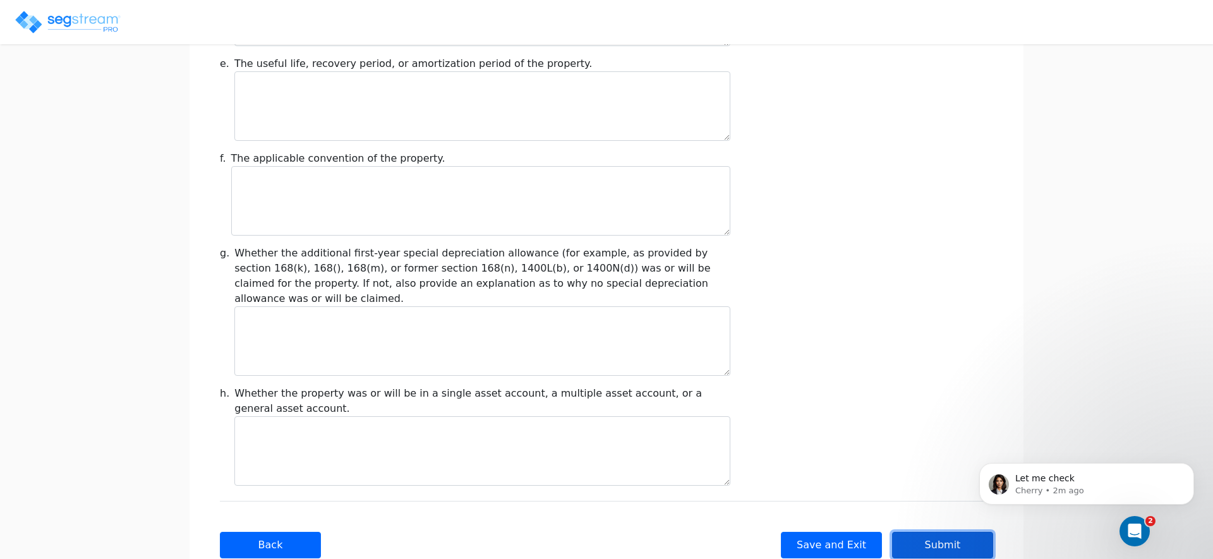
click at [910, 532] on button "Submit" at bounding box center [942, 545] width 101 height 27
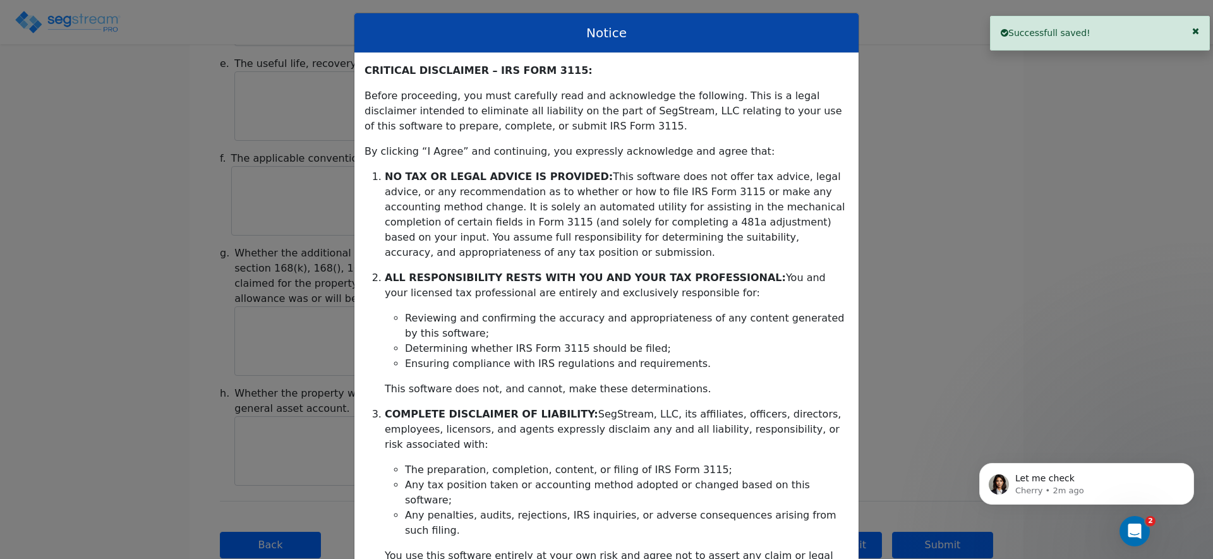
scroll to position [251, 0]
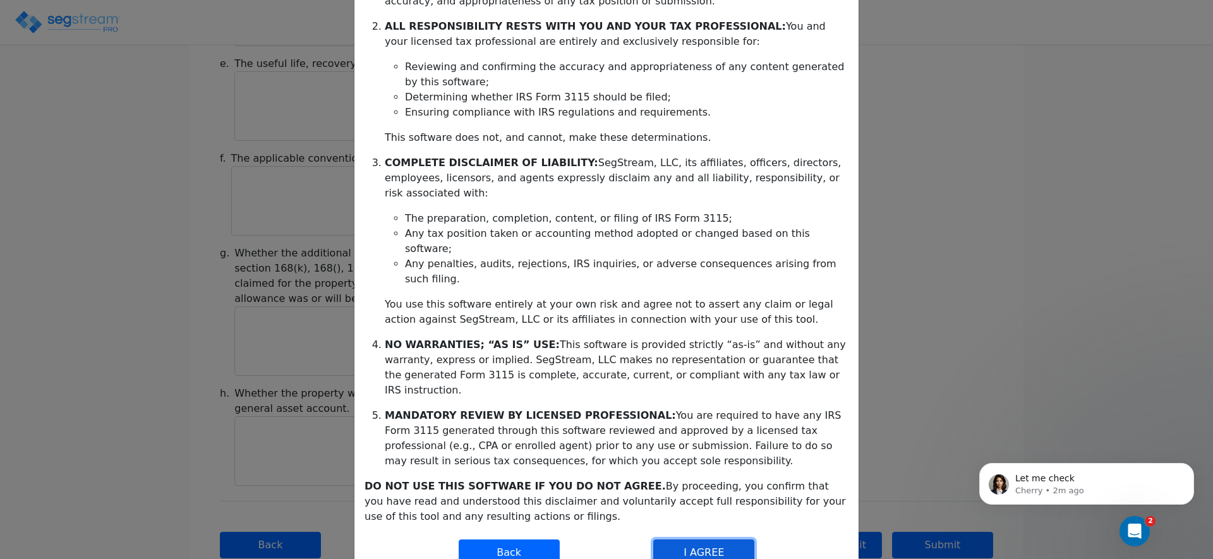
click at [699, 540] on button "I AGREE" at bounding box center [703, 553] width 101 height 27
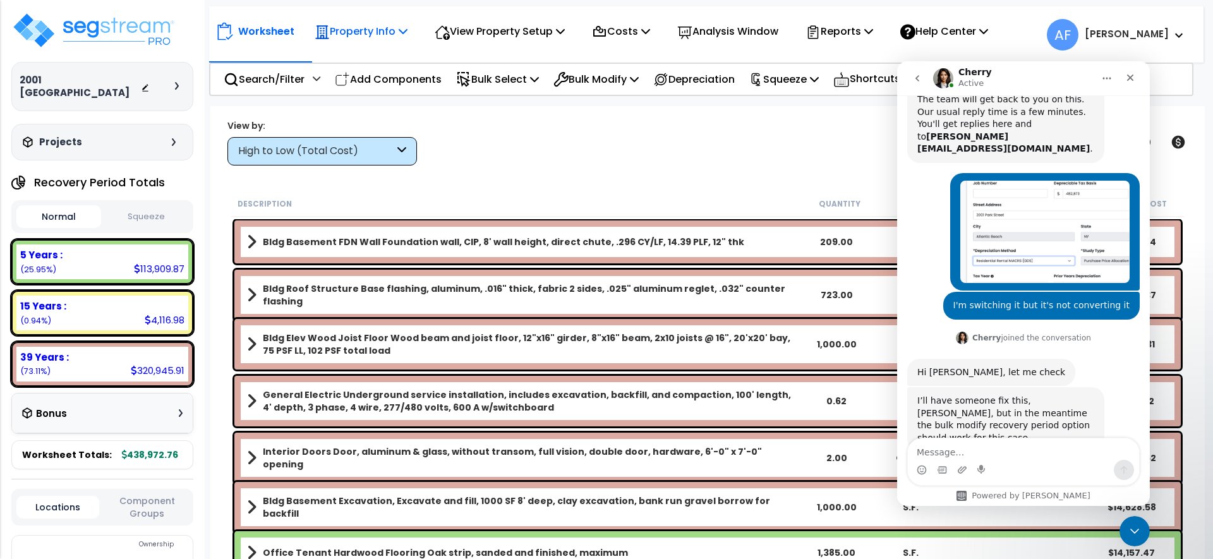
scroll to position [324, 0]
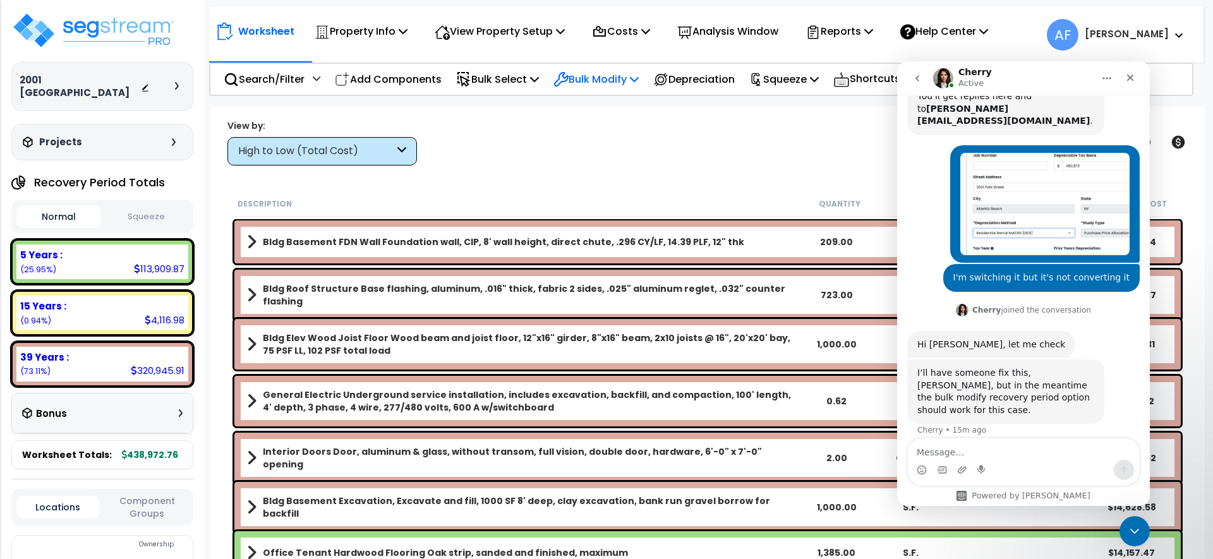
click at [583, 80] on p "Bulk Modify" at bounding box center [596, 79] width 85 height 17
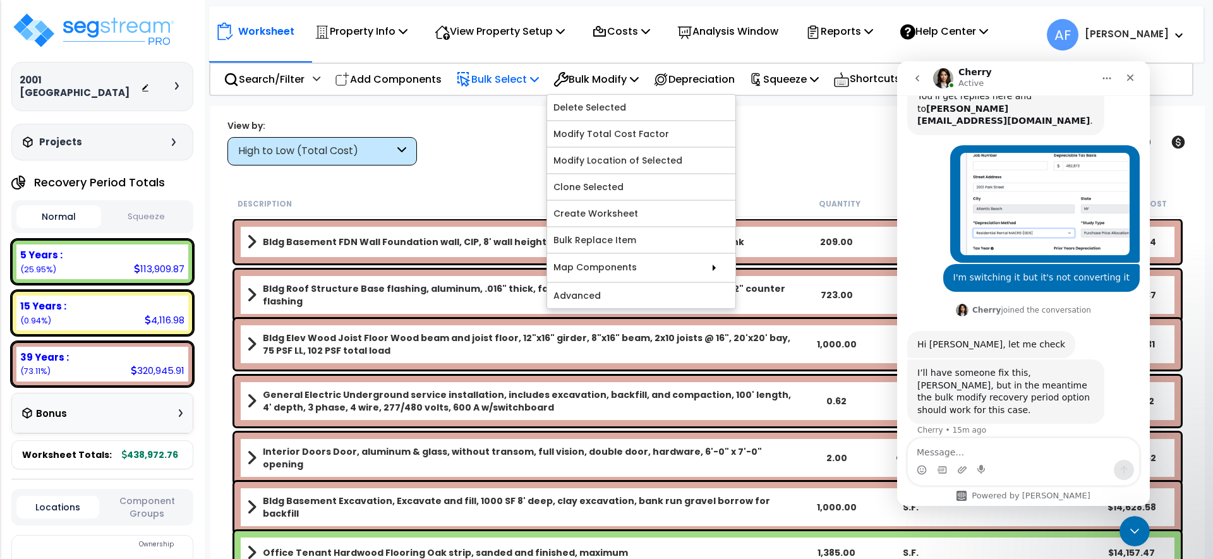
click at [521, 78] on p "Bulk Select" at bounding box center [497, 79] width 83 height 17
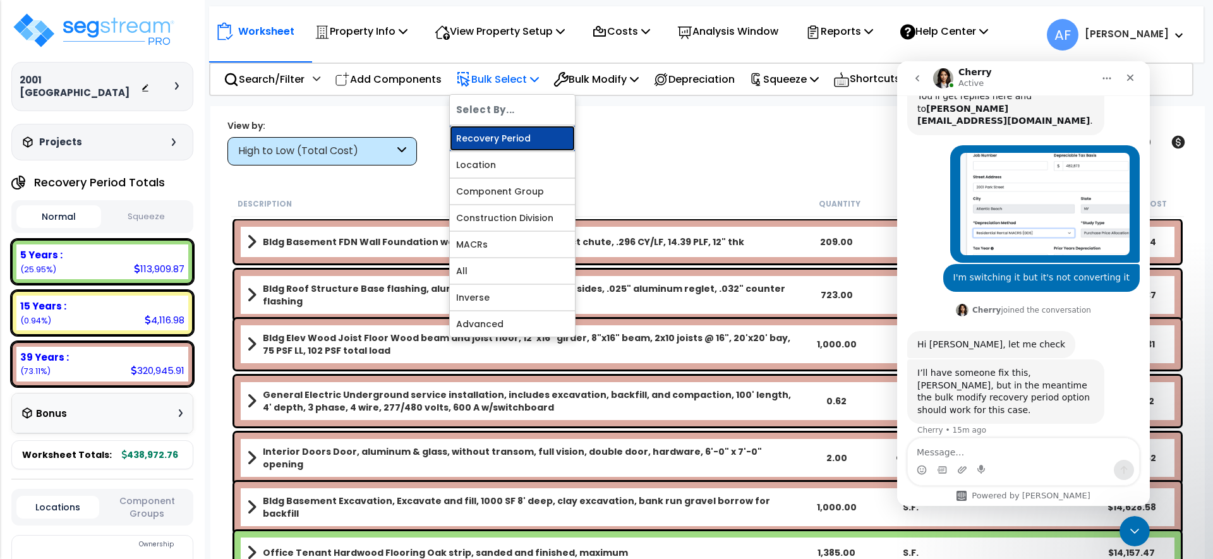
click at [519, 136] on link "Recovery Period" at bounding box center [512, 138] width 125 height 25
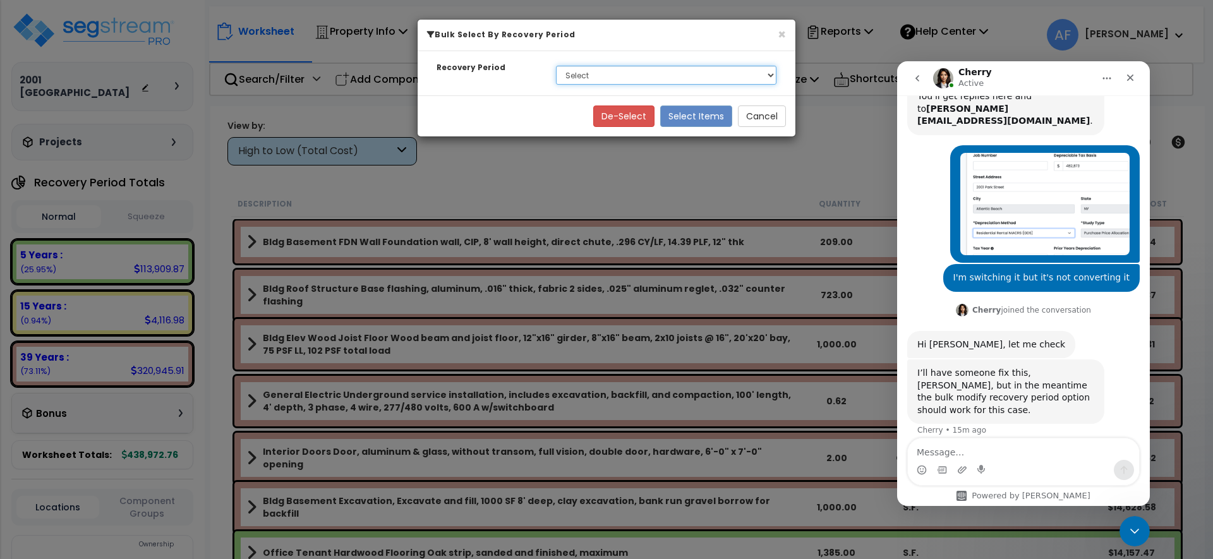
click at [610, 70] on select "Select 5 Years 15 Years 39 Years" at bounding box center [666, 75] width 221 height 19
select select "39Y"
click at [556, 66] on select "Select 5 Years 15 Years 39 Years" at bounding box center [666, 75] width 221 height 19
click at [688, 119] on button "Select Items" at bounding box center [696, 116] width 72 height 21
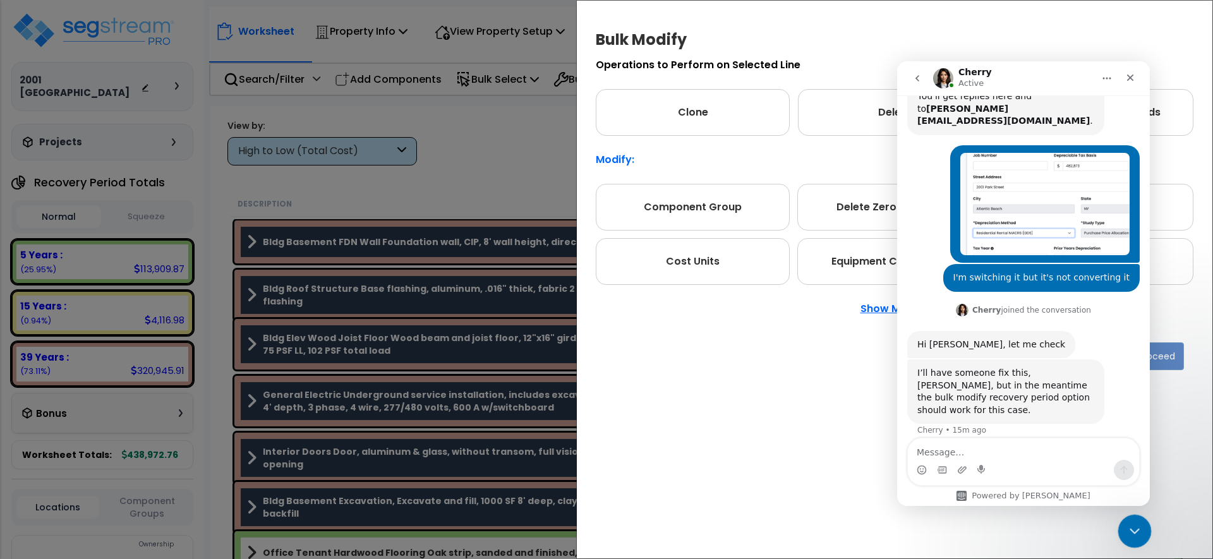
click at [1132, 536] on icon "Close Intercom Messenger" at bounding box center [1132, 529] width 15 height 15
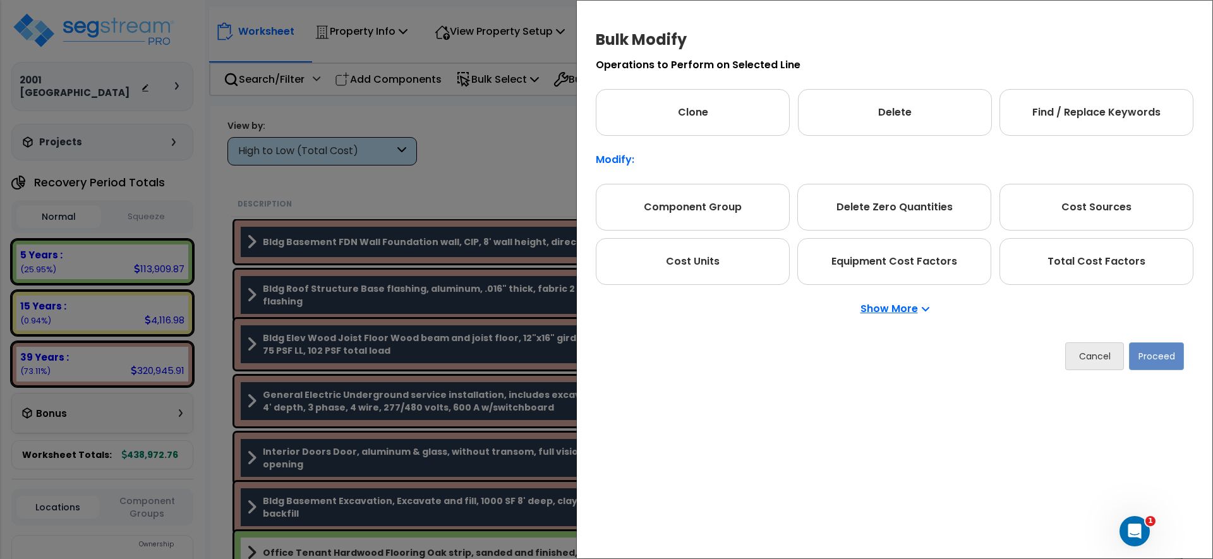
click at [907, 307] on p "Show More" at bounding box center [895, 309] width 69 height 10
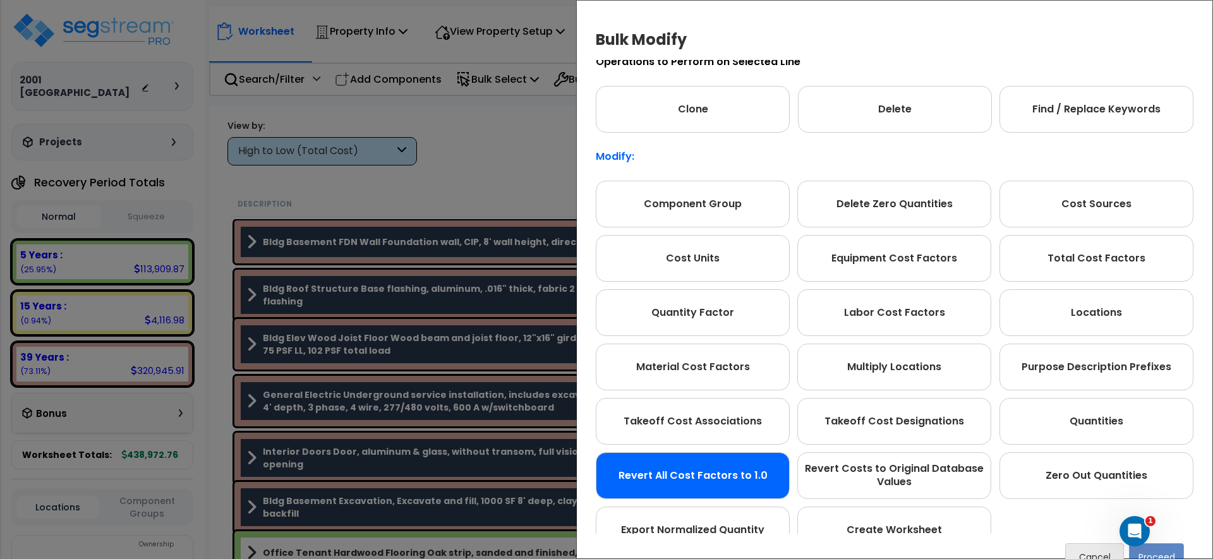
scroll to position [0, 0]
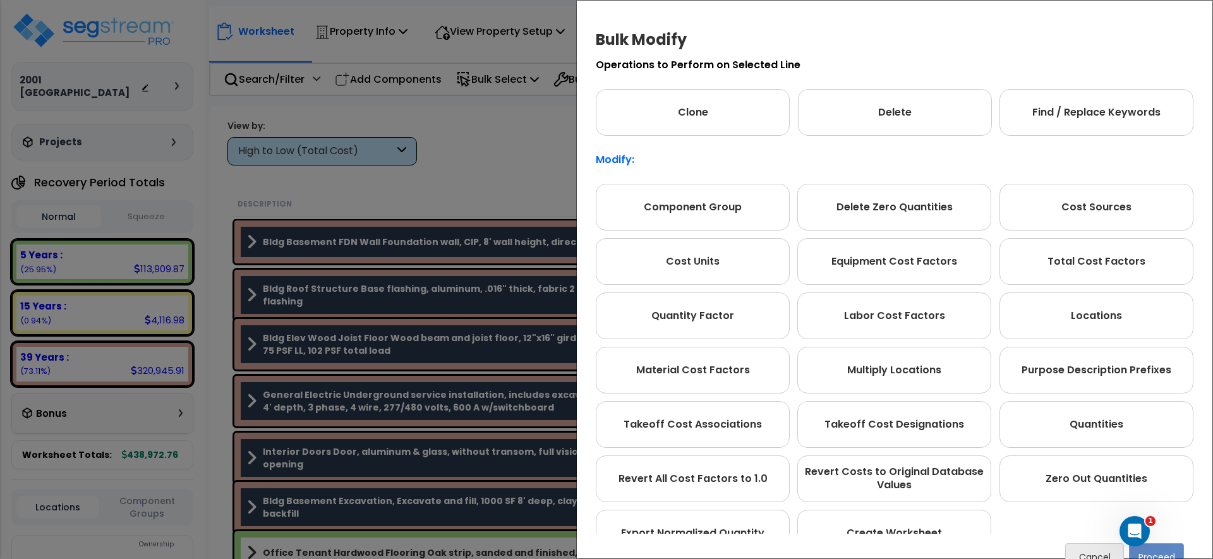
click at [483, 161] on div "Bulk Modify Operations to Perform on Selected Line Clone Delete Find / Replace …" at bounding box center [606, 279] width 1213 height 559
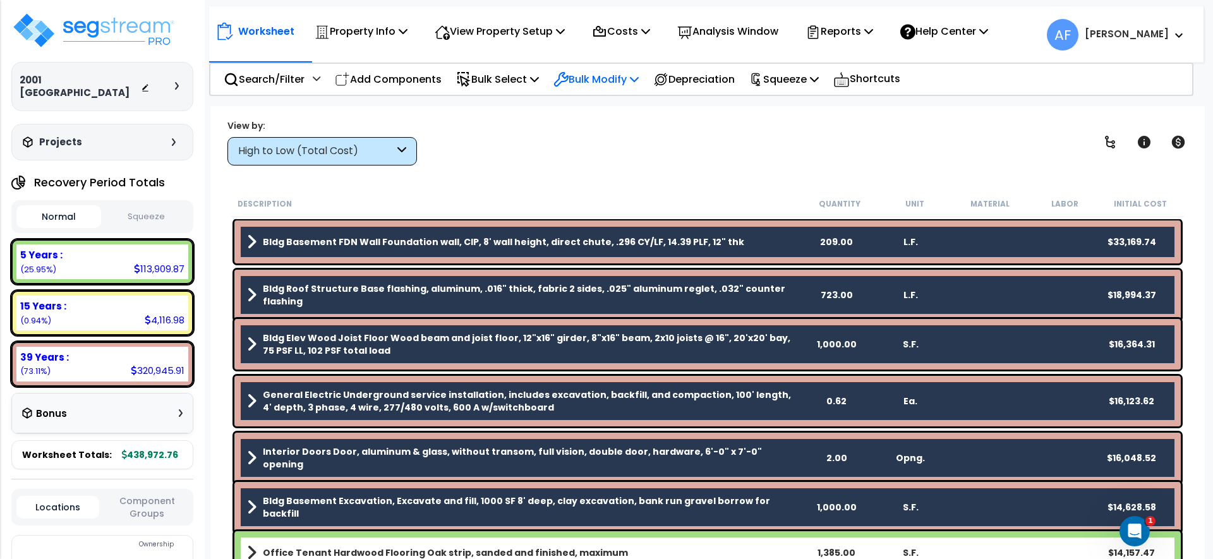
click at [593, 85] on p "Bulk Modify" at bounding box center [596, 79] width 85 height 17
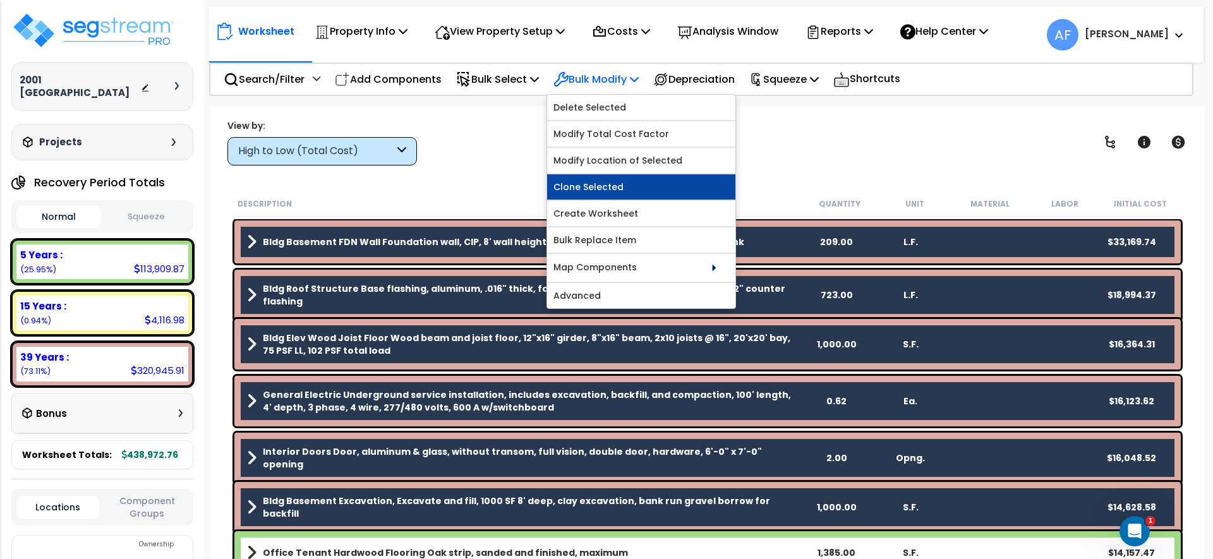
scroll to position [4, 0]
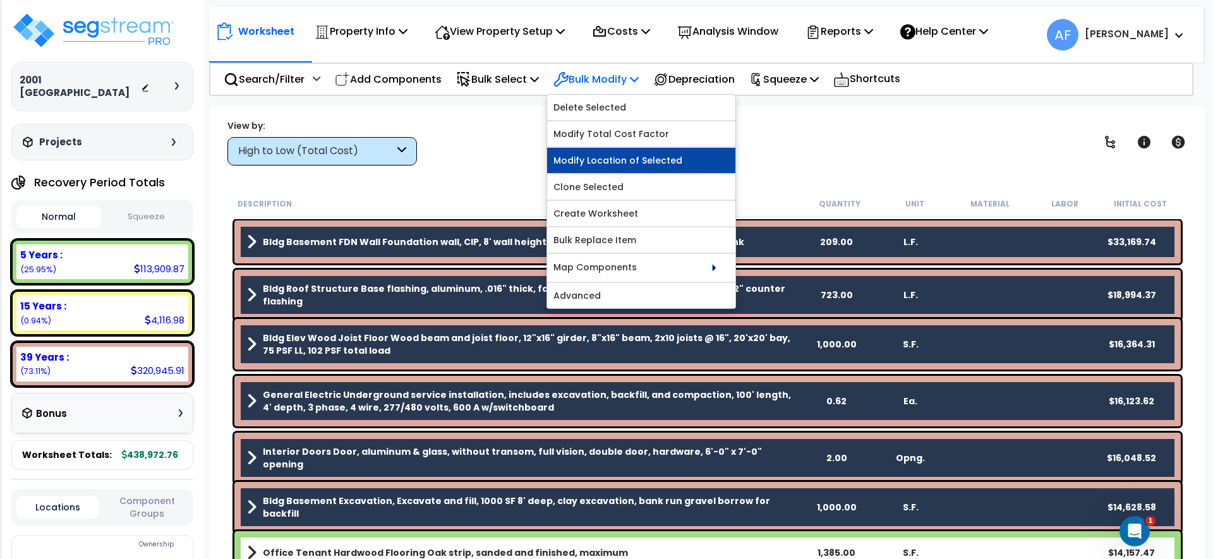
click at [710, 158] on link "Modify Location of Selected" at bounding box center [641, 160] width 188 height 25
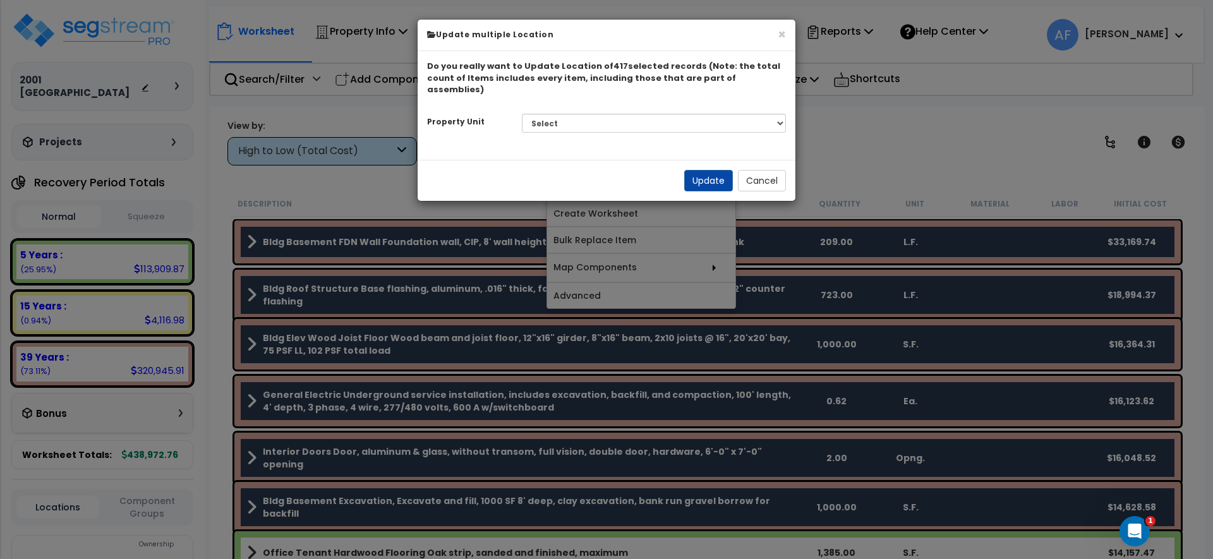
click at [626, 109] on div "Select 2001 Park Equities, LLC Site Improvements Please select a building" at bounding box center [654, 123] width 284 height 29
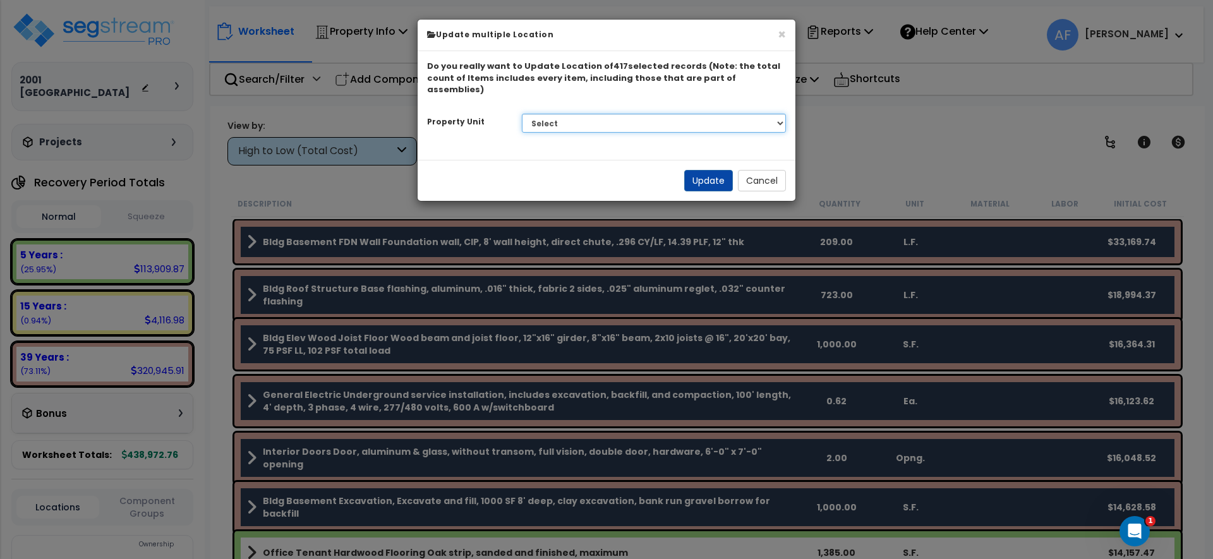
click at [626, 114] on select "Select 2001 Park Equities, LLC Site Improvements" at bounding box center [654, 123] width 265 height 19
click at [784, 33] on button "×" at bounding box center [782, 34] width 8 height 13
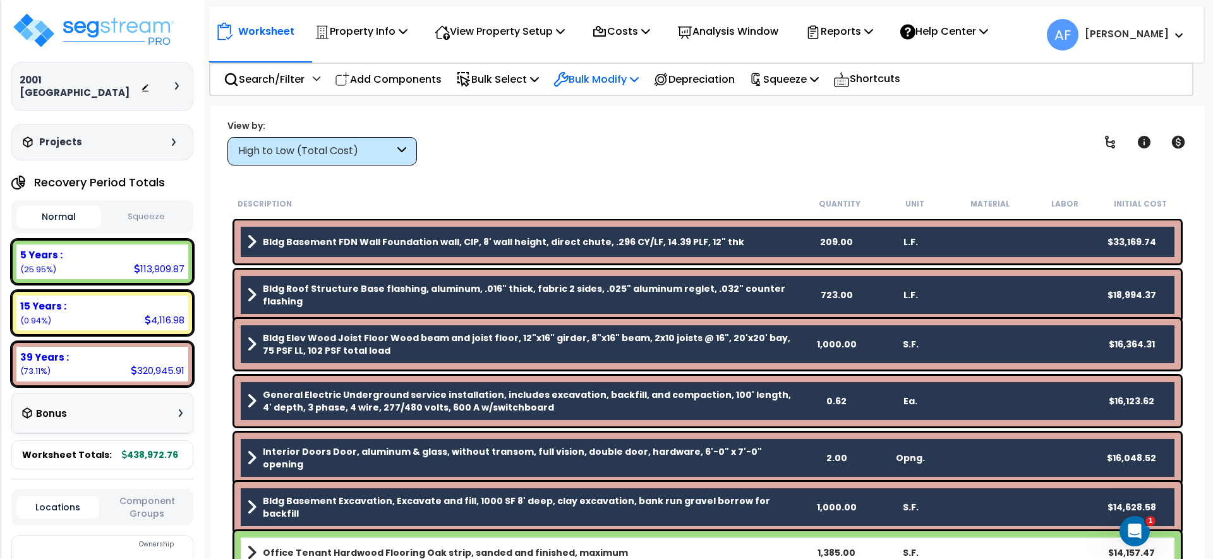
click at [612, 71] on p "Bulk Modify" at bounding box center [596, 79] width 85 height 17
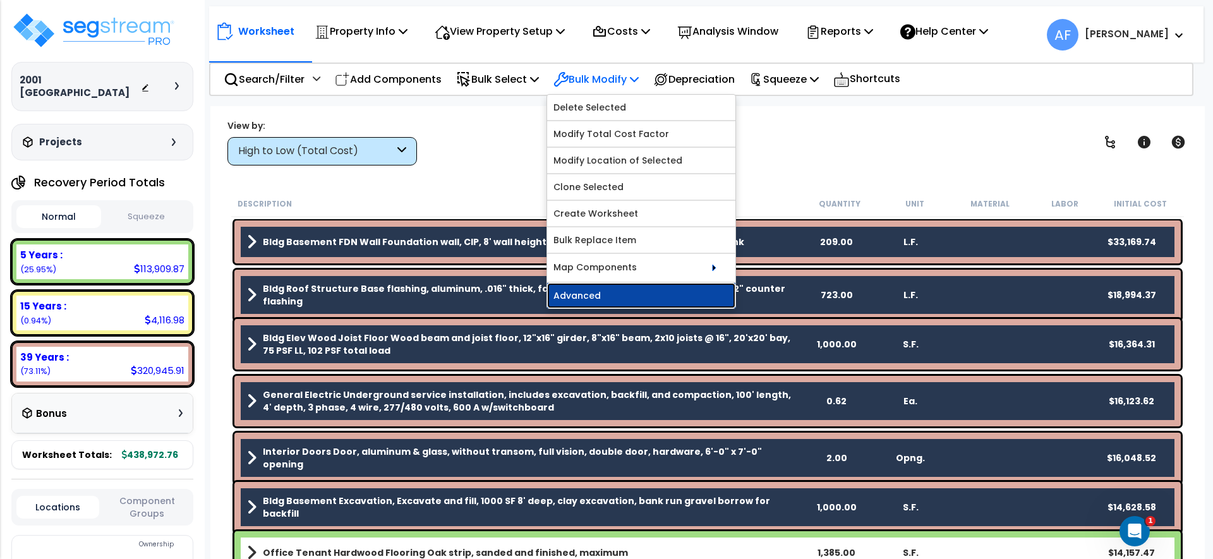
click at [661, 288] on link "Advanced" at bounding box center [641, 295] width 188 height 25
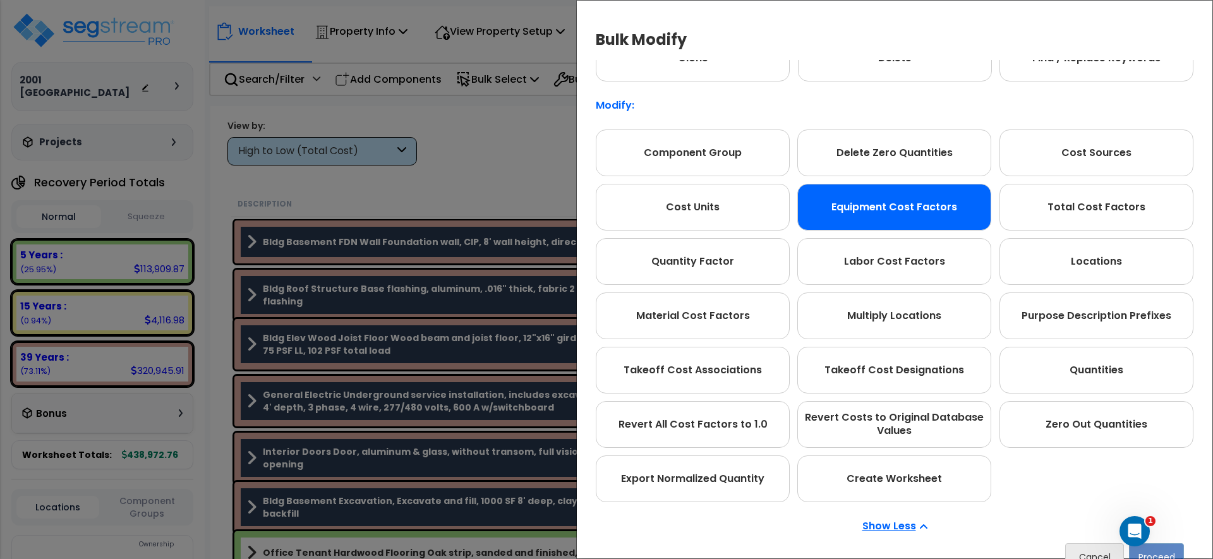
scroll to position [71, 0]
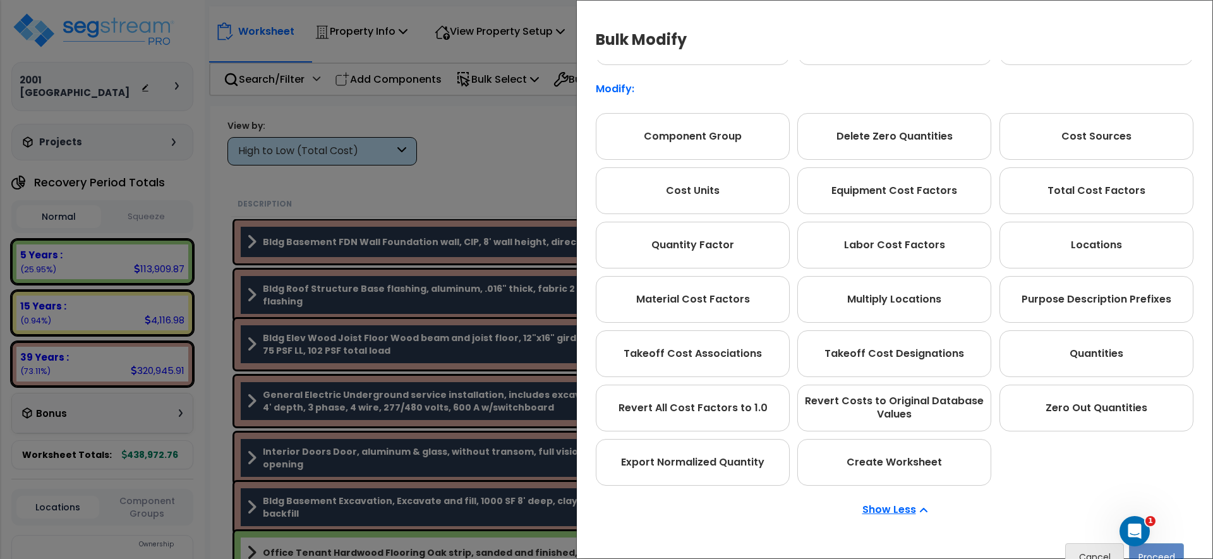
click at [526, 143] on div "Bulk Modify Operations to Perform on Selected Line Clone Delete Find / Replace …" at bounding box center [606, 279] width 1213 height 559
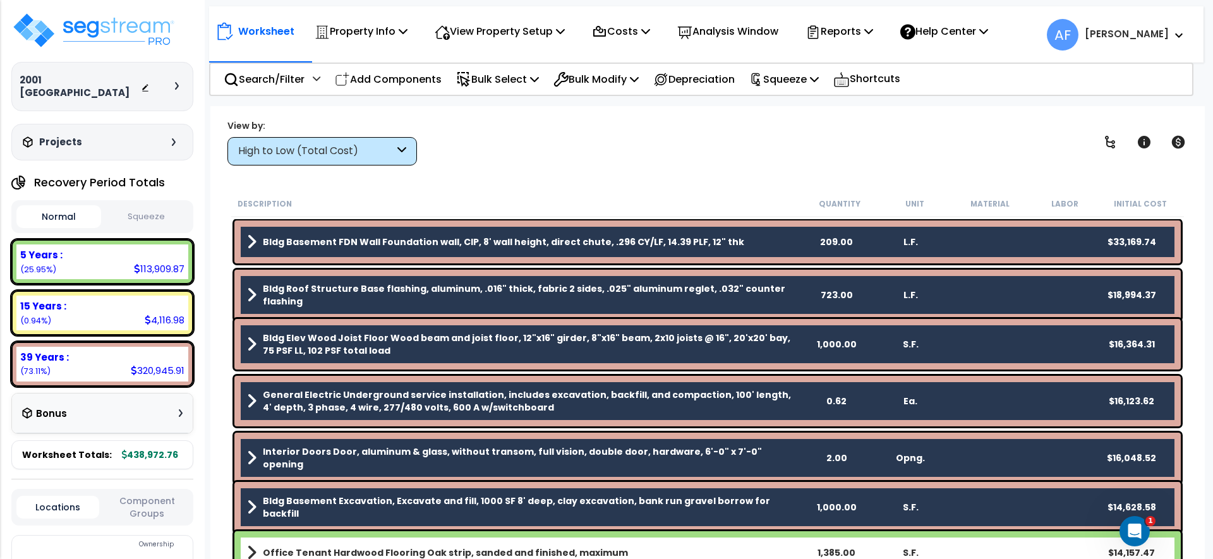
click at [526, 143] on div "View by: High to Low (Total Cost) High to Low (Total Cost)" at bounding box center [707, 142] width 969 height 47
click at [574, 139] on div "View by: High to Low (Total Cost) High to Low (Total Cost)" at bounding box center [707, 142] width 969 height 47
click at [469, 73] on icon at bounding box center [463, 79] width 11 height 13
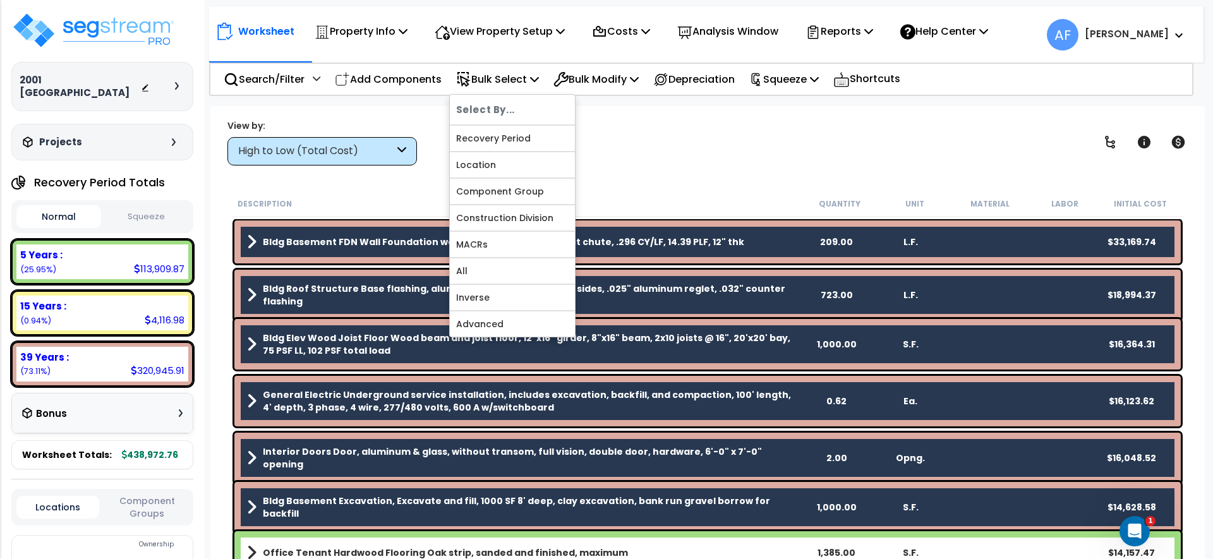
drag, startPoint x: 646, startPoint y: 112, endPoint x: 65, endPoint y: 23, distance: 587.5
click at [636, 109] on div "Worksheet Property Info Property Setup Add Property Unit Template property Clon…" at bounding box center [707, 385] width 995 height 559
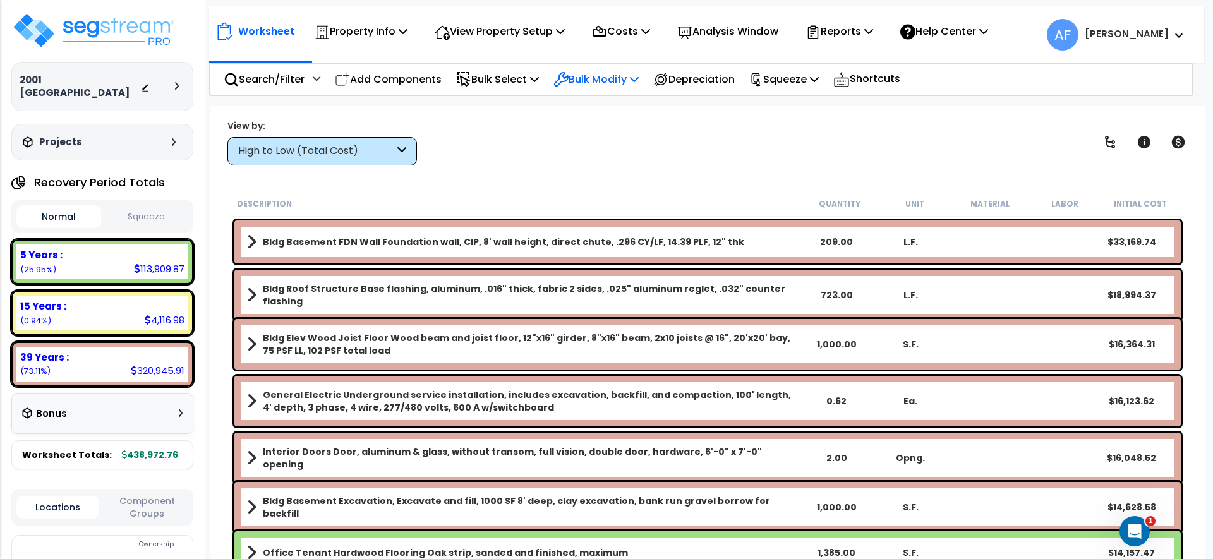
click at [609, 92] on div "Bulk Modify" at bounding box center [596, 79] width 85 height 30
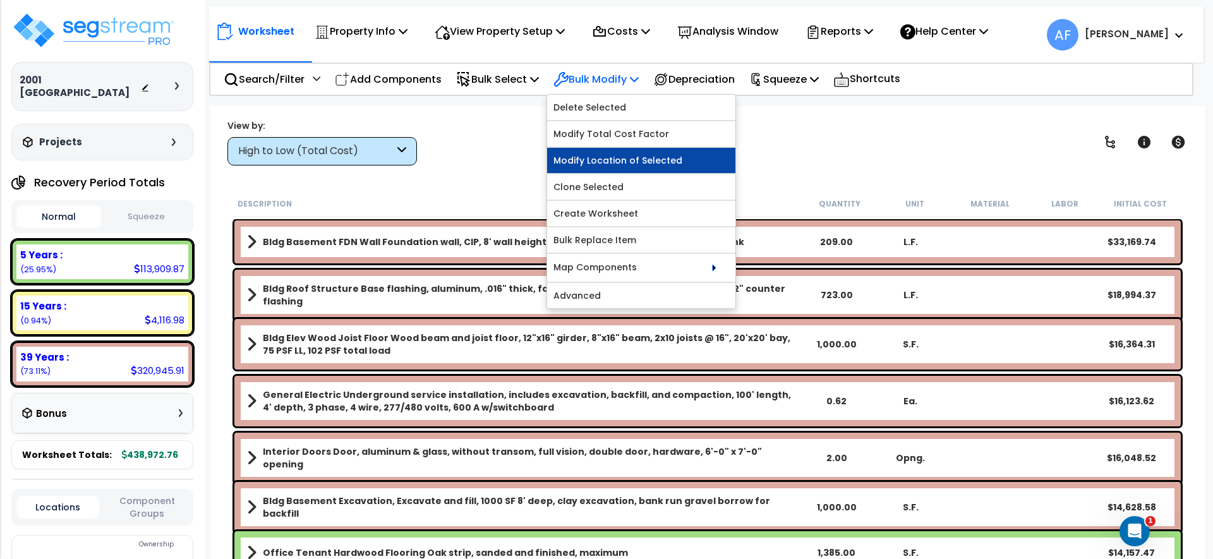
click at [622, 157] on link "Modify Location of Selected" at bounding box center [641, 160] width 188 height 25
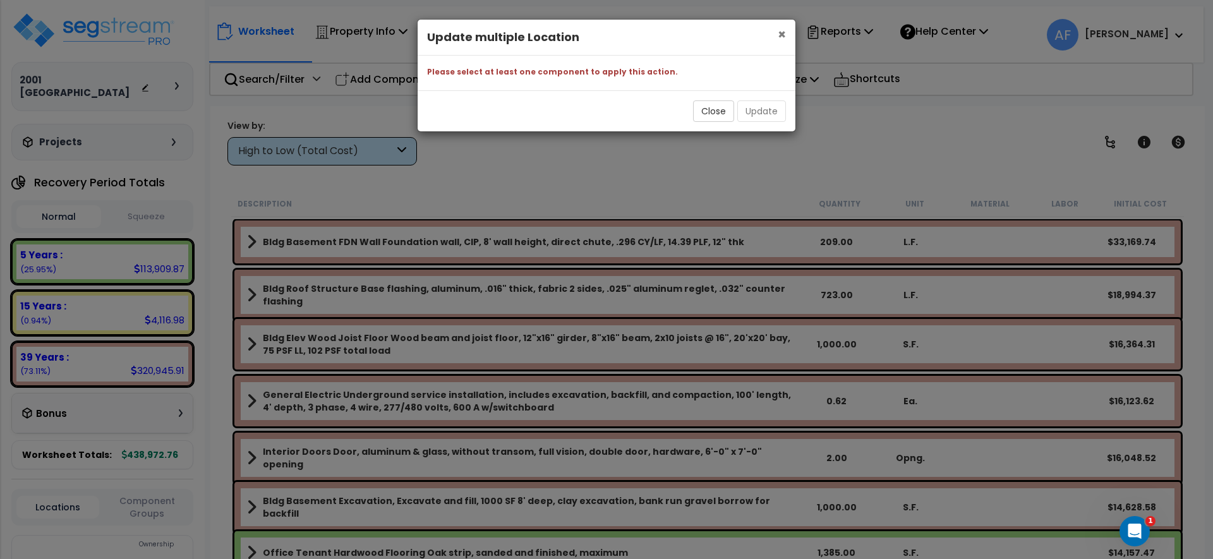
click at [778, 36] on span "×" at bounding box center [782, 34] width 8 height 18
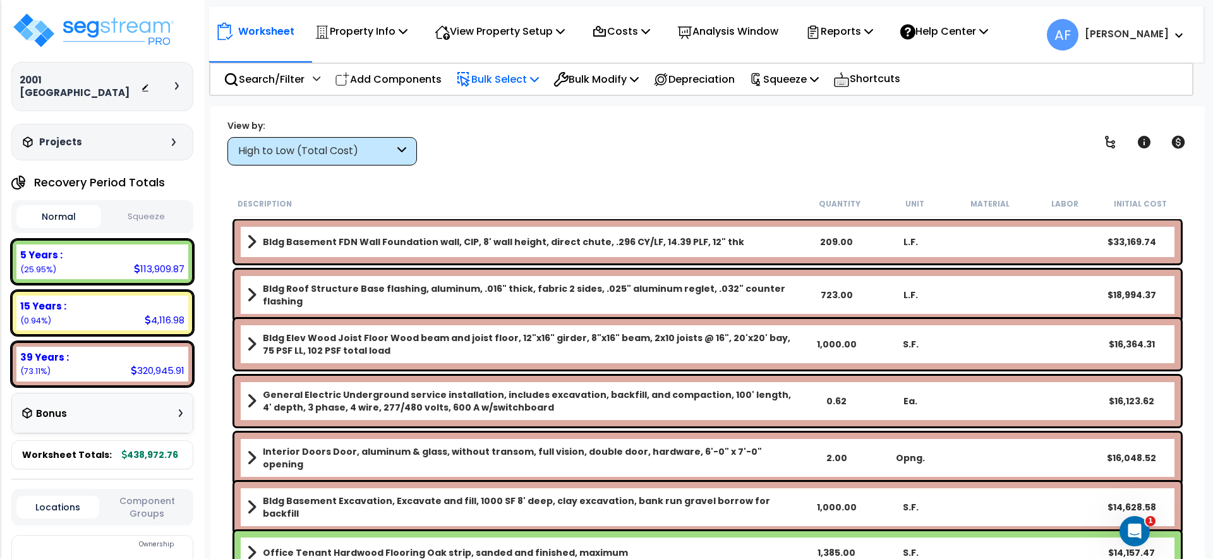
click at [509, 76] on p "Bulk Select" at bounding box center [497, 79] width 83 height 17
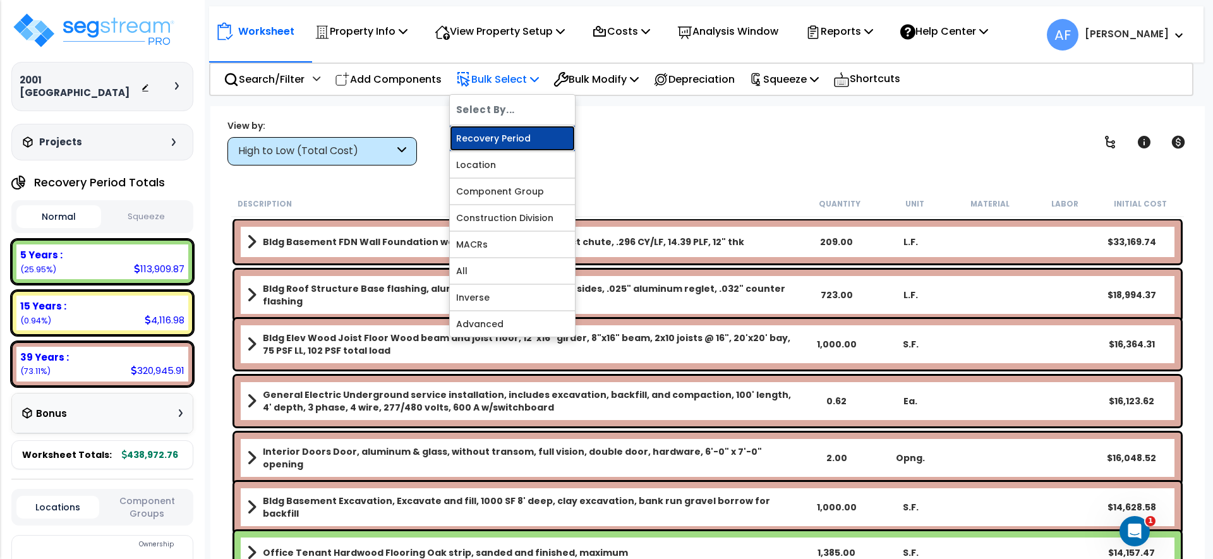
click at [505, 140] on link "Recovery Period" at bounding box center [512, 138] width 125 height 25
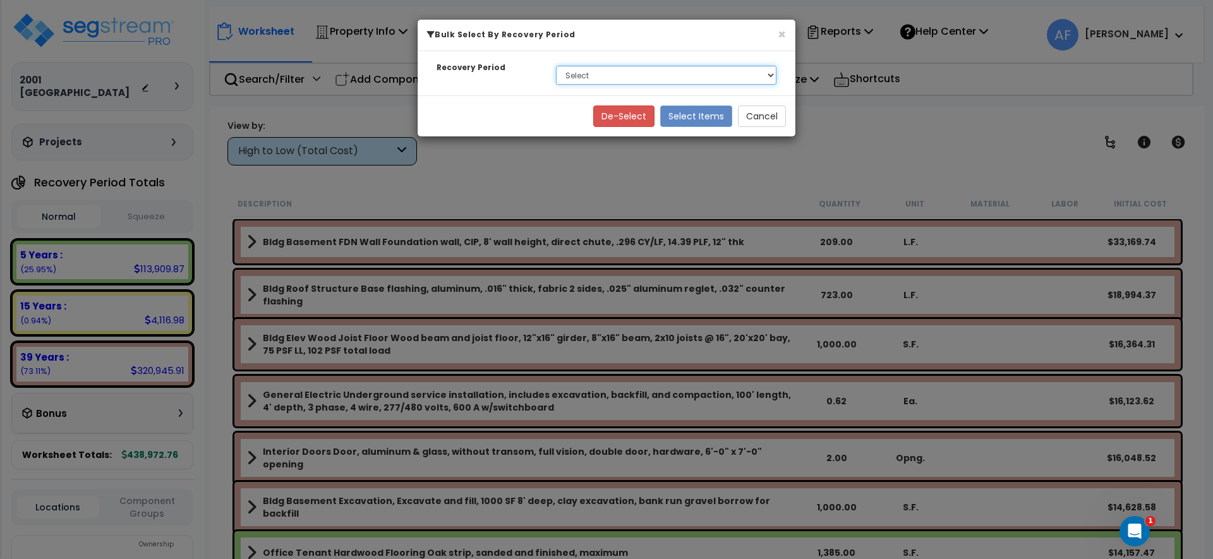
click at [595, 73] on select "Select 5 Years 15 Years 39 Years" at bounding box center [666, 75] width 221 height 19
select select "39Y"
click at [556, 66] on select "Select 5 Years 15 Years 39 Years" at bounding box center [666, 75] width 221 height 19
click at [692, 120] on button "Select Items" at bounding box center [696, 116] width 72 height 21
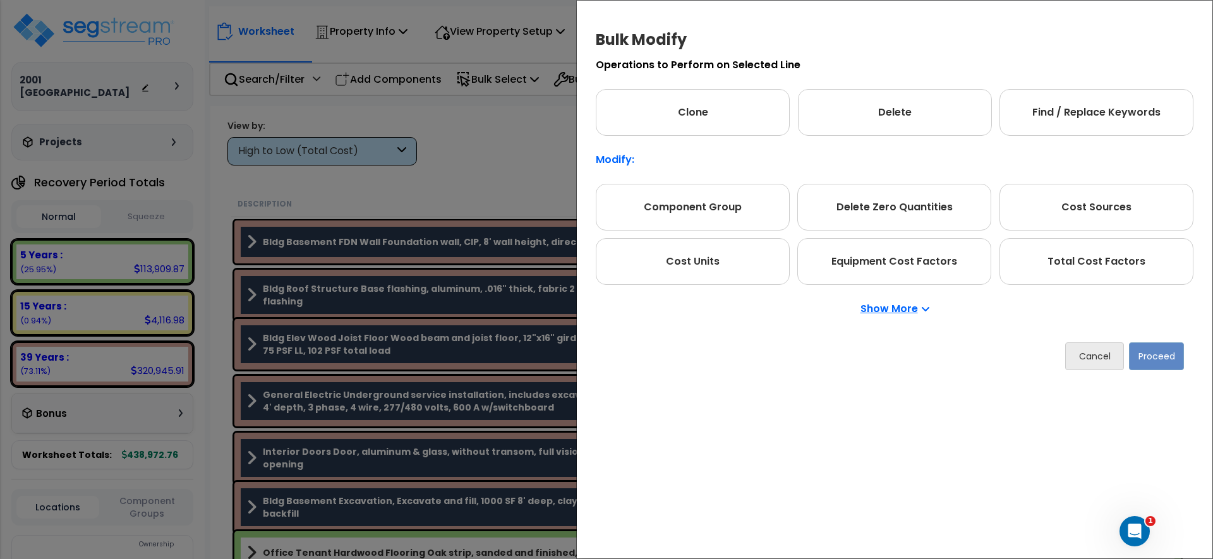
click at [910, 304] on p "Show More" at bounding box center [895, 309] width 69 height 10
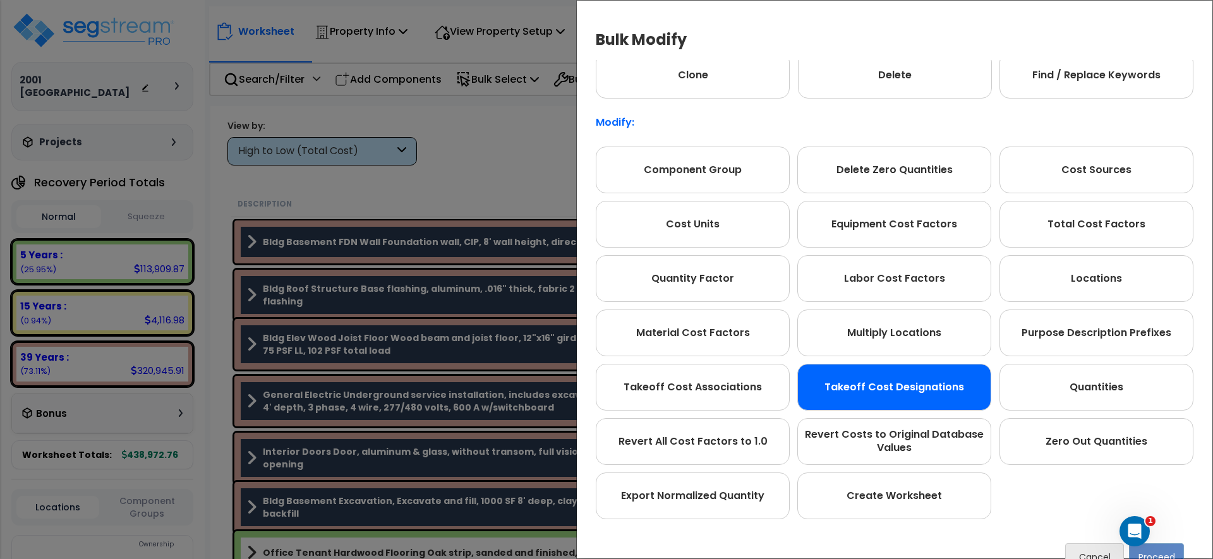
scroll to position [71, 0]
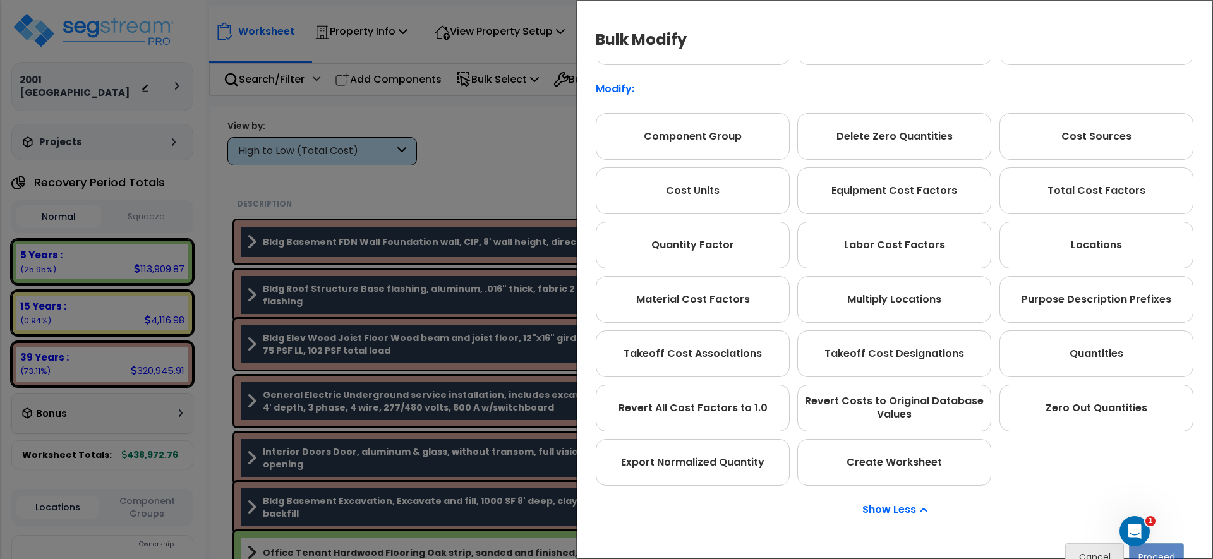
click at [535, 157] on div "Bulk Modify Operations to Perform on Selected Line Clone Delete Find / Replace …" at bounding box center [606, 279] width 1213 height 559
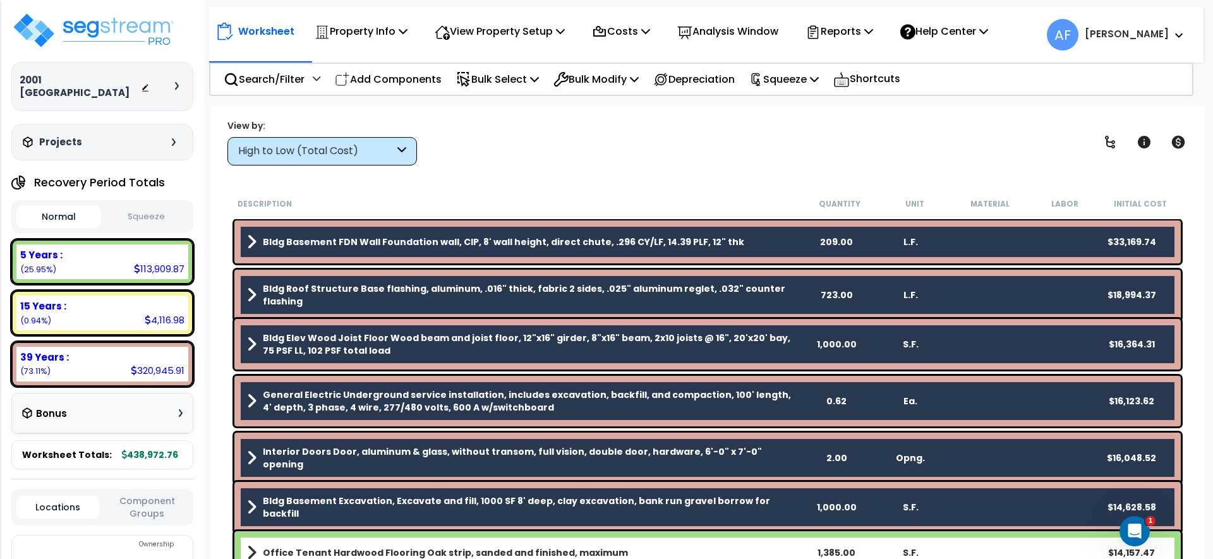
scroll to position [5, 0]
click at [1125, 531] on icon "Open Intercom Messenger" at bounding box center [1133, 529] width 21 height 21
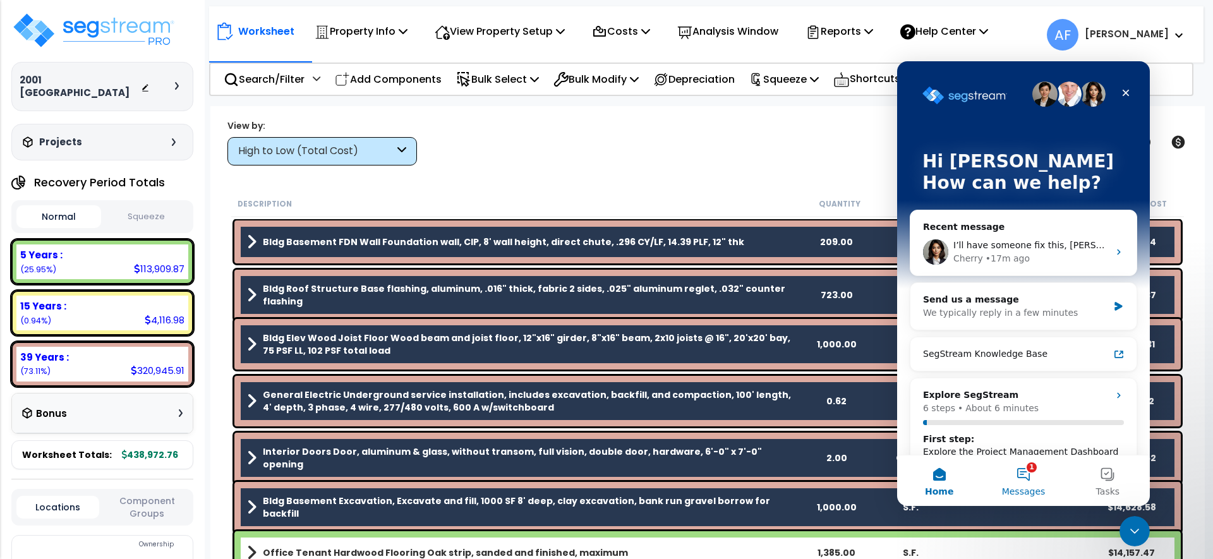
scroll to position [4, 0]
click at [996, 254] on div "• 17m ago" at bounding box center [1008, 258] width 44 height 13
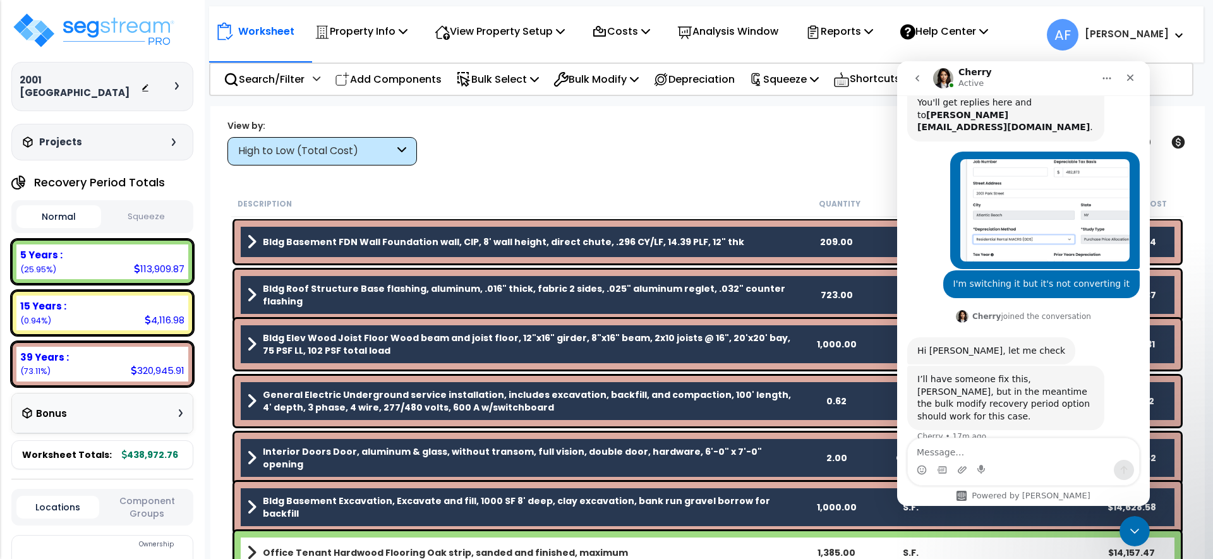
scroll to position [324, 0]
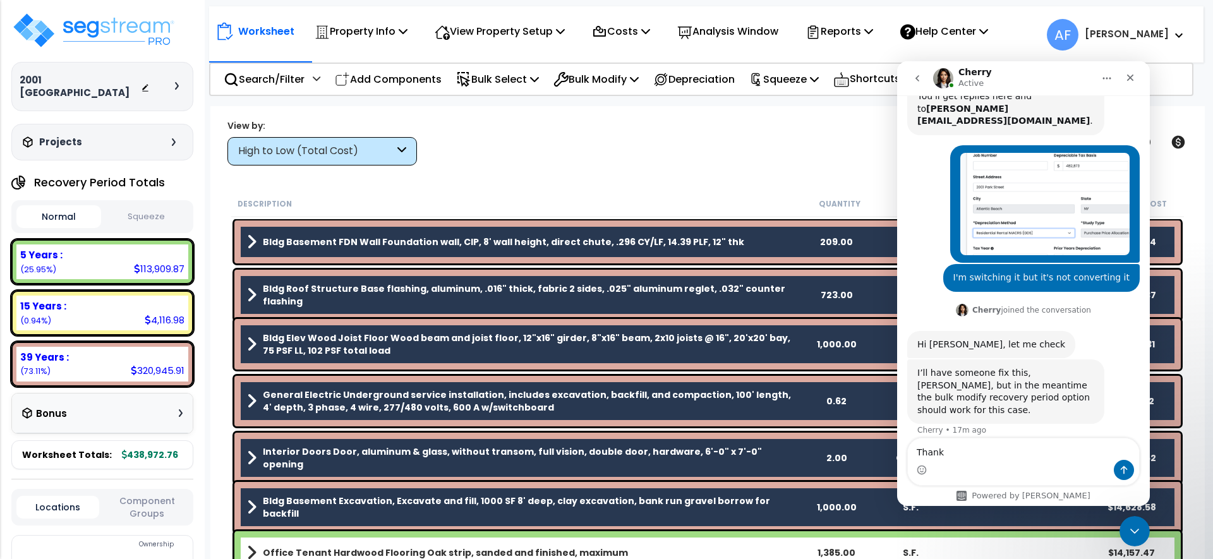
type textarea "Thanks"
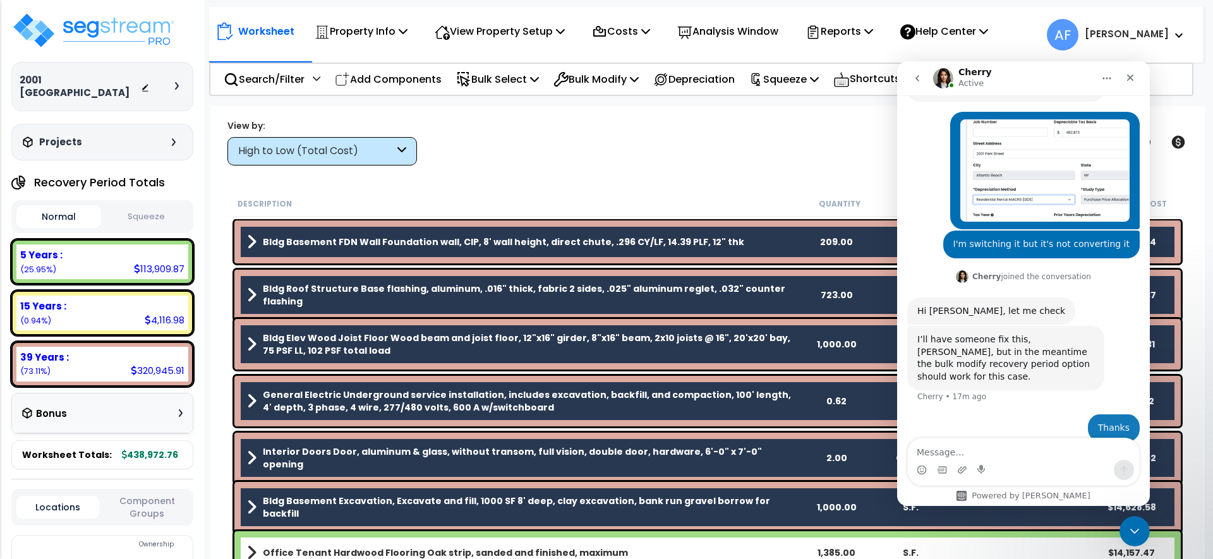
scroll to position [361, 0]
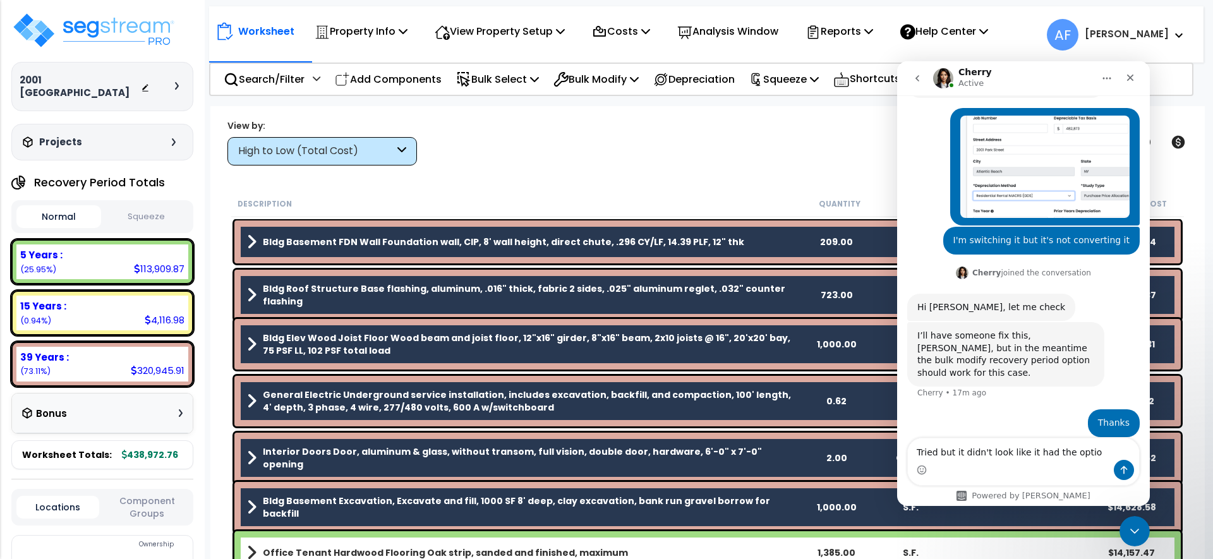
type textarea "Tried but it didn't look like it had the option"
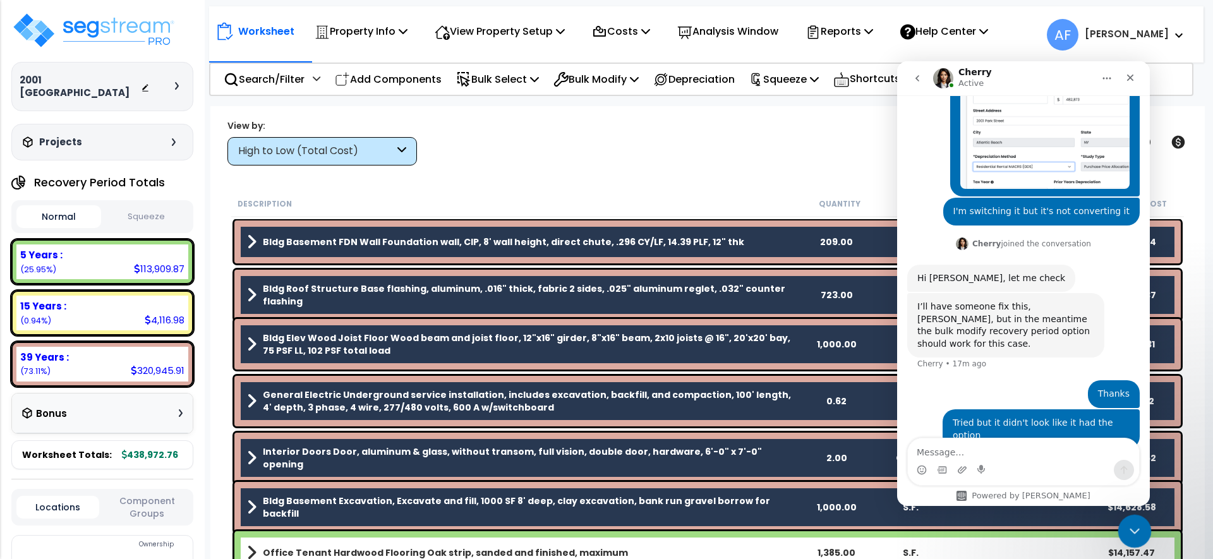
click at [1131, 514] on html at bounding box center [1133, 529] width 30 height 30
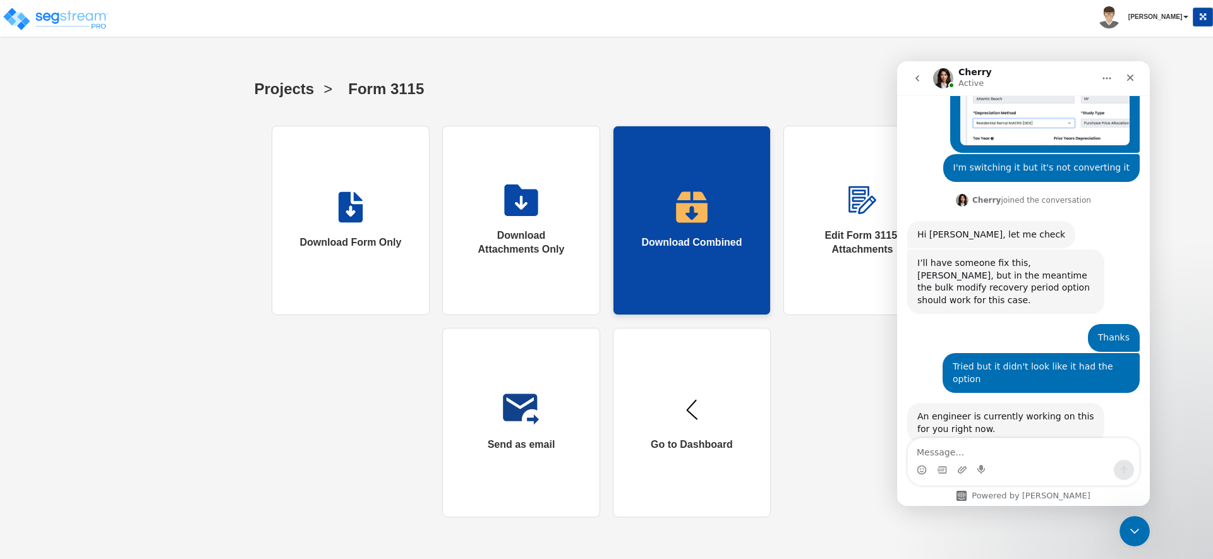
scroll to position [440, 0]
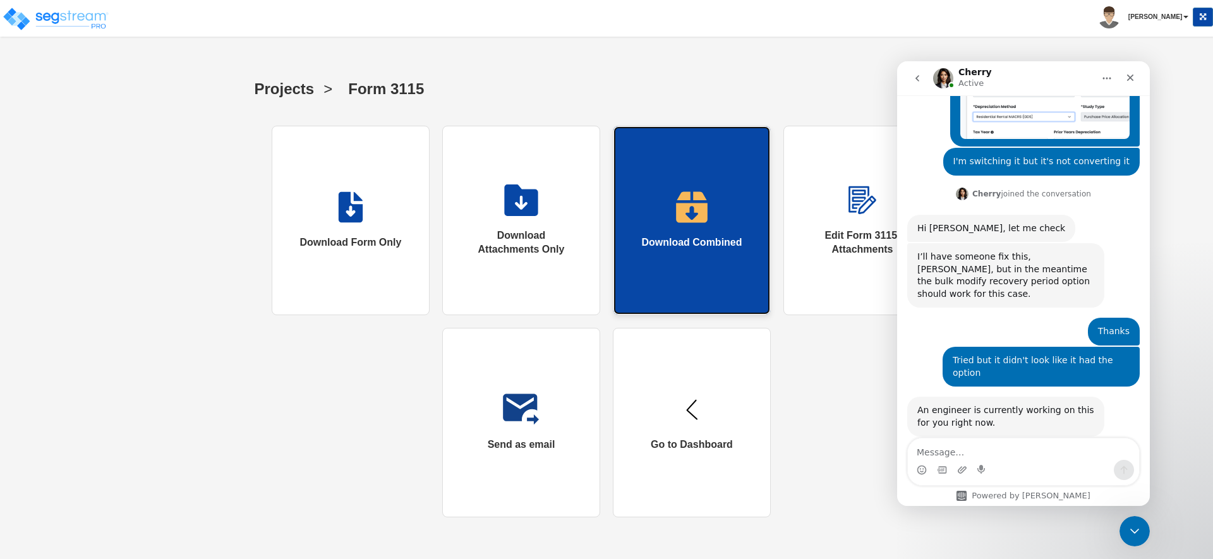
click at [660, 225] on link "Download Combined" at bounding box center [692, 221] width 158 height 190
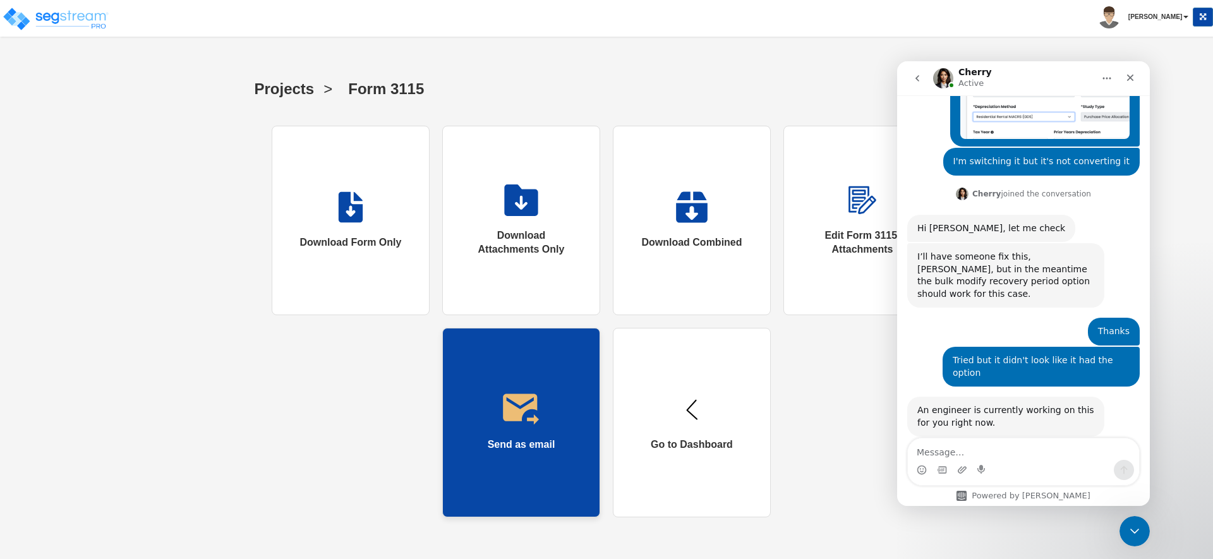
click at [522, 418] on img at bounding box center [521, 410] width 37 height 32
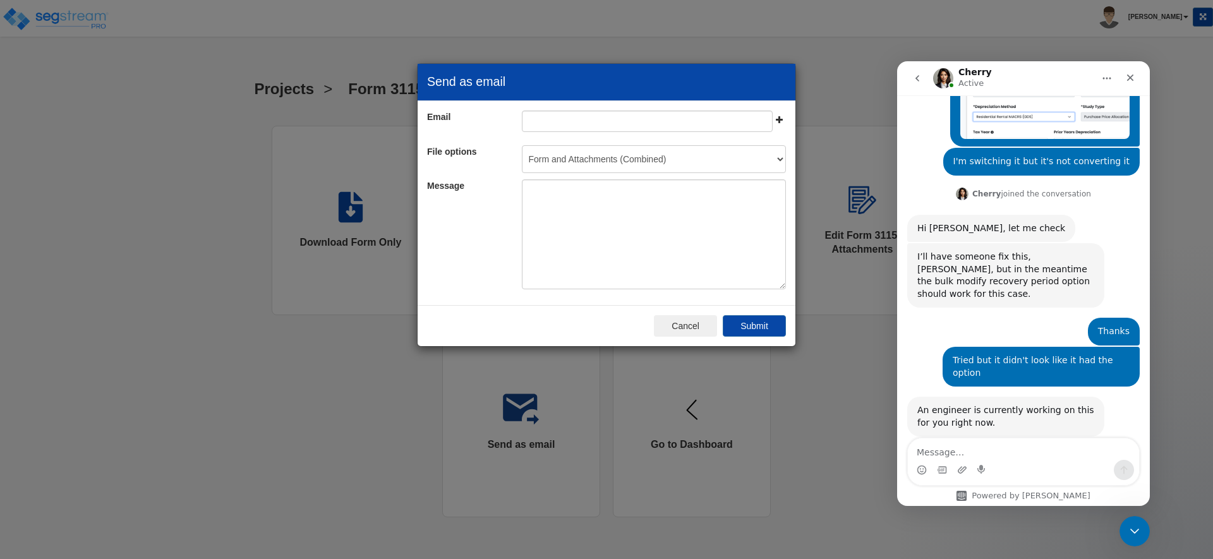
click at [254, 191] on div "Send as email Email File options Message" at bounding box center [606, 279] width 1213 height 559
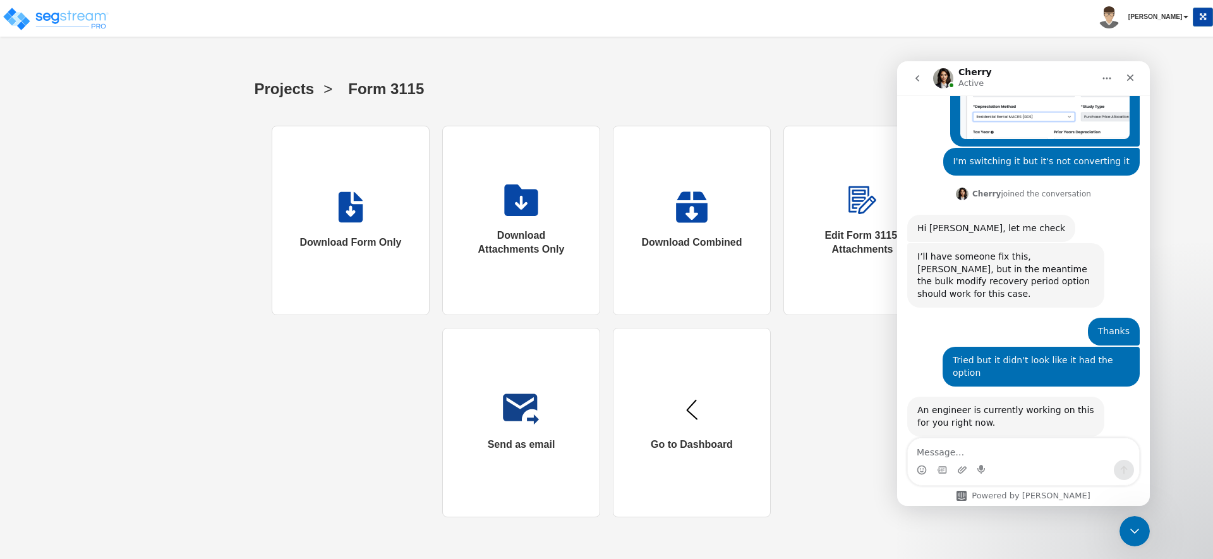
click at [913, 80] on icon "go back" at bounding box center [917, 78] width 10 height 10
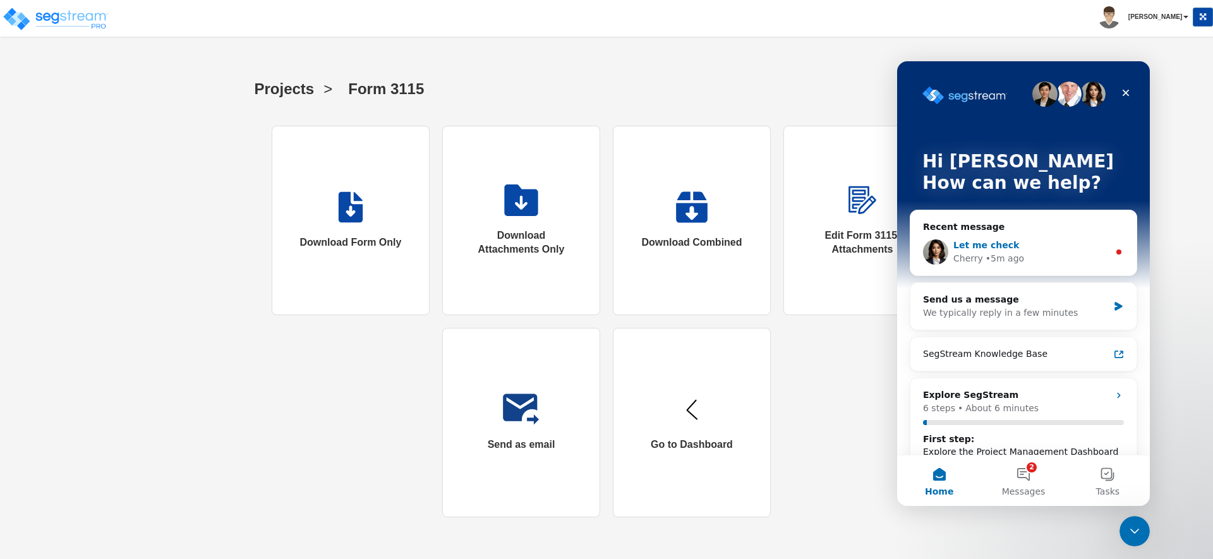
click at [1046, 248] on div "Let me check" at bounding box center [1030, 245] width 155 height 13
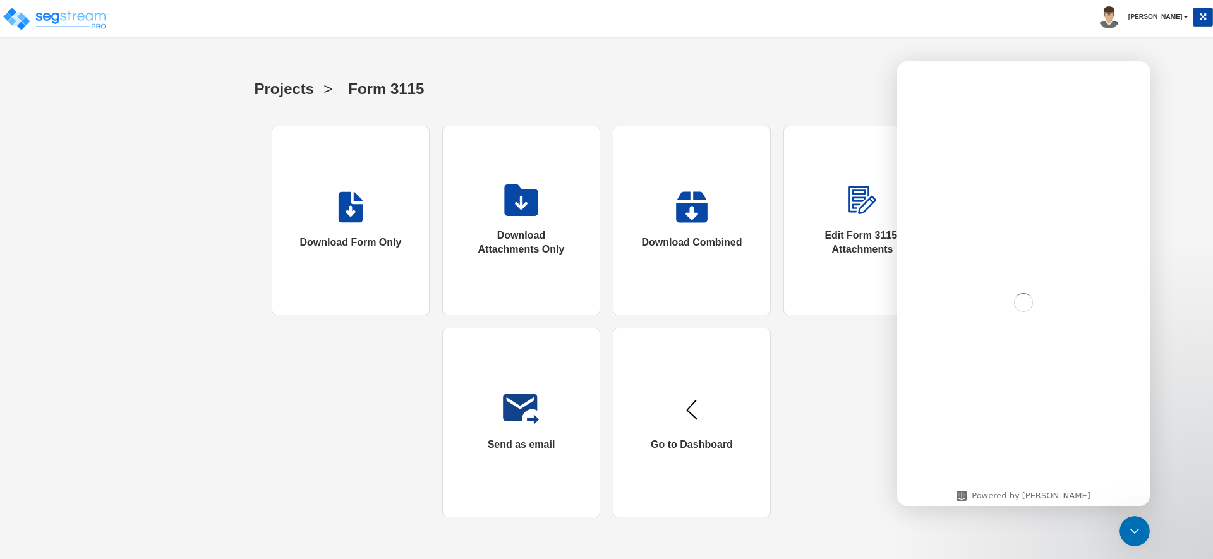
scroll to position [38, 0]
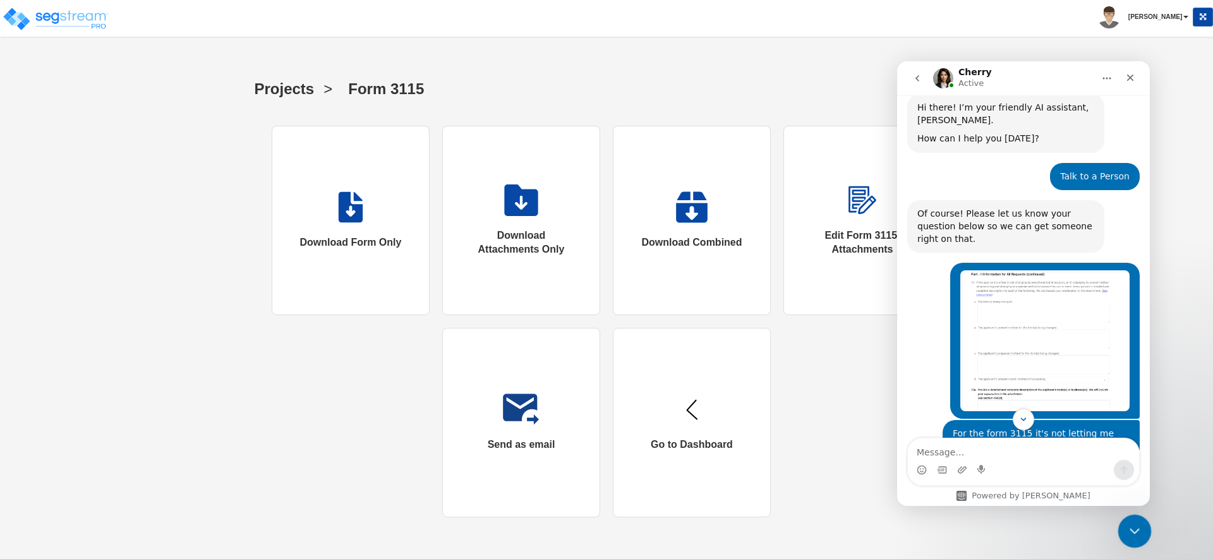
click at [1139, 528] on icon "Close Intercom Messenger" at bounding box center [1132, 529] width 15 height 15
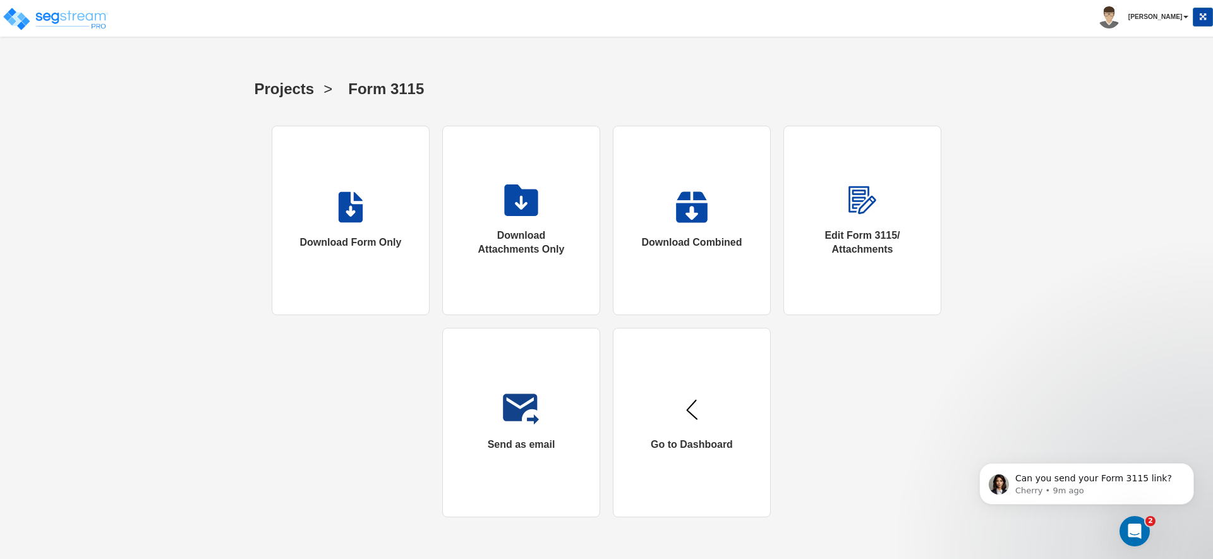
scroll to position [337, 0]
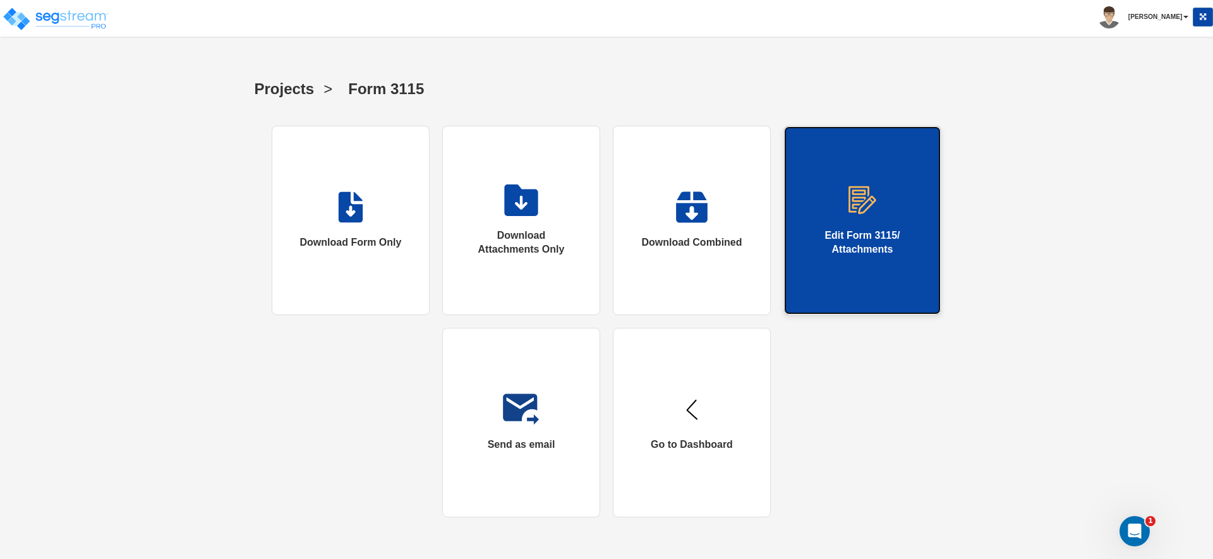
click at [861, 214] on img at bounding box center [863, 201] width 32 height 32
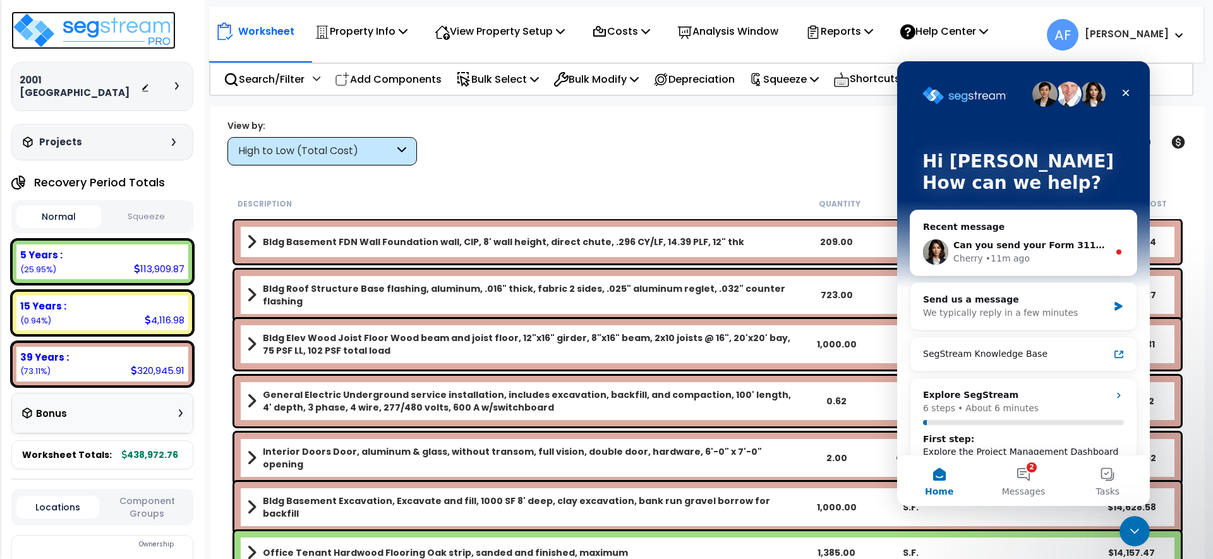
click at [85, 35] on img at bounding box center [93, 30] width 164 height 38
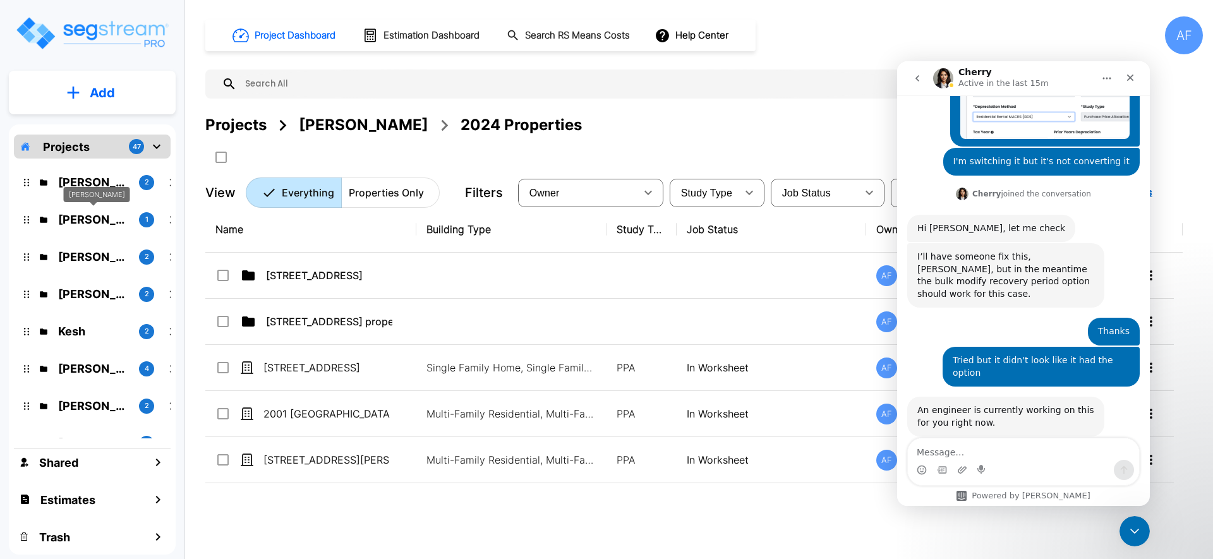
scroll to position [440, 0]
click at [94, 182] on p "[PERSON_NAME]" at bounding box center [93, 182] width 71 height 17
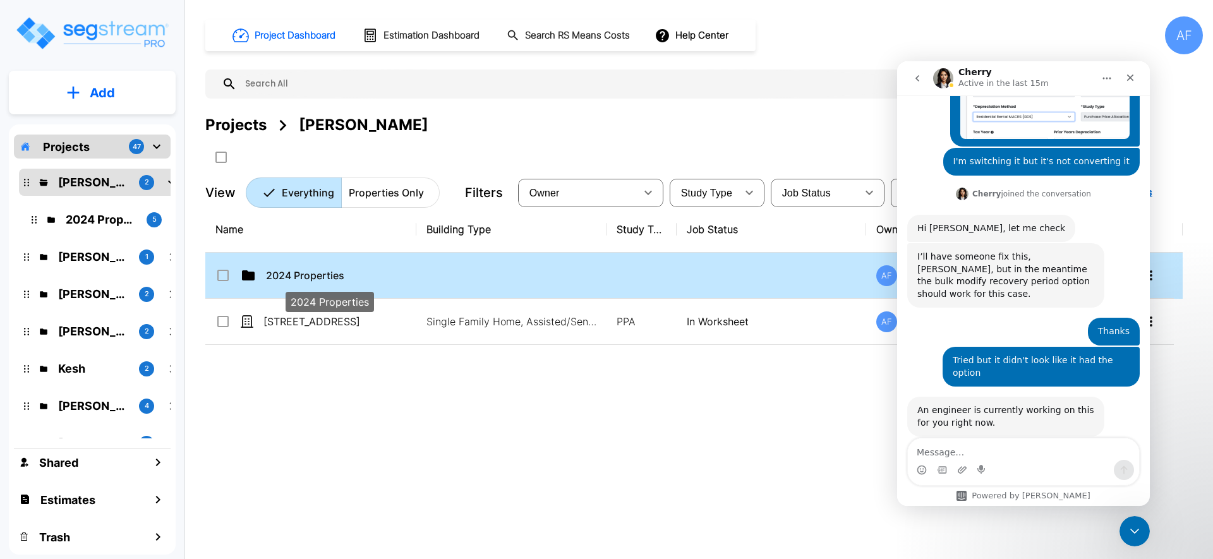
click at [269, 271] on p "2024 Properties" at bounding box center [329, 275] width 126 height 15
checkbox input "true"
click at [269, 271] on p "2024 Properties" at bounding box center [329, 275] width 126 height 15
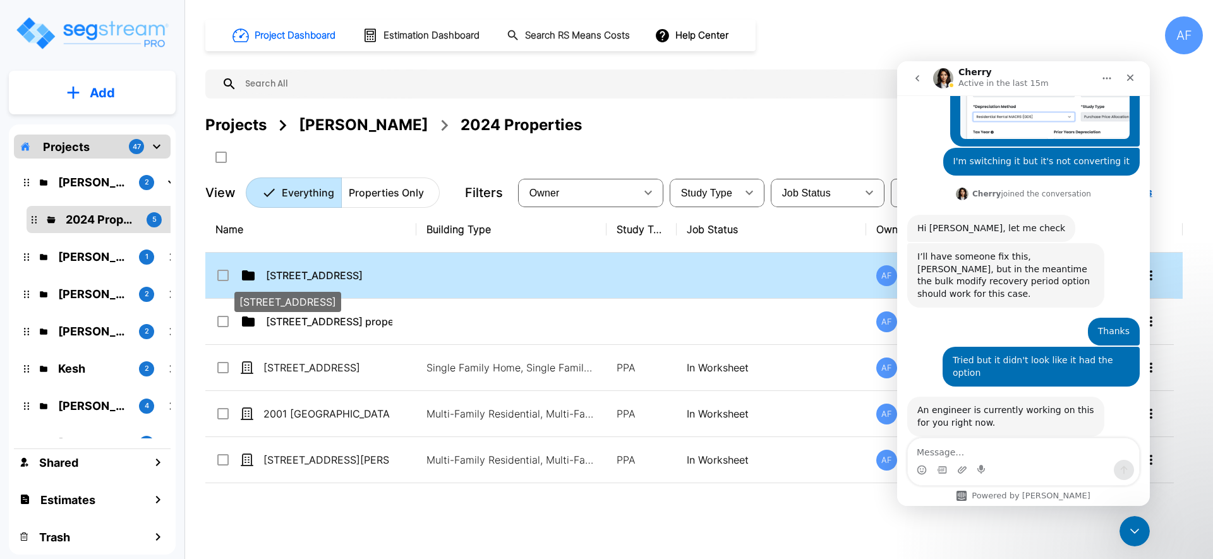
click at [340, 271] on p "[STREET_ADDRESS]" at bounding box center [329, 275] width 126 height 15
checkbox input "true"
click at [340, 271] on p "[STREET_ADDRESS]" at bounding box center [329, 275] width 126 height 15
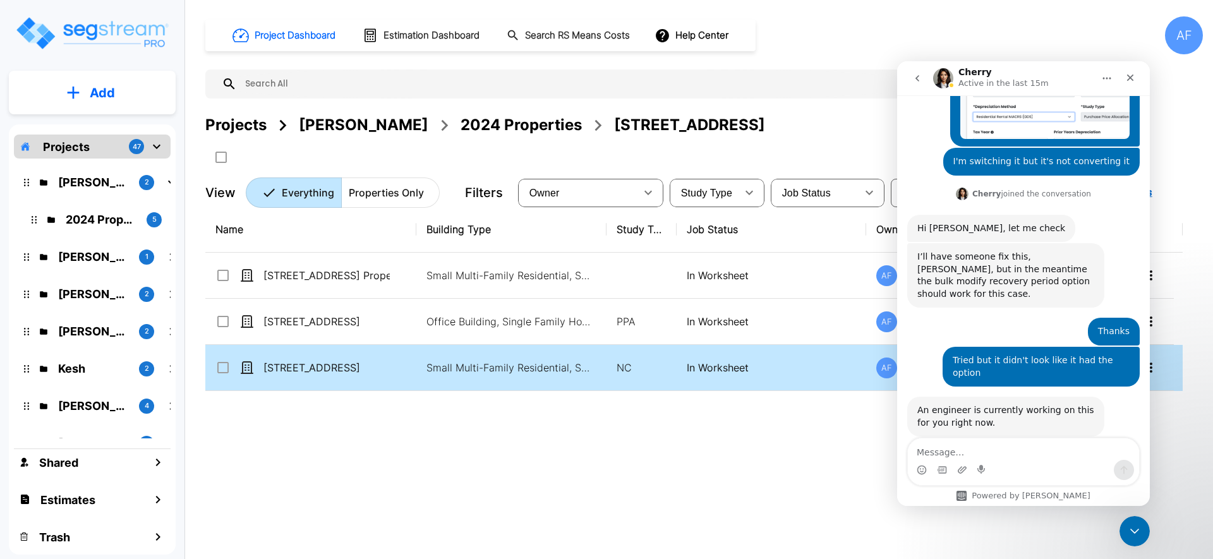
click at [463, 381] on td "Small Multi-Family Residential, Small Multi-Family Residential Site" at bounding box center [511, 368] width 190 height 46
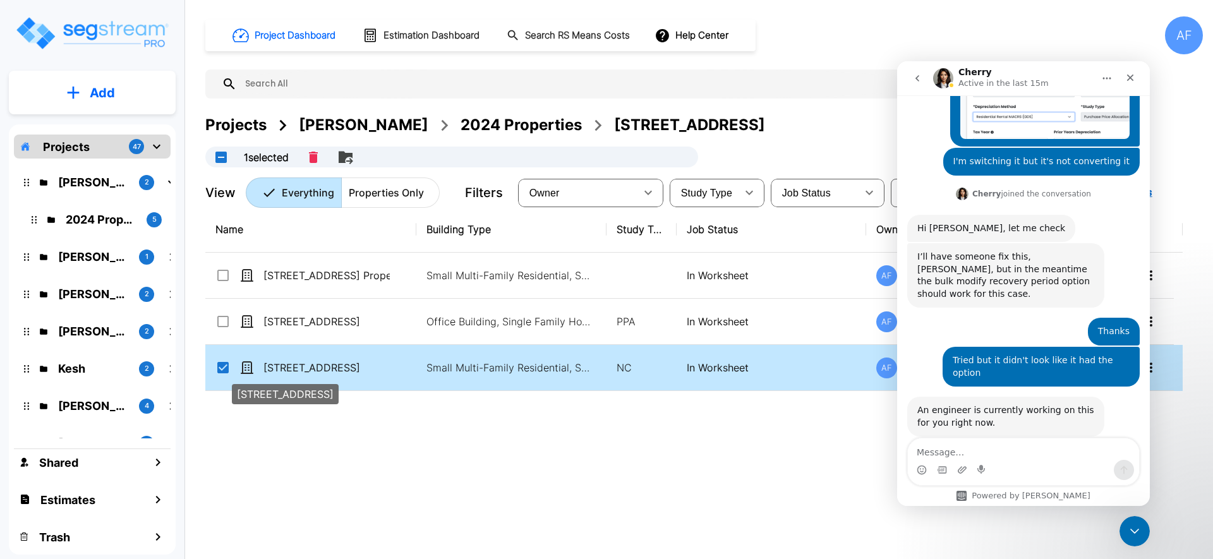
click at [370, 367] on p "[STREET_ADDRESS]" at bounding box center [326, 367] width 126 height 15
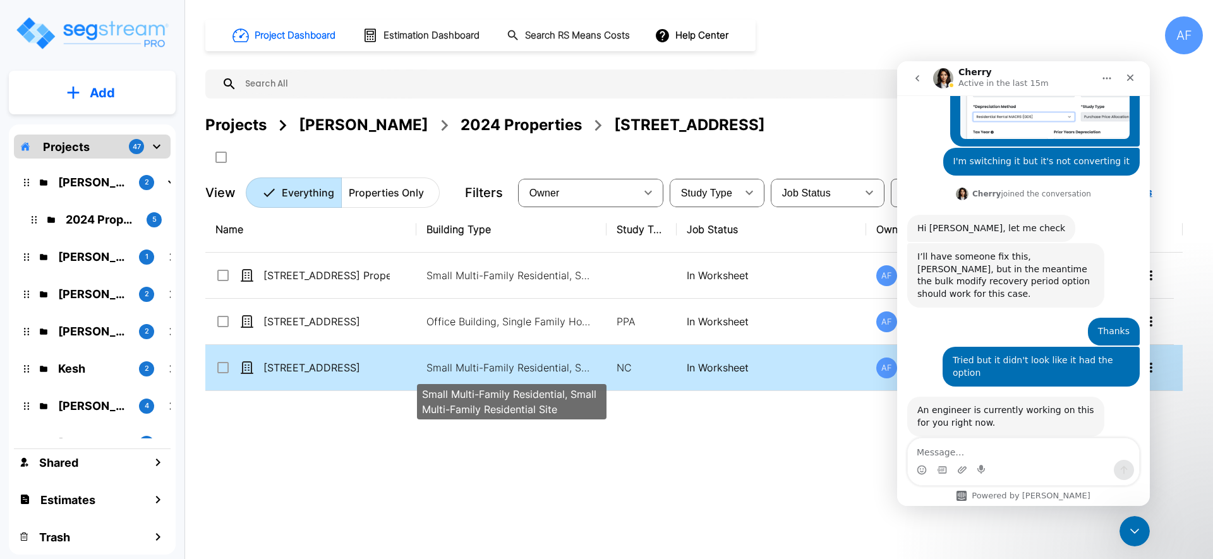
click at [455, 372] on p "Small Multi-Family Residential, Small Multi-Family Residential Site" at bounding box center [512, 367] width 171 height 15
checkbox input "true"
click at [455, 372] on p "Small Multi-Family Residential, Small Multi-Family Residential Site" at bounding box center [512, 367] width 171 height 15
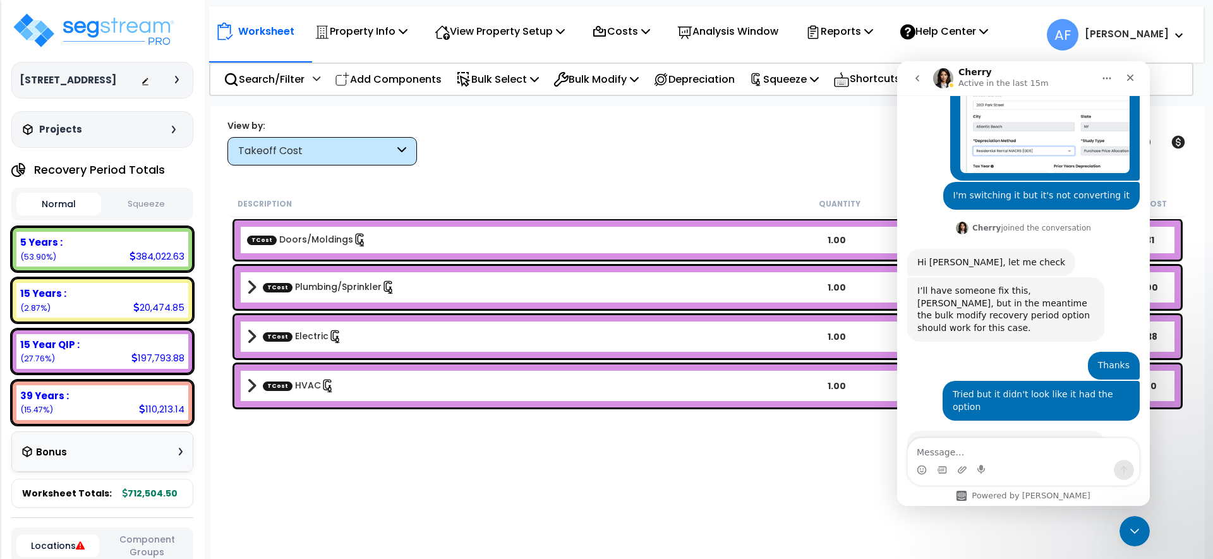
scroll to position [440, 0]
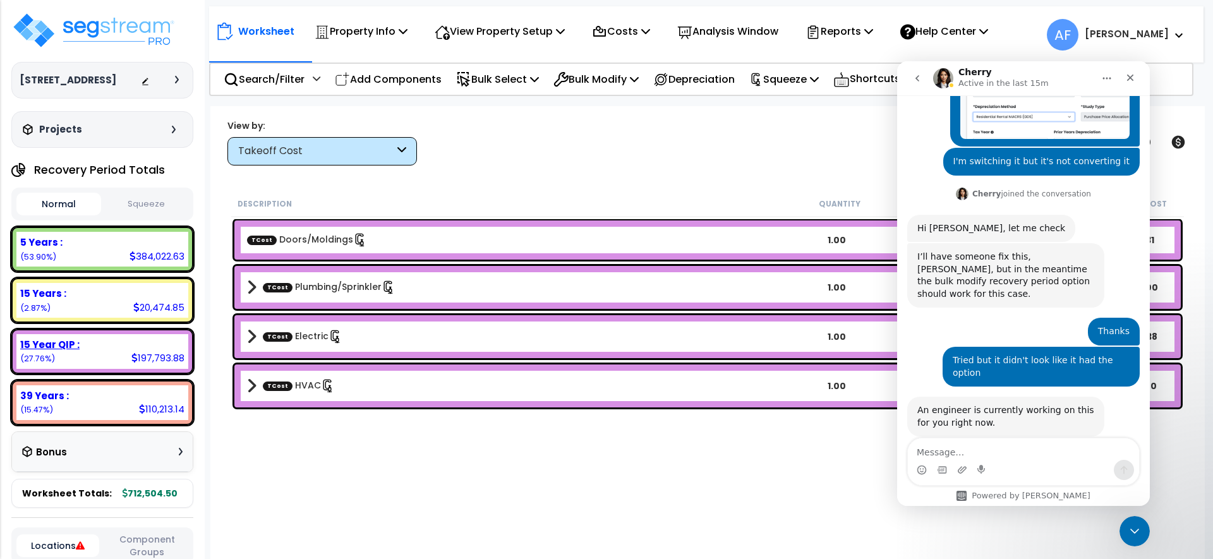
click at [104, 351] on div "15 Year QIP :" at bounding box center [102, 344] width 164 height 13
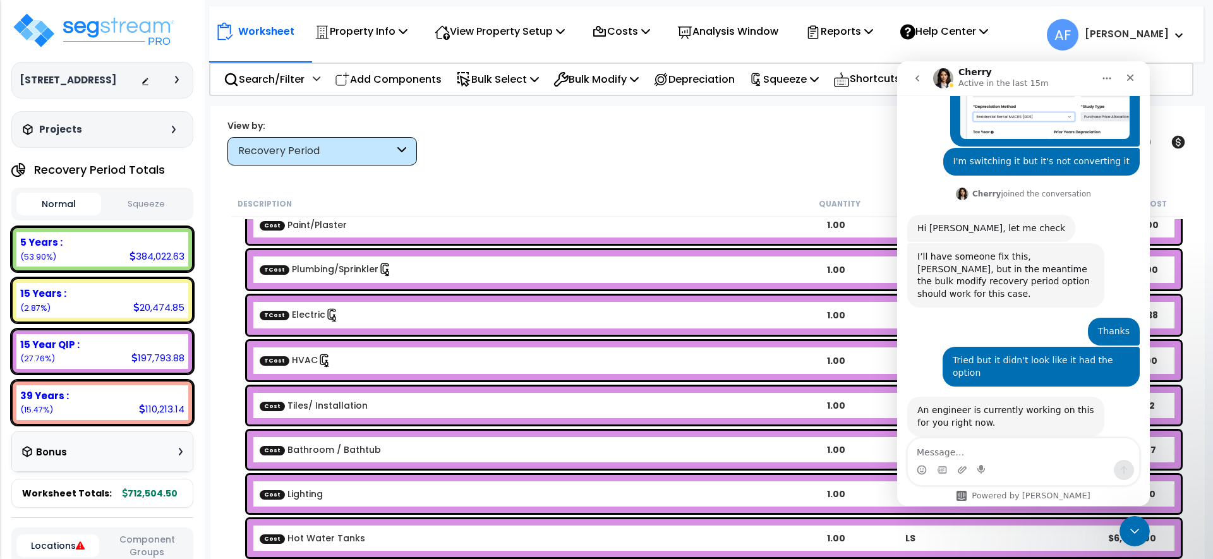
scroll to position [159, 0]
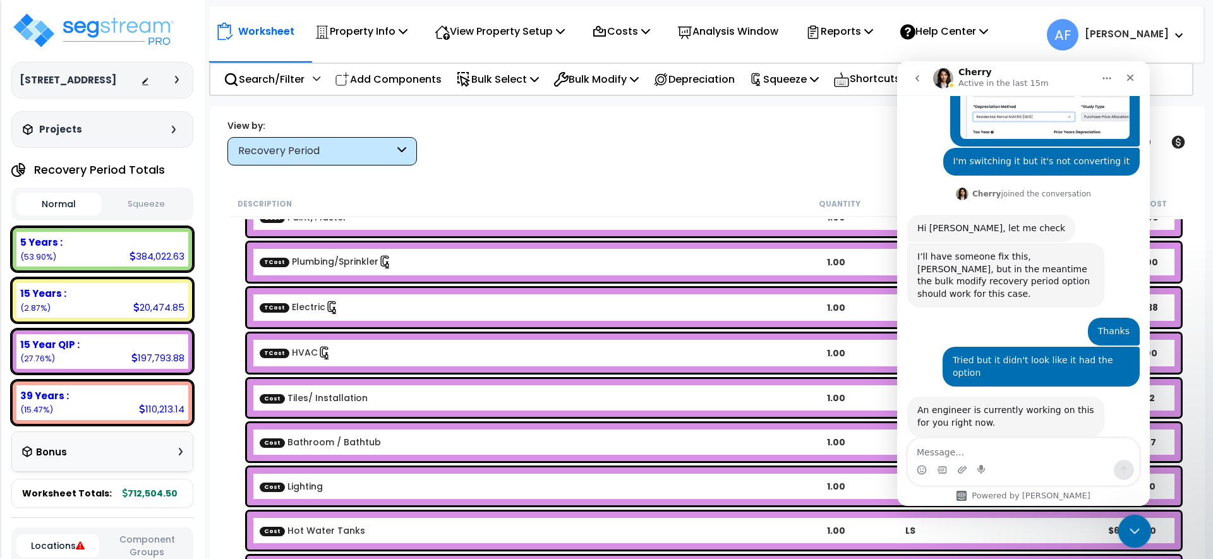
click at [1123, 526] on div "Close Intercom Messenger" at bounding box center [1133, 529] width 30 height 30
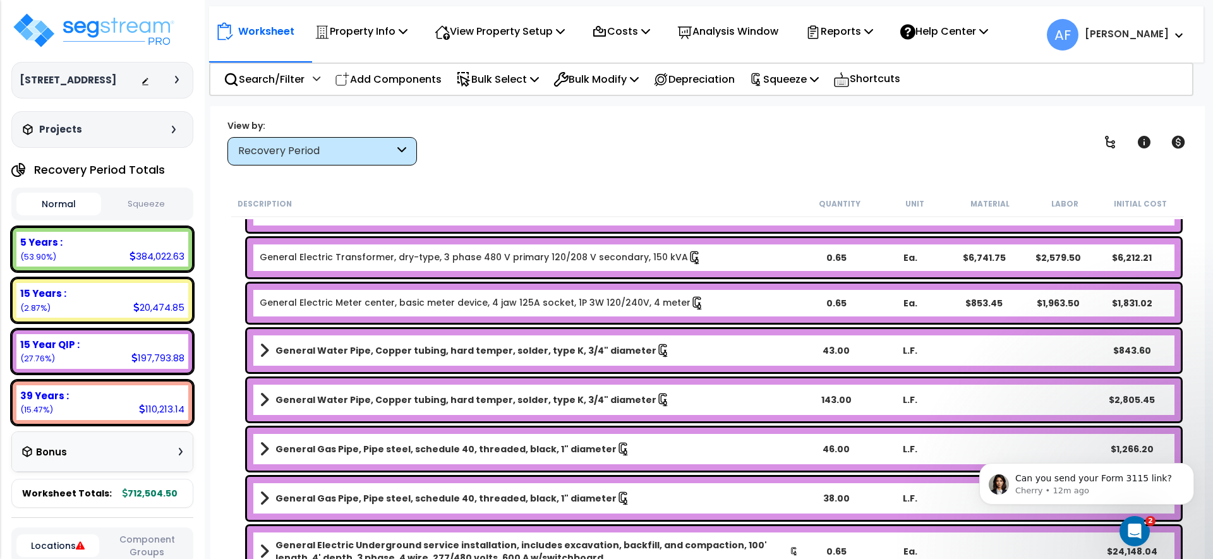
scroll to position [3574, 0]
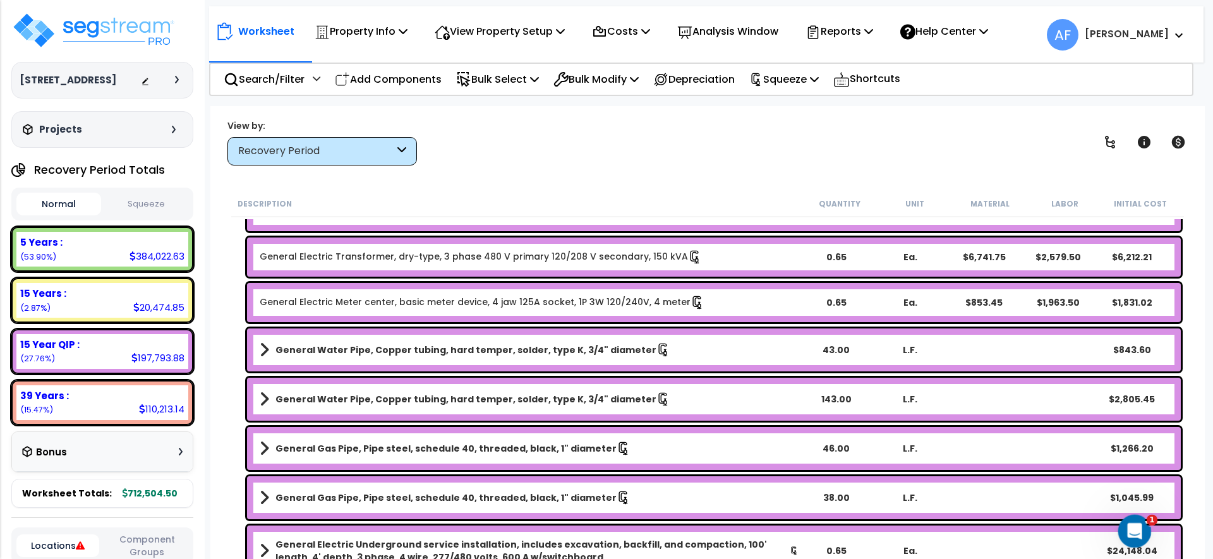
click at [1128, 523] on icon "Open Intercom Messenger" at bounding box center [1133, 529] width 21 height 21
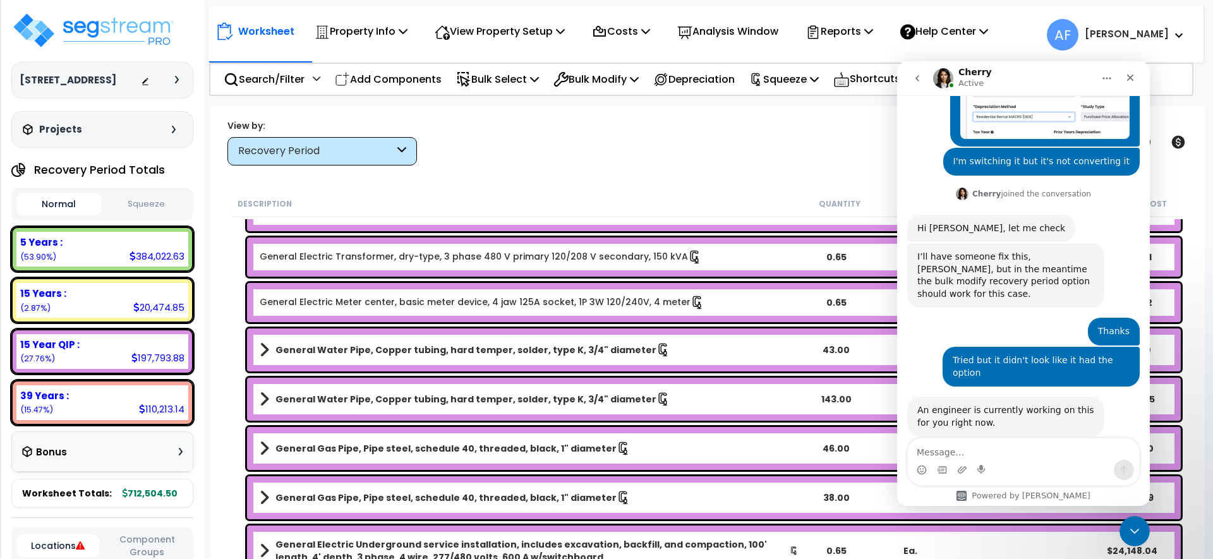
click at [1019, 457] on textarea "Message…" at bounding box center [1023, 449] width 231 height 21
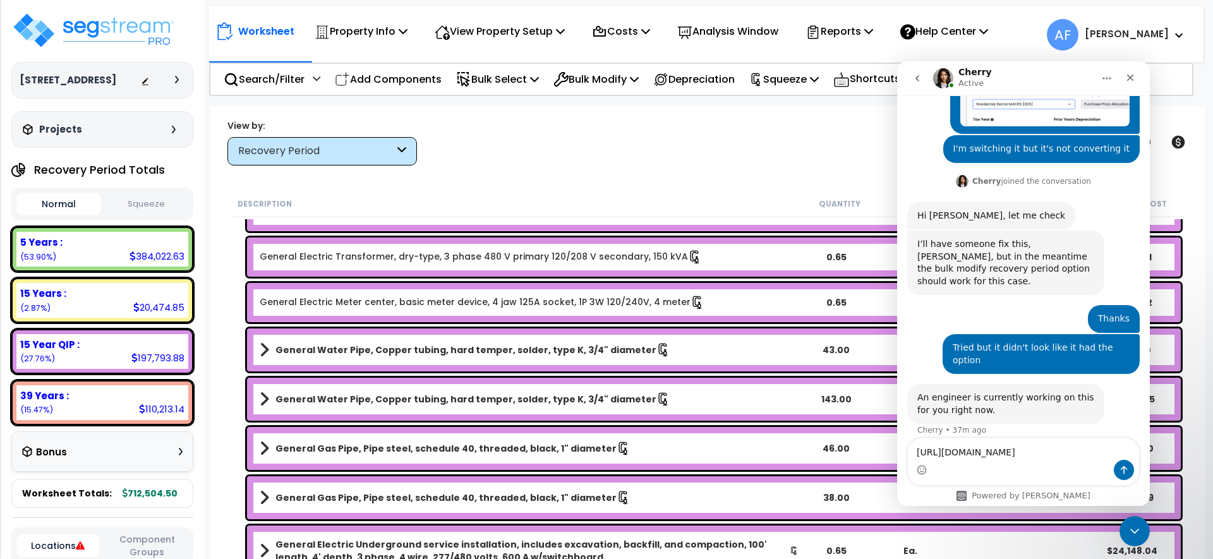
type textarea "[URL][DOMAIN_NAME]"
click at [1120, 467] on icon "Send a message…" at bounding box center [1124, 470] width 10 height 10
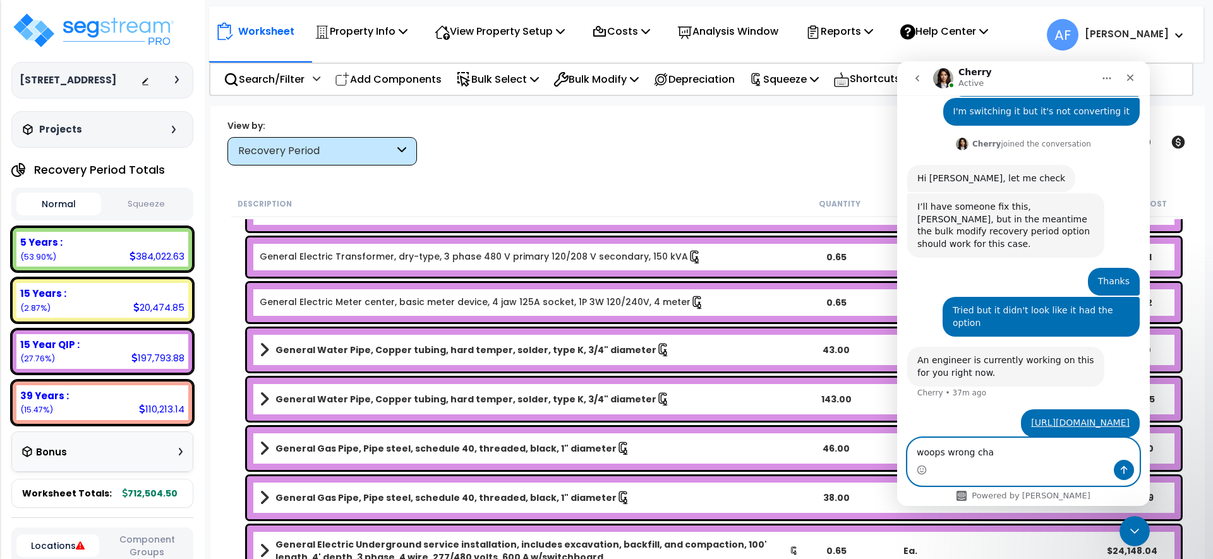
type textarea "woops wrong chat"
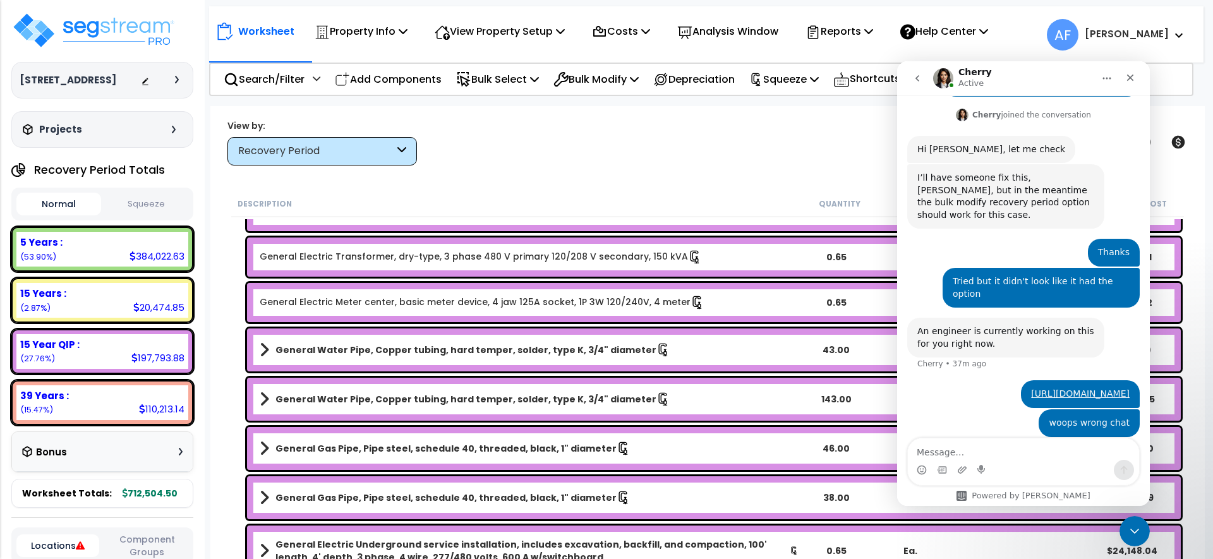
click at [919, 83] on icon "go back" at bounding box center [917, 78] width 10 height 10
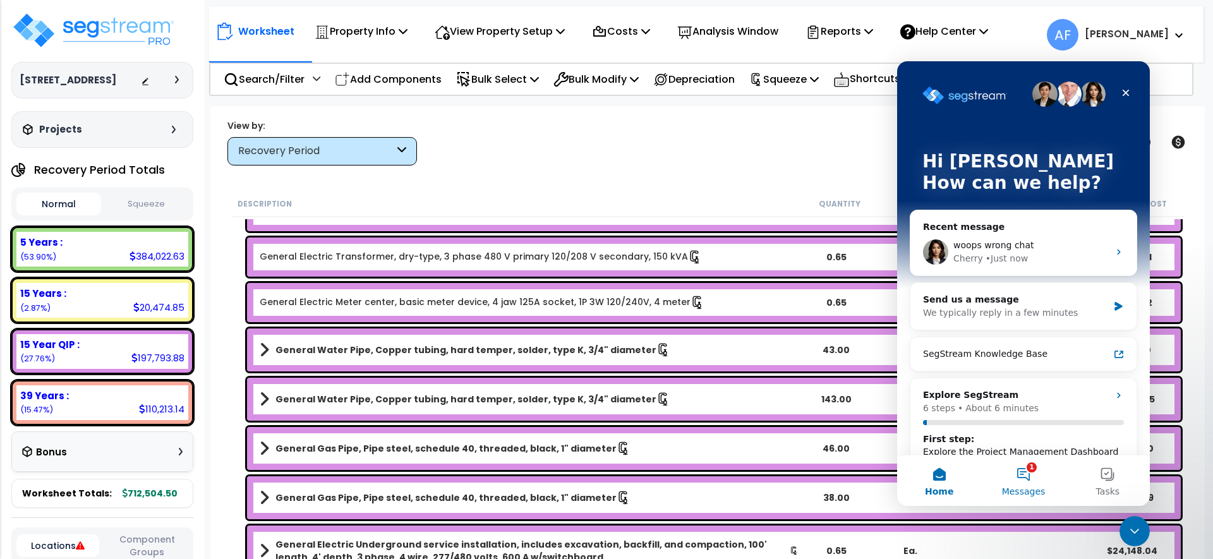
click at [1031, 473] on button "1 Messages" at bounding box center [1023, 481] width 84 height 51
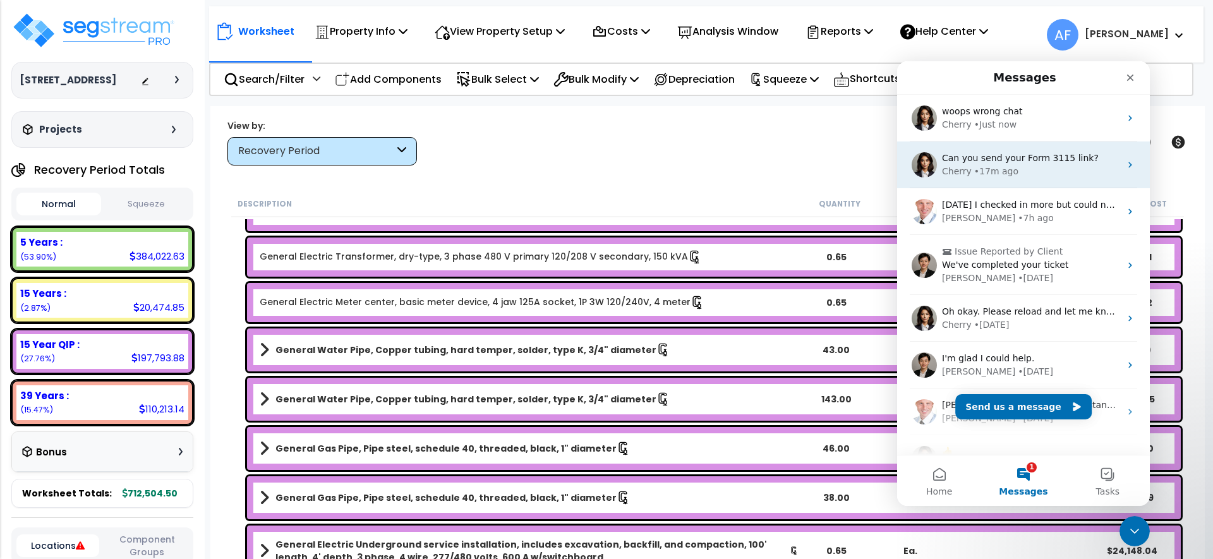
click at [1020, 173] on div "Cherry • 17m ago" at bounding box center [1031, 171] width 178 height 13
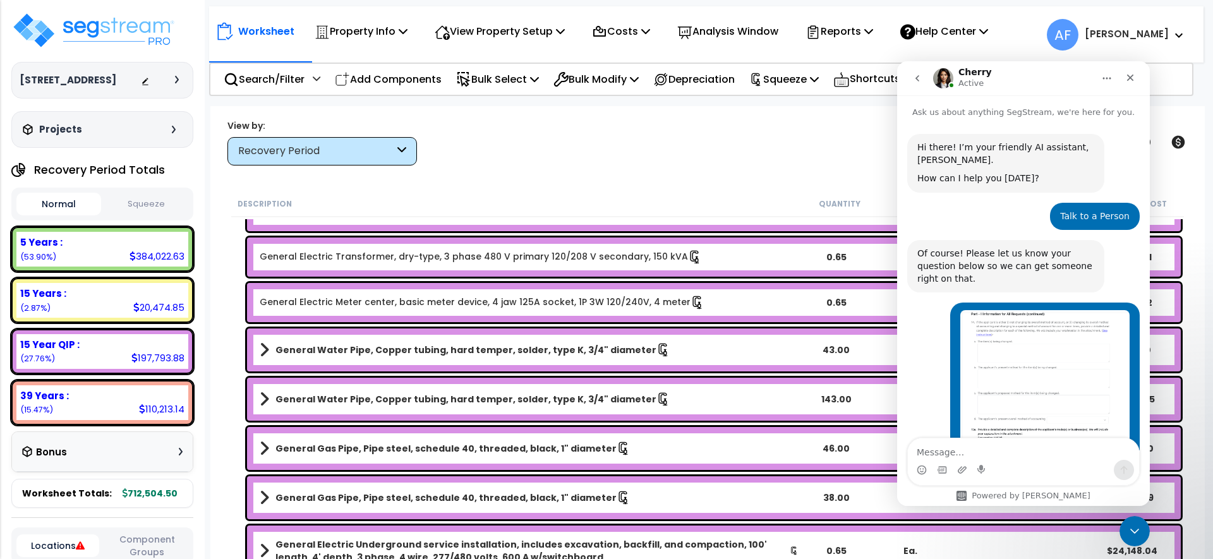
scroll to position [38, 0]
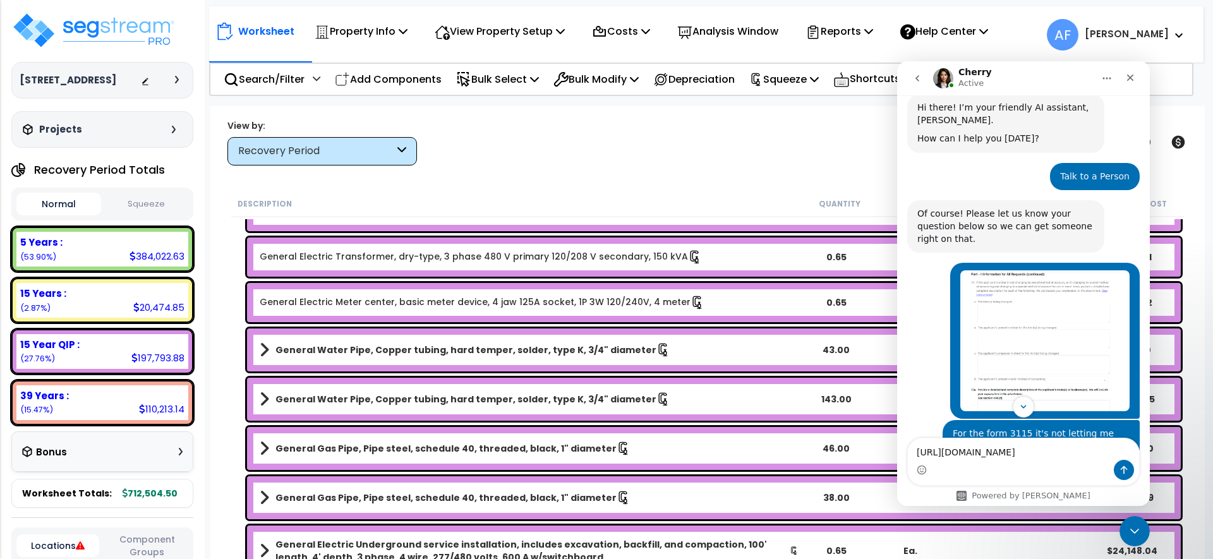
type textarea "[URL][DOMAIN_NAME]"
click at [1131, 474] on button "Send a message…" at bounding box center [1124, 470] width 20 height 20
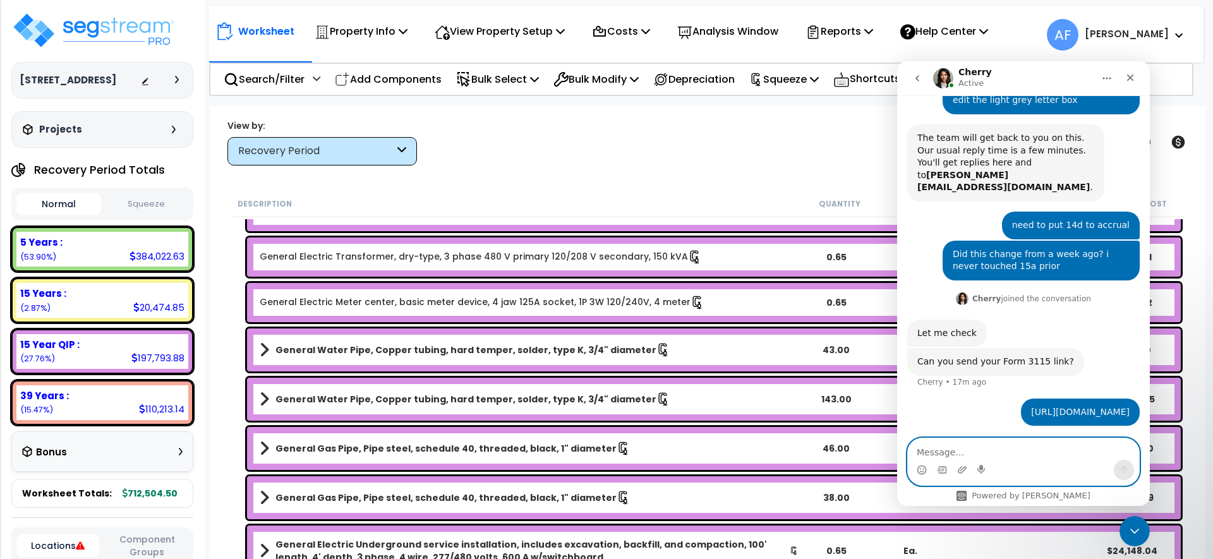
scroll to position [387, 0]
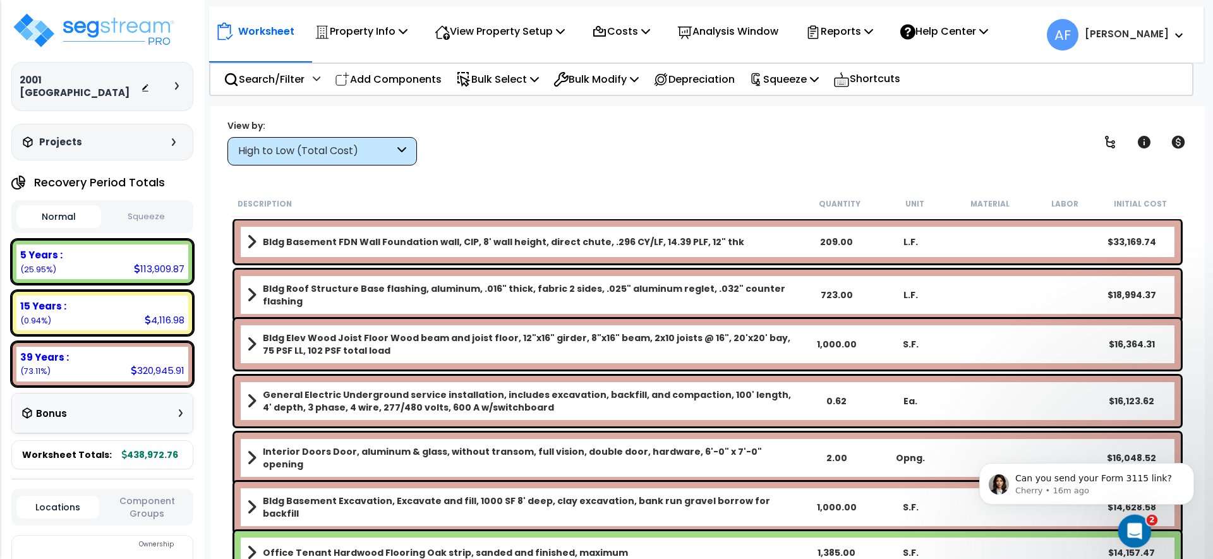
click at [1134, 516] on div "Open Intercom Messenger" at bounding box center [1133, 530] width 42 height 42
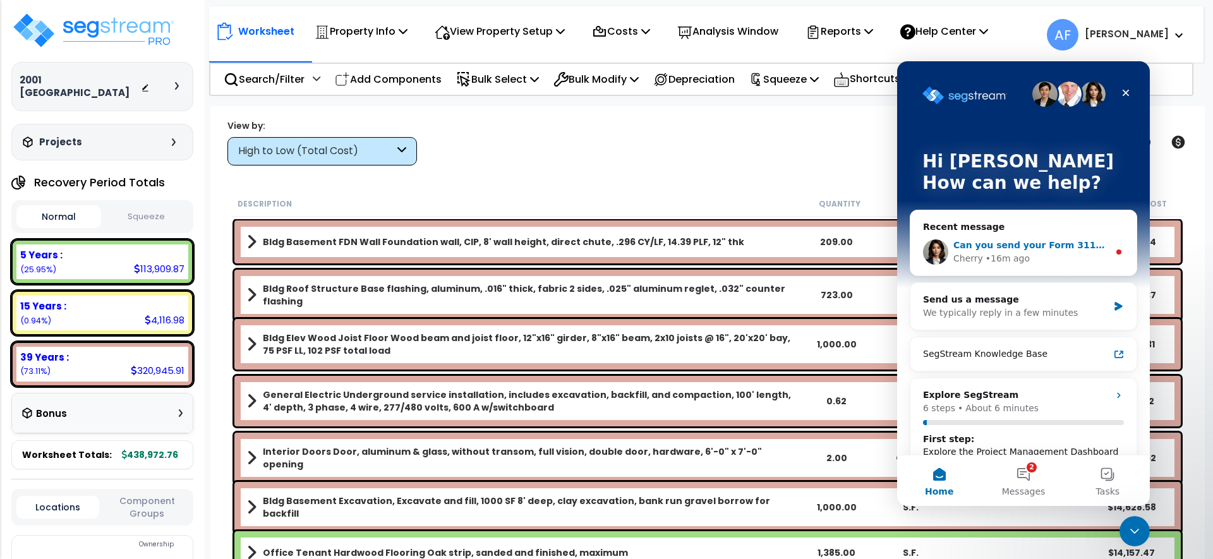
click at [998, 251] on div "Can you send your Form 3115 link?" at bounding box center [1030, 245] width 155 height 13
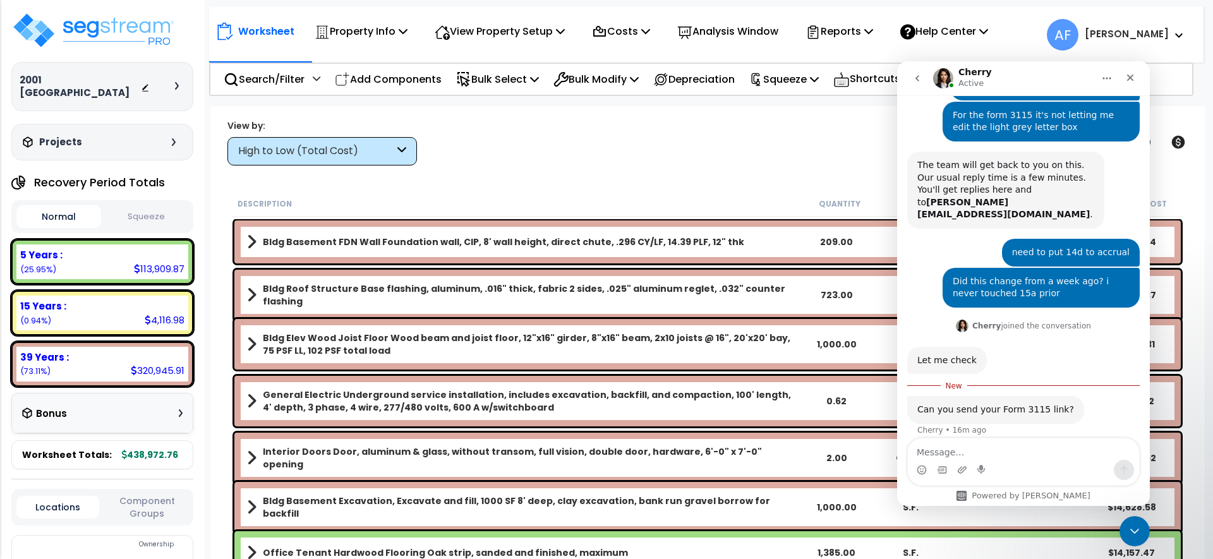
scroll to position [358, 0]
click at [979, 461] on div "Intercom messenger" at bounding box center [982, 470] width 10 height 20
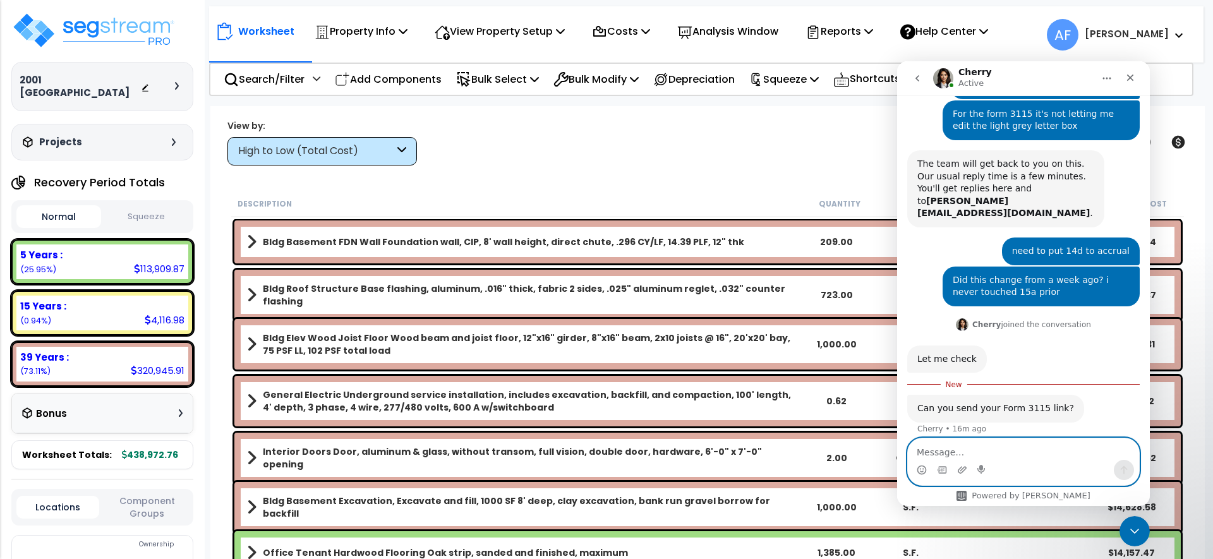
click at [983, 451] on textarea "Message…" at bounding box center [1023, 449] width 231 height 21
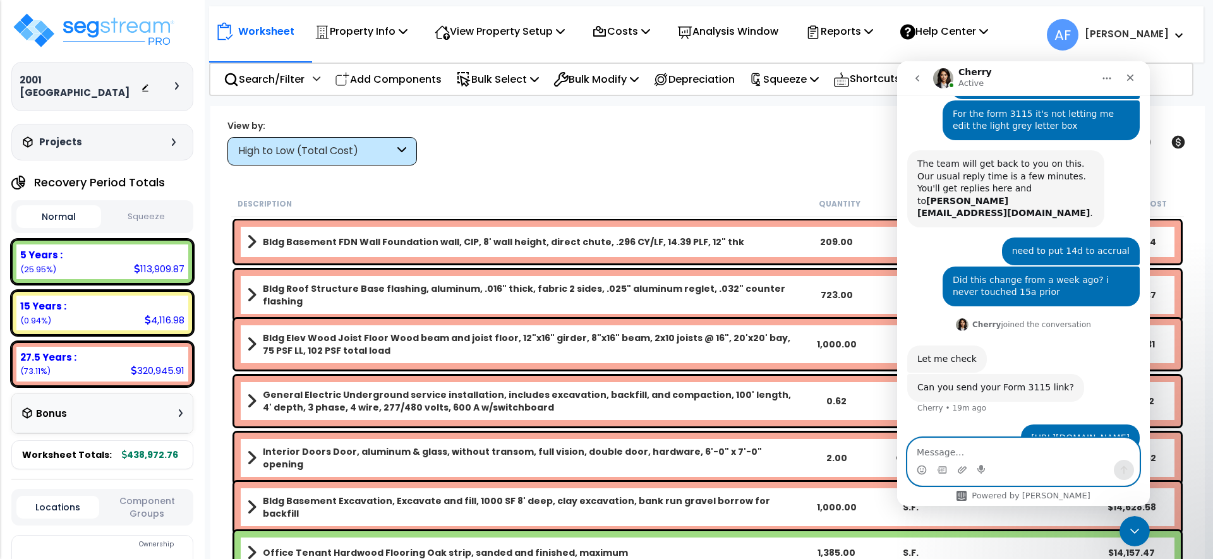
scroll to position [387, 0]
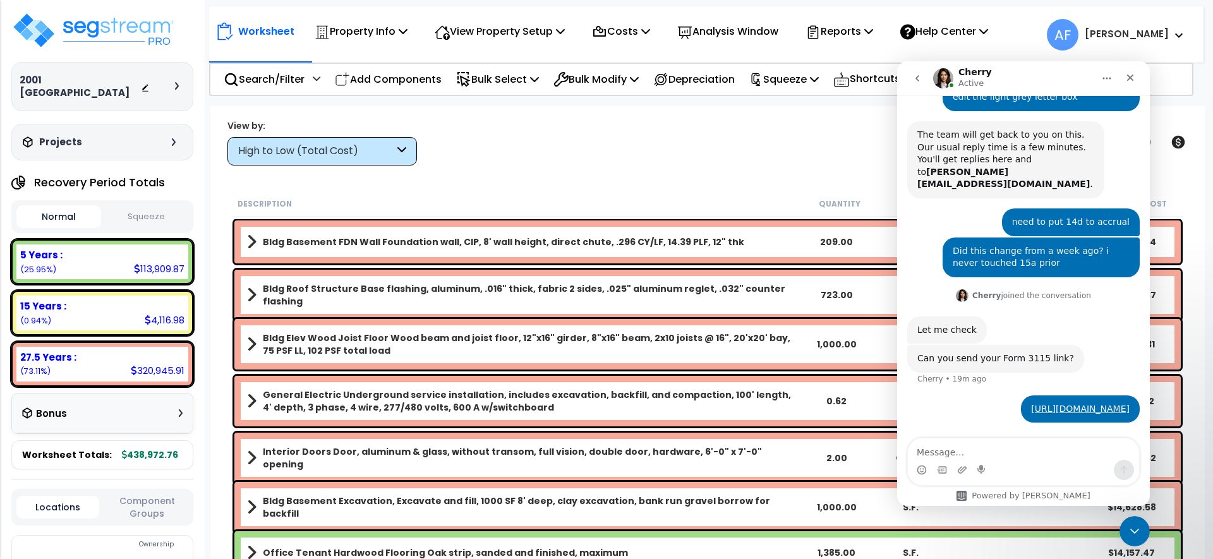
click at [627, 163] on div "View by: High to Low (Total Cost) High to Low (Total Cost)" at bounding box center [707, 142] width 969 height 47
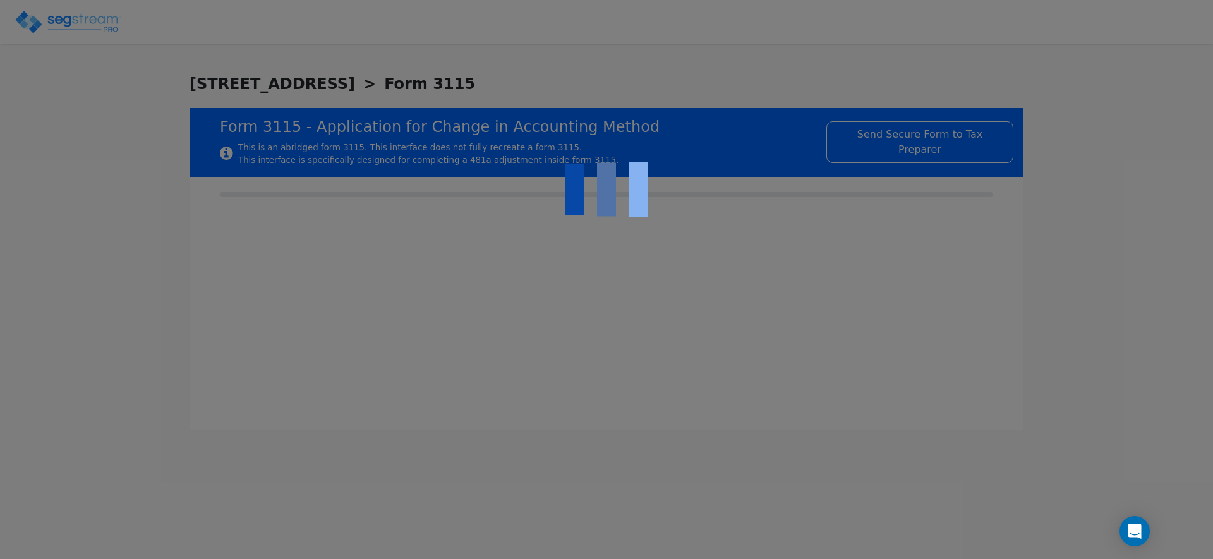
checkbox input "true"
type input "SINGLE-FAMILY RENTAL PROPERTY"
type input "RESIDENTIAL"
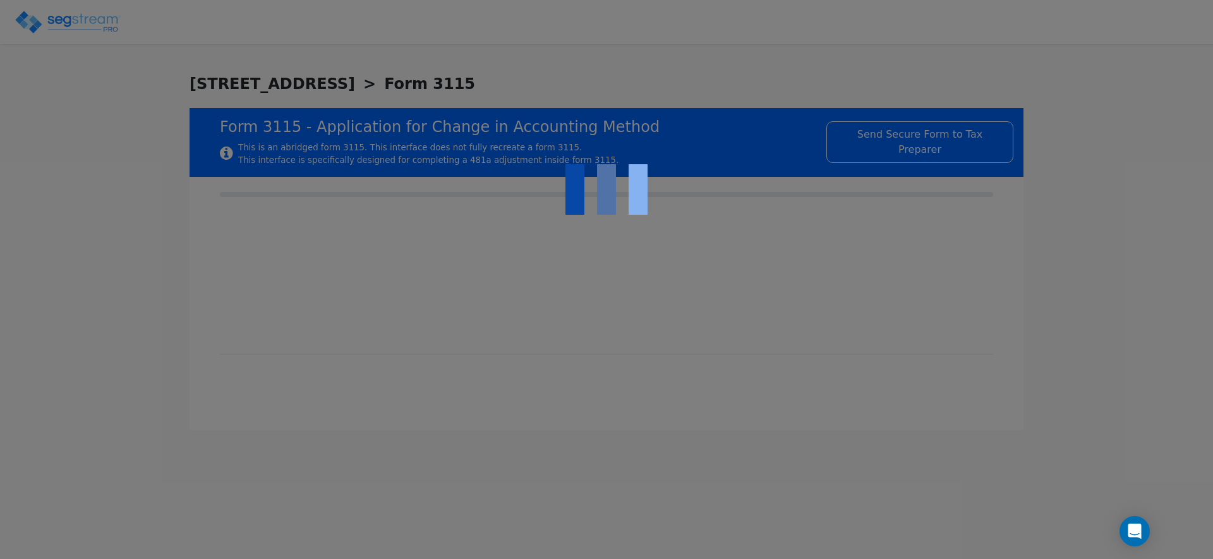
type input "2021"
type input "RENTAL"
type input "N/A"
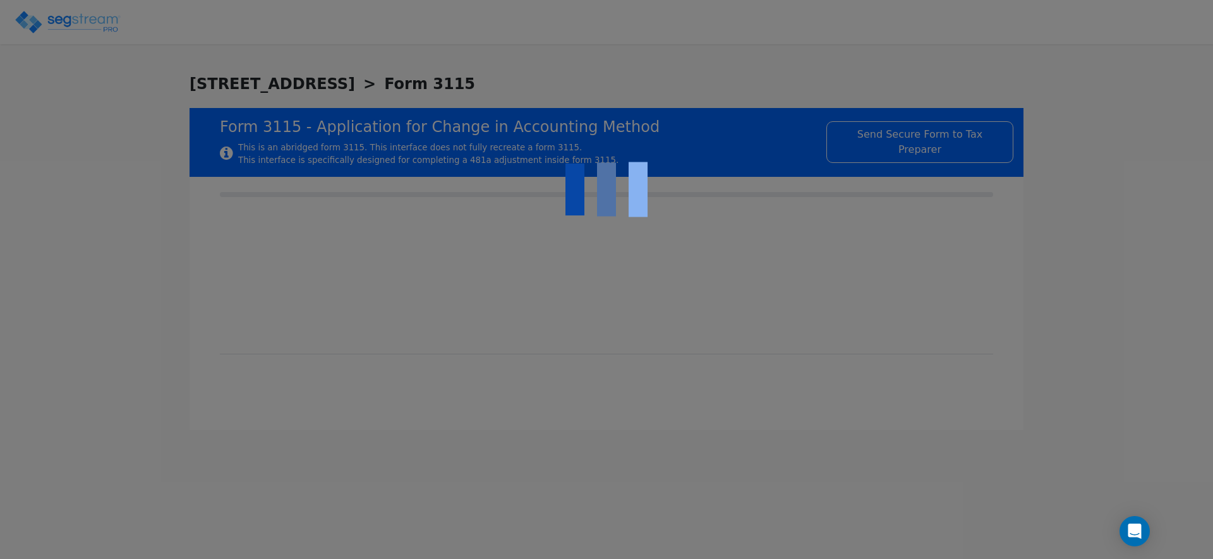
checkbox input "true"
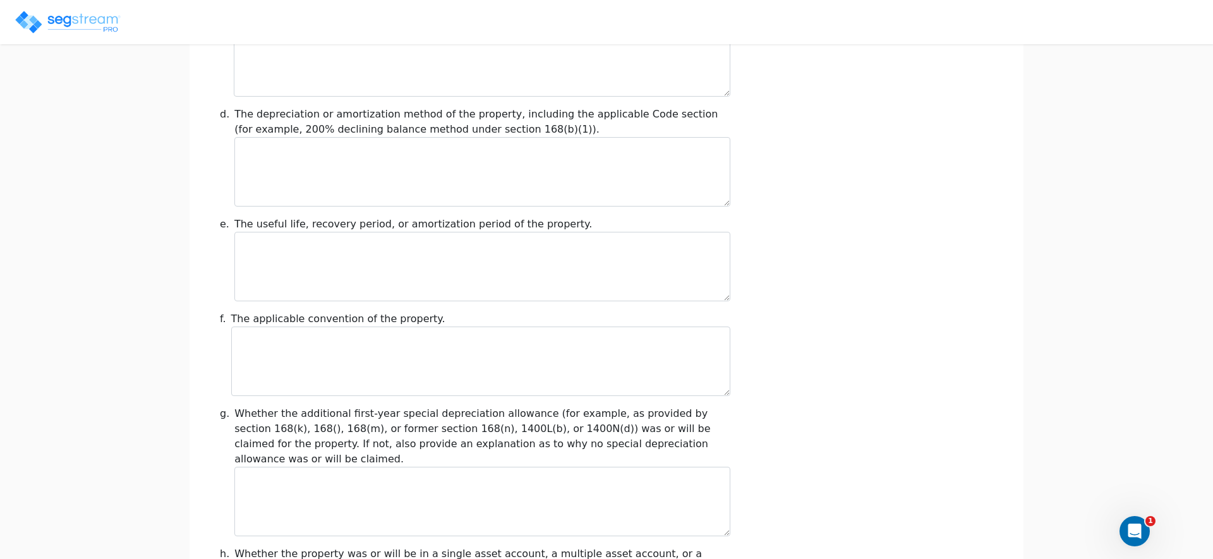
scroll to position [1435, 0]
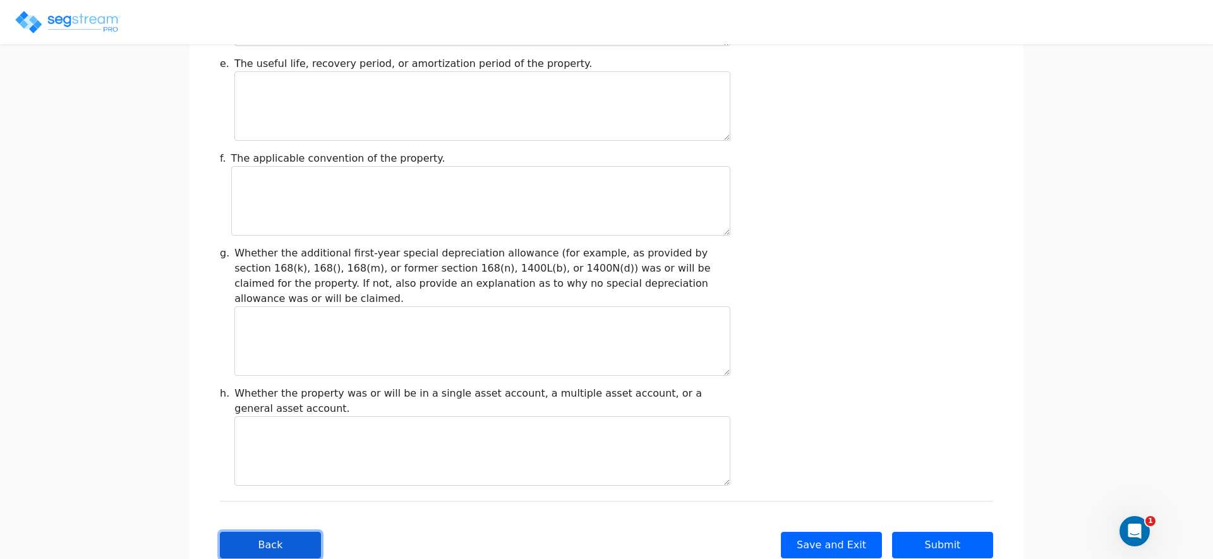
click at [310, 532] on button "Back" at bounding box center [270, 545] width 101 height 27
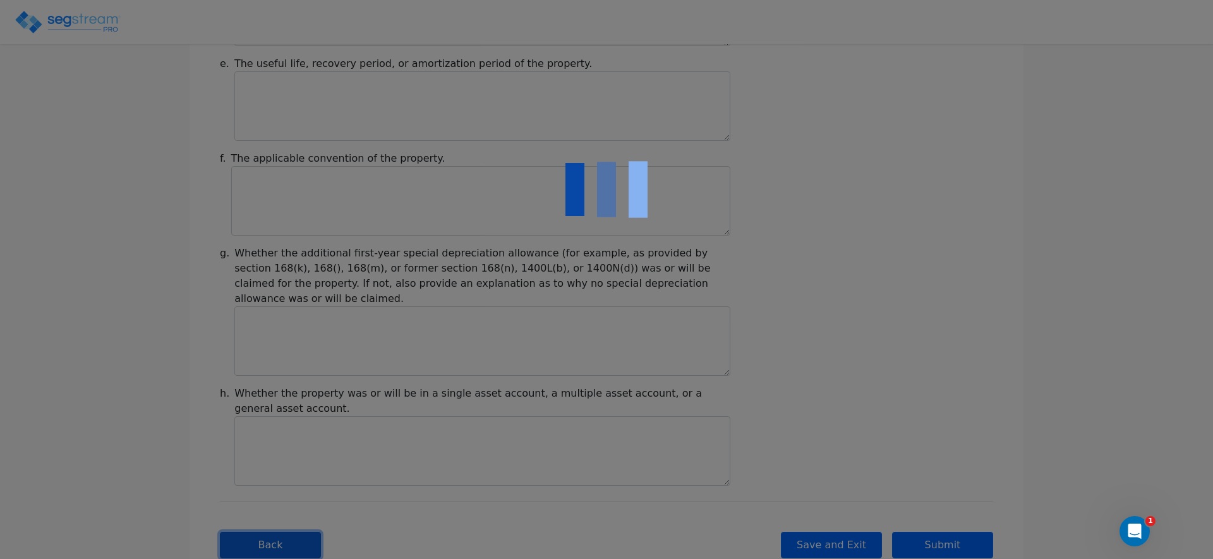
type input "-199,946.15"
checkbox input "true"
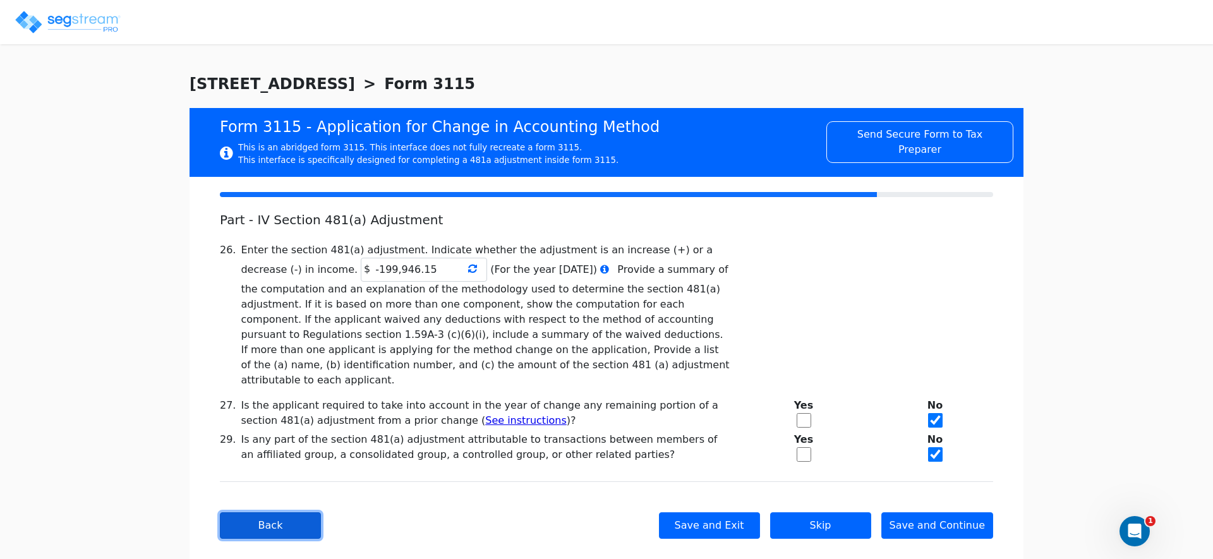
scroll to position [9, 0]
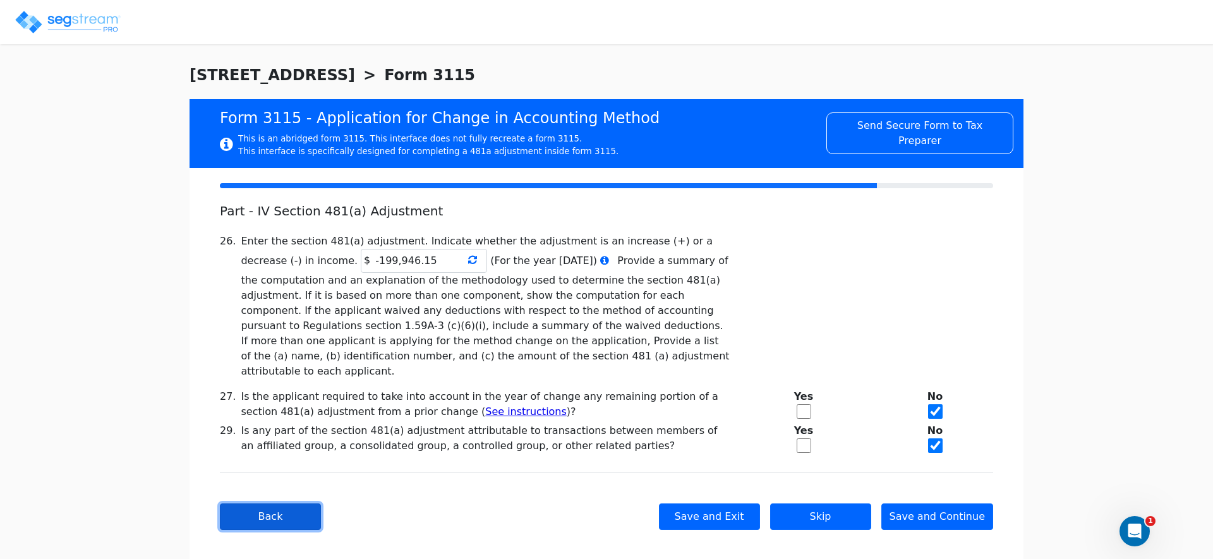
click at [238, 504] on button "Back" at bounding box center [270, 517] width 101 height 27
checkbox input "true"
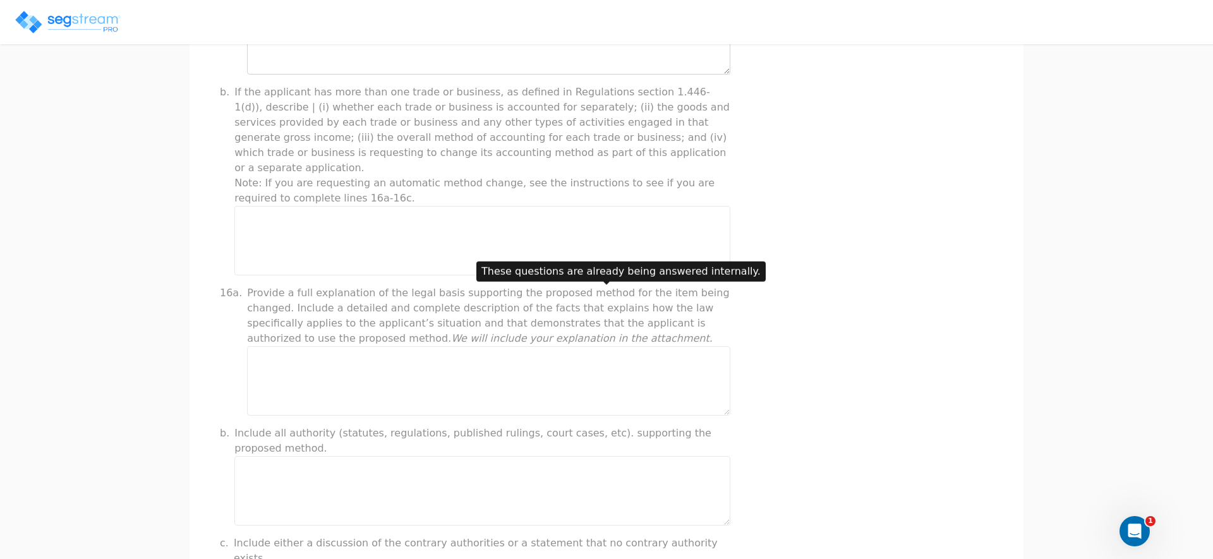
scroll to position [946, 0]
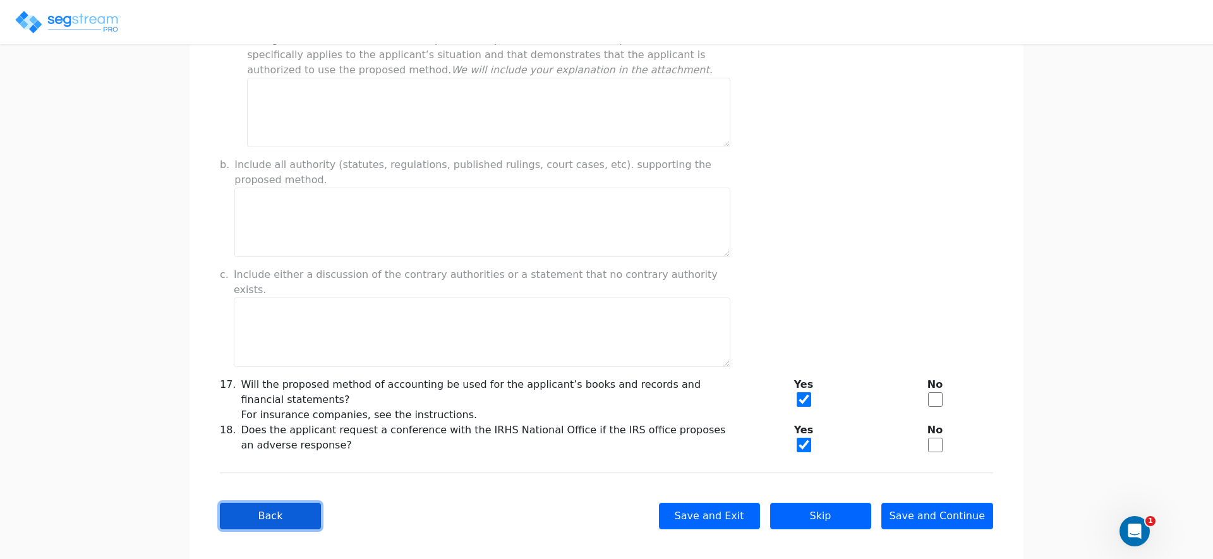
click at [263, 503] on button "Back" at bounding box center [270, 516] width 101 height 27
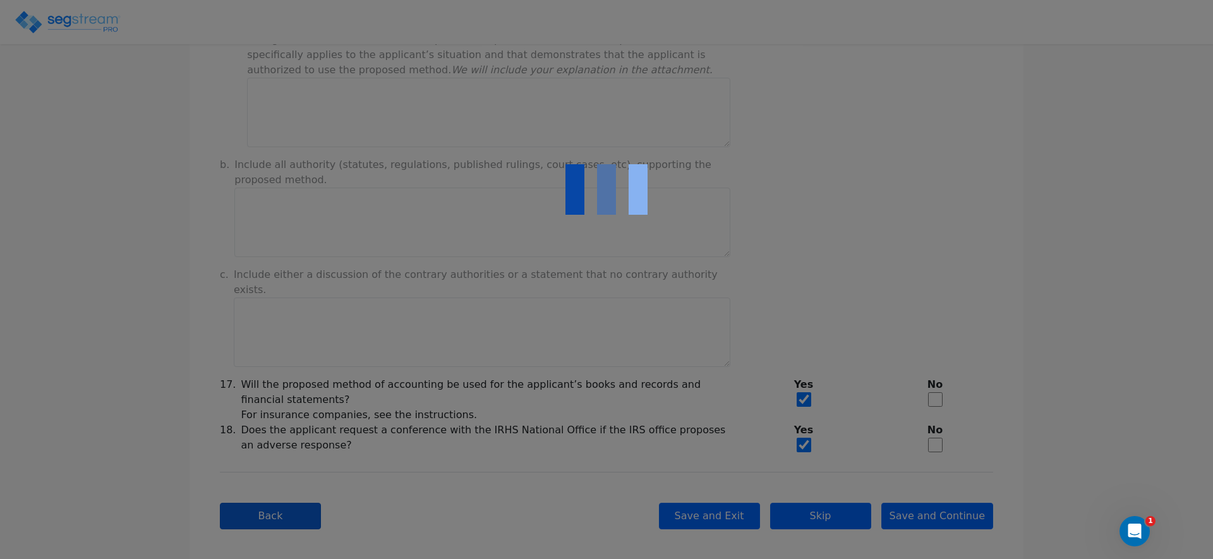
click at [263, 490] on div at bounding box center [606, 279] width 1213 height 559
checkbox input "true"
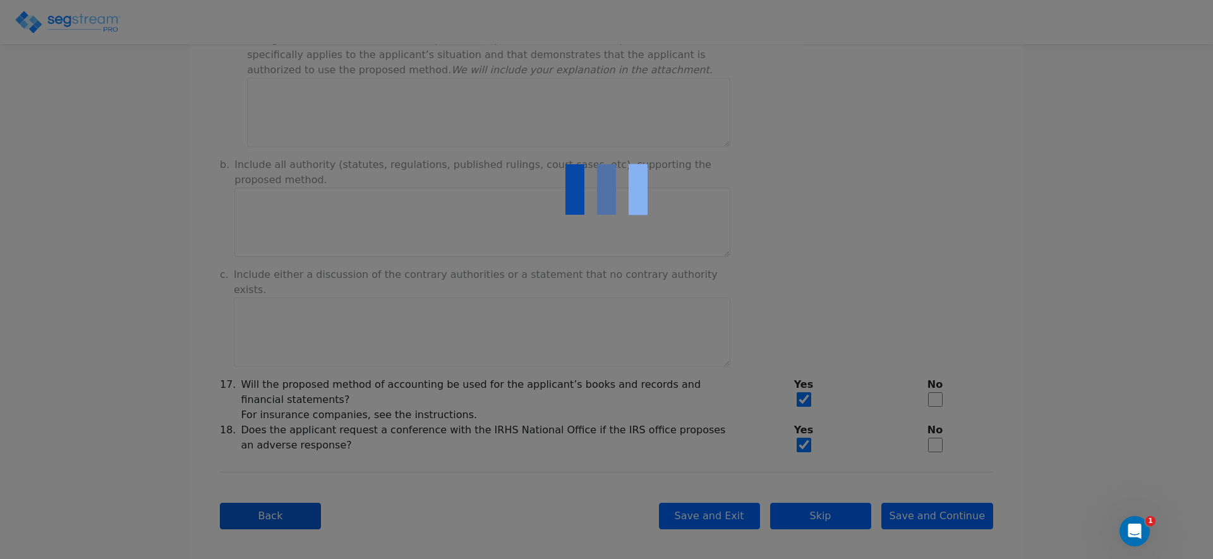
checkbox input "true"
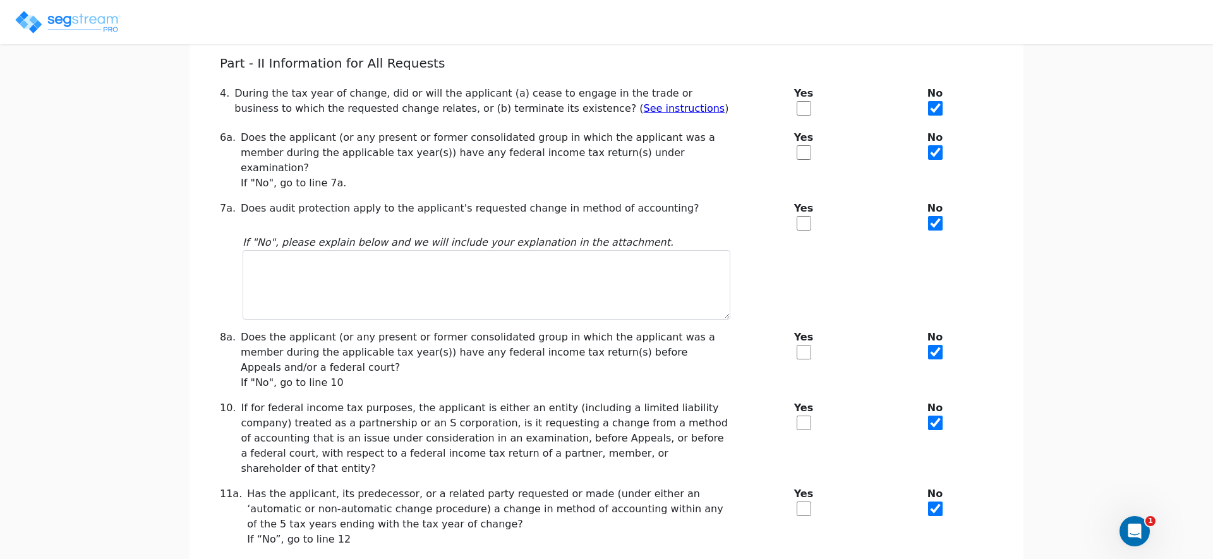
scroll to position [287, 0]
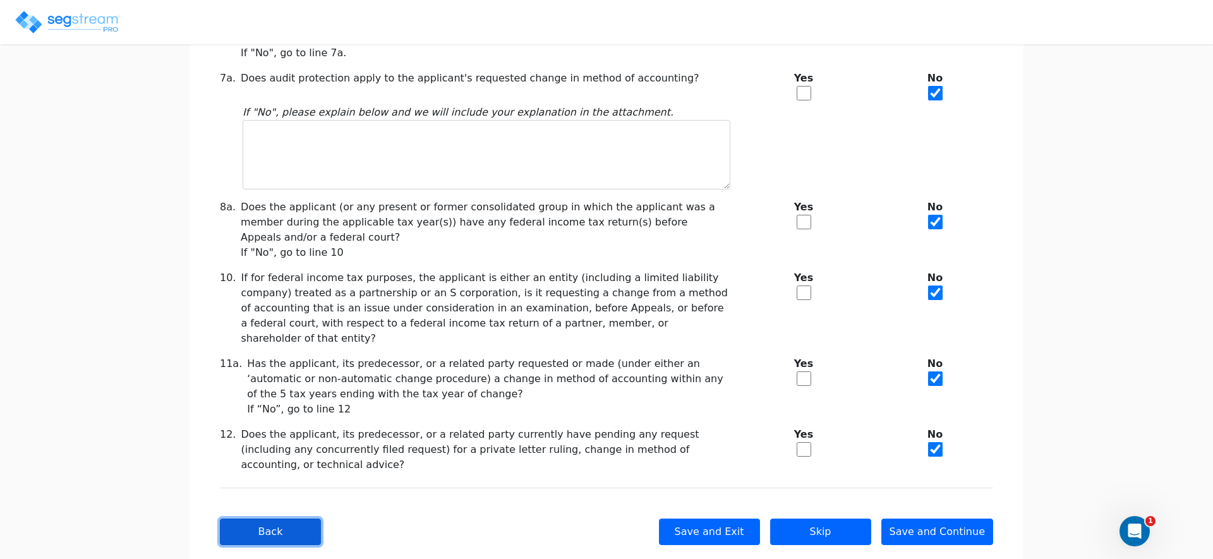
click at [272, 519] on button "Back" at bounding box center [270, 532] width 101 height 27
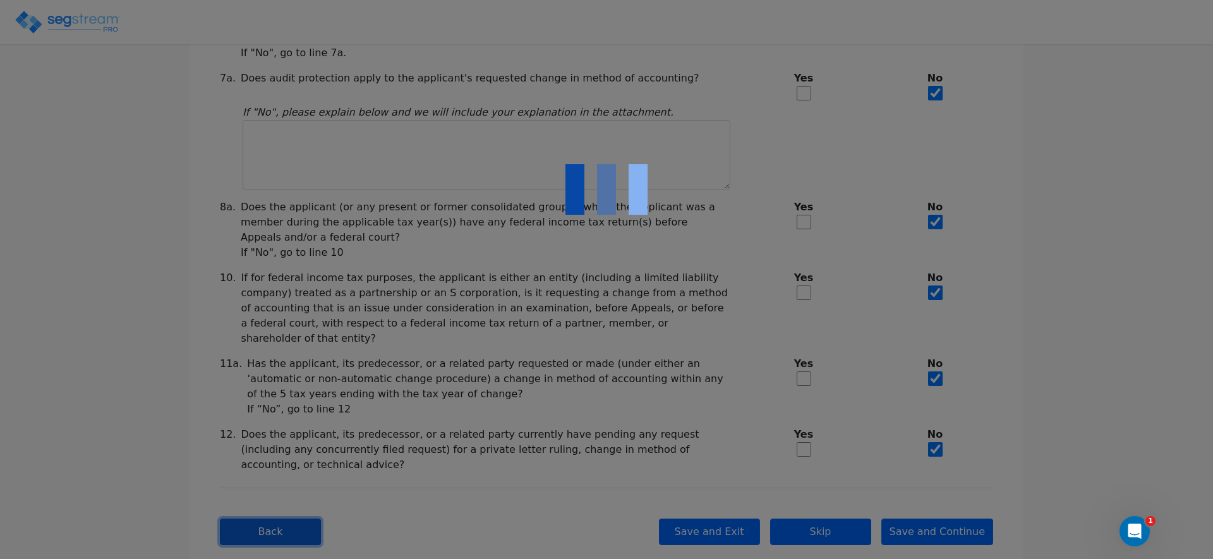
checkbox input "true"
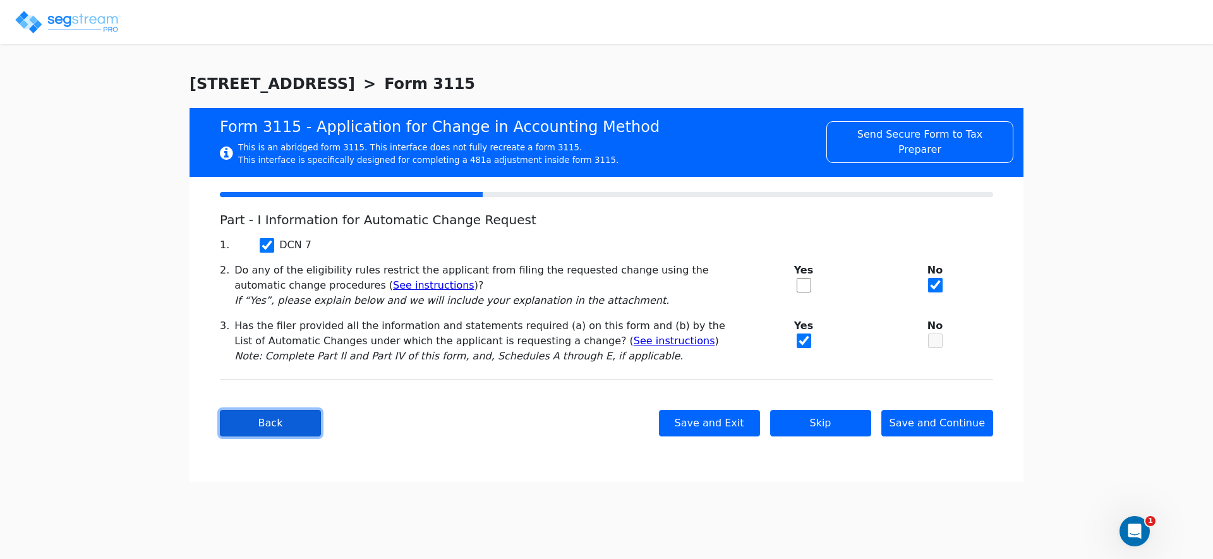
click at [274, 432] on button "Back" at bounding box center [270, 423] width 101 height 27
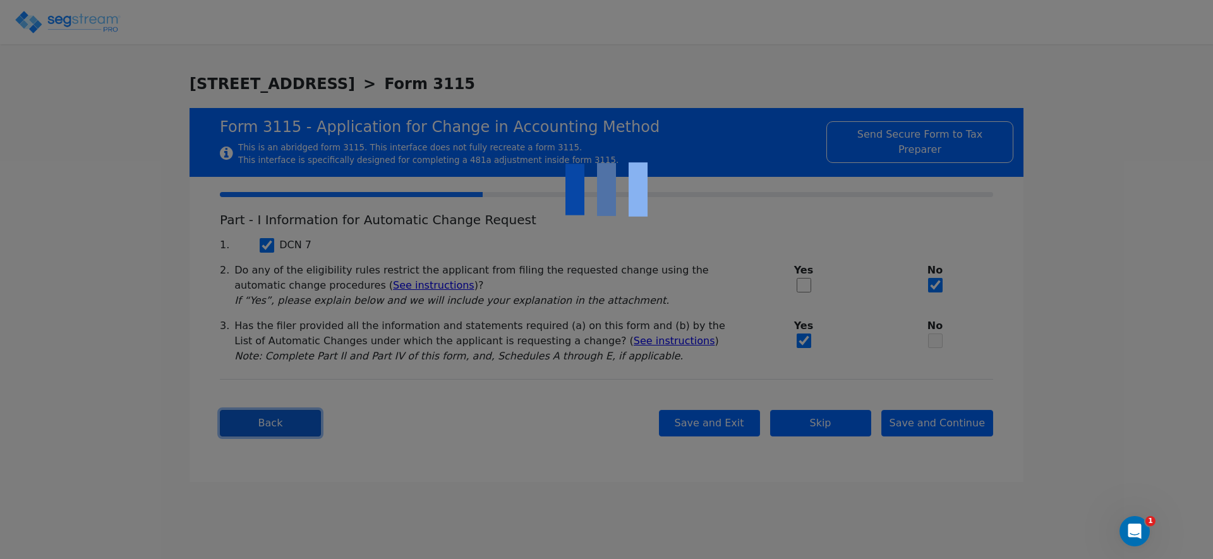
type input "7613 WILMINGTON LLC"
type input "880648734"
type input "[STREET_ADDRESS]"
type input "[DATE]"
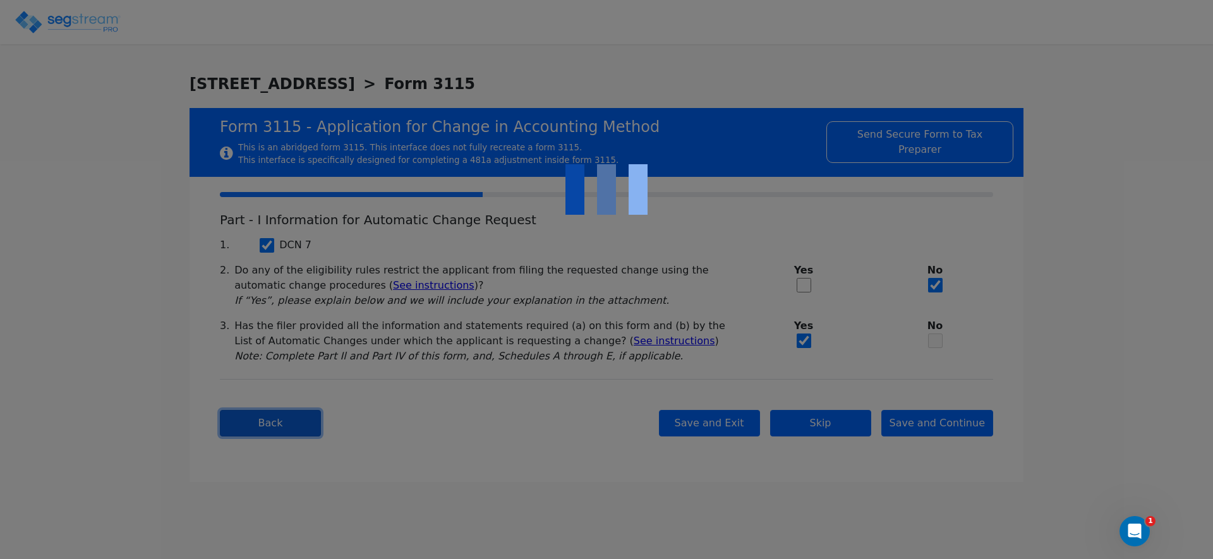
type input "11559"
select select "Residential"
select select "Partnership"
